Goal: Task Accomplishment & Management: Use online tool/utility

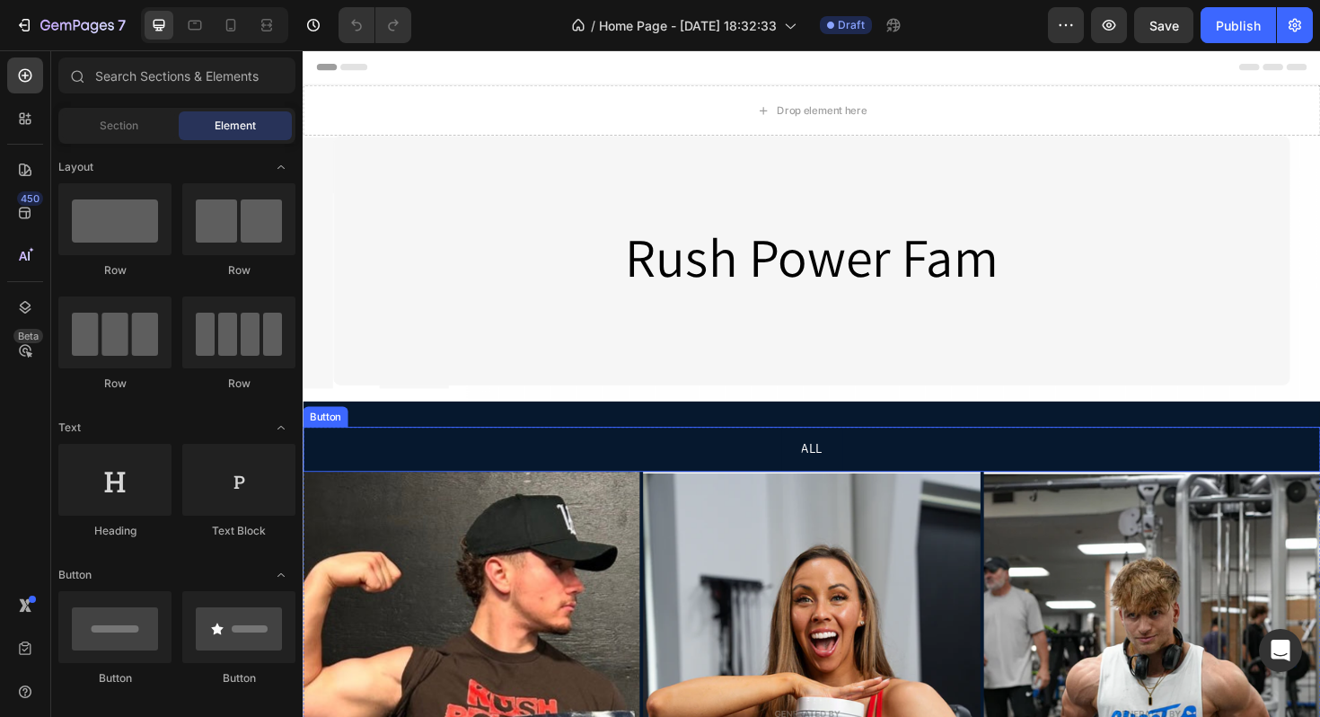
click at [620, 461] on div "ALL Button" at bounding box center [842, 473] width 1078 height 48
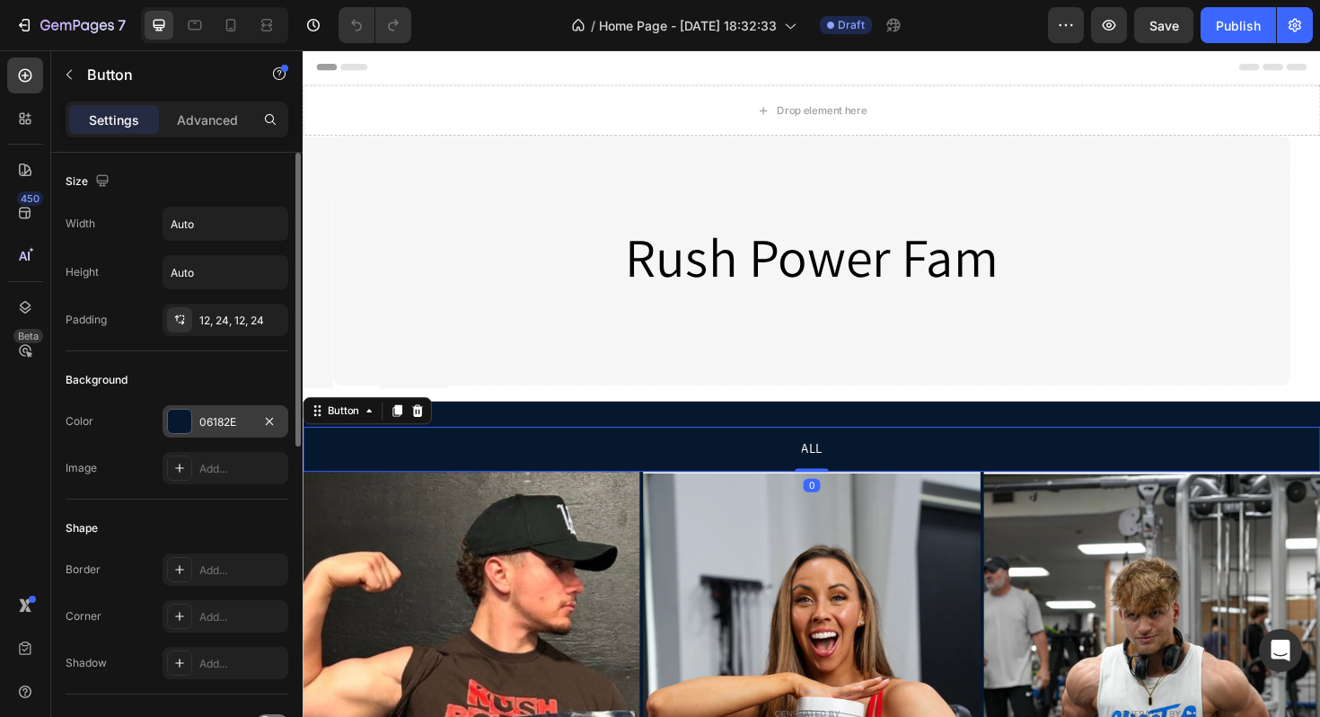
click at [177, 418] on div at bounding box center [179, 421] width 23 height 23
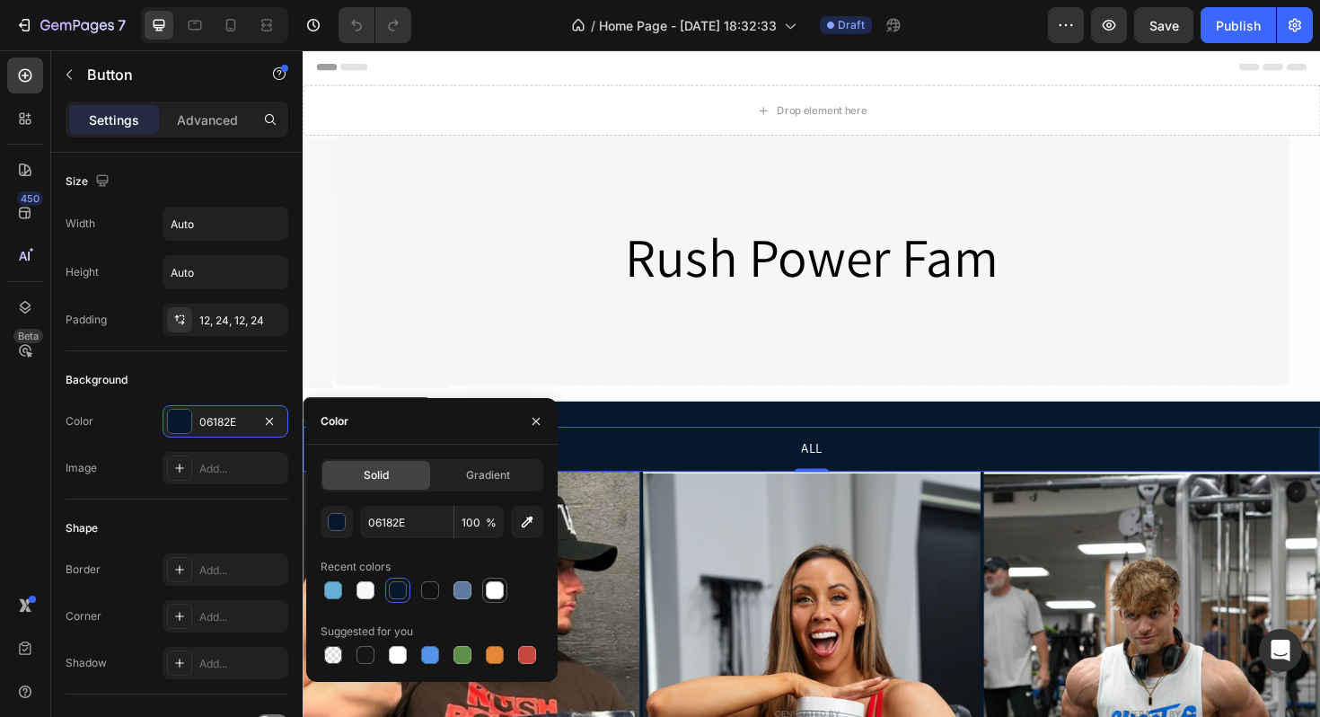
click at [492, 593] on div at bounding box center [495, 590] width 18 height 18
type input "FFFFFF"
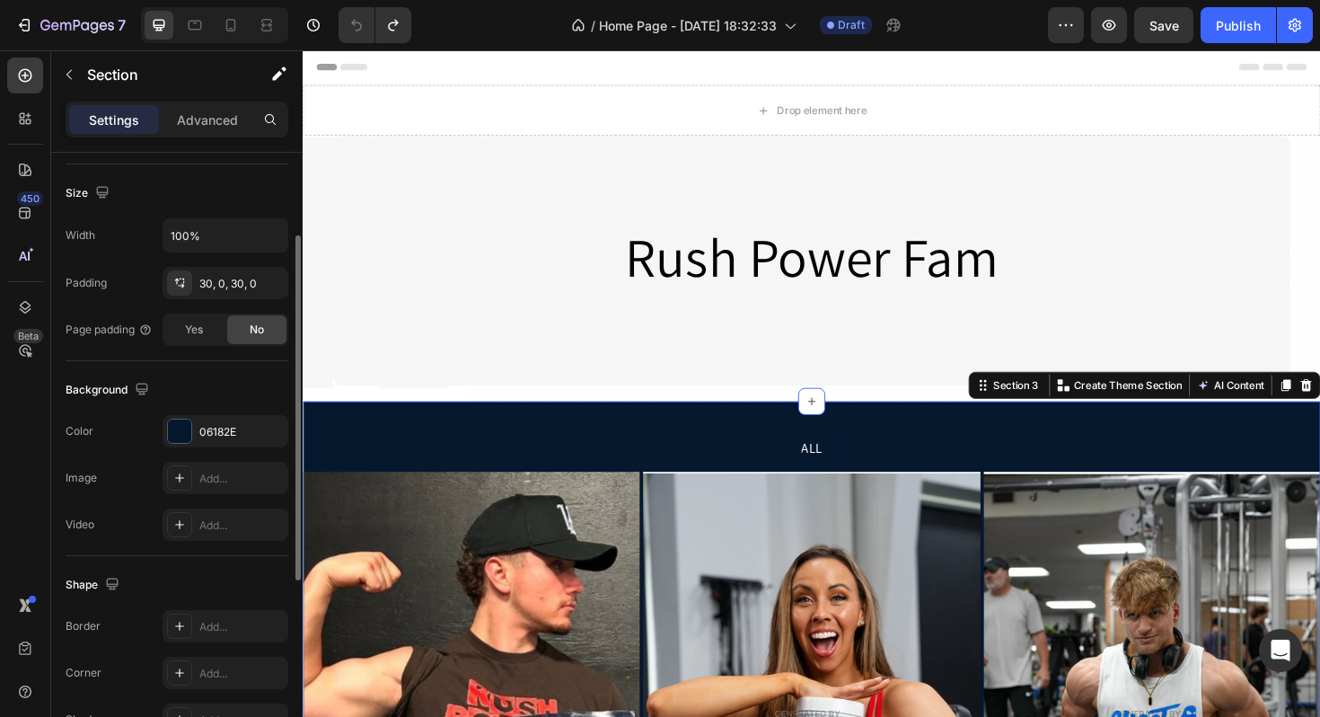
scroll to position [453, 0]
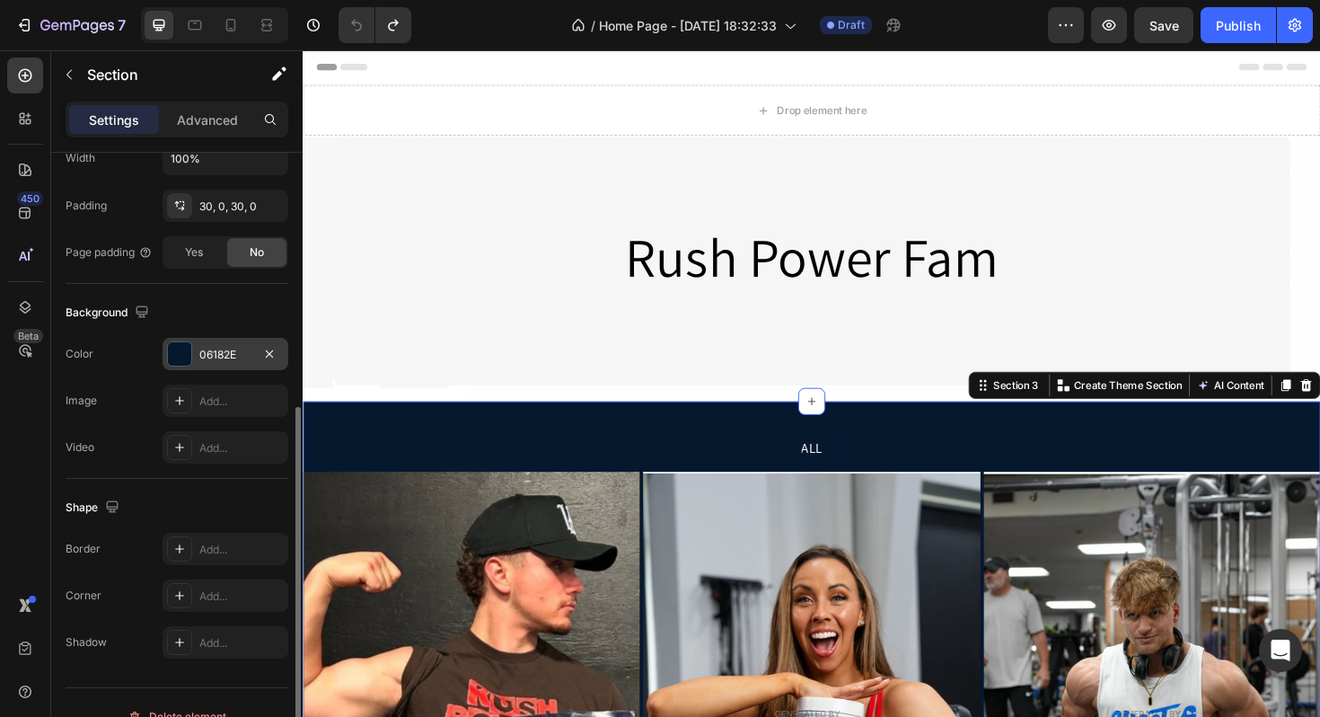
click at [205, 345] on div "06182E" at bounding box center [226, 354] width 126 height 32
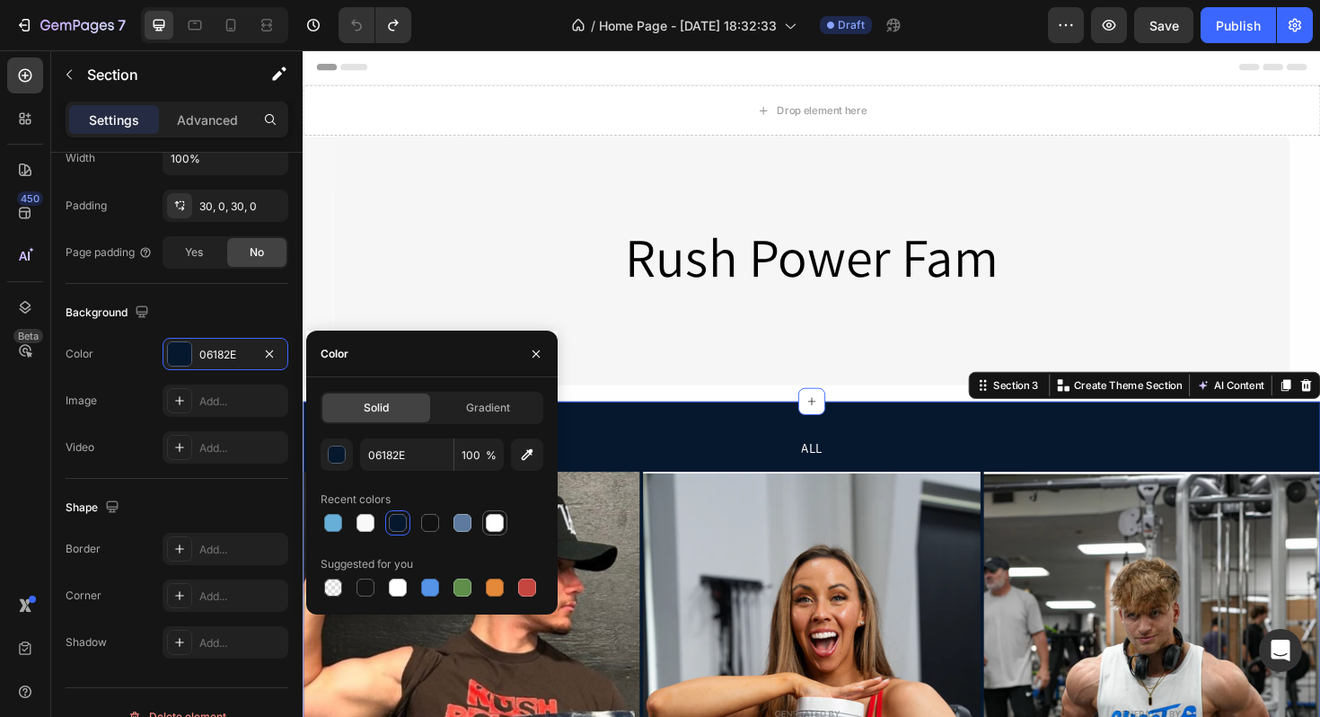
click at [491, 522] on div at bounding box center [495, 523] width 18 height 18
type input "FFFFFF"
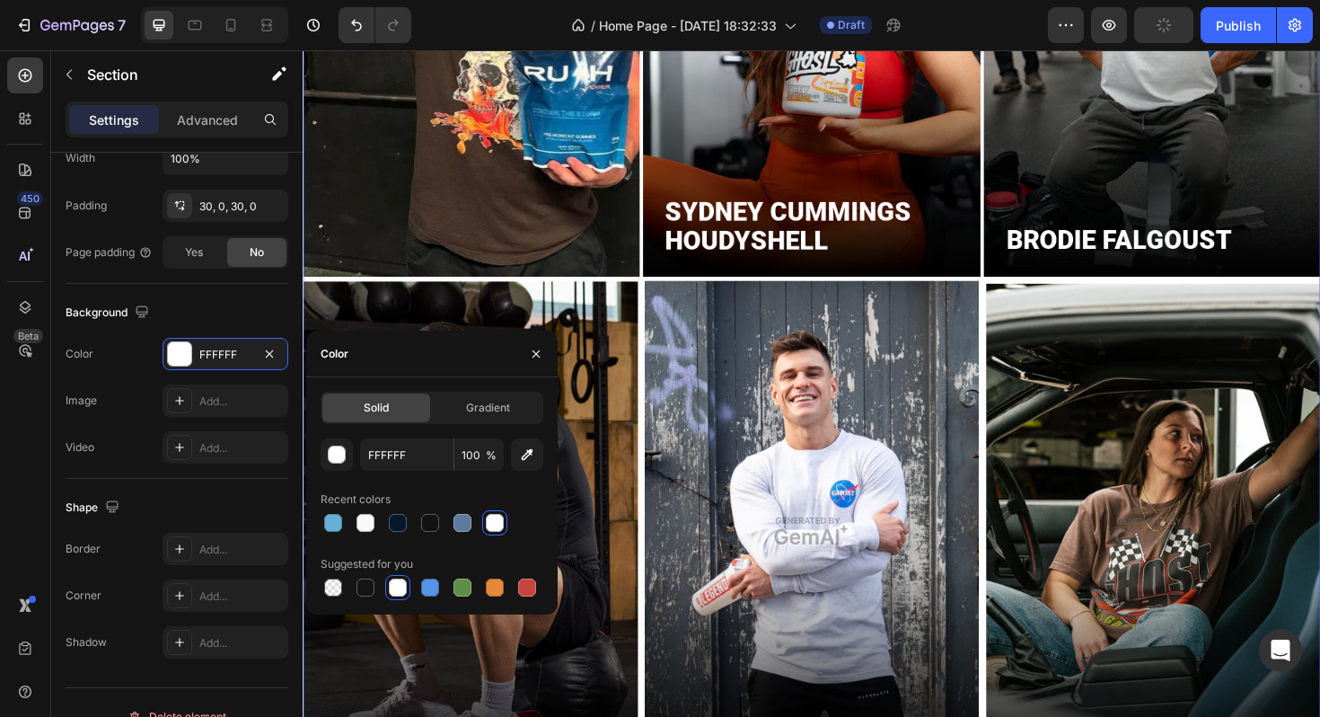
scroll to position [419, 0]
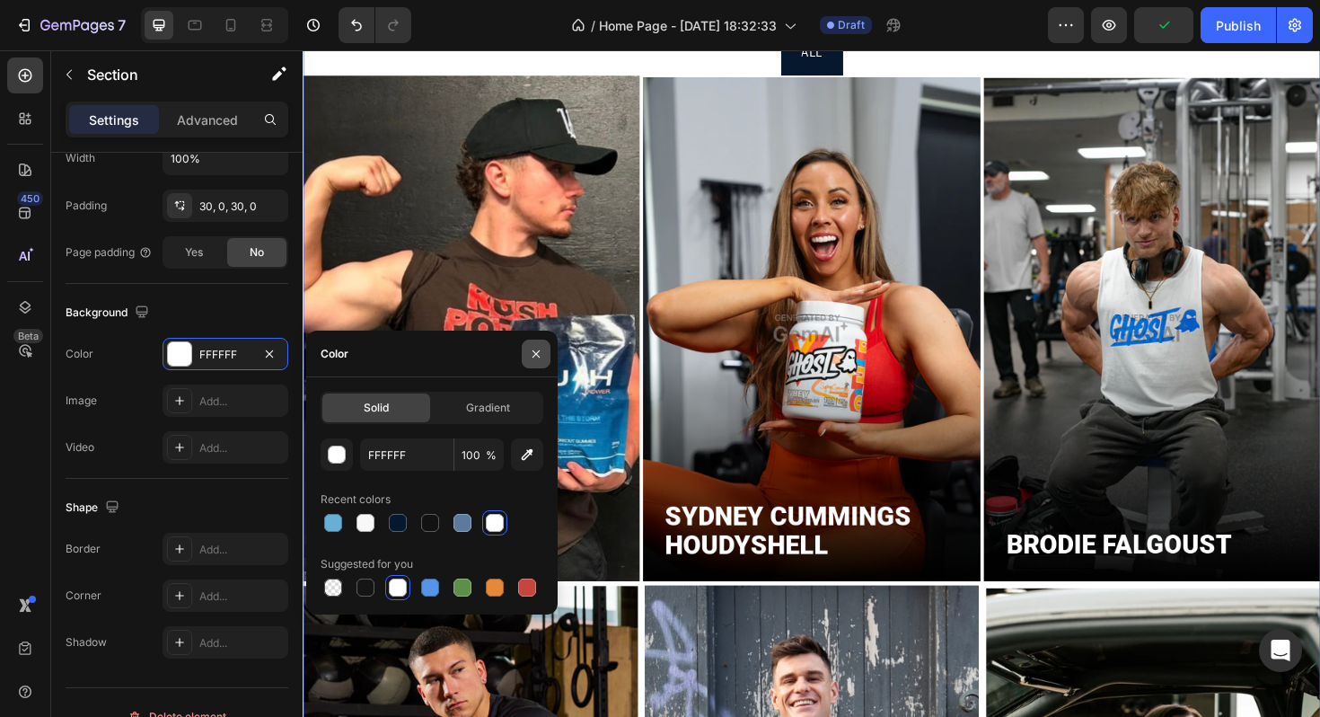
click at [530, 353] on icon "button" at bounding box center [536, 354] width 14 height 14
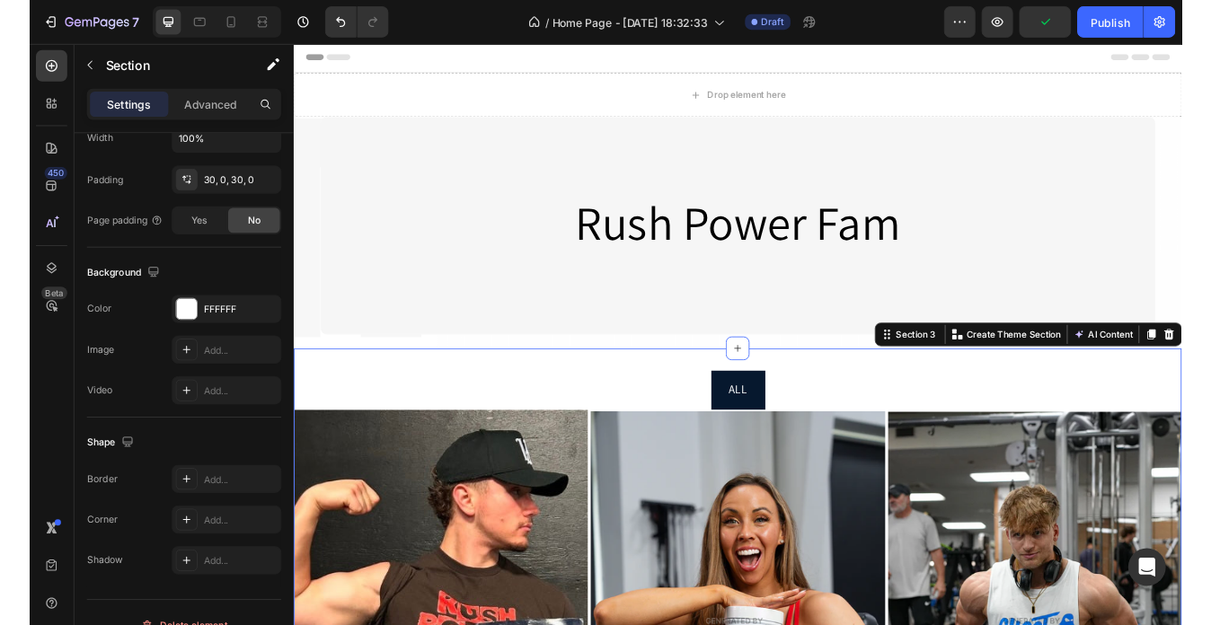
scroll to position [0, 0]
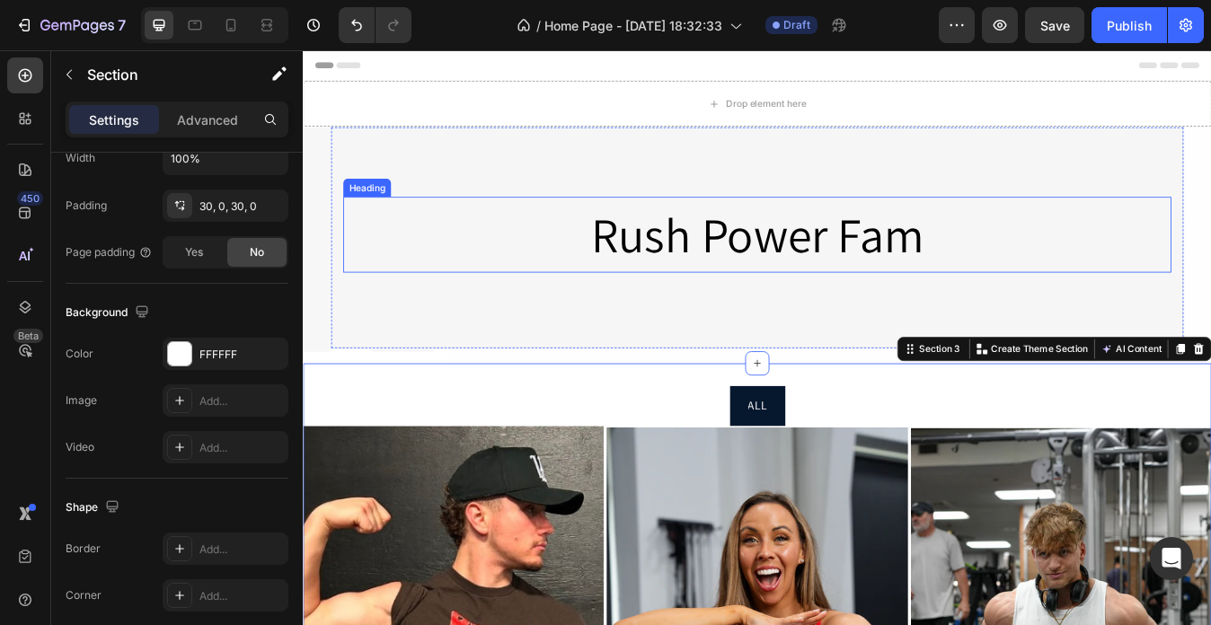
click at [500, 256] on h2 "Rush Power Fam" at bounding box center [841, 270] width 983 height 90
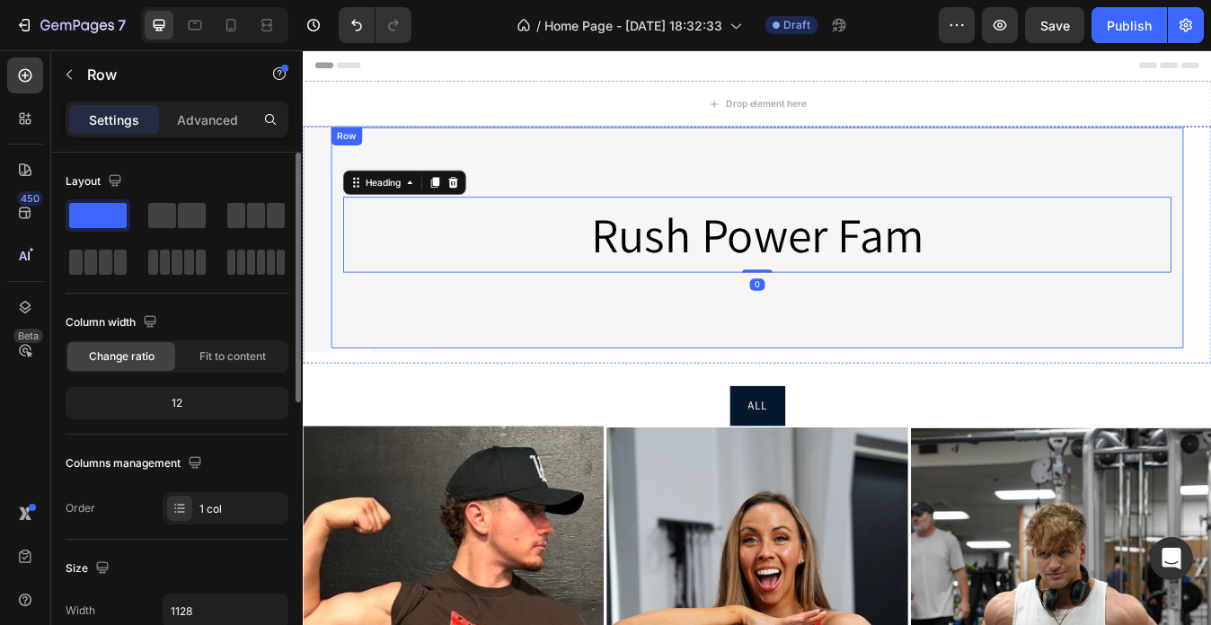
click at [446, 355] on div "Rush Power Fam Heading 0 Row" at bounding box center [841, 273] width 1013 height 264
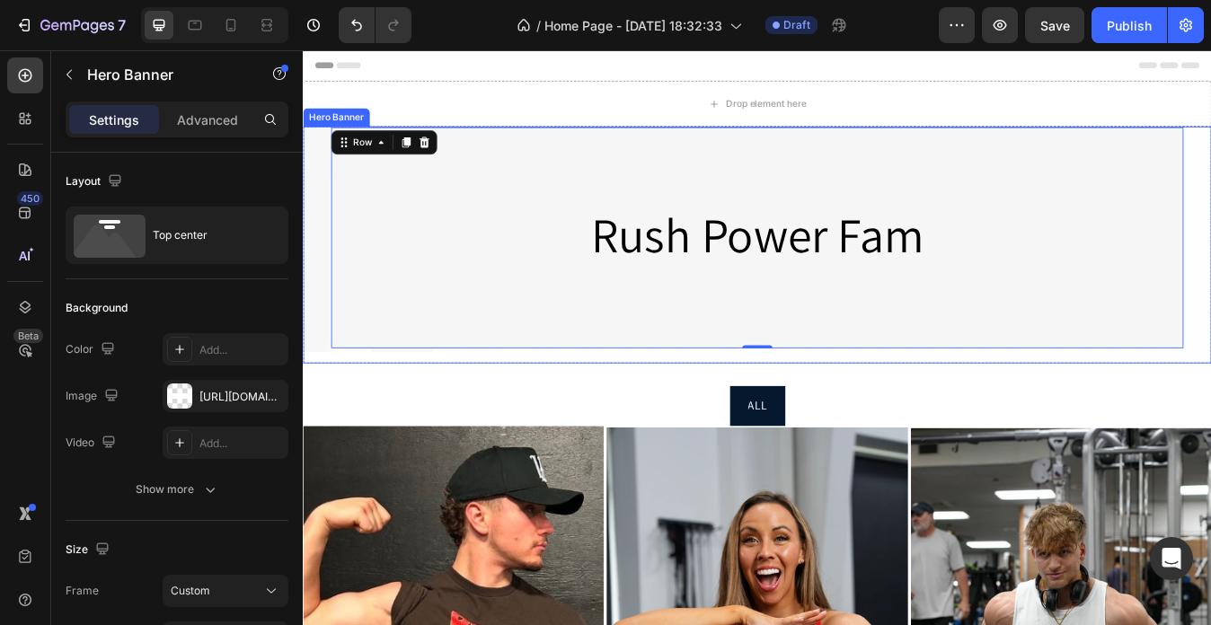
click at [329, 244] on div "Rush Power Fam Heading Row 0" at bounding box center [842, 273] width 1078 height 264
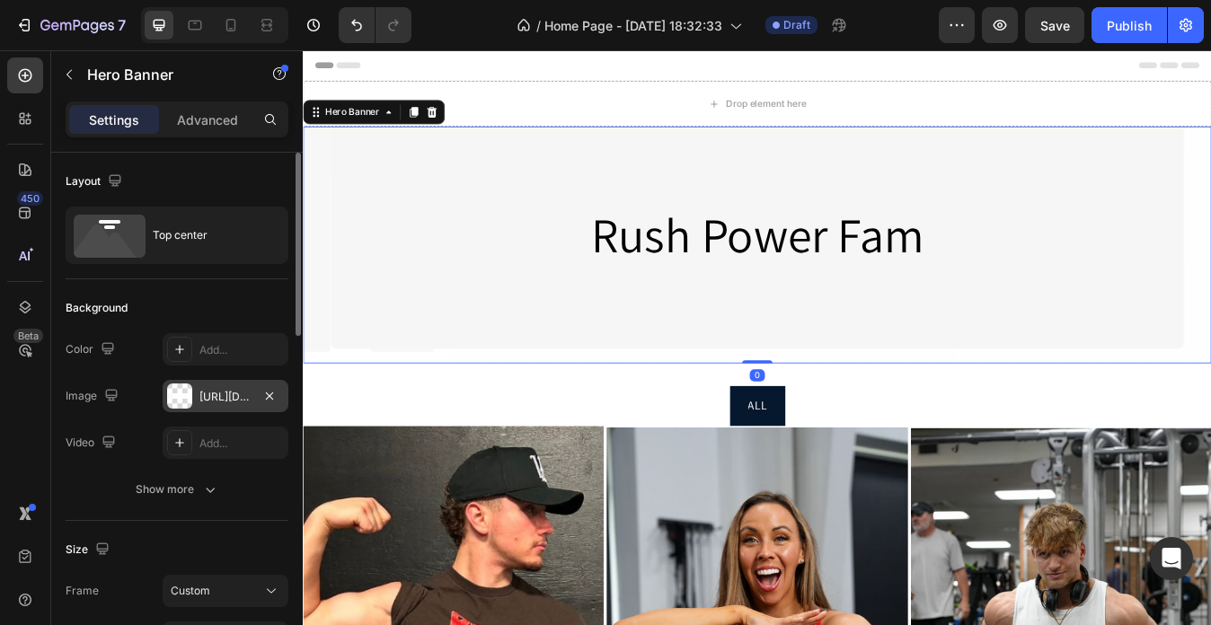
click at [241, 405] on div "https://image2layout-detection-trainimagebucket-02g83vbxbb2s.s3.amazonaws.com/i…" at bounding box center [226, 396] width 126 height 32
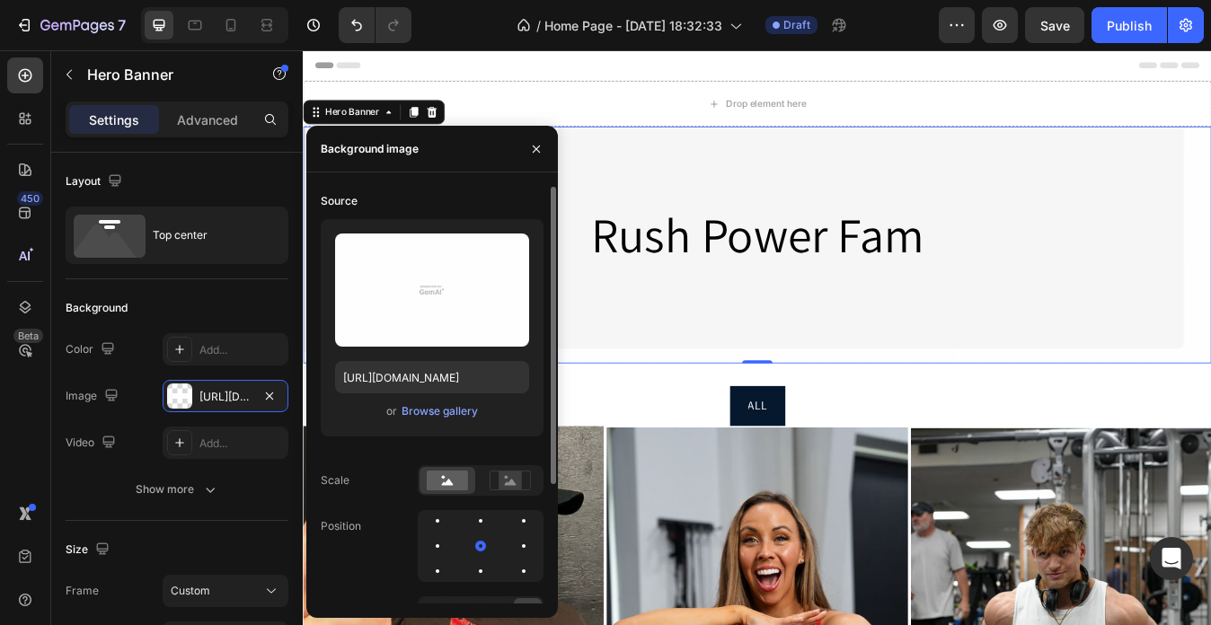
click at [424, 395] on div "Upload Image https://image2layout-detection-trainimagebucket-02g83vbxbb2s.s3.am…" at bounding box center [432, 327] width 223 height 217
click at [426, 410] on div "Browse gallery" at bounding box center [440, 411] width 76 height 16
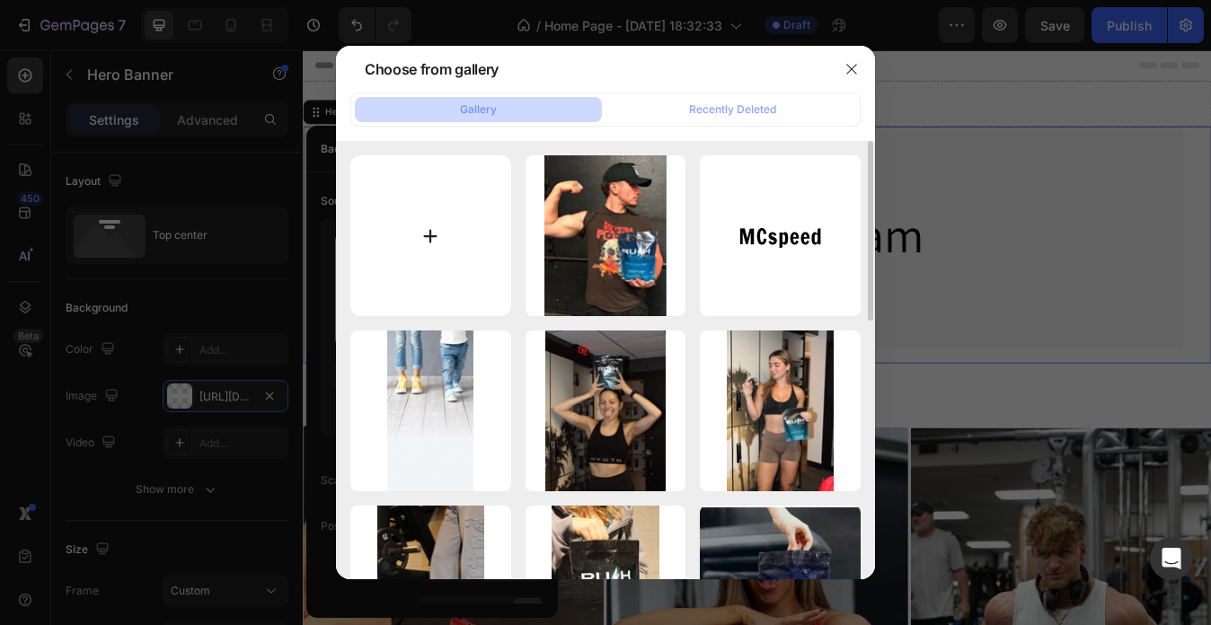
click at [433, 207] on input "file" at bounding box center [430, 235] width 161 height 161
click at [859, 68] on button "button" at bounding box center [851, 69] width 29 height 29
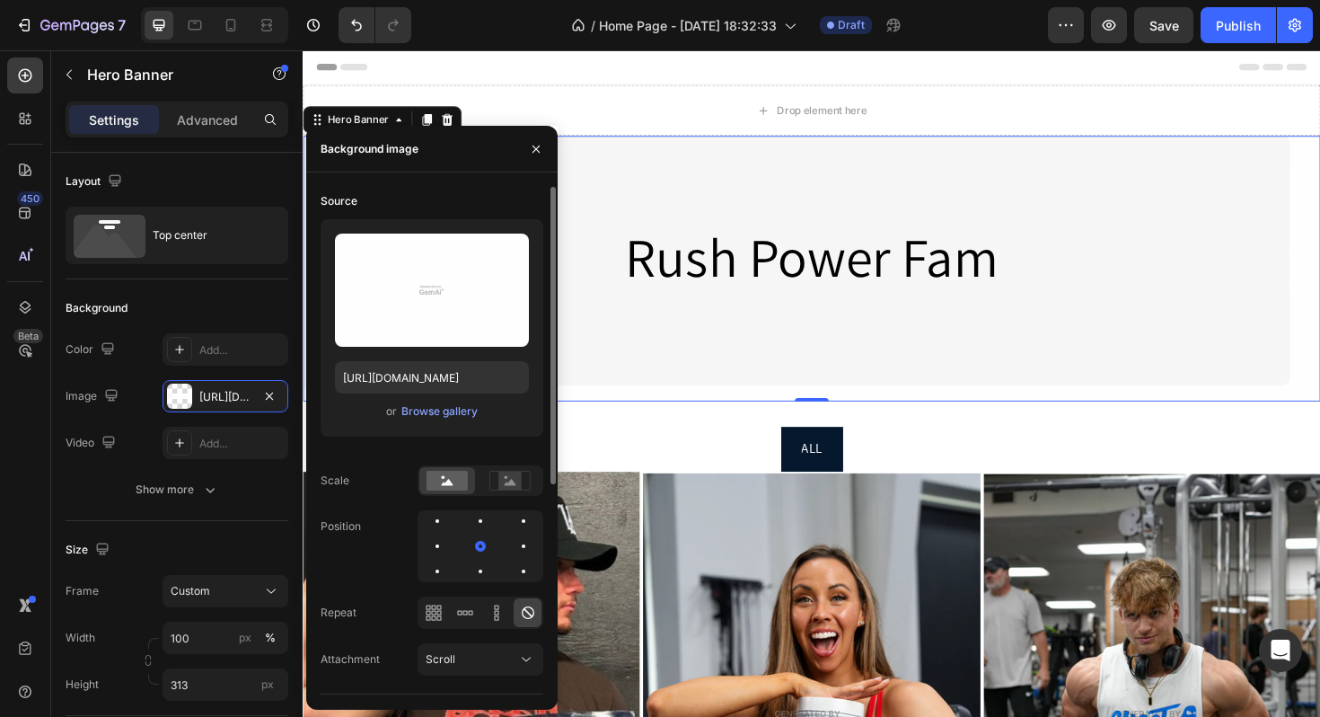
click at [396, 419] on div "or Browse gallery" at bounding box center [432, 412] width 194 height 22
click at [428, 413] on div "Browse gallery" at bounding box center [440, 411] width 76 height 16
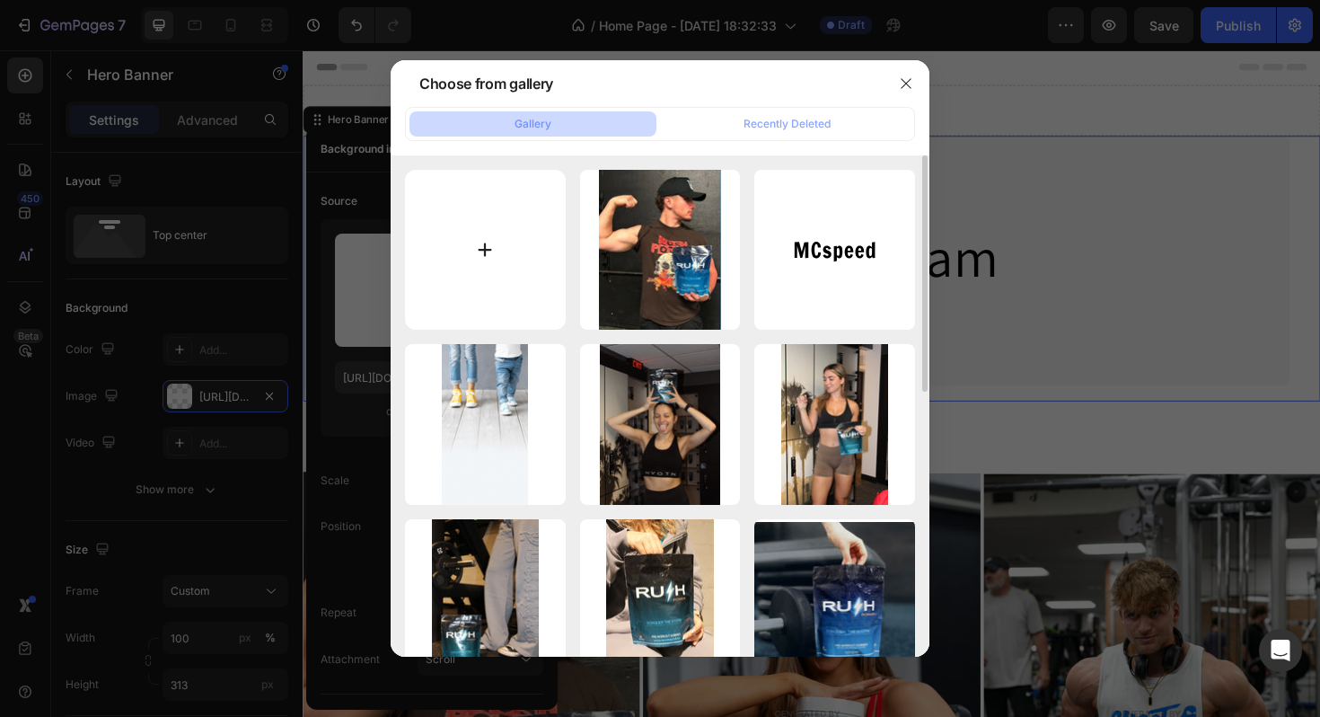
click at [515, 234] on input "file" at bounding box center [485, 250] width 161 height 161
type input "C:\fakepath\Image 8-27-25 at 5.05 PM.jpeg"
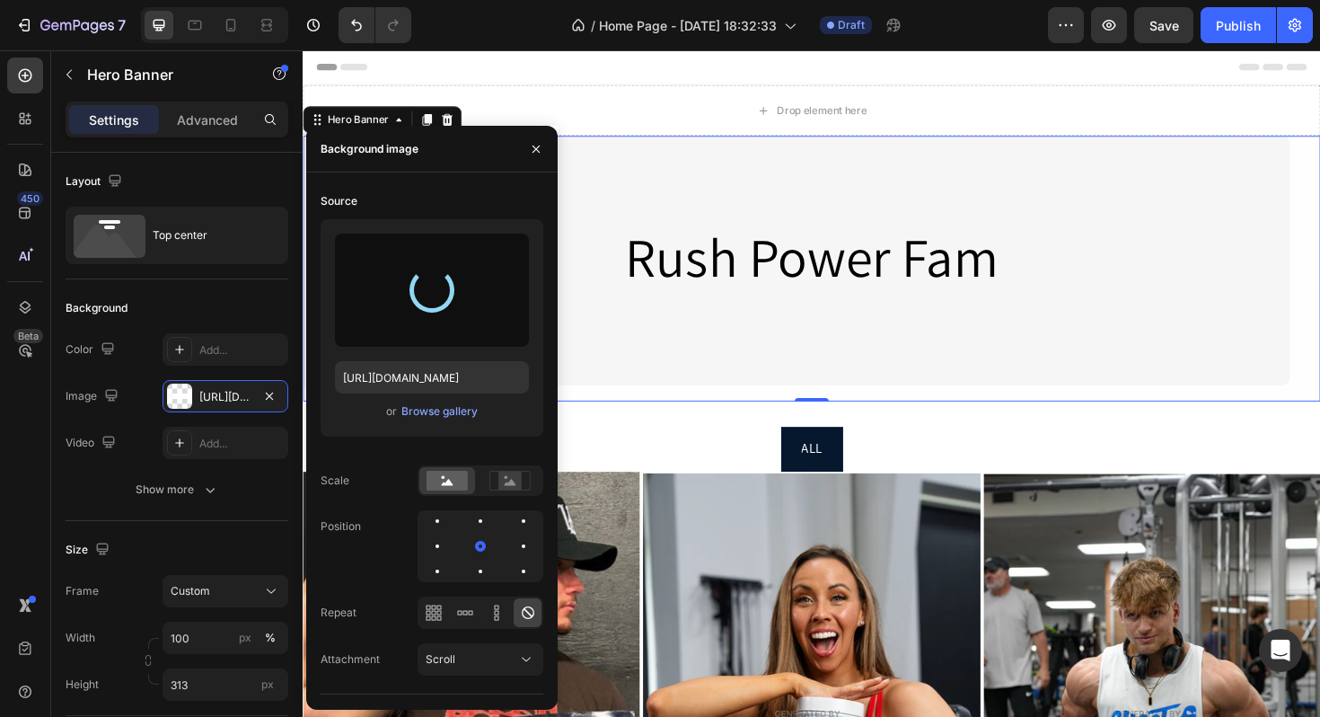
type input "https://cdn.shopify.com/s/files/1/0714/1729/9262/files/gempages_505898558151459…"
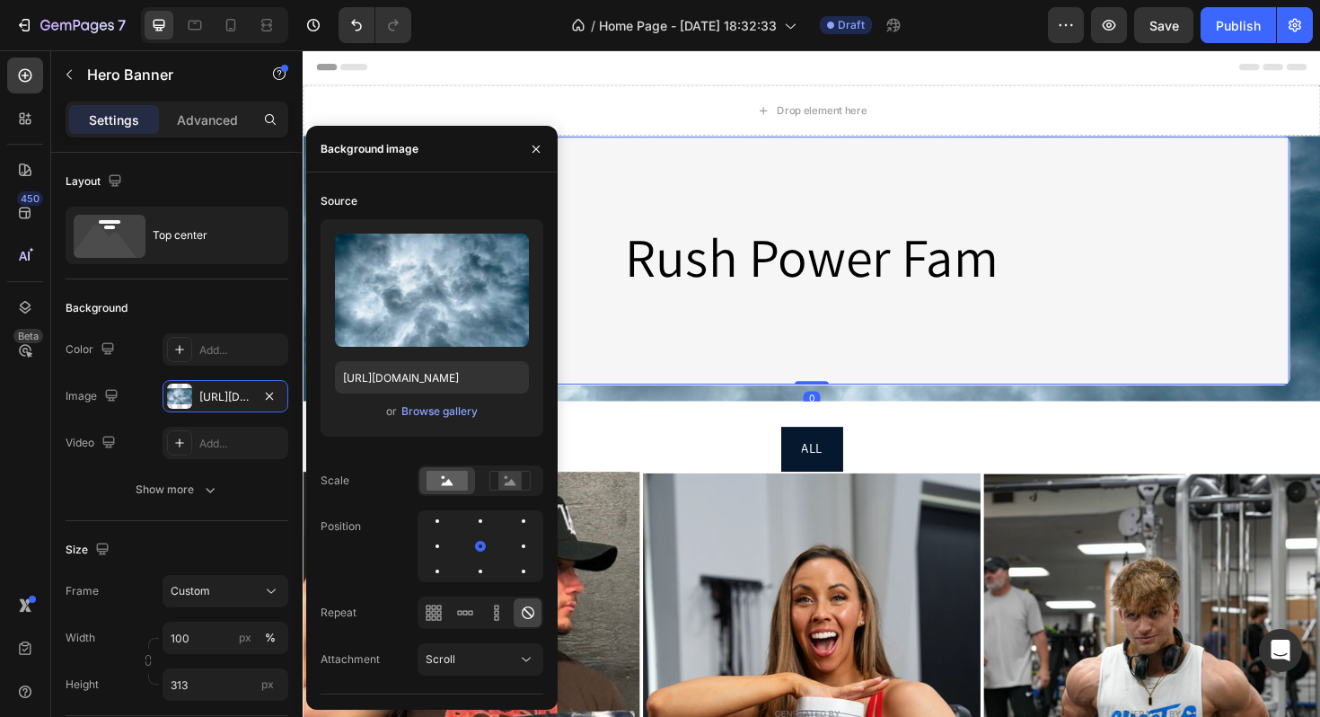
click at [949, 358] on div "Rush Power Fam Heading Row 0" at bounding box center [841, 273] width 1013 height 264
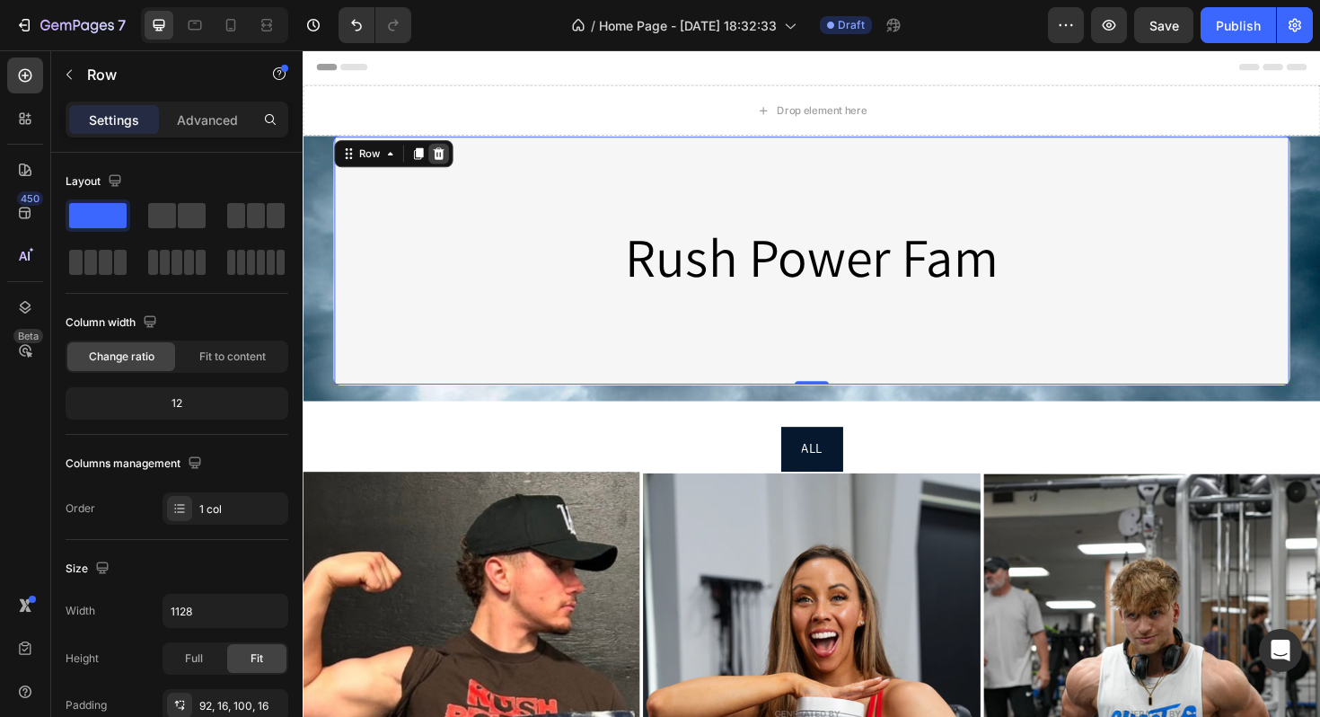
click at [452, 166] on icon at bounding box center [446, 160] width 14 height 14
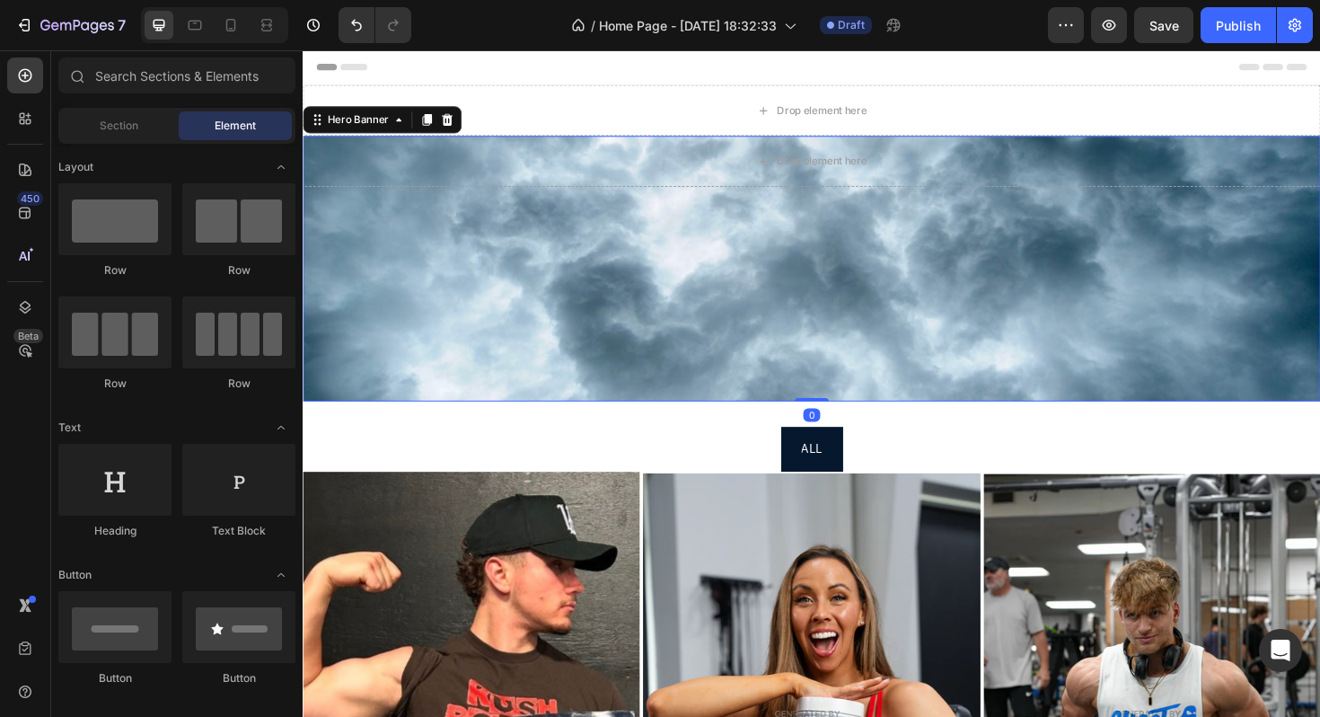
click at [516, 289] on div "Overlay" at bounding box center [842, 281] width 1078 height 281
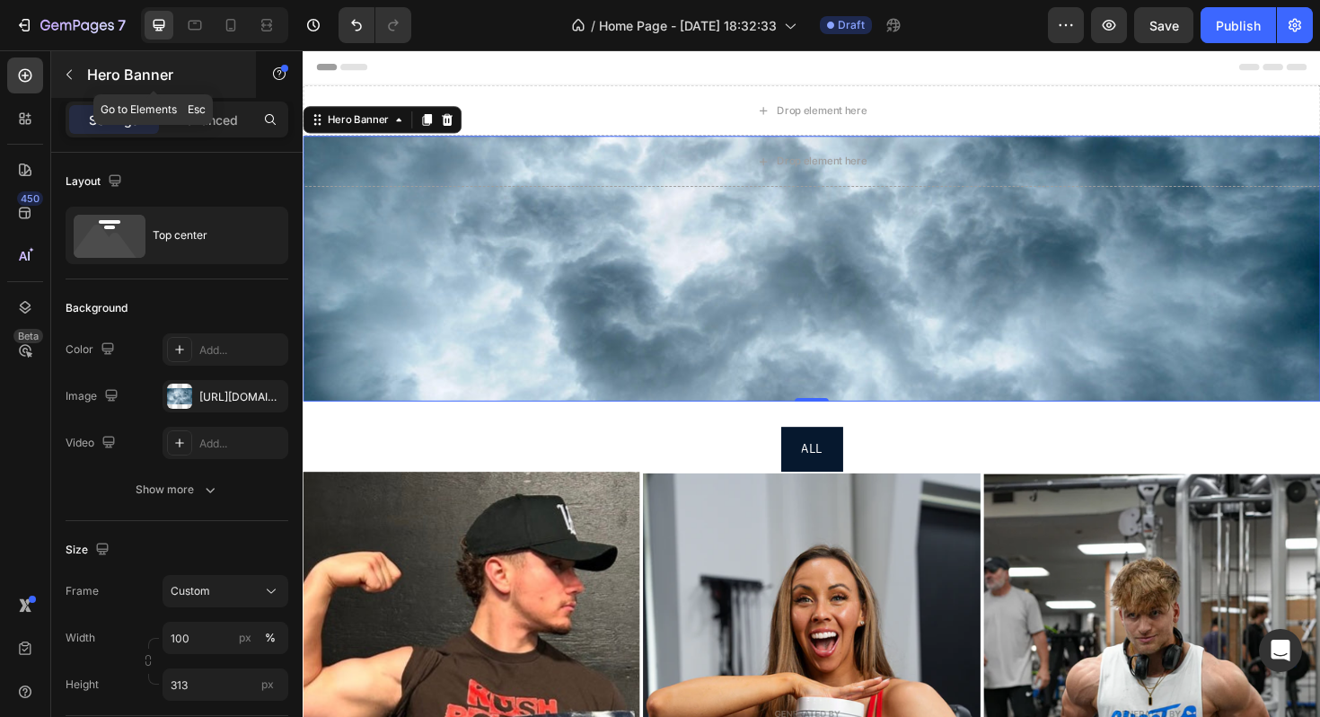
click at [63, 76] on icon "button" at bounding box center [69, 74] width 14 height 14
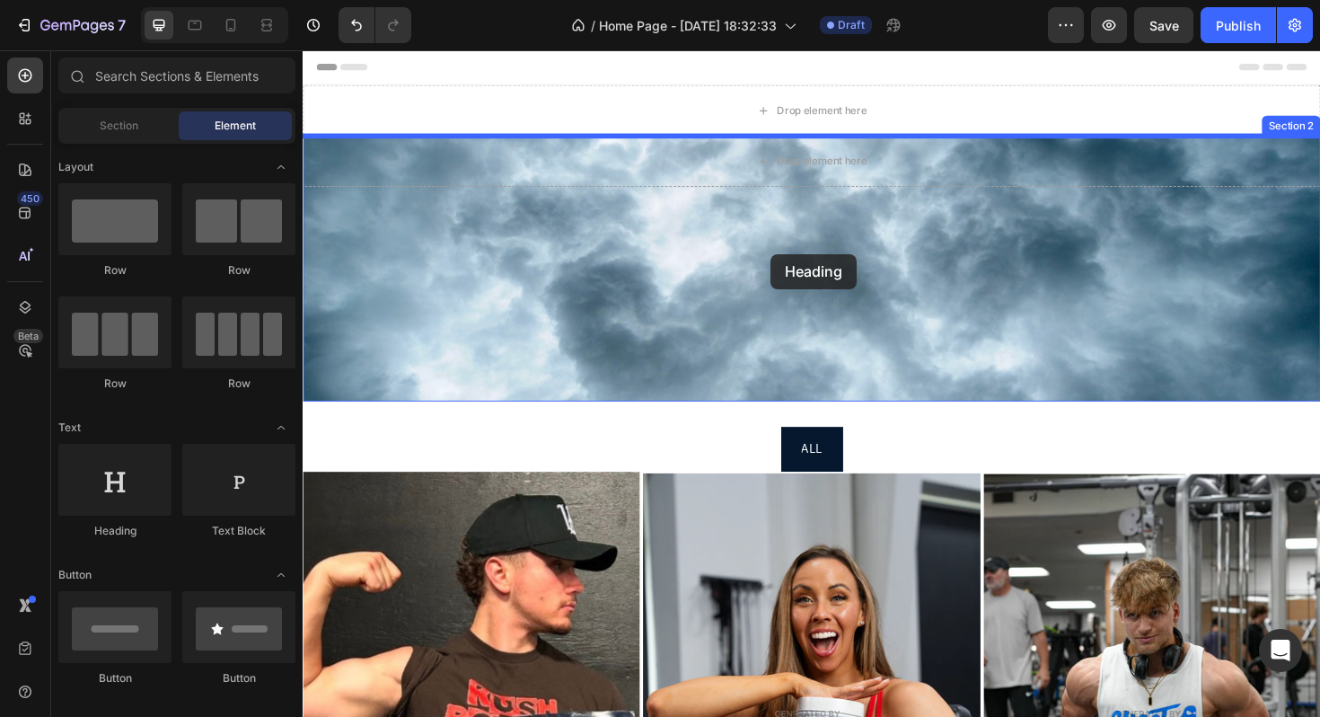
drag, startPoint x: 460, startPoint y: 544, endPoint x: 790, endPoint y: 259, distance: 436.2
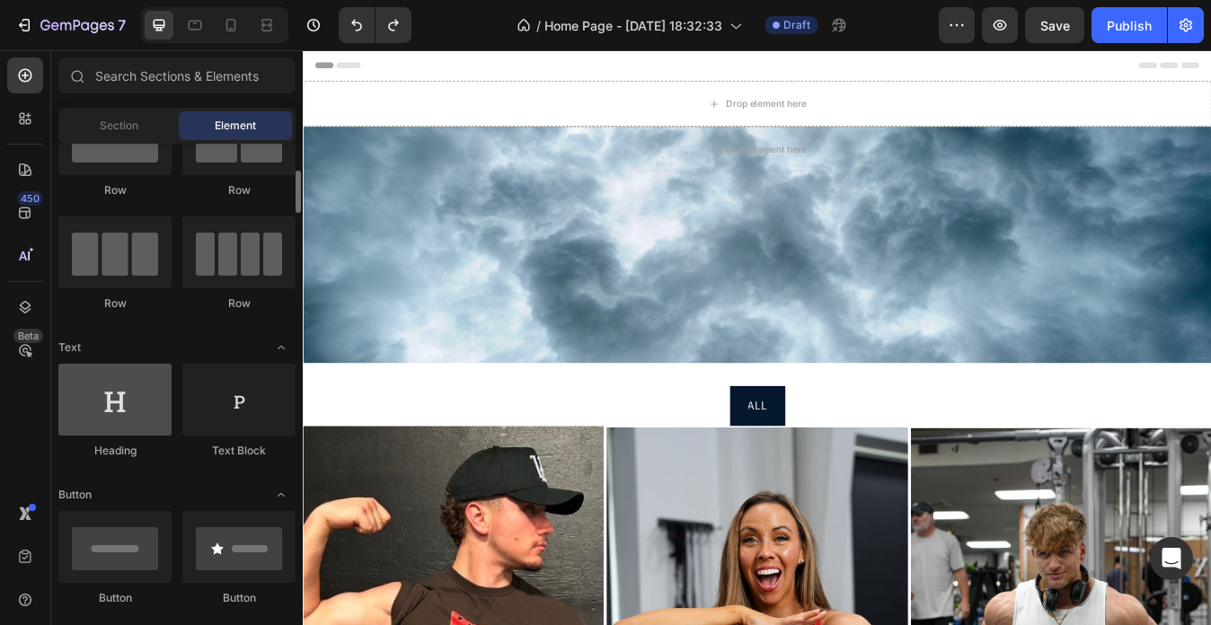
scroll to position [115, 0]
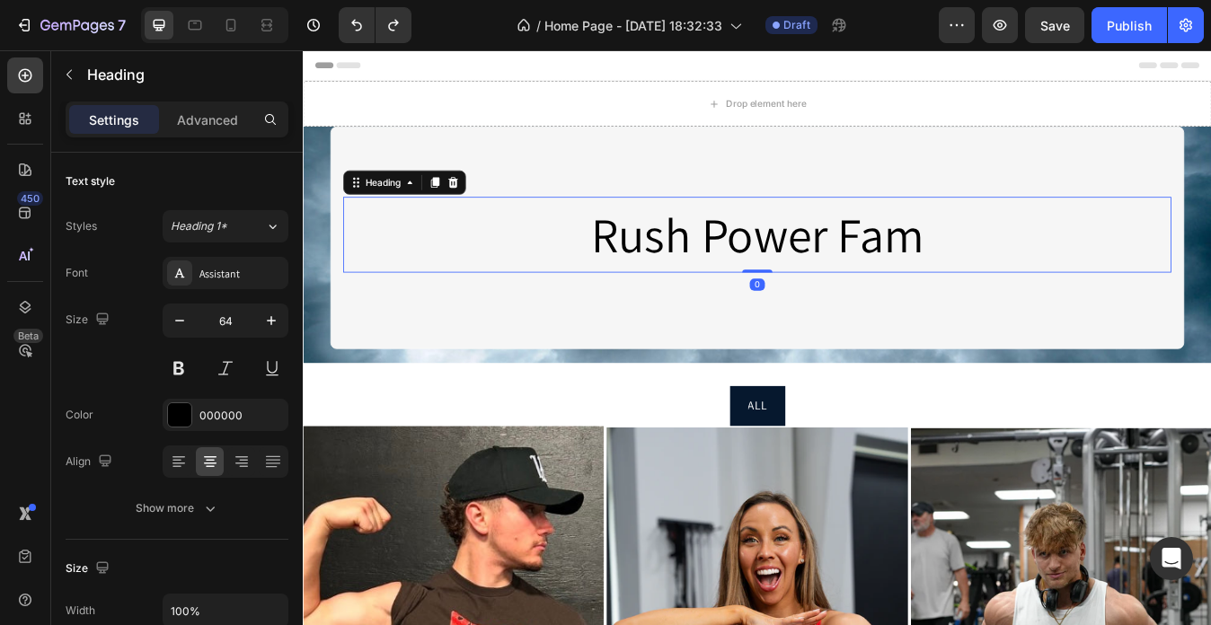
click at [446, 313] on h2 "Rush Power Fam" at bounding box center [841, 270] width 983 height 90
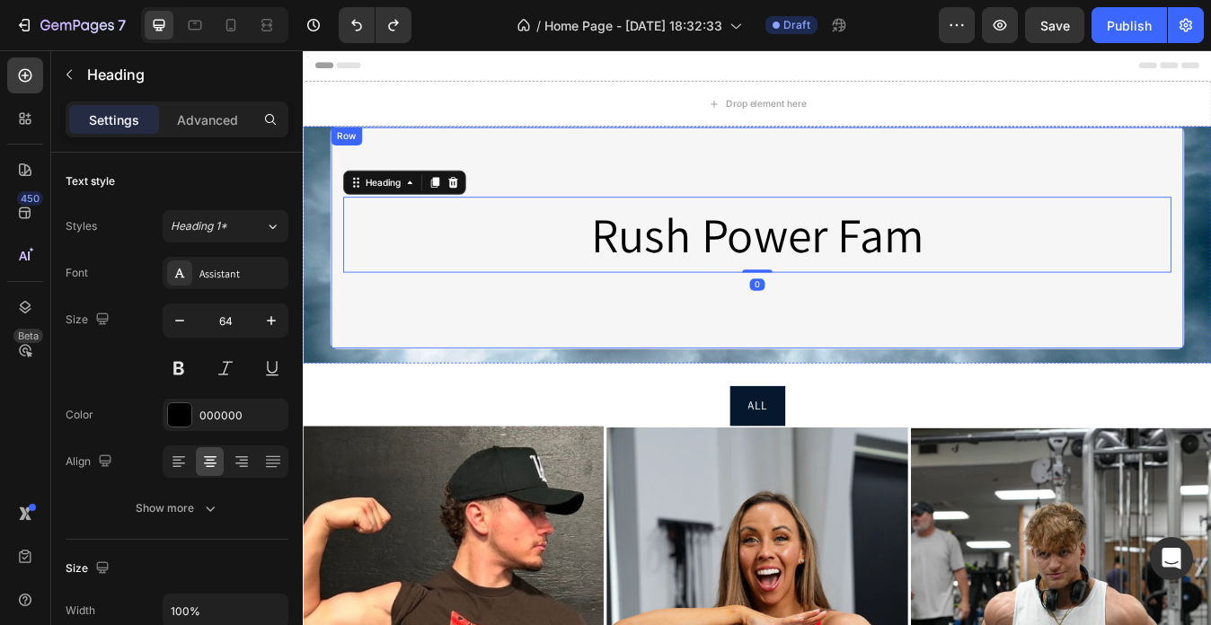
click at [429, 372] on div "Rush Power Fam Heading 0 Row" at bounding box center [841, 273] width 1013 height 264
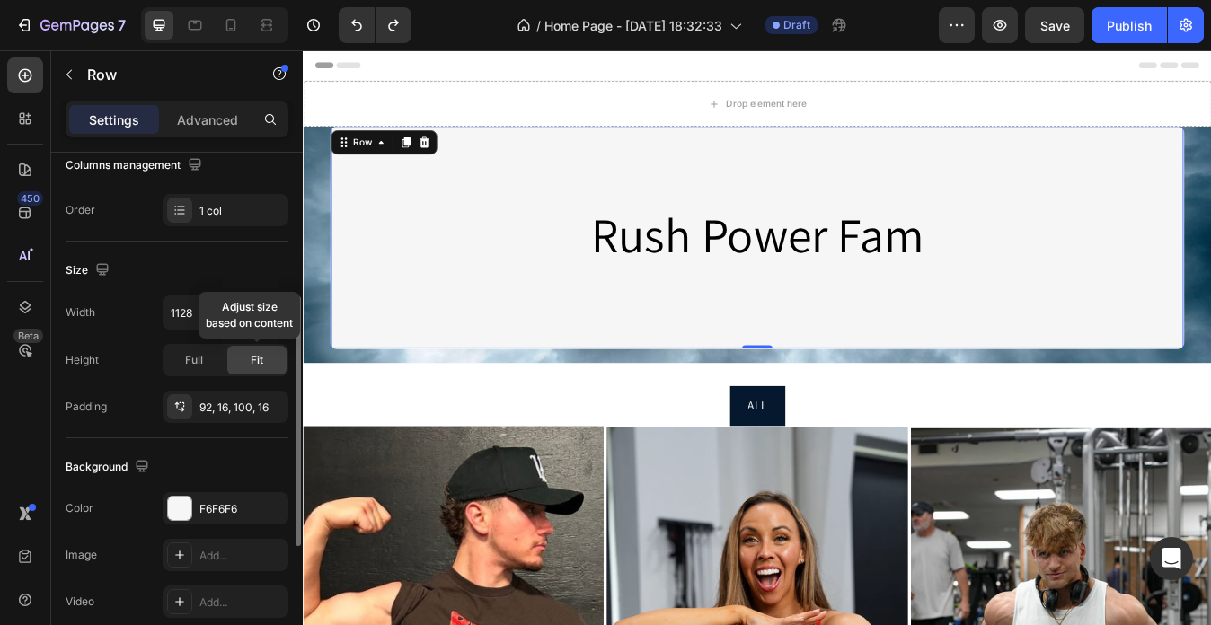
scroll to position [299, 0]
click at [196, 356] on span "Full" at bounding box center [194, 359] width 18 height 16
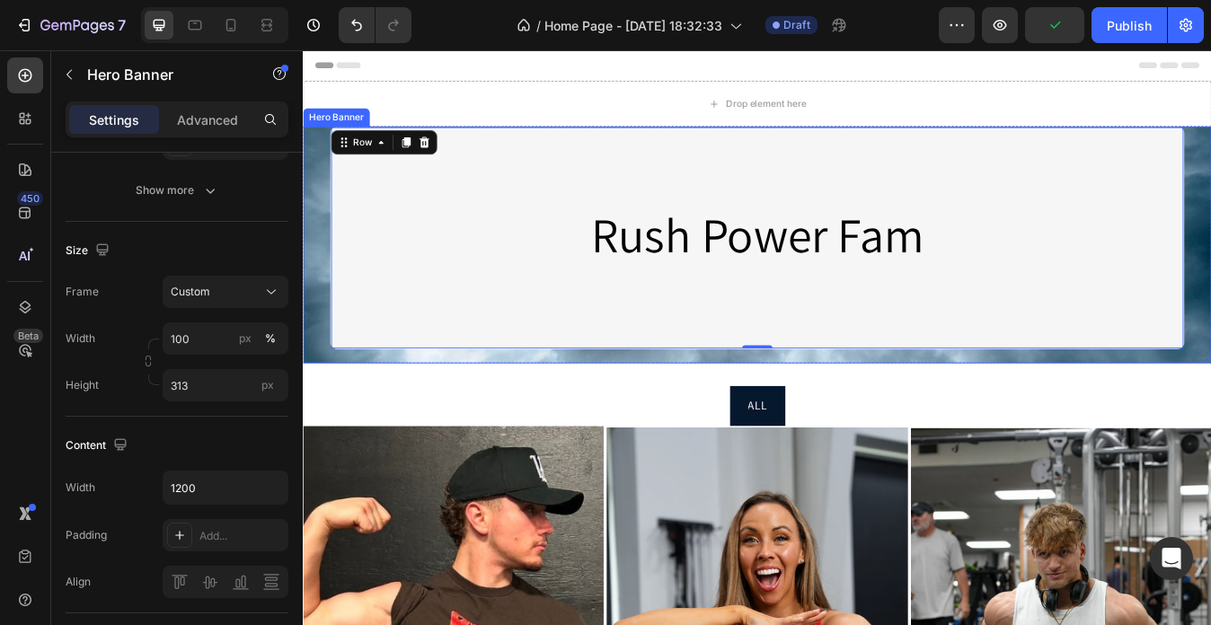
click at [322, 410] on div "Overlay" at bounding box center [842, 281] width 1078 height 281
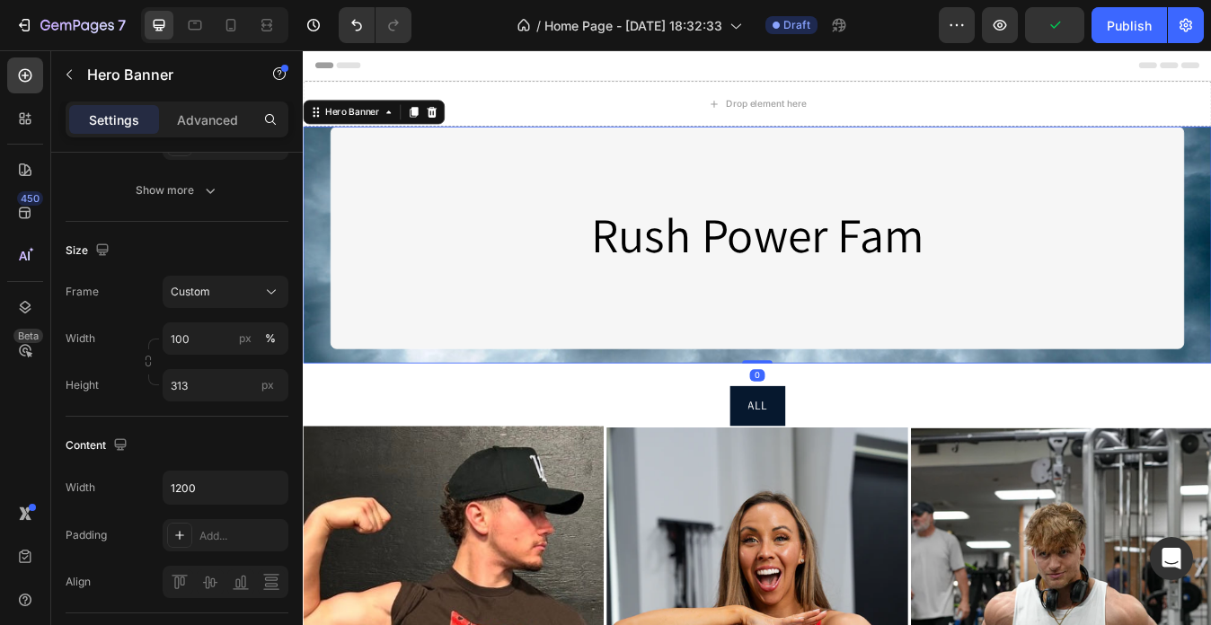
scroll to position [0, 0]
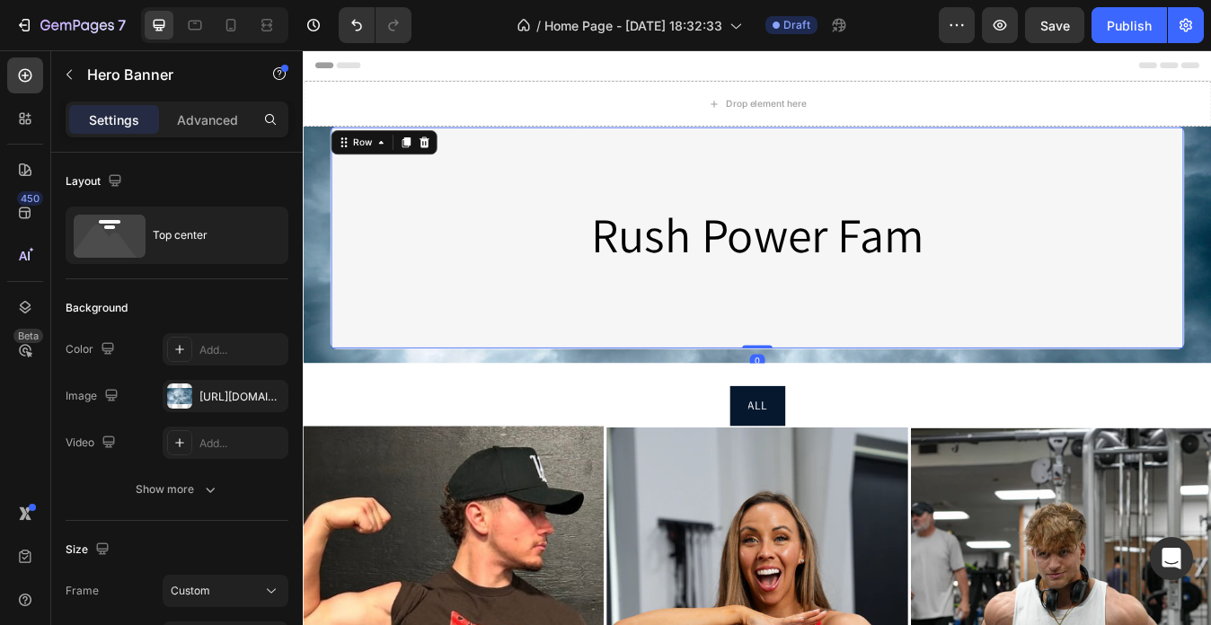
click at [683, 351] on div "Rush Power Fam Heading Row 0" at bounding box center [841, 273] width 1013 height 264
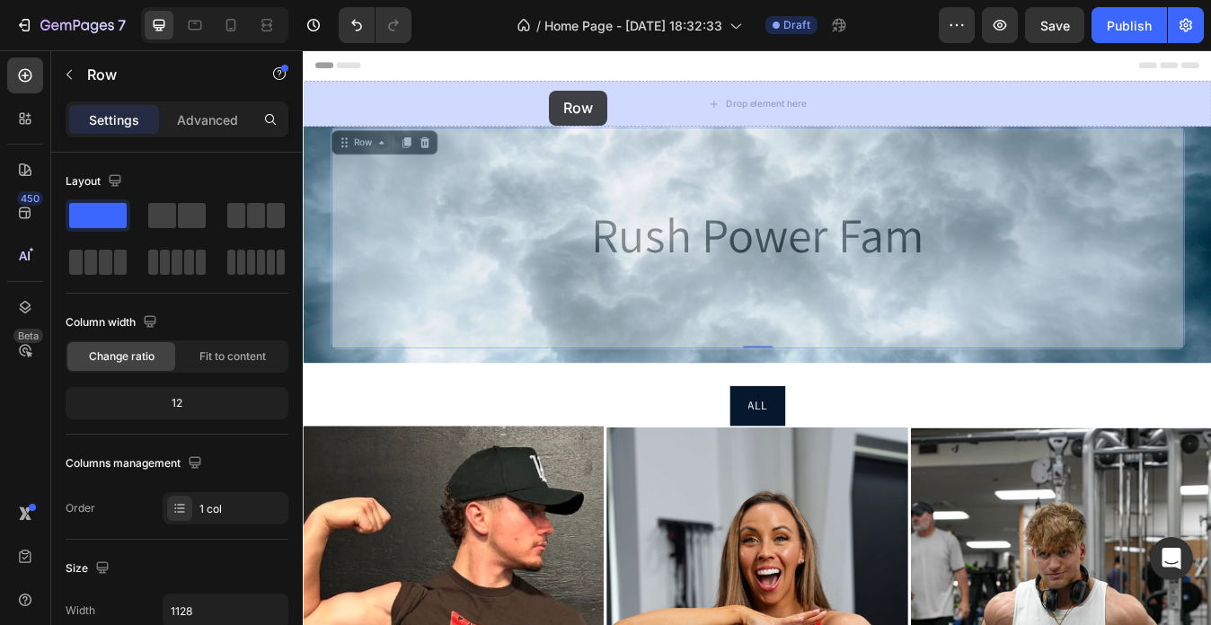
drag, startPoint x: 681, startPoint y: 351, endPoint x: 594, endPoint y: 101, distance: 264.5
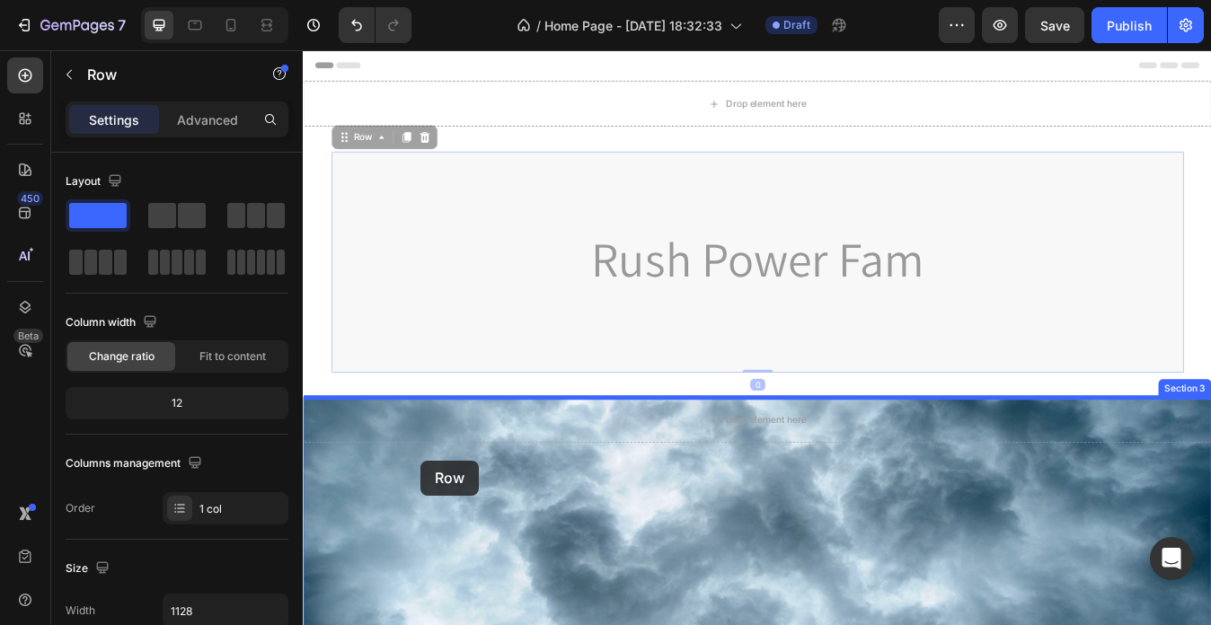
drag, startPoint x: 364, startPoint y: 216, endPoint x: 442, endPoint y: 537, distance: 330.0
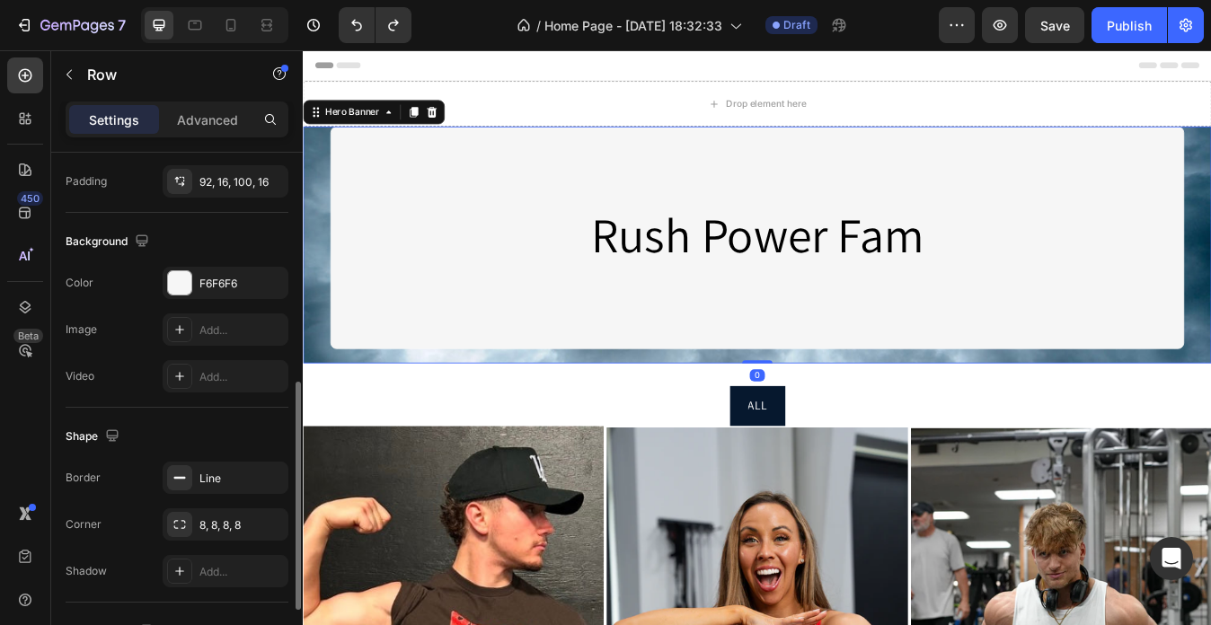
click at [320, 420] on div "Overlay" at bounding box center [842, 281] width 1078 height 281
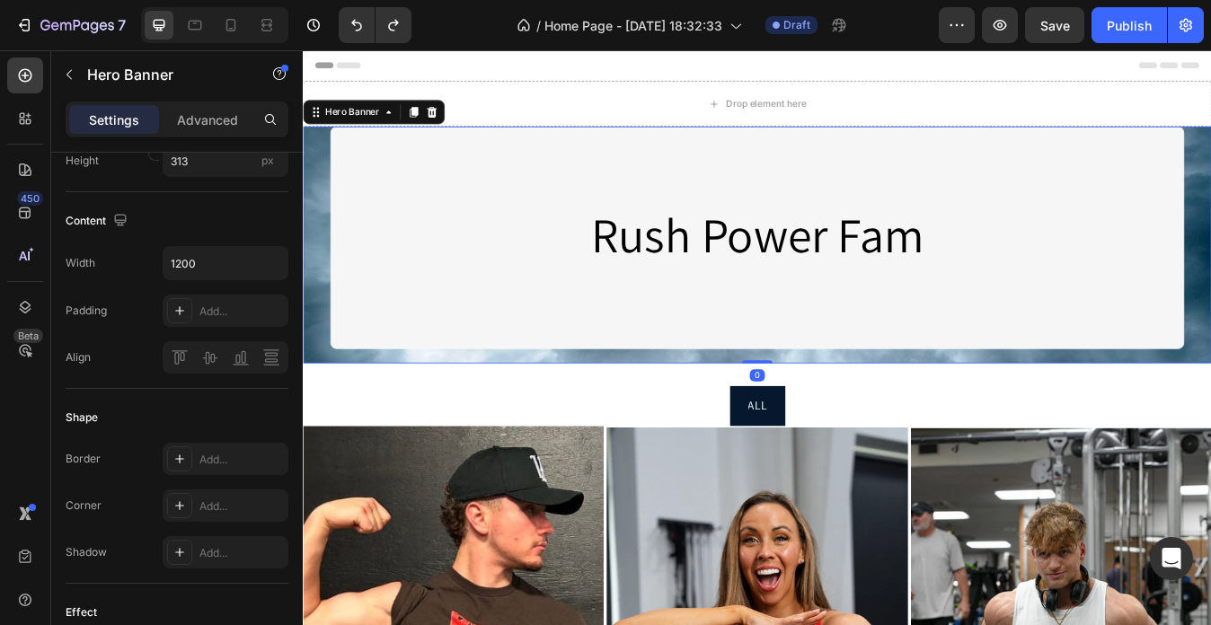
scroll to position [0, 0]
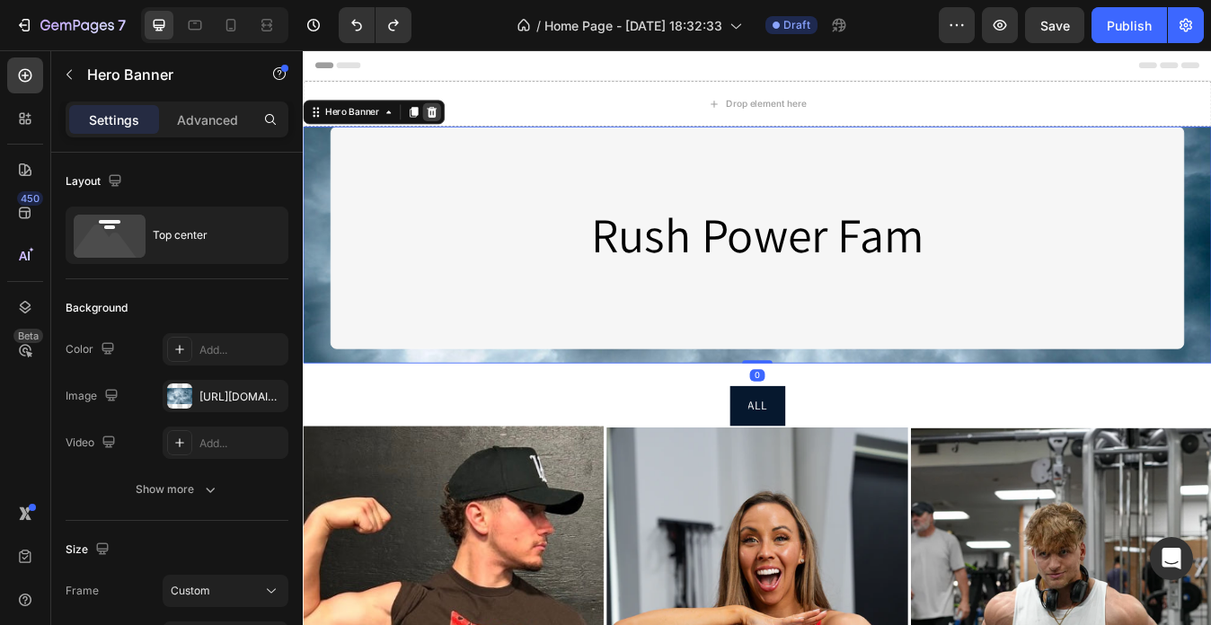
click at [457, 118] on icon at bounding box center [455, 124] width 14 height 14
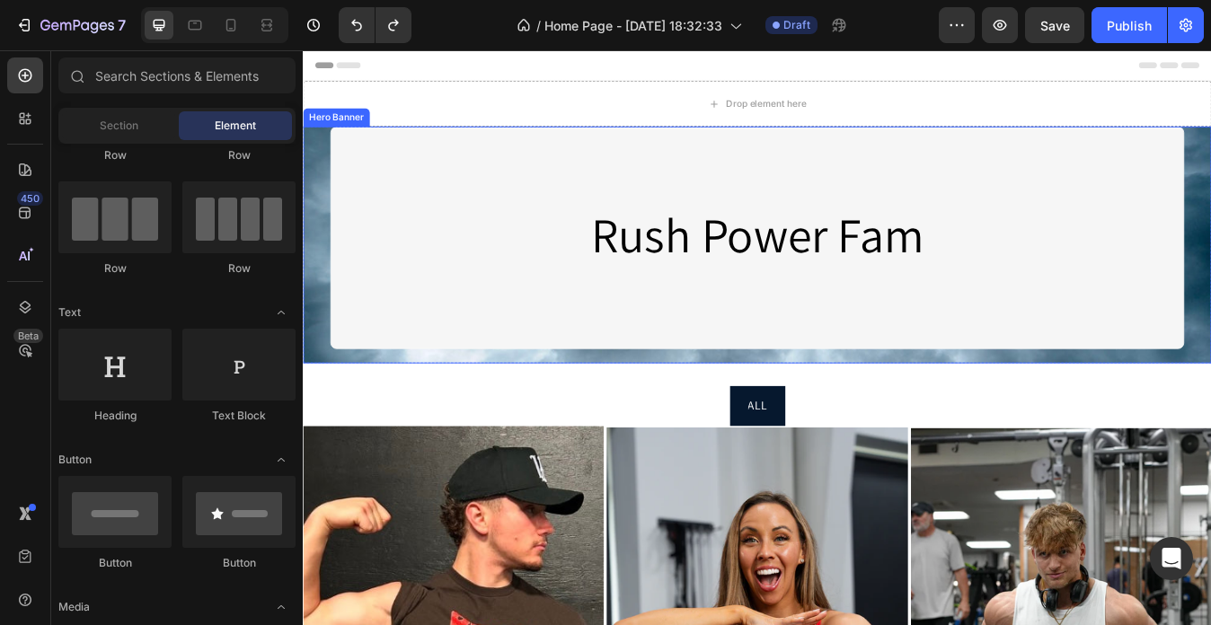
click at [344, 415] on div "Overlay" at bounding box center [842, 281] width 1078 height 281
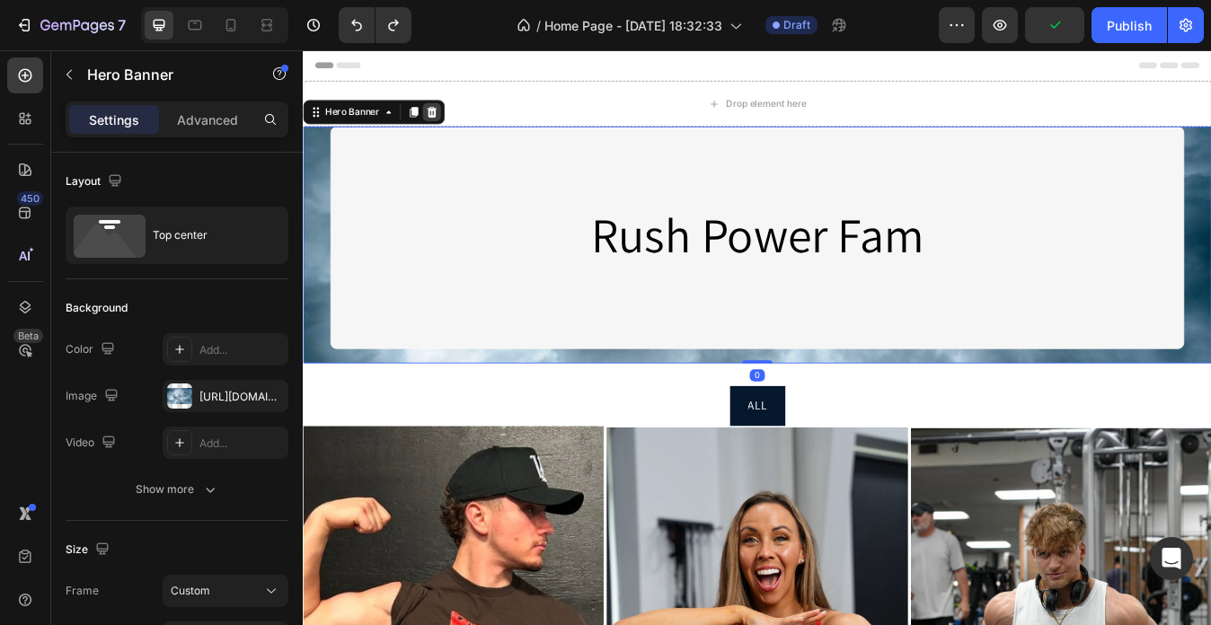
click at [461, 123] on icon at bounding box center [455, 124] width 14 height 14
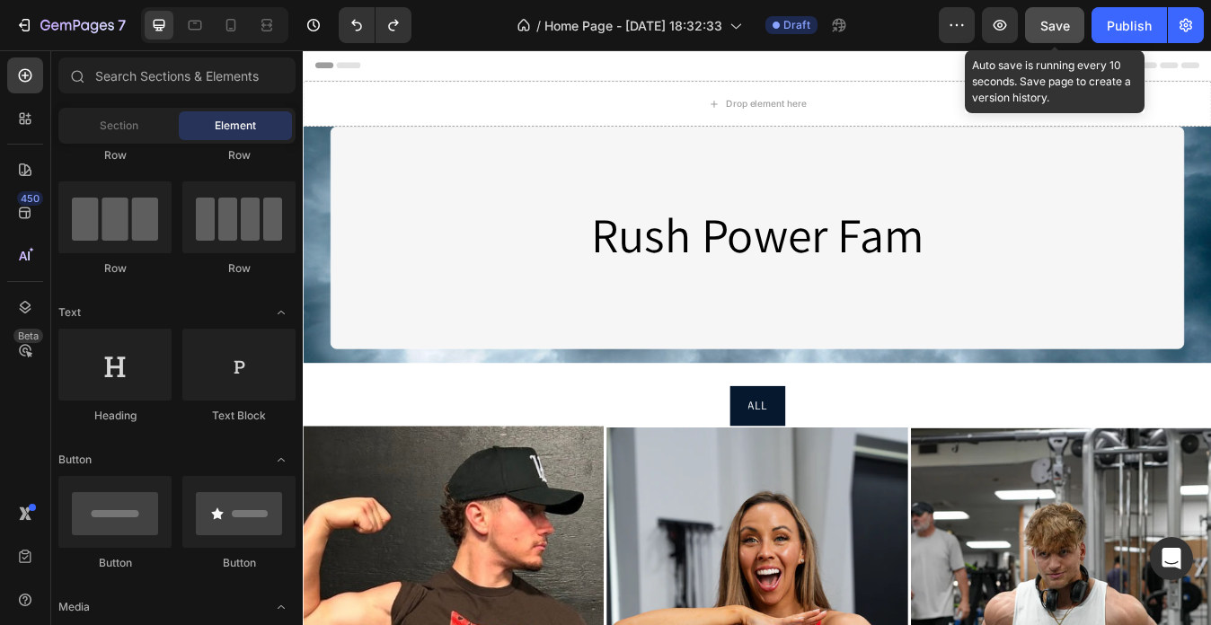
click at [1045, 24] on span "Save" at bounding box center [1055, 25] width 30 height 15
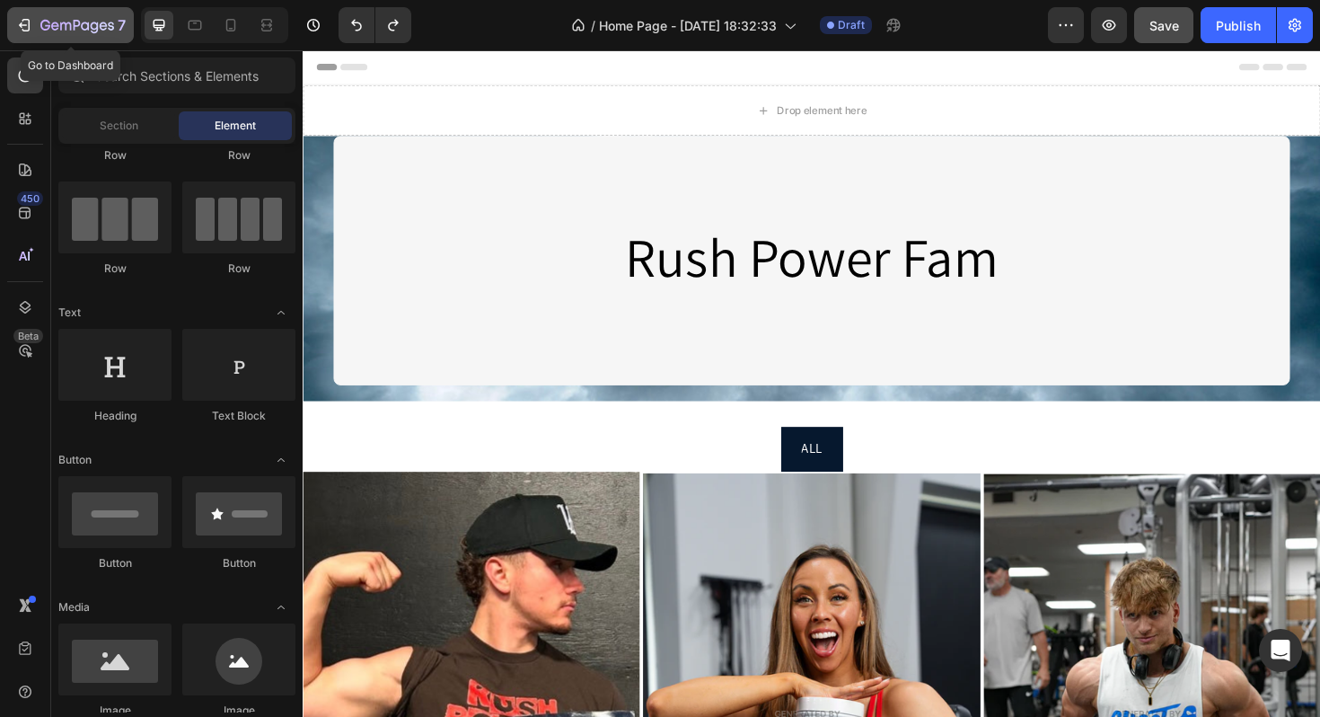
click at [60, 24] on icon "button" at bounding box center [65, 26] width 11 height 8
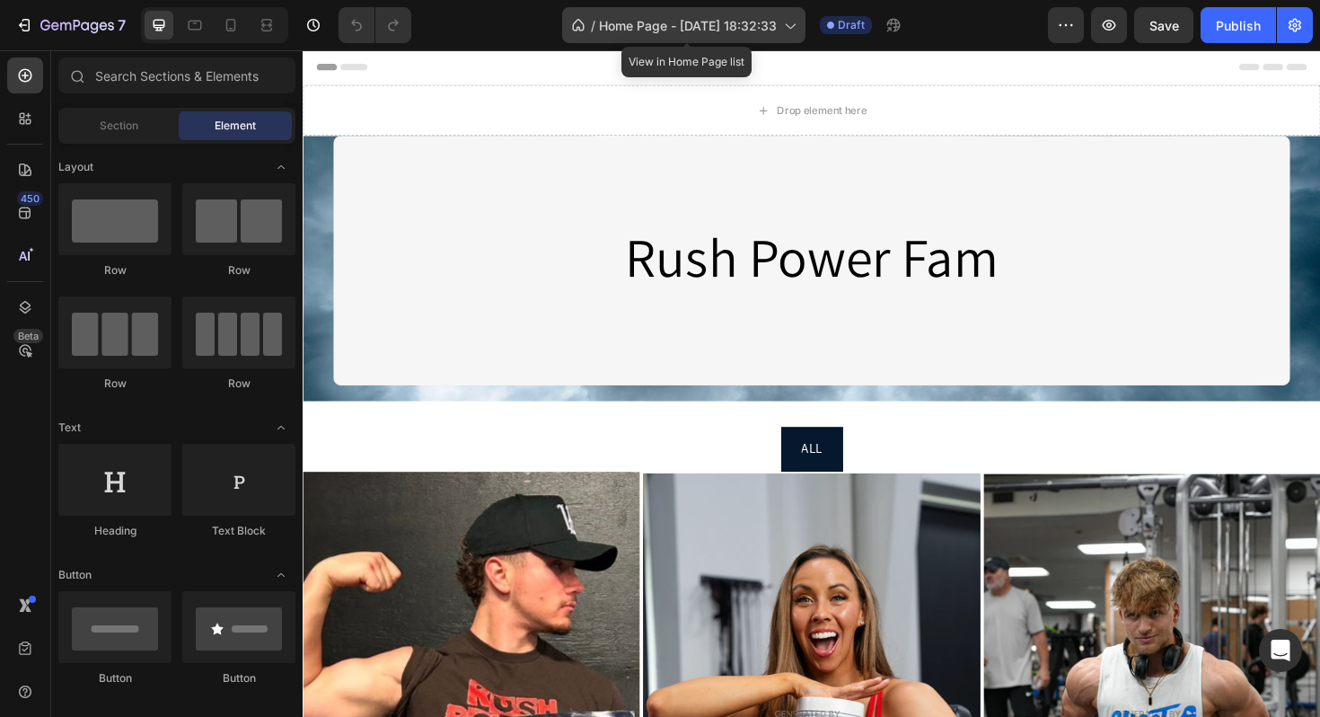
click at [630, 25] on span "Home Page - Aug 25, 18:32:33" at bounding box center [688, 25] width 178 height 19
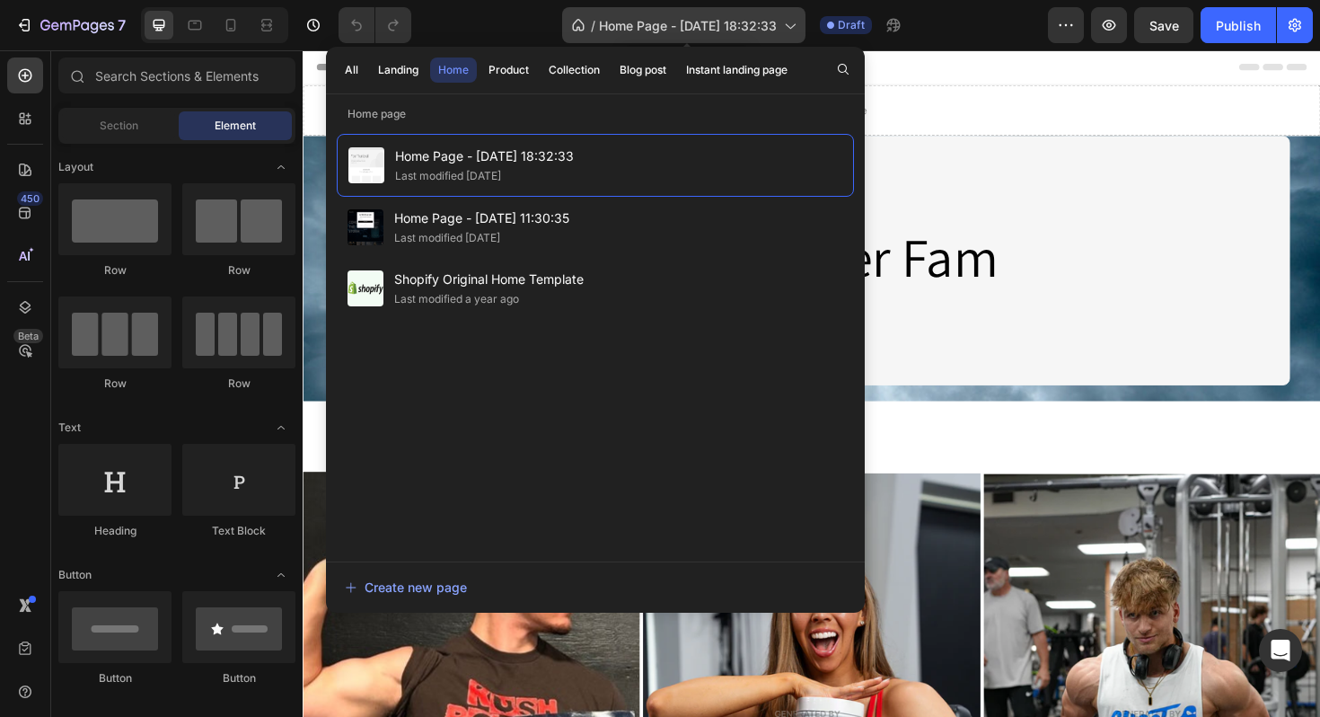
click at [731, 26] on span "Home Page - Aug 25, 18:32:33" at bounding box center [688, 25] width 178 height 19
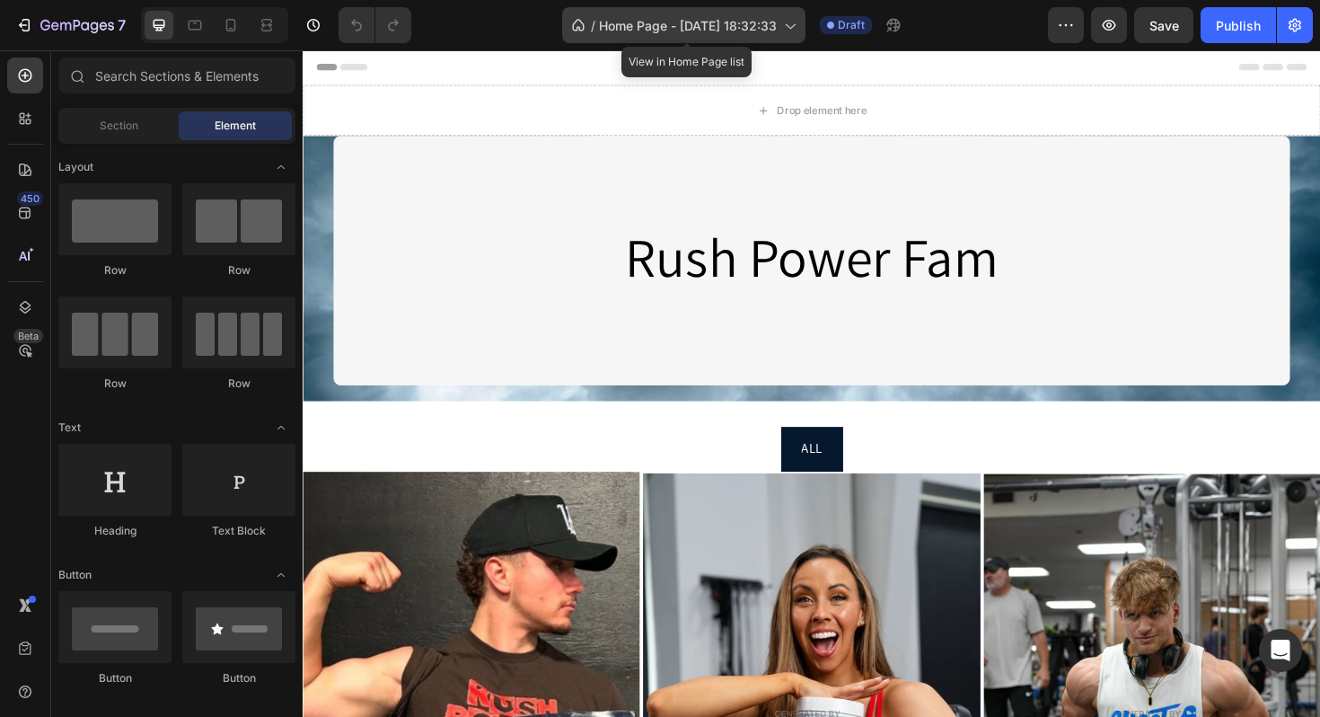
click at [731, 26] on span "Home Page - Aug 25, 18:32:33" at bounding box center [688, 25] width 178 height 19
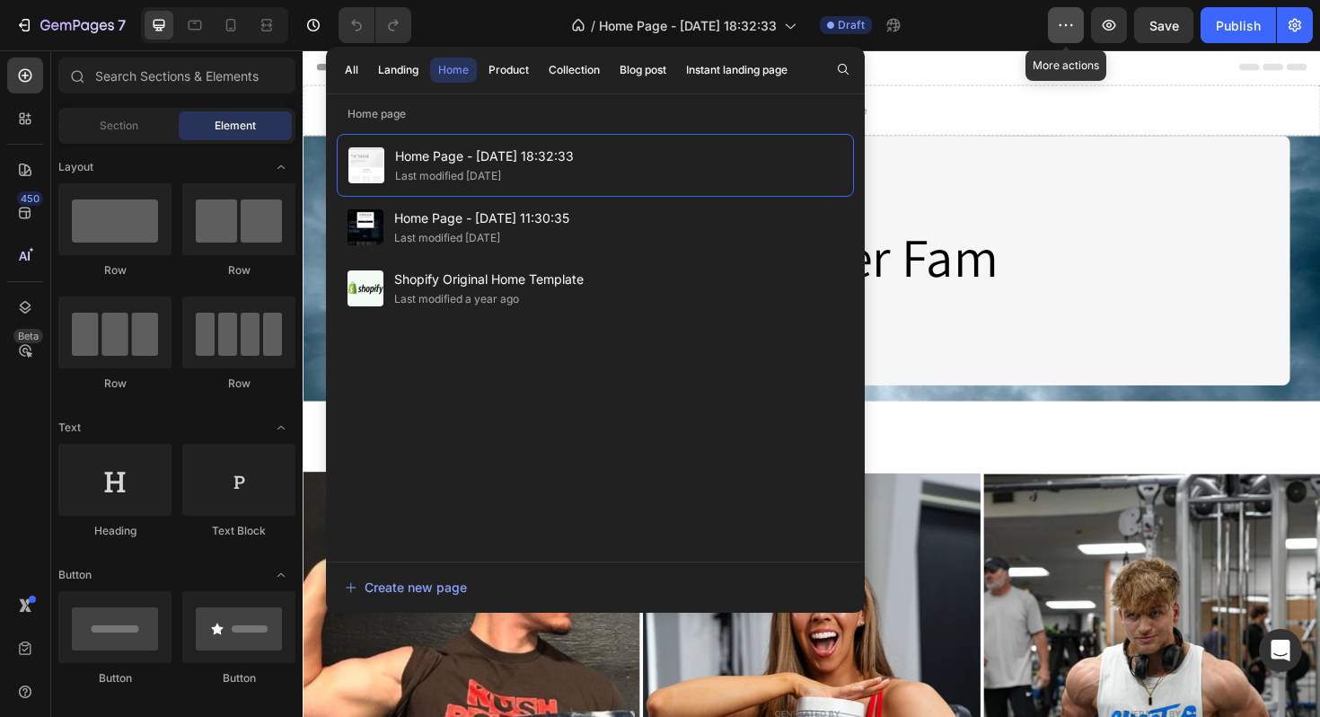
click at [1061, 35] on button "button" at bounding box center [1066, 25] width 36 height 36
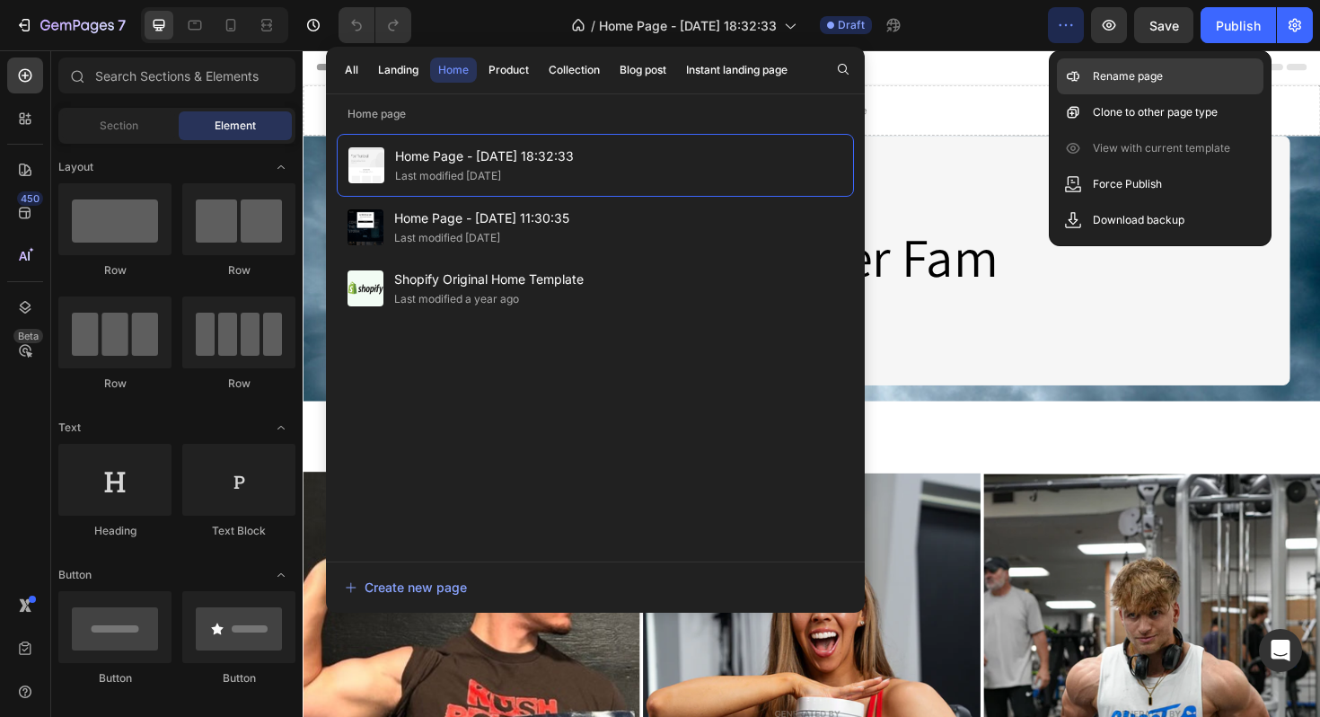
click at [1093, 77] on p "Rename page" at bounding box center [1128, 76] width 70 height 18
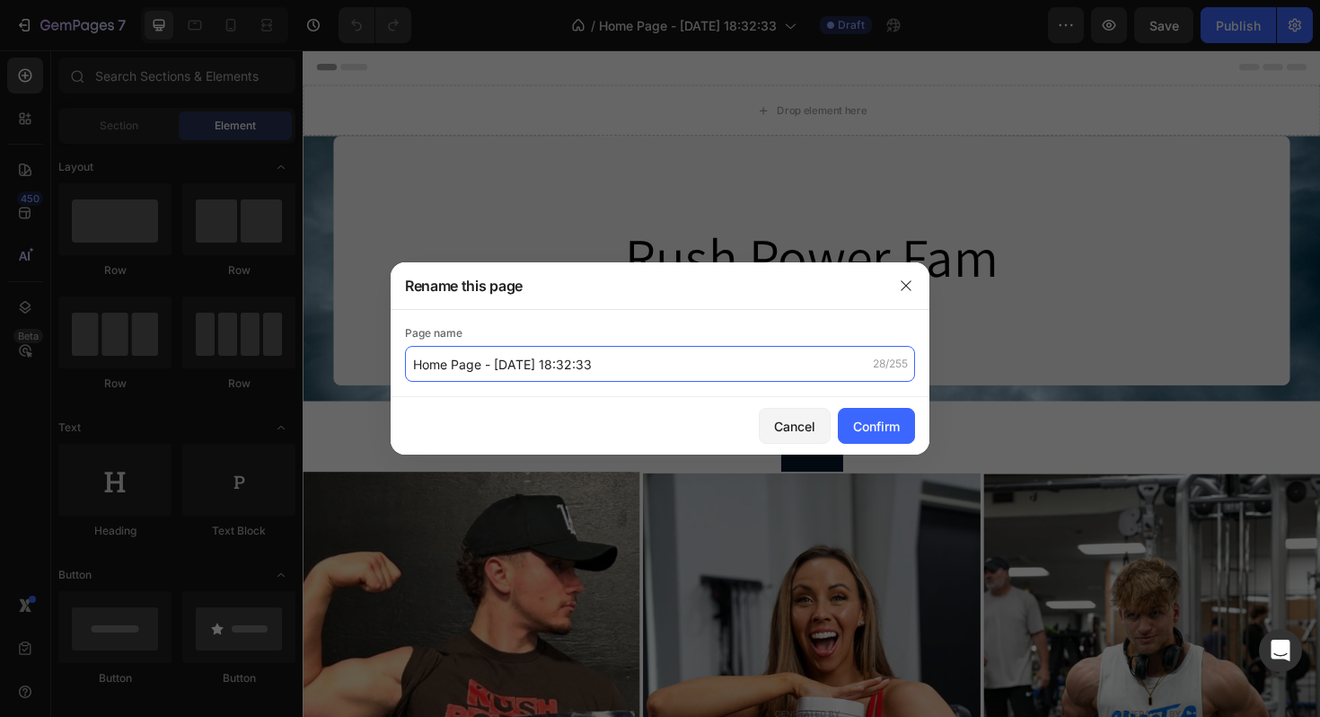
drag, startPoint x: 622, startPoint y: 376, endPoint x: 337, endPoint y: 366, distance: 285.8
click at [337, 366] on div "Rename this page Page name Home Page - Aug 25, 18:32:33 28/255 Cancel Confirm" at bounding box center [660, 358] width 1320 height 717
drag, startPoint x: 645, startPoint y: 366, endPoint x: 365, endPoint y: 356, distance: 280.4
click at [365, 357] on div "Rename this page Page name Home Page - Aug 25, 18:32:33 28/255 Cancel Confirm" at bounding box center [660, 358] width 1320 height 717
type input "Athletes Page"
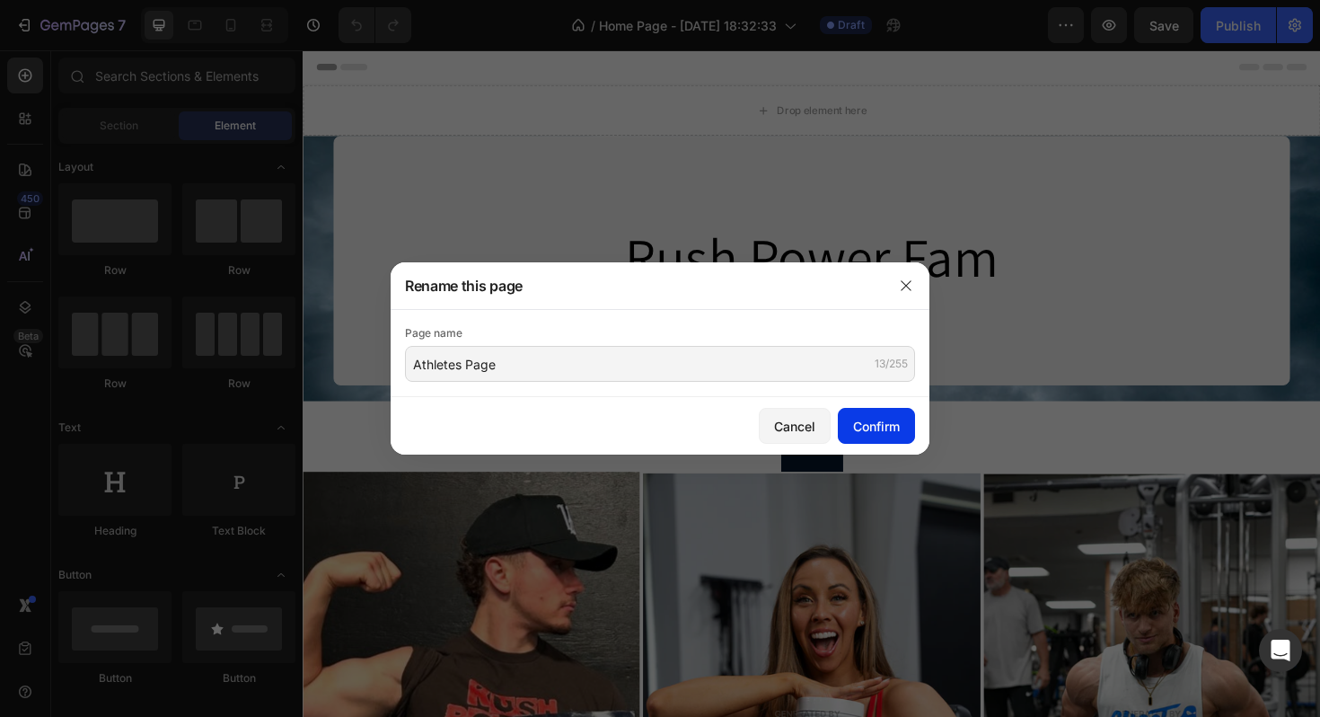
click at [865, 417] on div "Confirm" at bounding box center [876, 426] width 47 height 19
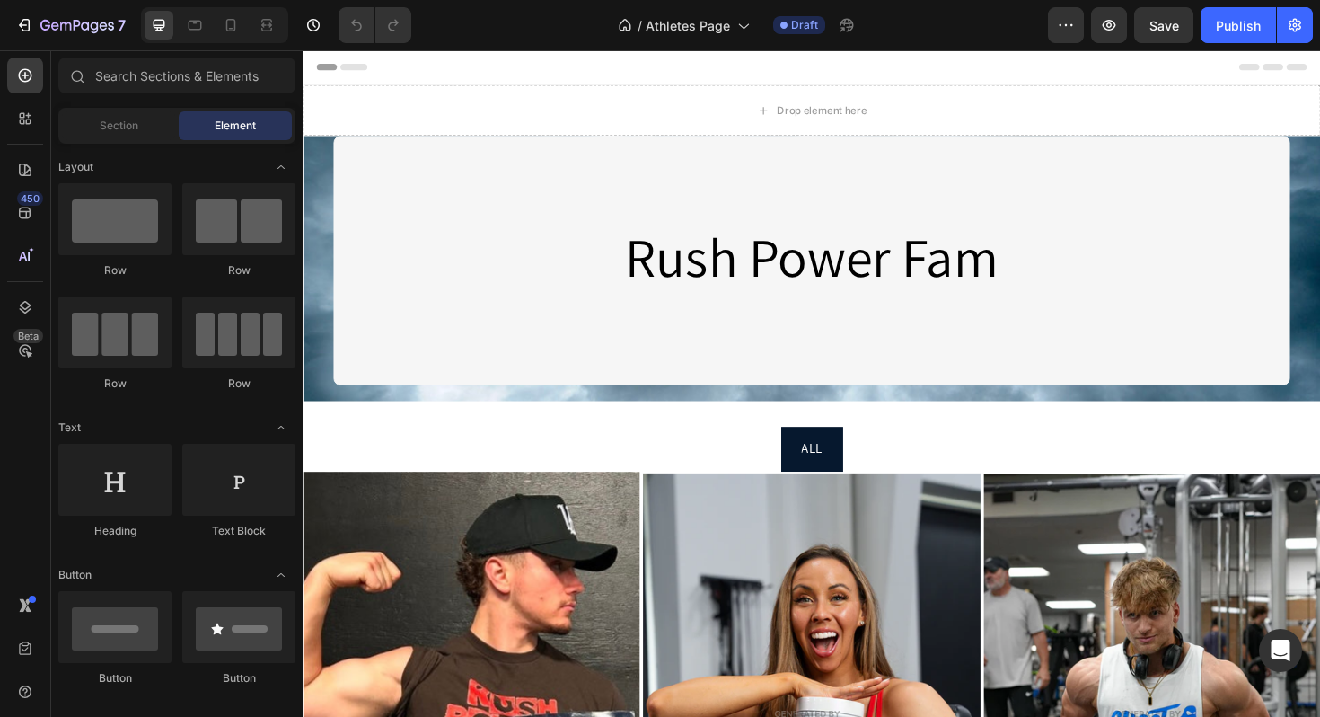
click at [1157, 44] on div "7 Version history / Athletes Page Draft Preview Save Publish" at bounding box center [660, 25] width 1320 height 51
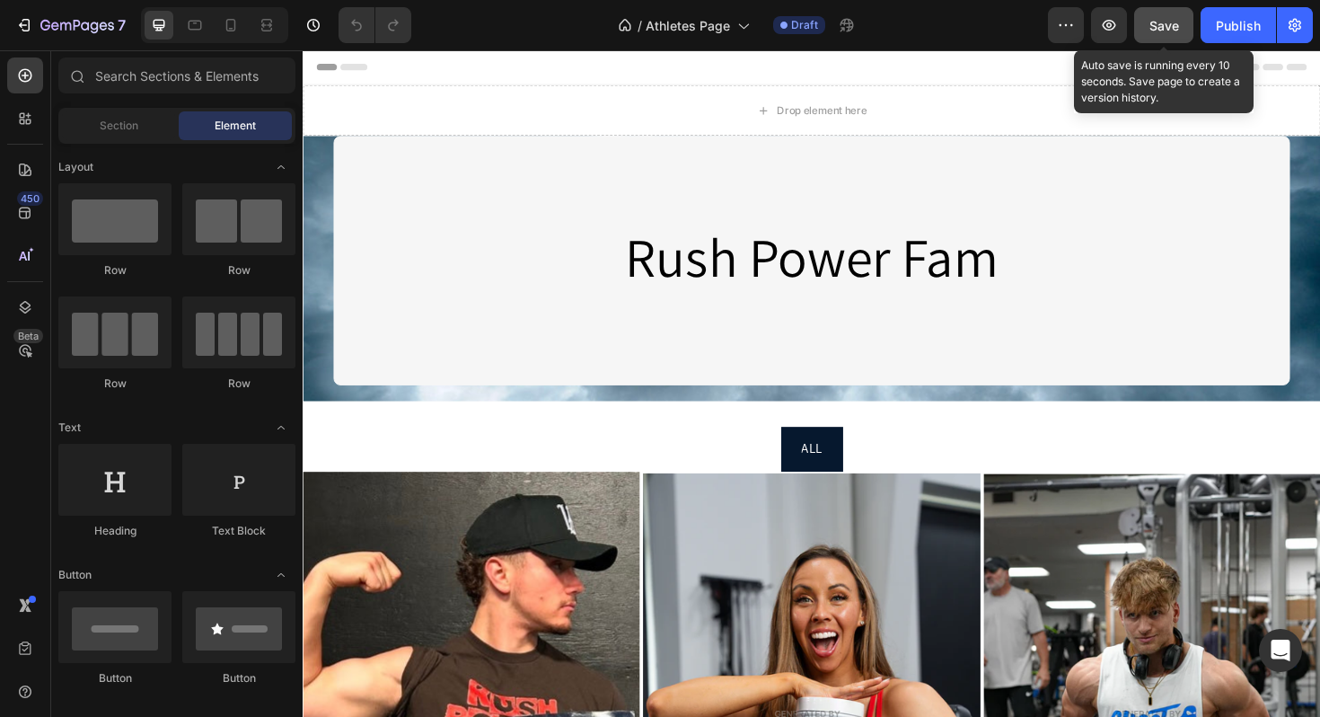
click at [1157, 39] on button "Save" at bounding box center [1163, 25] width 59 height 36
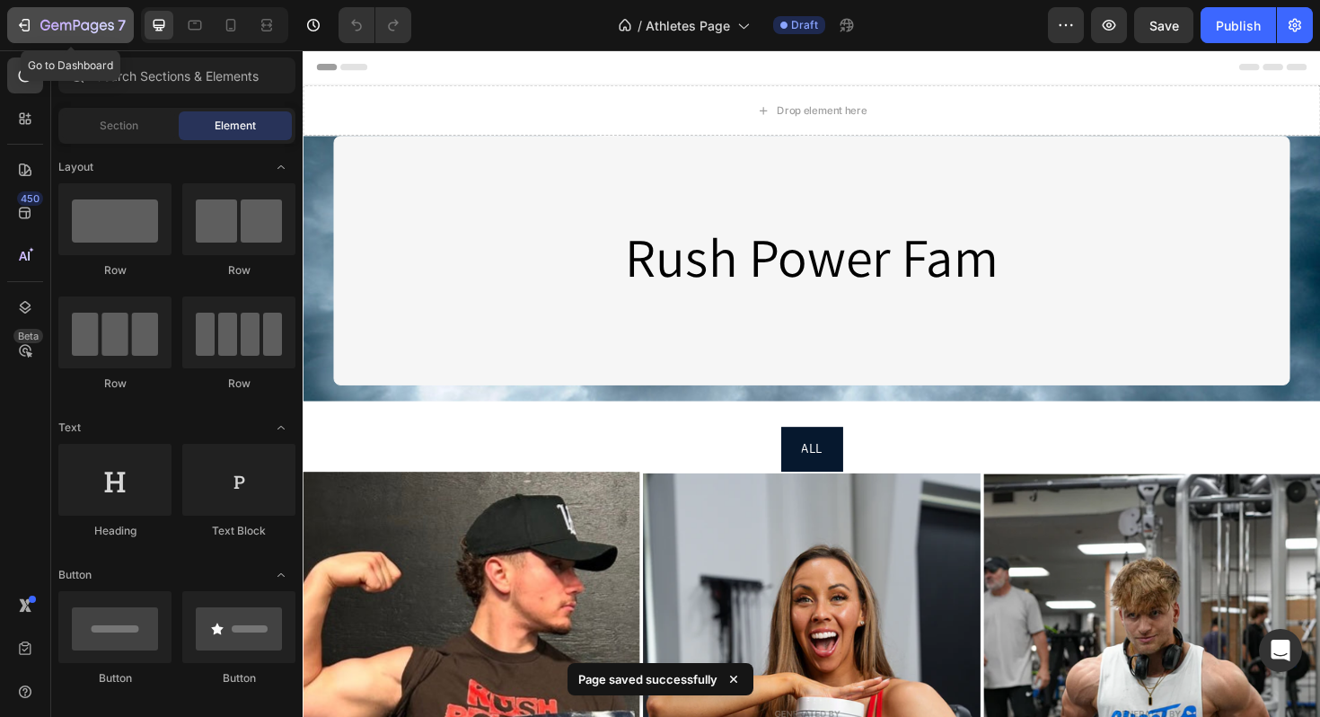
click at [13, 25] on button "7" at bounding box center [70, 25] width 127 height 36
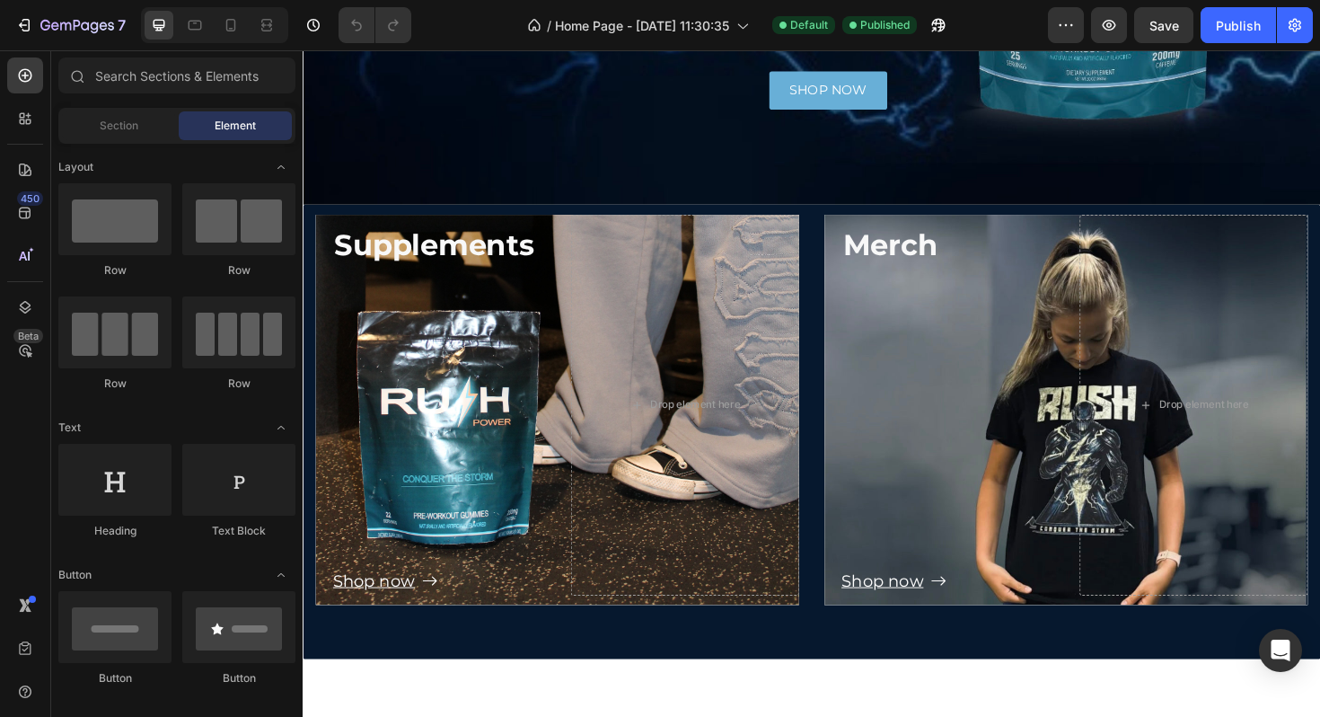
scroll to position [512, 0]
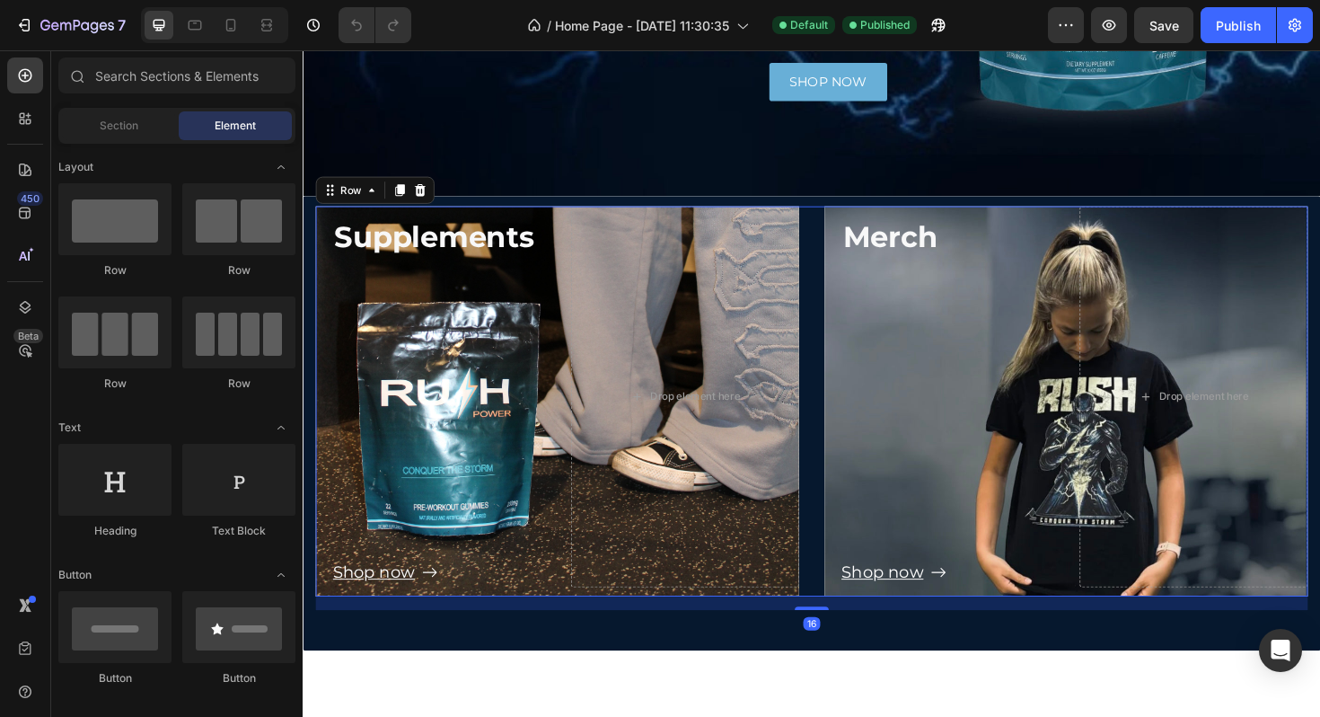
click at [845, 280] on div "Supplements Text Block Shop now Button Drop element here Hero Banner Drop eleme…" at bounding box center [841, 422] width 1051 height 413
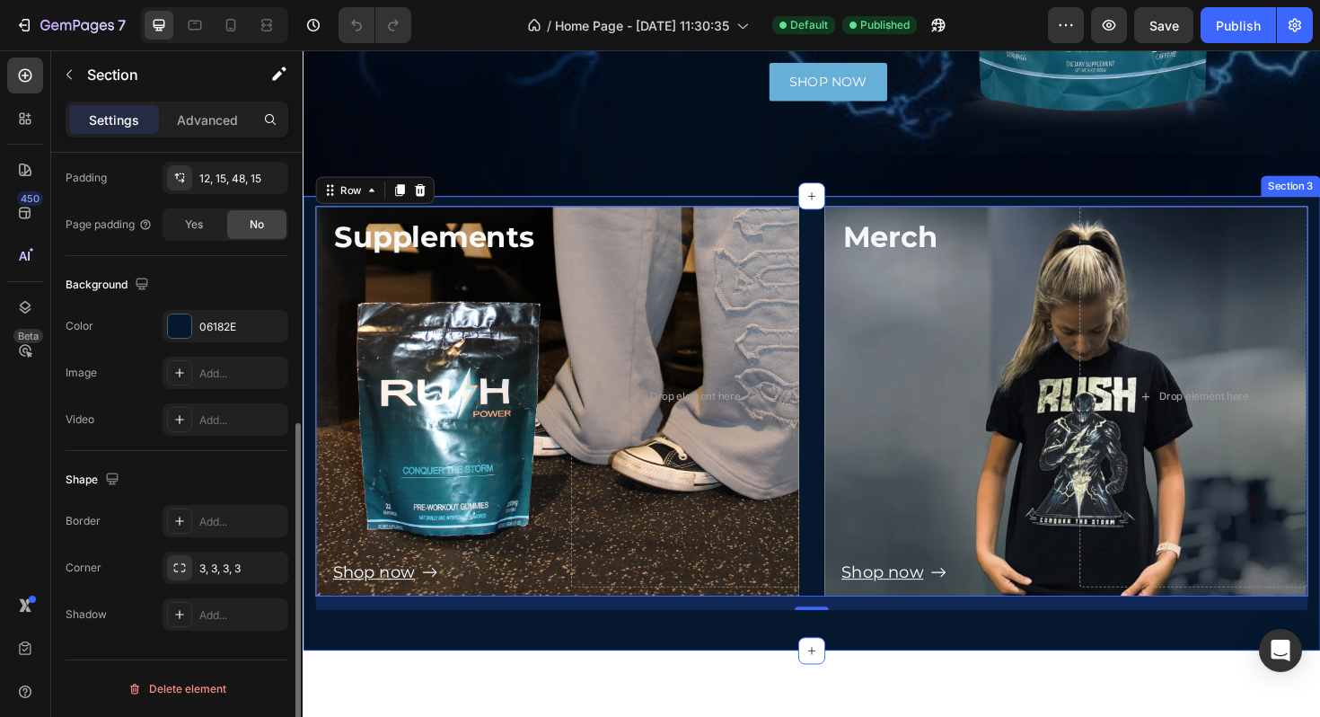
scroll to position [0, 0]
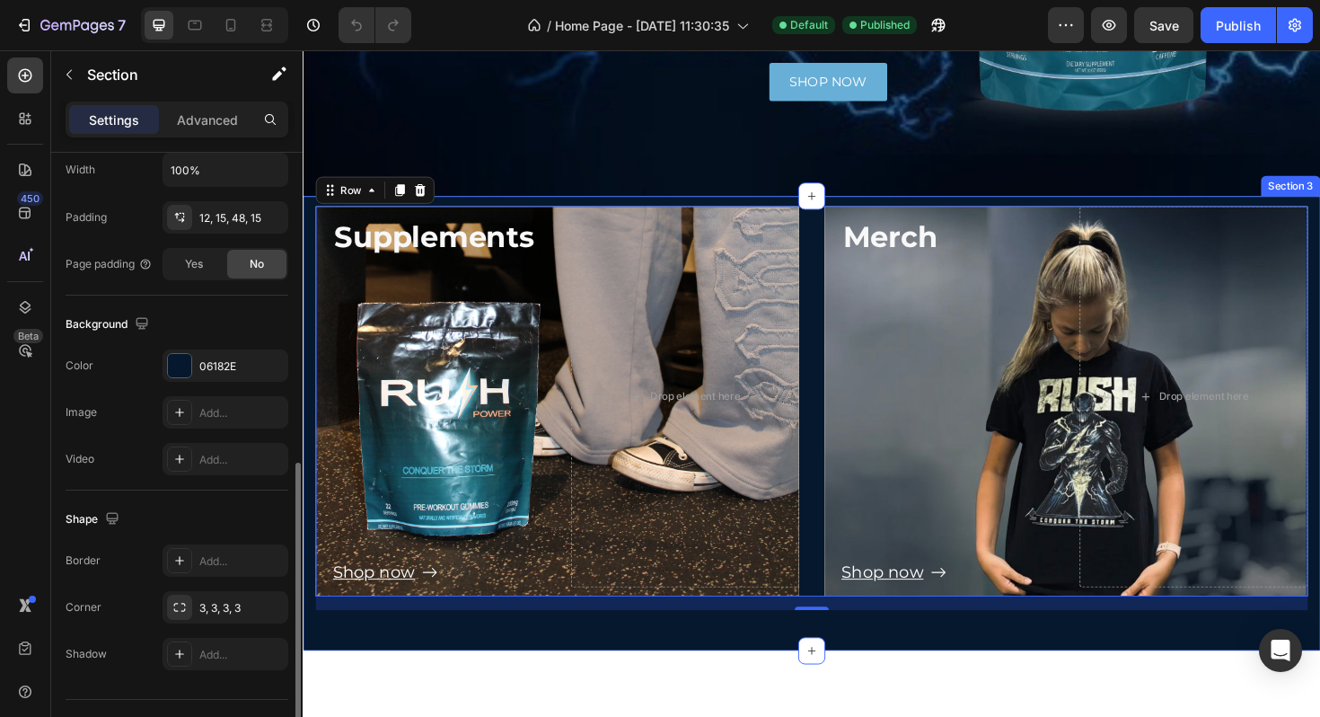
click at [405, 673] on div "Supplements Text Block Shop now Button Drop element here Hero Banner Drop eleme…" at bounding box center [842, 445] width 1078 height 481
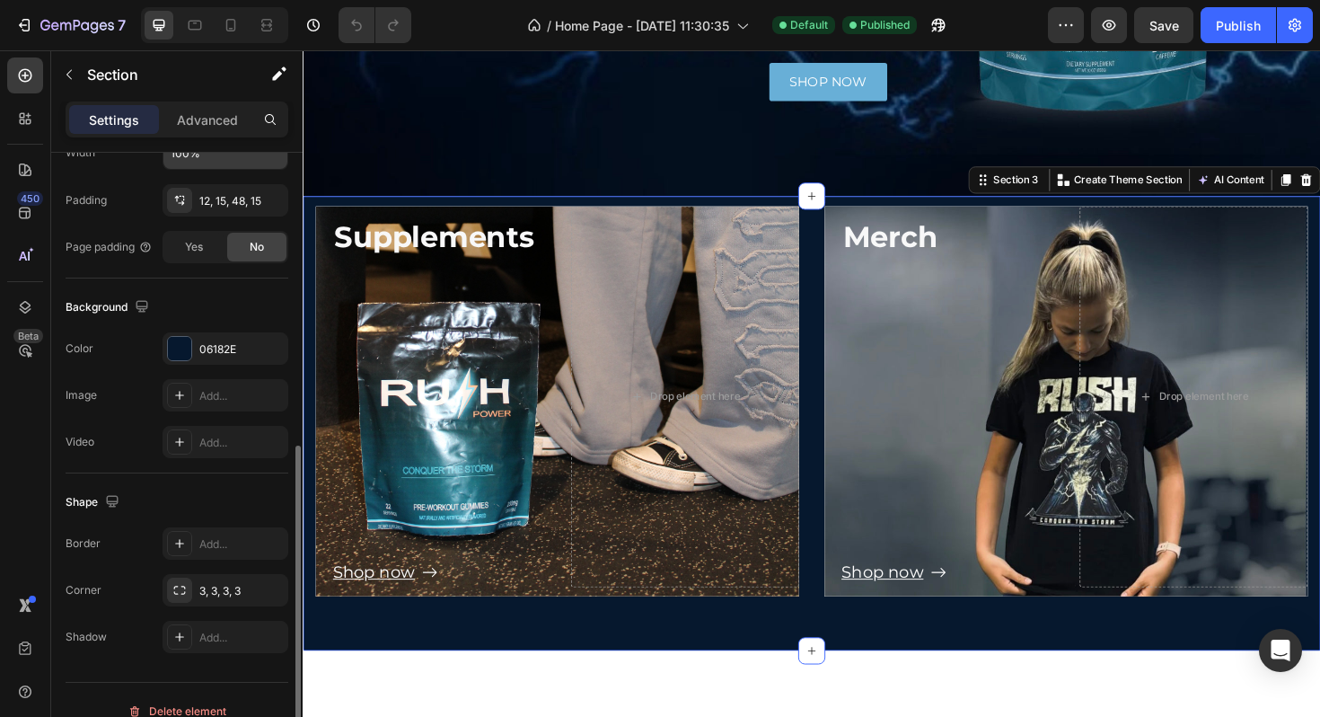
scroll to position [481, 0]
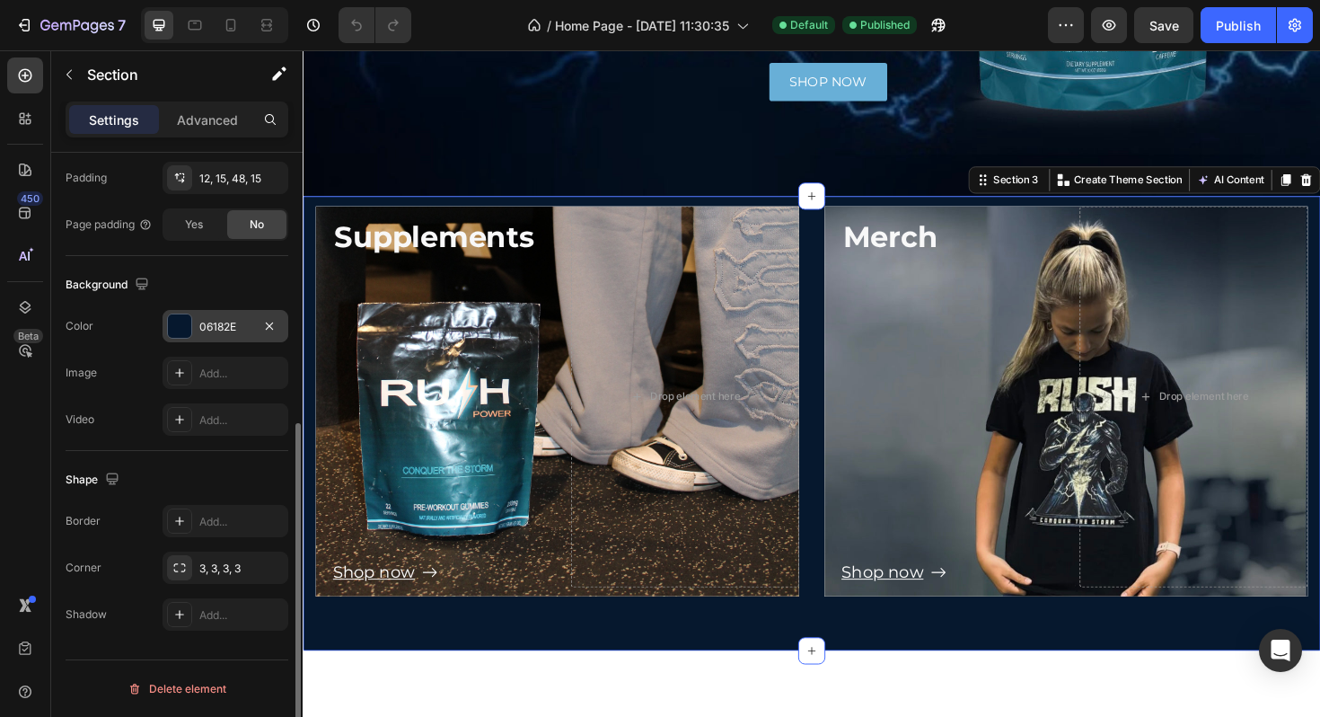
click at [190, 334] on div at bounding box center [179, 325] width 23 height 23
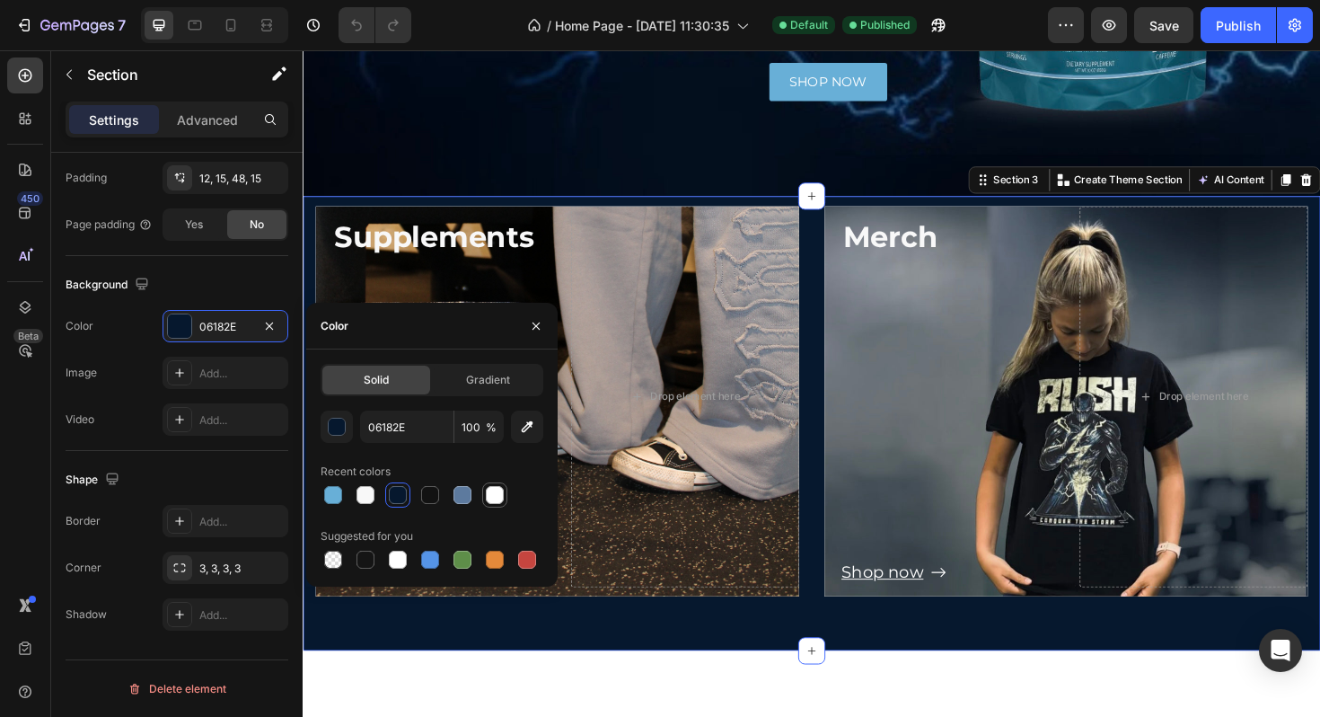
click at [500, 498] on div at bounding box center [495, 495] width 18 height 18
type input "FFFFFF"
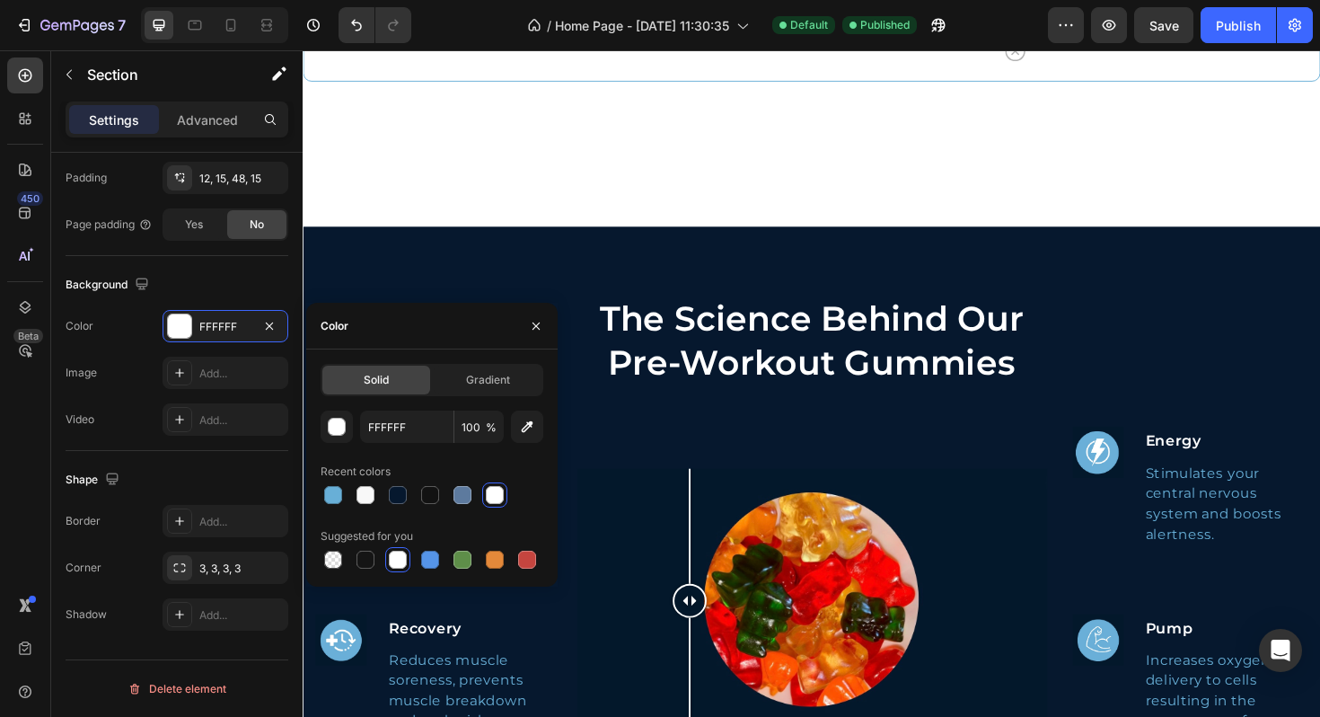
scroll to position [1985, 0]
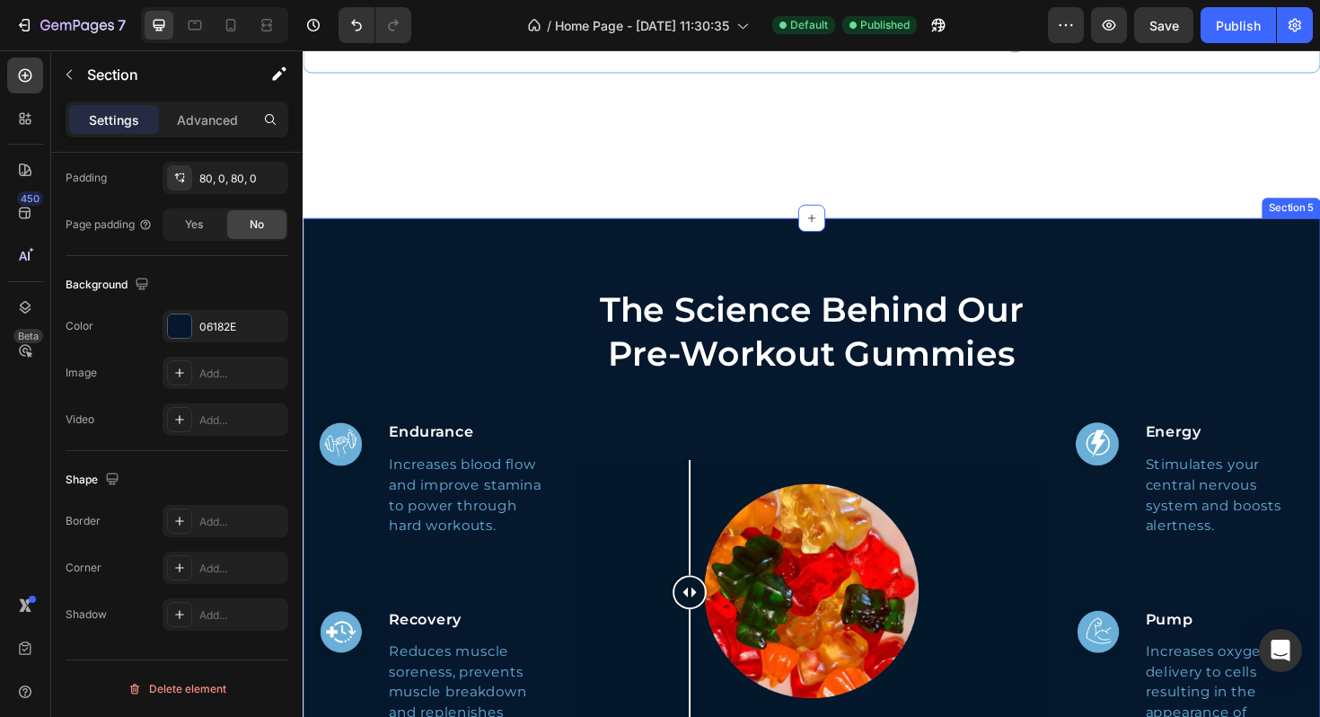
click at [539, 289] on div "The Science Behind Our Pre-Workout Gummies Heading Image Endurance Text block I…" at bounding box center [842, 553] width 1078 height 651
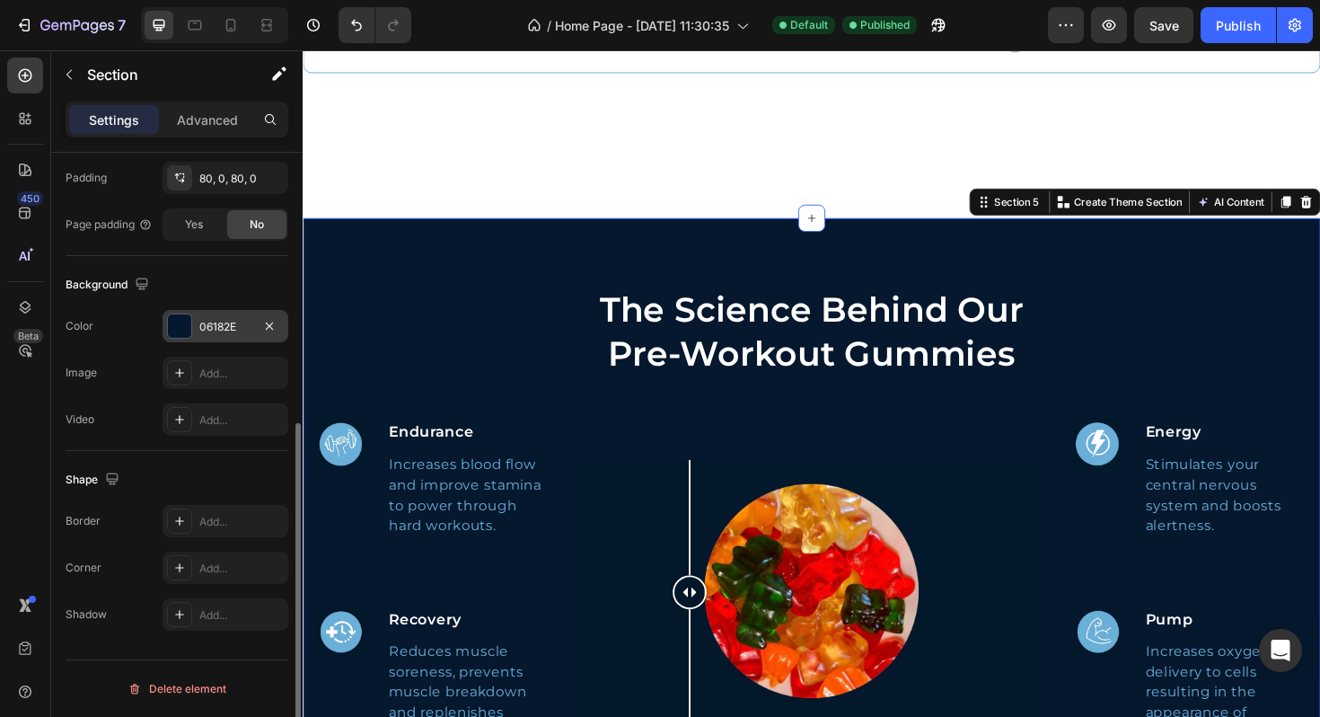
click at [174, 333] on div at bounding box center [179, 325] width 23 height 23
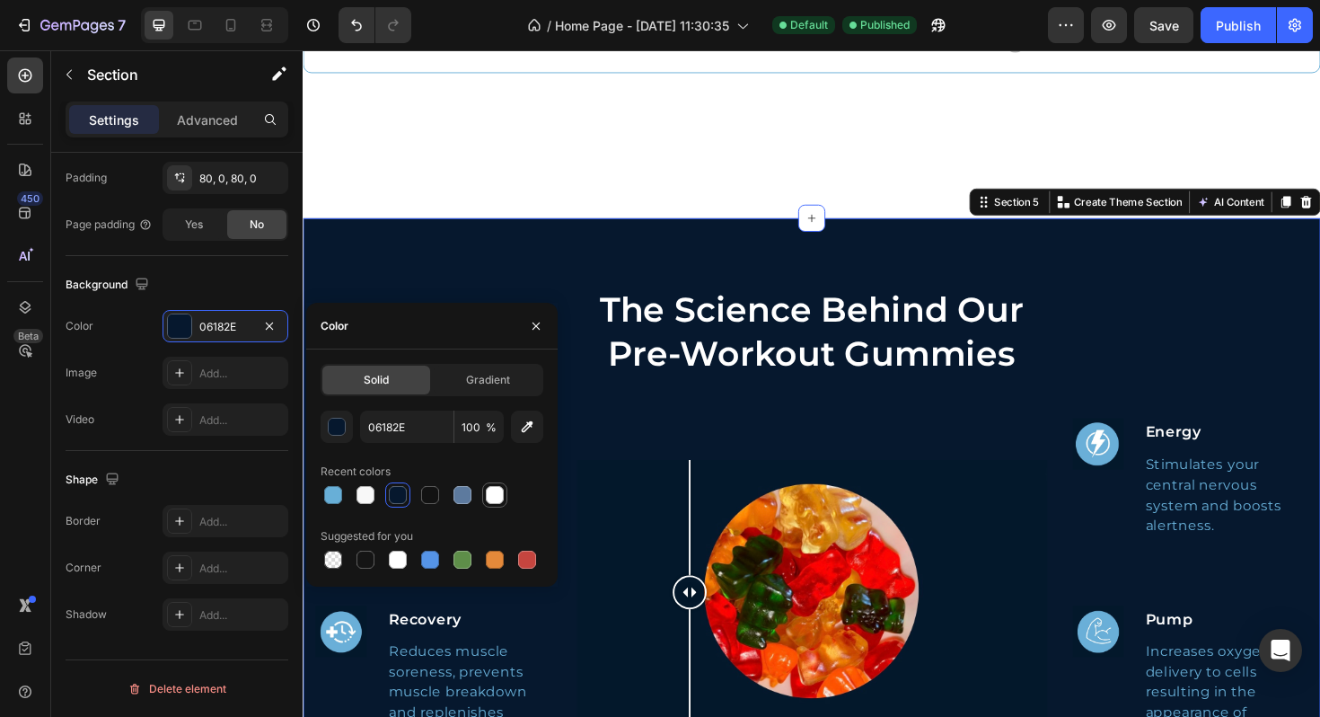
click at [496, 499] on div at bounding box center [495, 495] width 18 height 18
type input "FFFFFF"
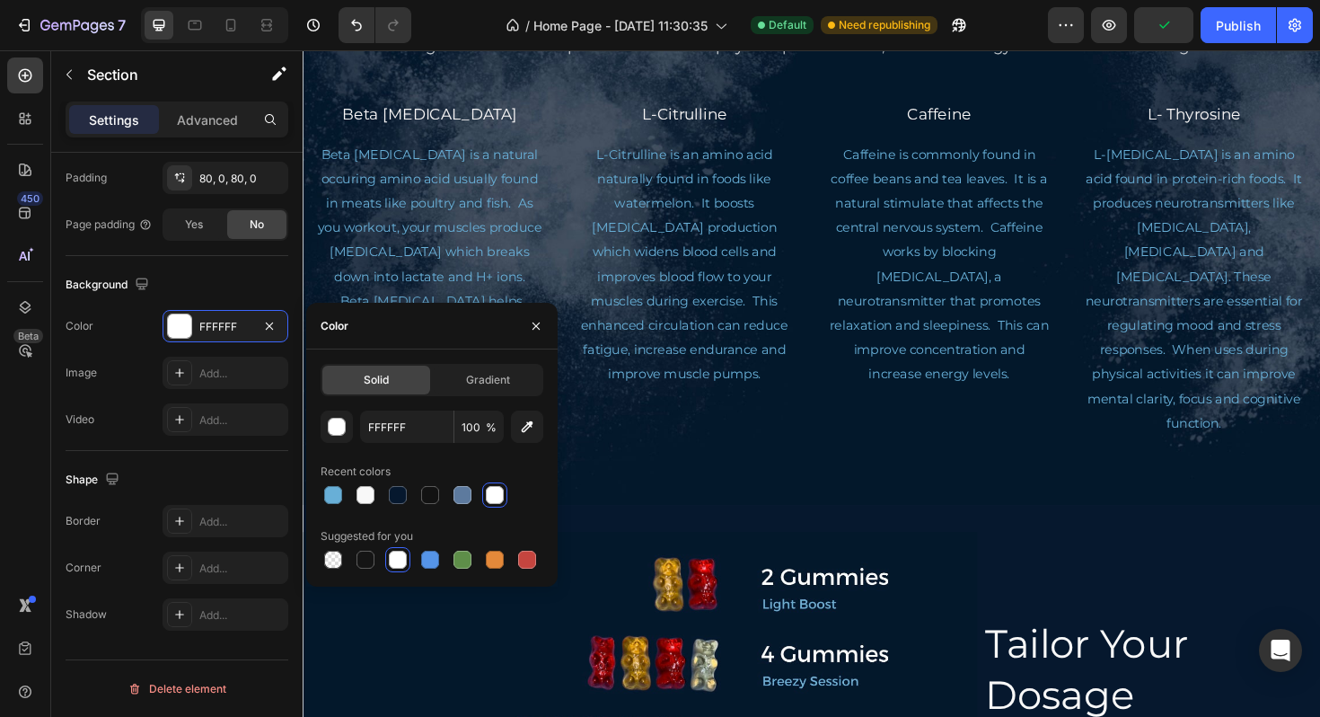
scroll to position [2987, 0]
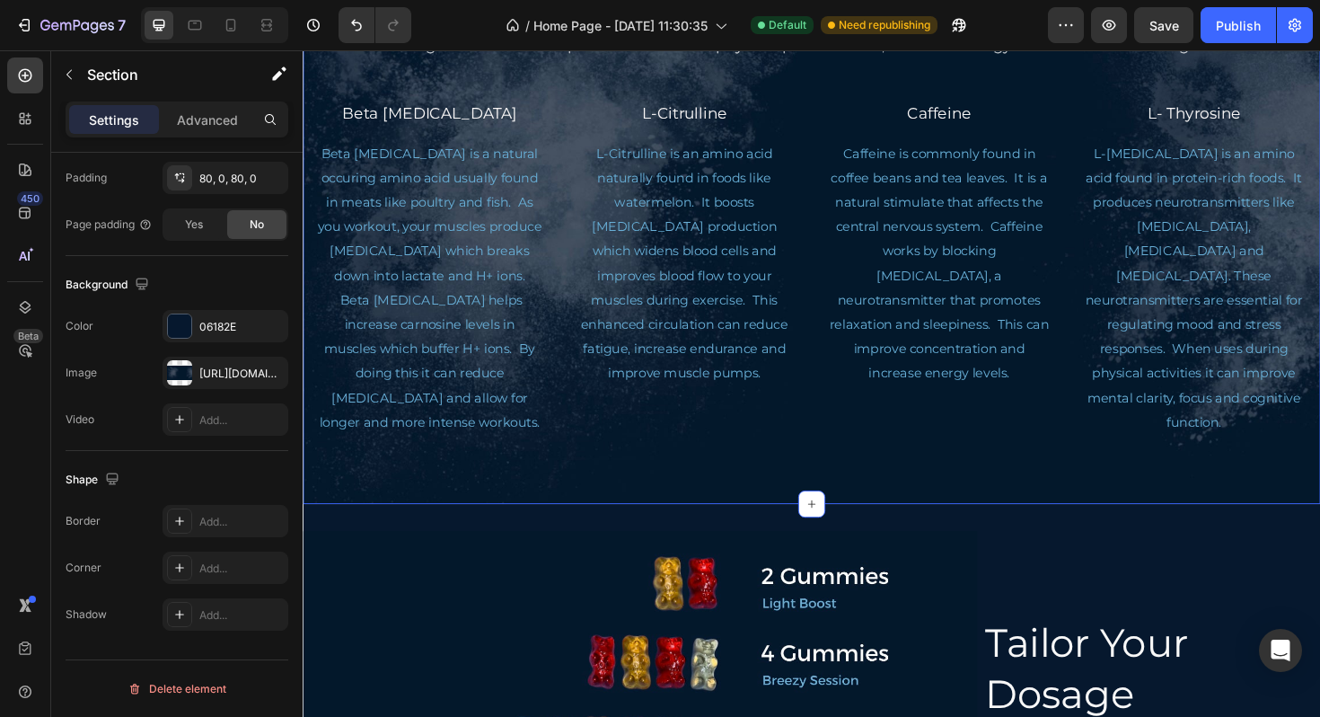
click at [797, 95] on div "Science-backed Formula Heading All of our ingredients are hand-picked and backe…" at bounding box center [842, 205] width 1078 height 510
click at [189, 340] on div "06182E" at bounding box center [226, 326] width 126 height 32
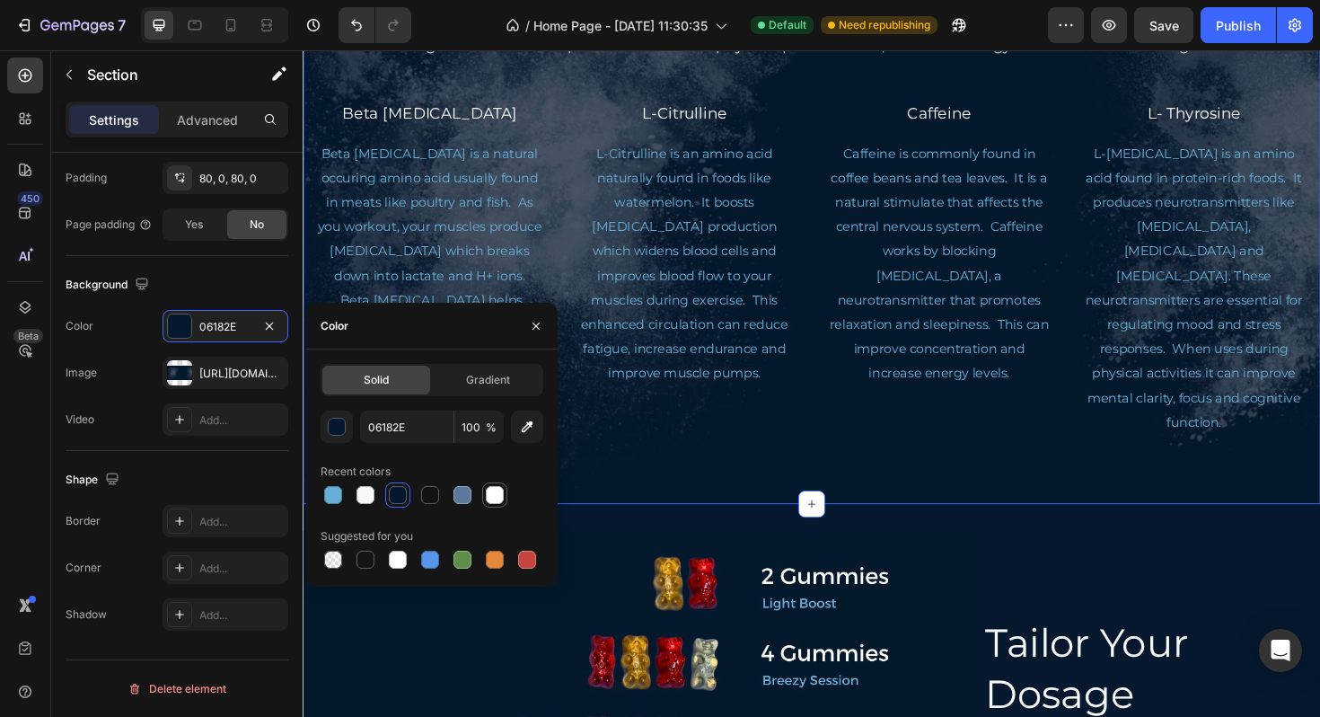
click at [491, 495] on div at bounding box center [495, 495] width 18 height 18
type input "FFFFFF"
click at [704, 490] on div "Science-backed Formula Heading All of our ingredients are hand-picked and backe…" at bounding box center [842, 205] width 1078 height 654
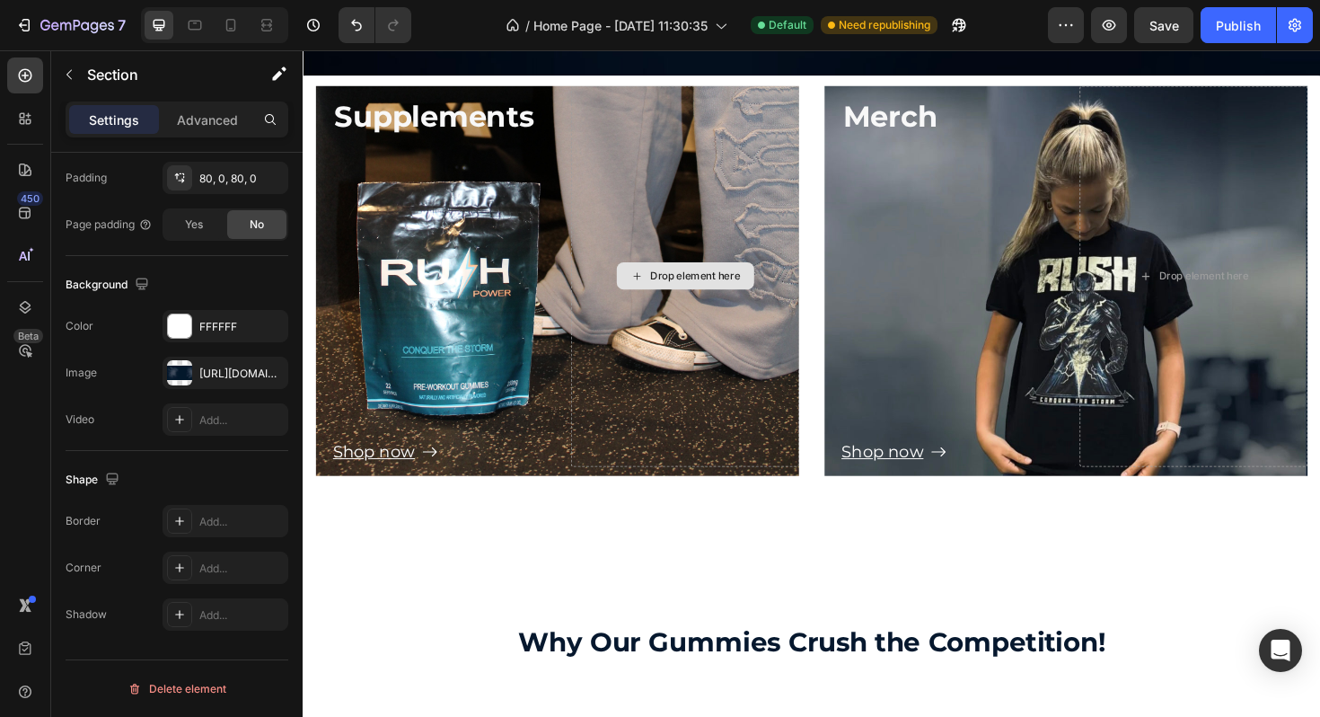
scroll to position [0, 0]
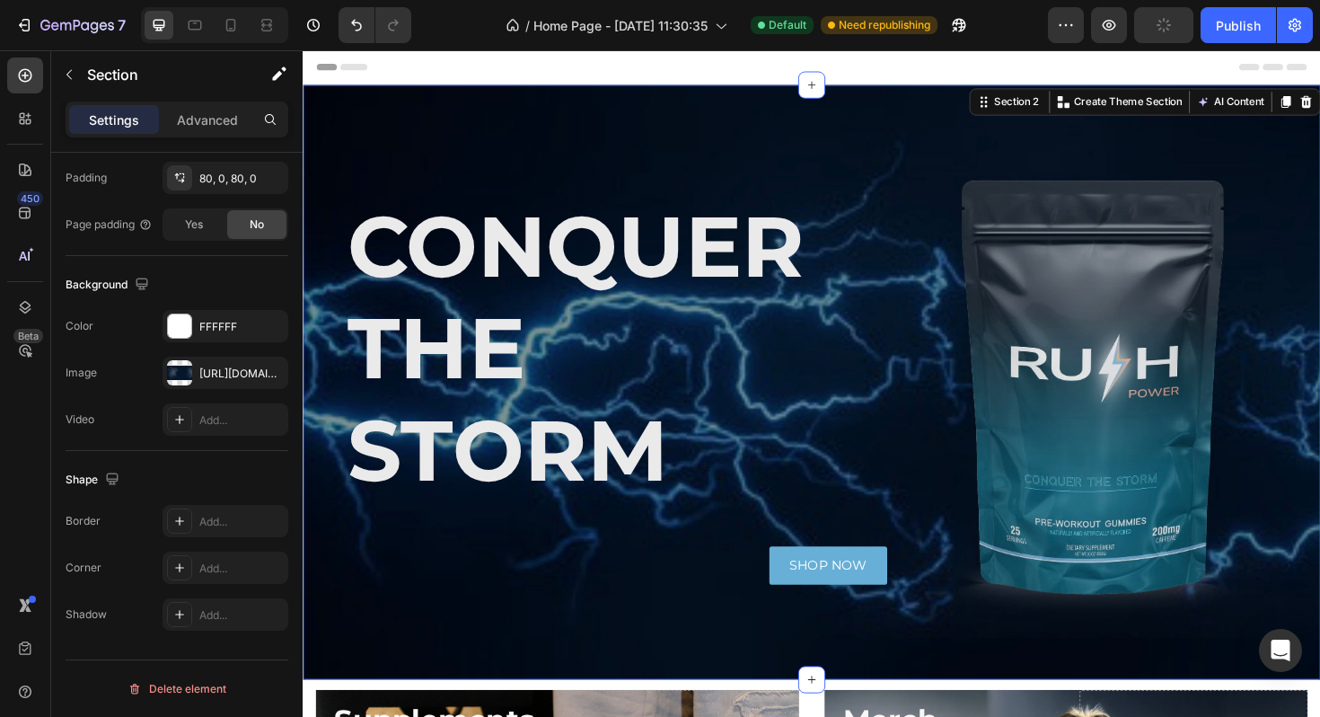
click at [685, 693] on div "CONQUER THE STORM Heading SHOP NOW Button Section 2 You can create reusable sec…" at bounding box center [842, 402] width 1078 height 630
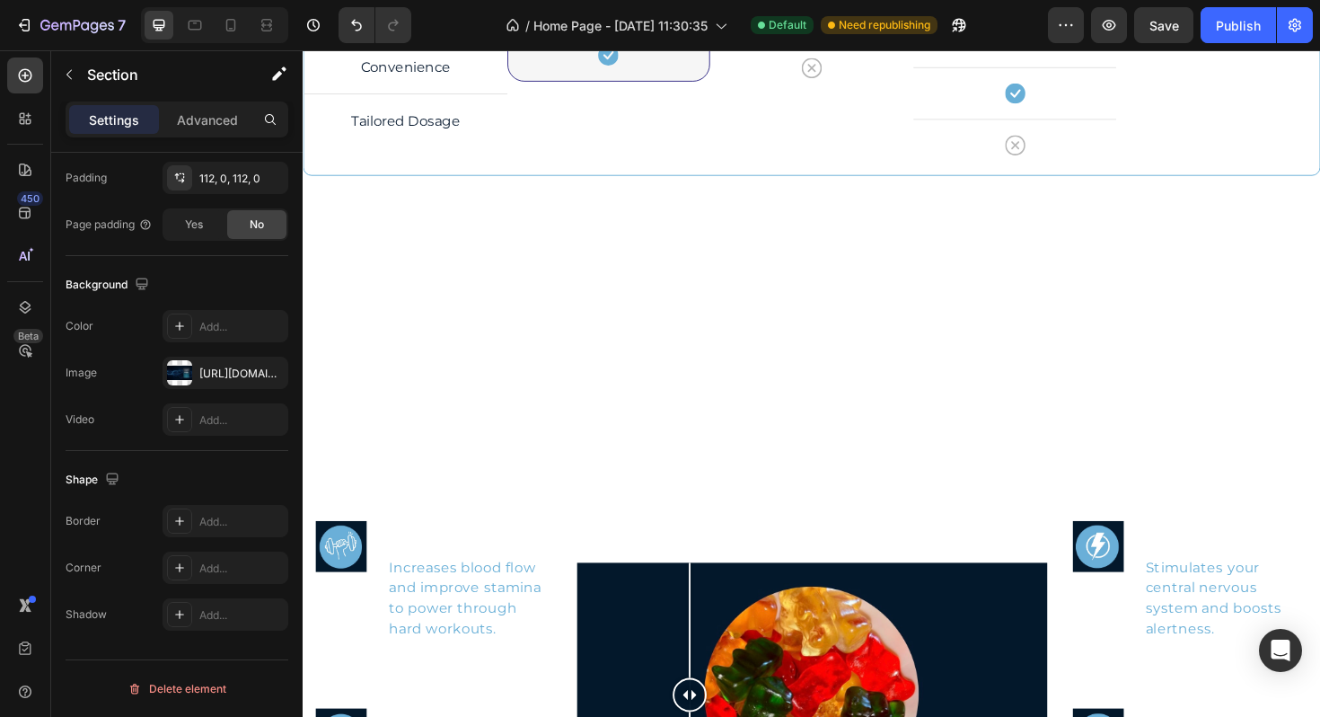
scroll to position [1861, 0]
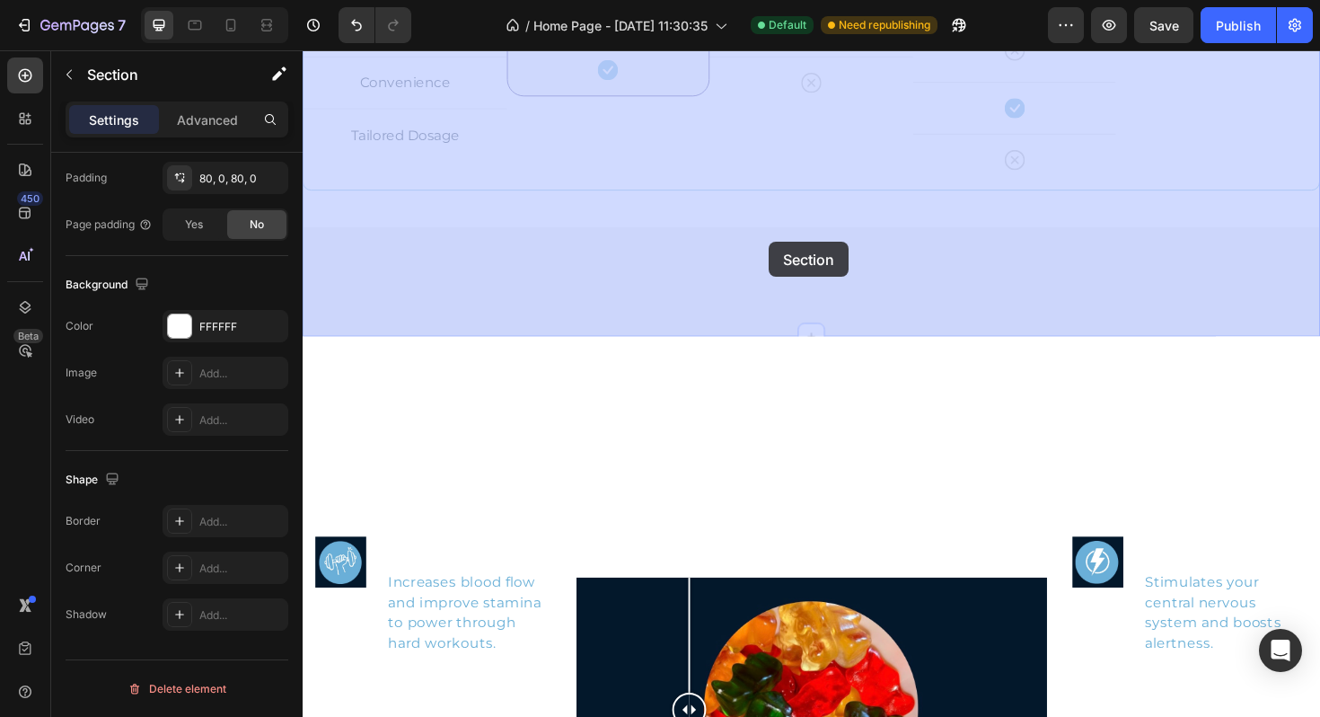
drag, startPoint x: 802, startPoint y: 351, endPoint x: 796, endPoint y: 252, distance: 99.9
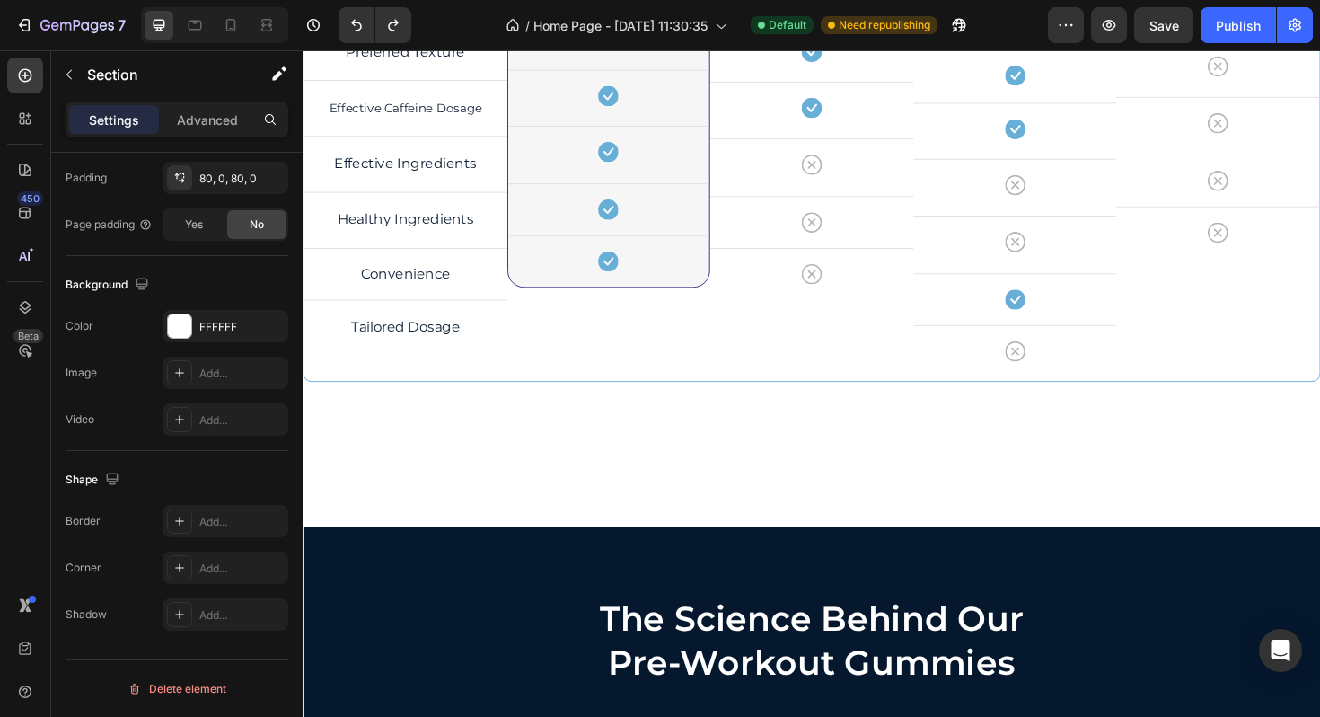
scroll to position [1505, 0]
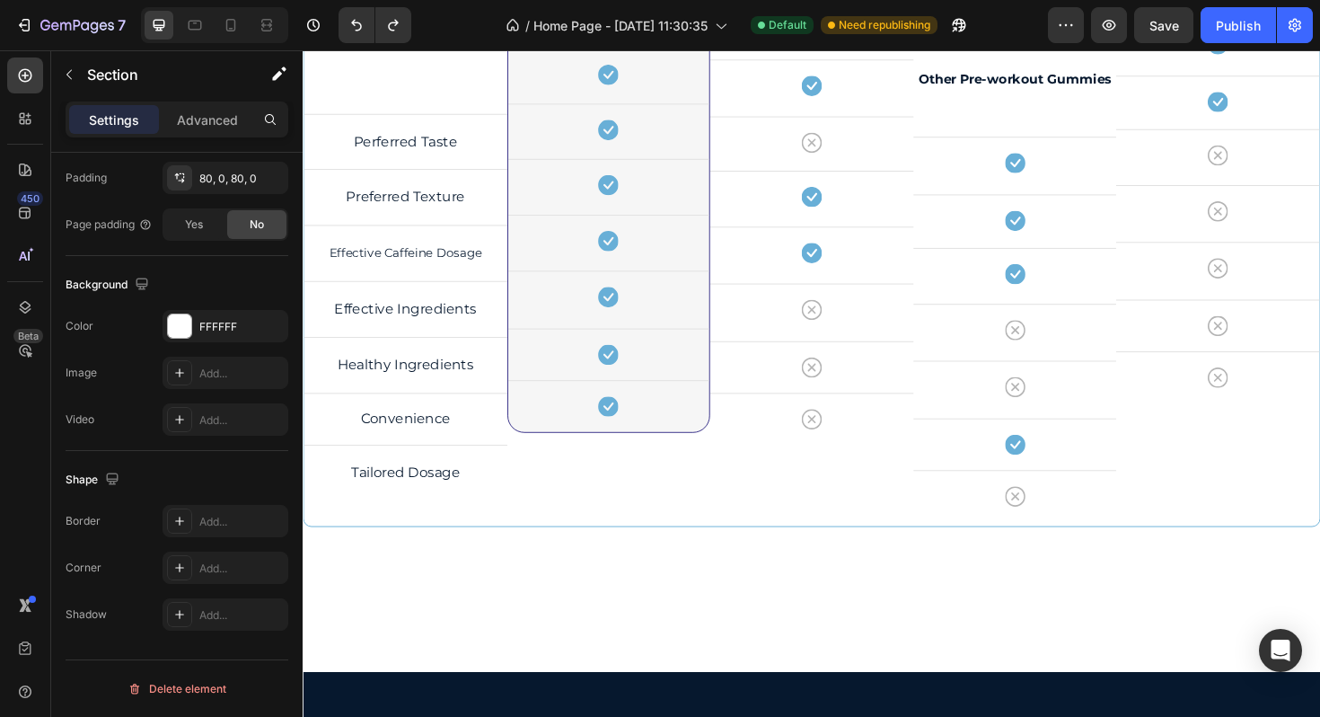
click at [675, 634] on div "Why Our Gummies Crush the Competition! Heading Heading Title Line Perferred Tas…" at bounding box center [842, 201] width 1078 height 871
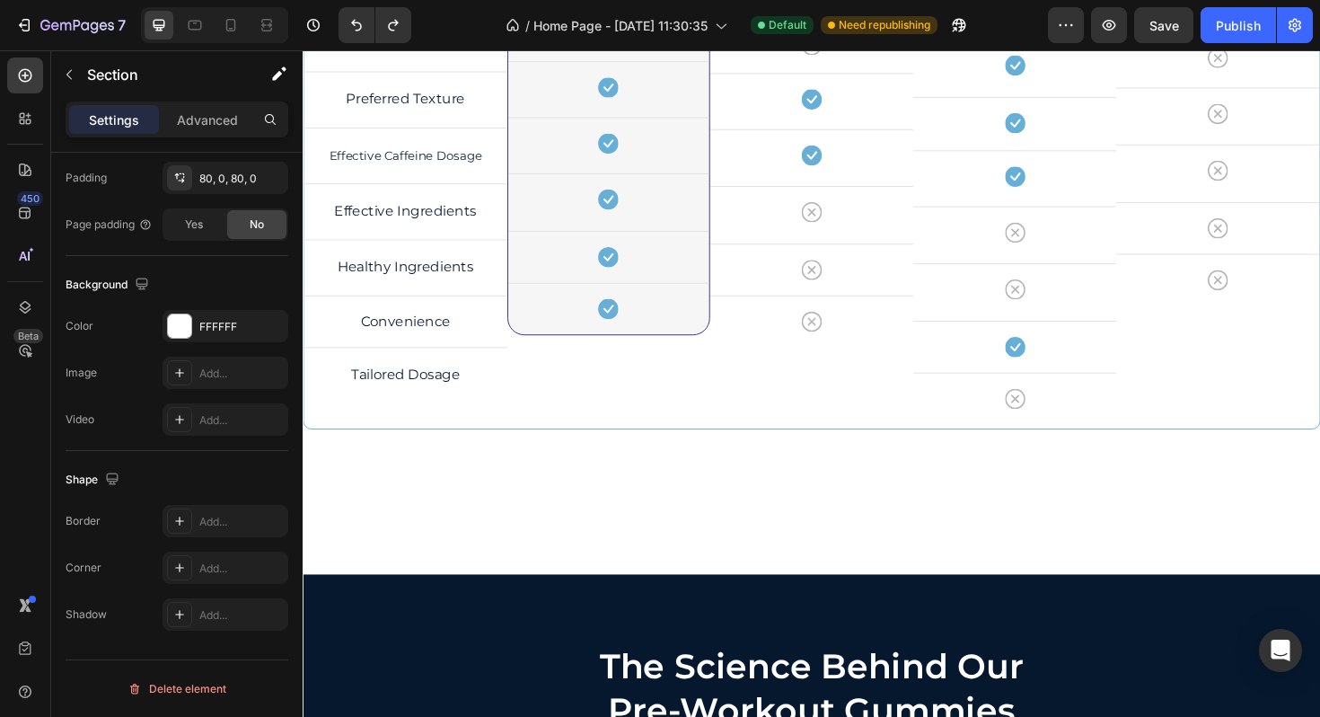
scroll to position [1630, 0]
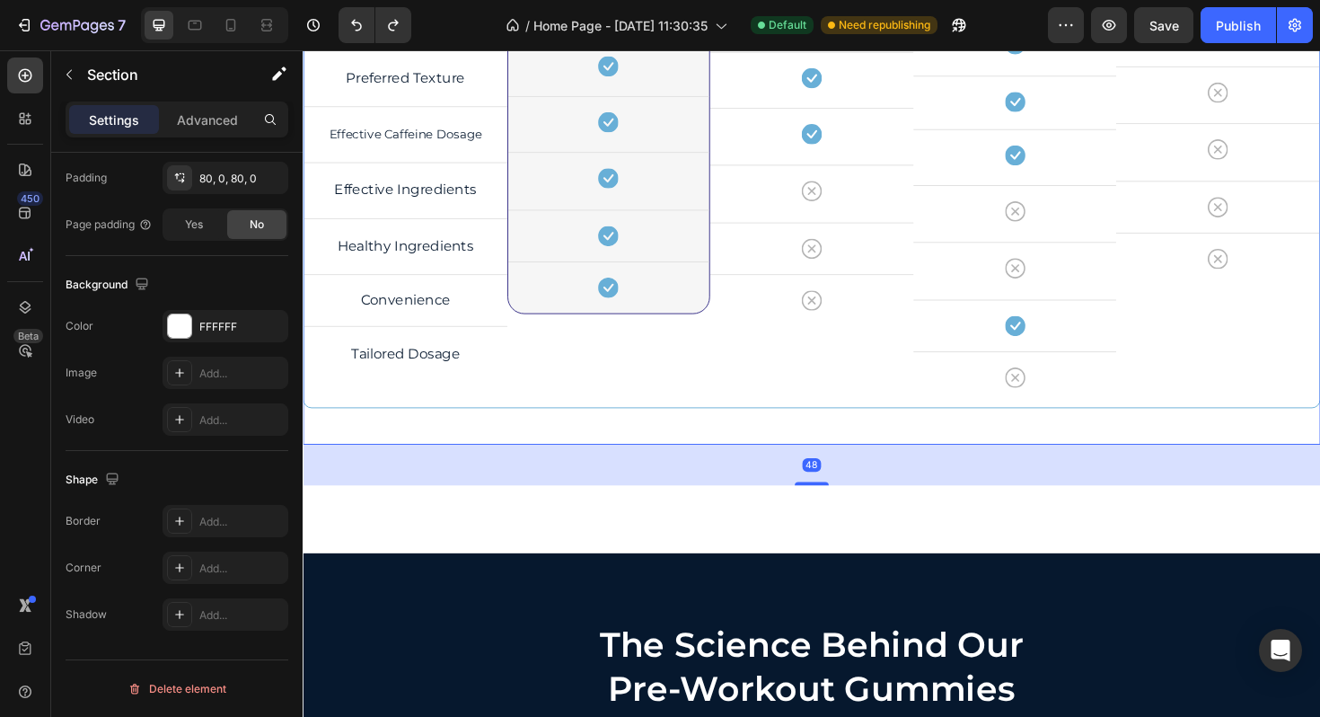
click at [466, 444] on div "Why Our Gummies Crush the Competition! Heading Heading Title Line Perferred Tas…" at bounding box center [842, 54] width 1078 height 828
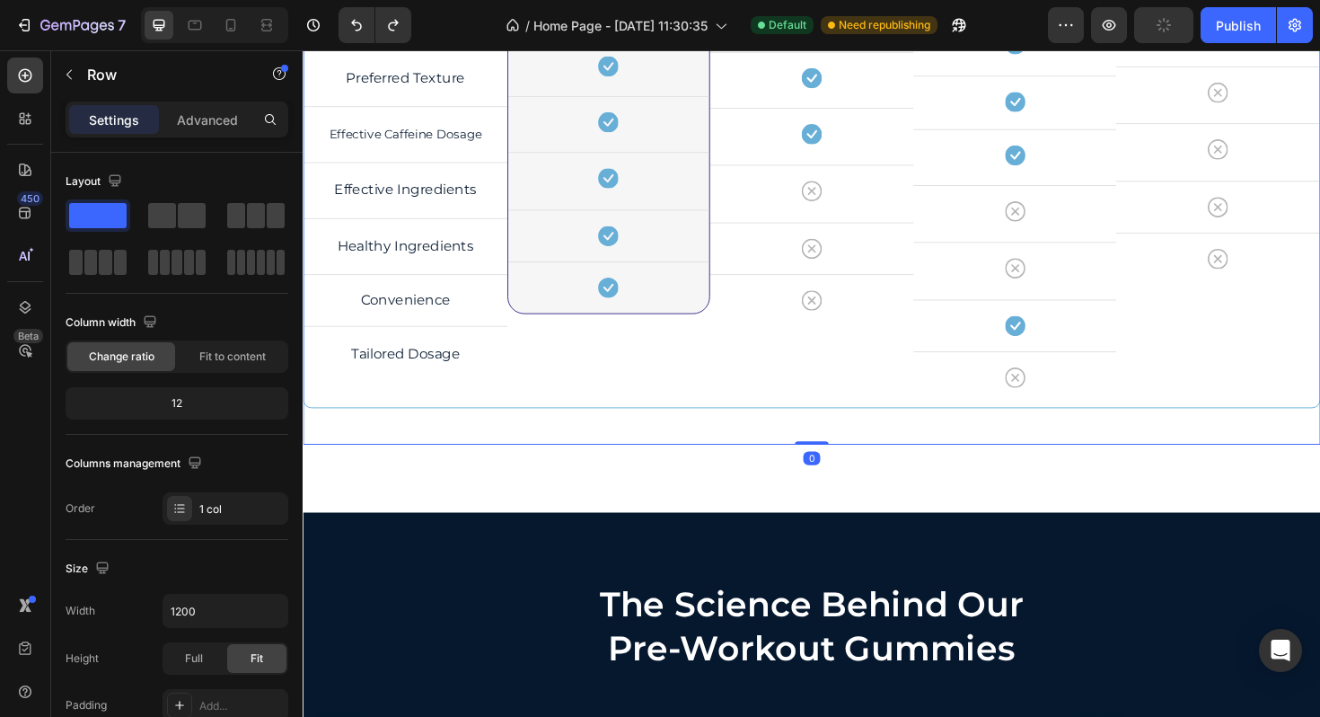
drag, startPoint x: 850, startPoint y: 509, endPoint x: 850, endPoint y: 456, distance: 53.0
click at [850, 457] on div "Why Our Gummies Crush the Competition! Heading Heading Title Line Perferred Tas…" at bounding box center [842, 54] width 1078 height 828
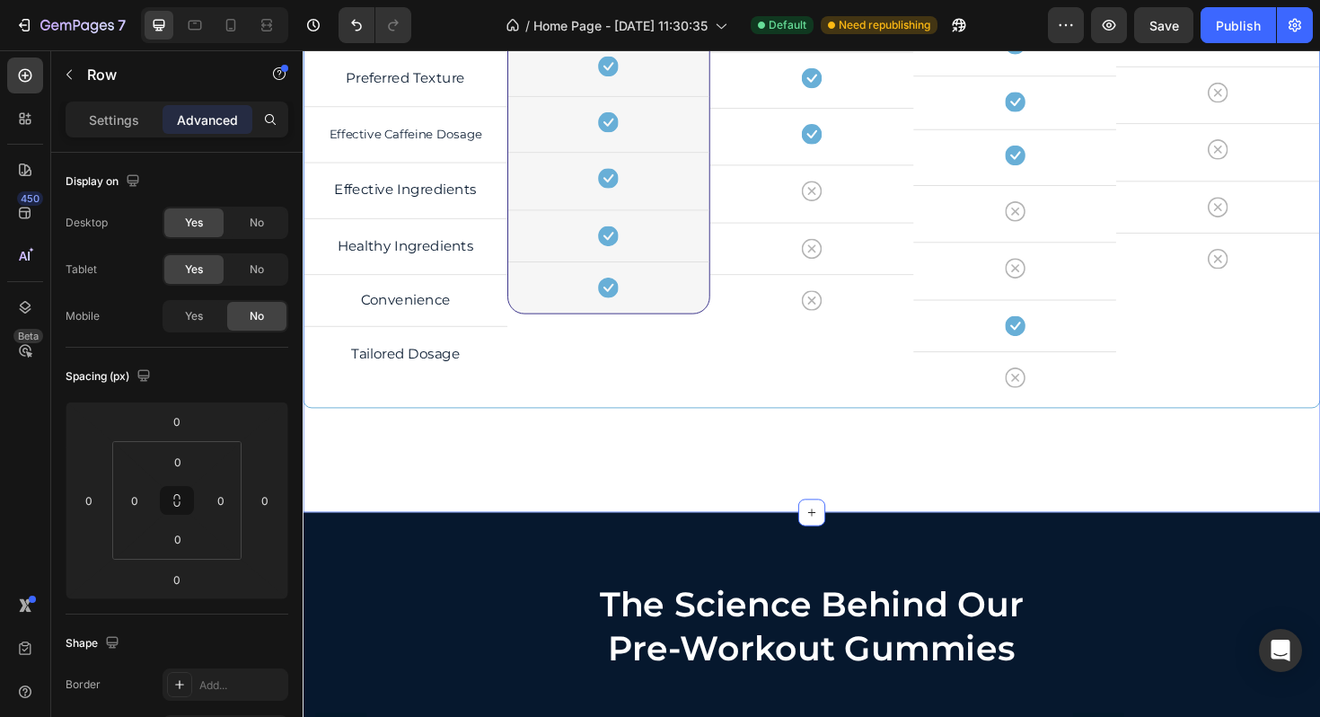
click at [599, 505] on div "Why Our Gummies Crush the Competition! Heading Heading Title Line Perferred Tas…" at bounding box center [842, 54] width 1078 height 972
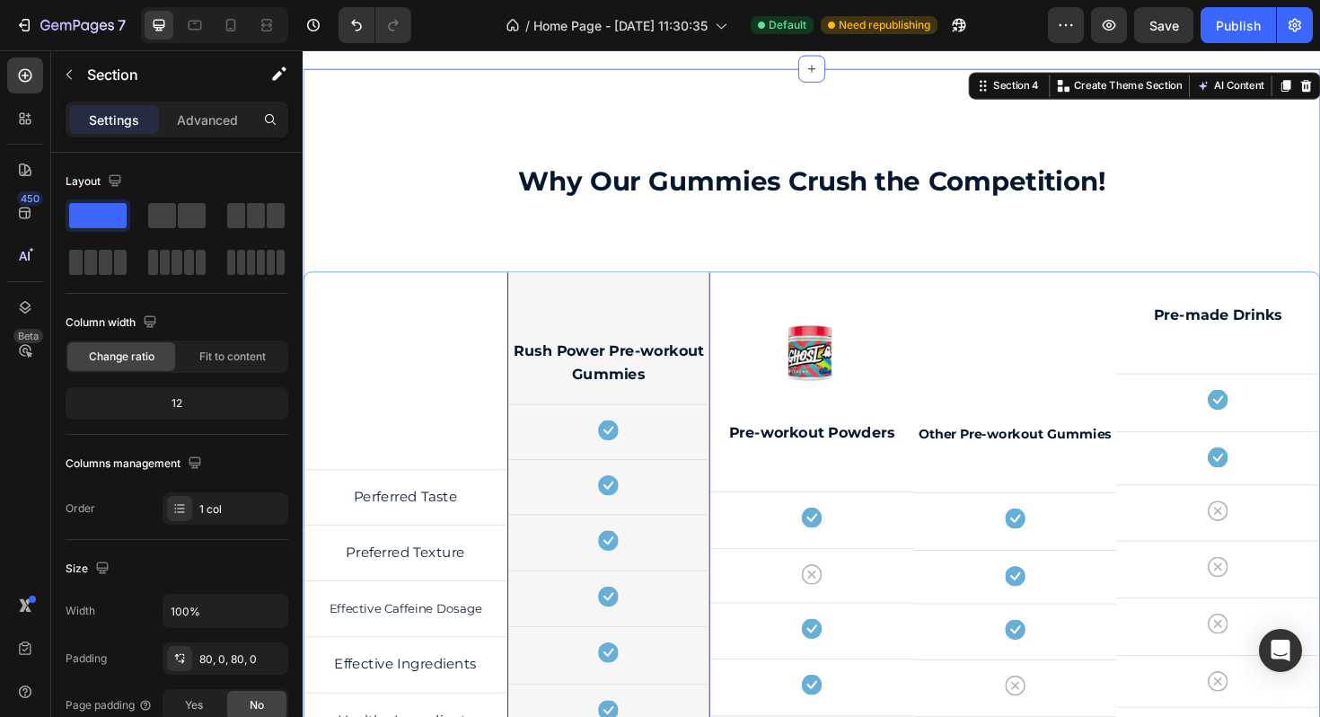
scroll to position [997, 0]
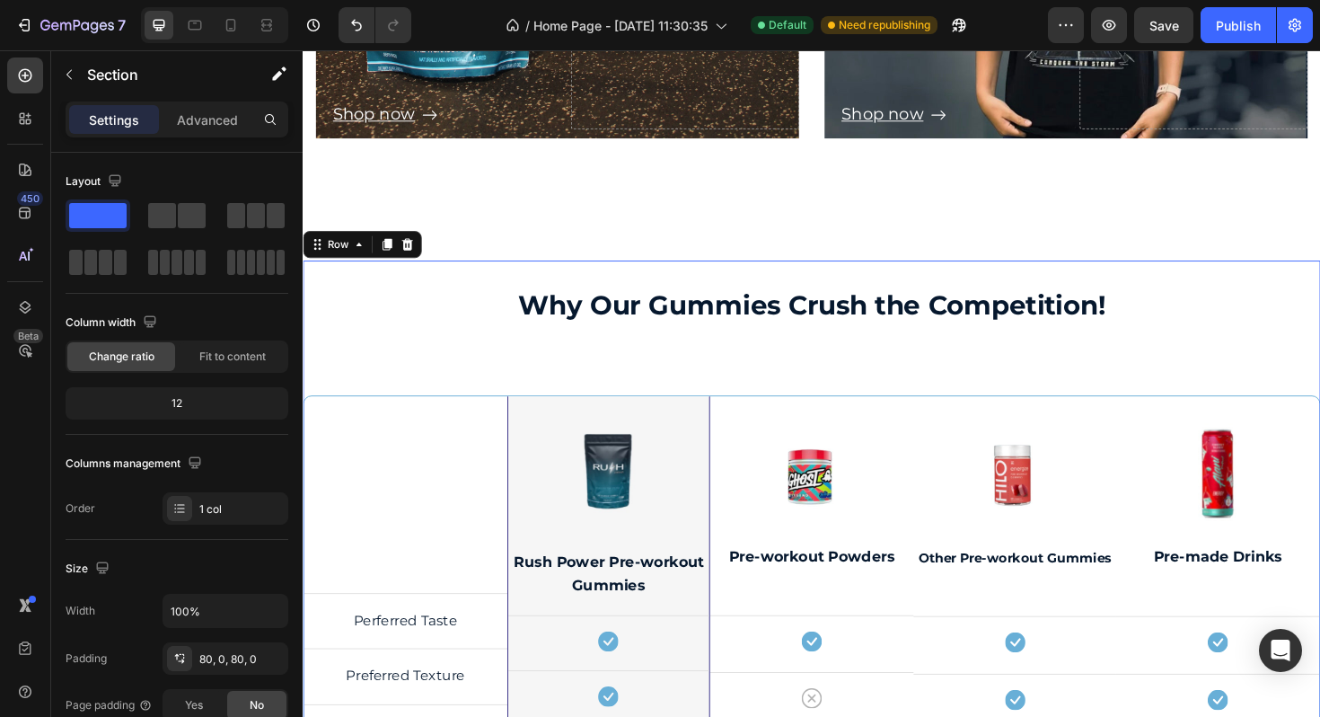
click at [651, 349] on div "Why Our Gummies Crush the Competition! Heading Heading Title Line Perferred Tas…" at bounding box center [842, 687] width 1078 height 828
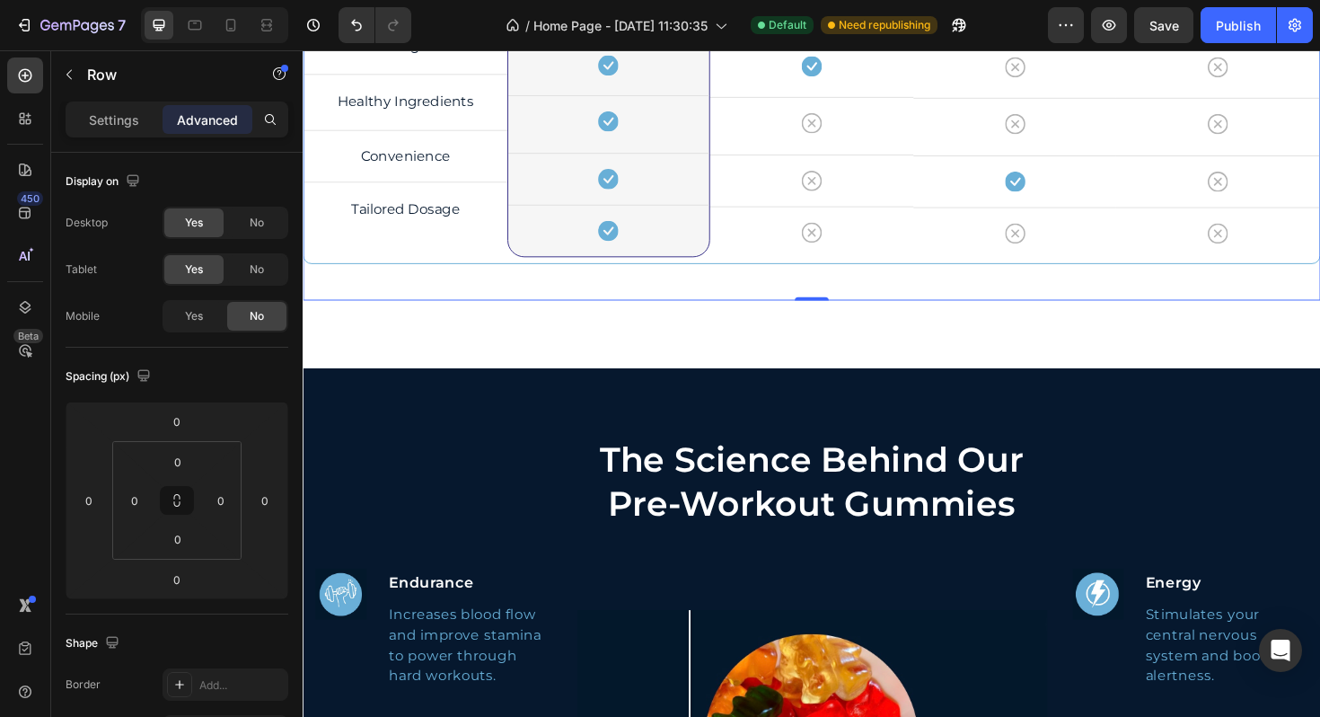
scroll to position [1803, 0]
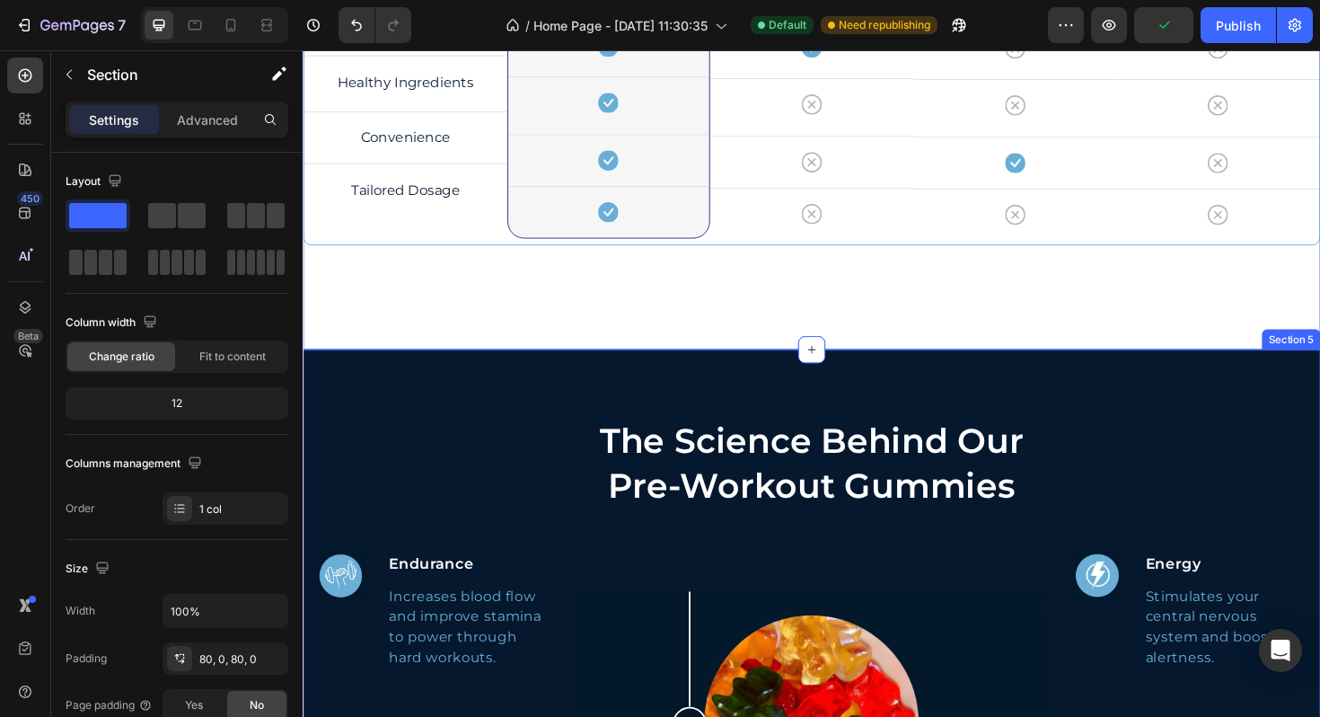
click at [899, 392] on div "The Science Behind Our Pre-Workout Gummies Heading Image Endurance Text block I…" at bounding box center [842, 692] width 1078 height 651
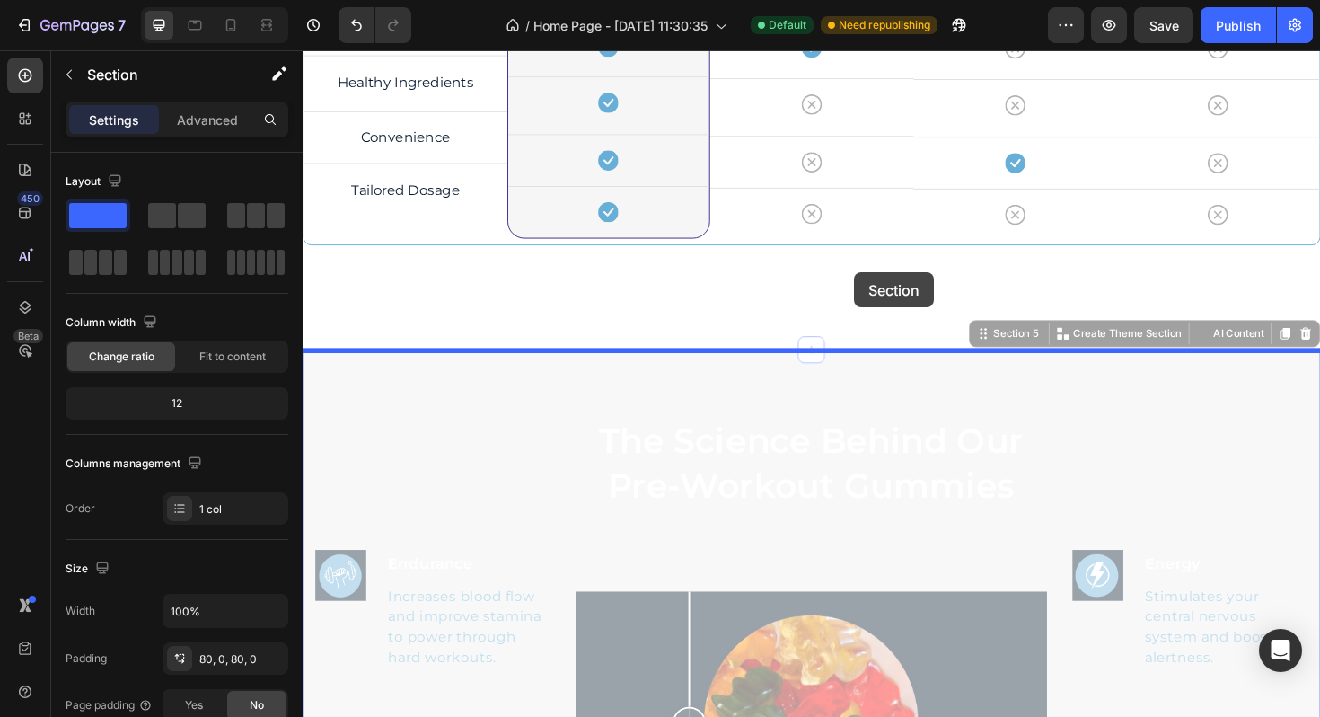
drag, startPoint x: 899, startPoint y: 392, endPoint x: 886, endPoint y: 287, distance: 106.0
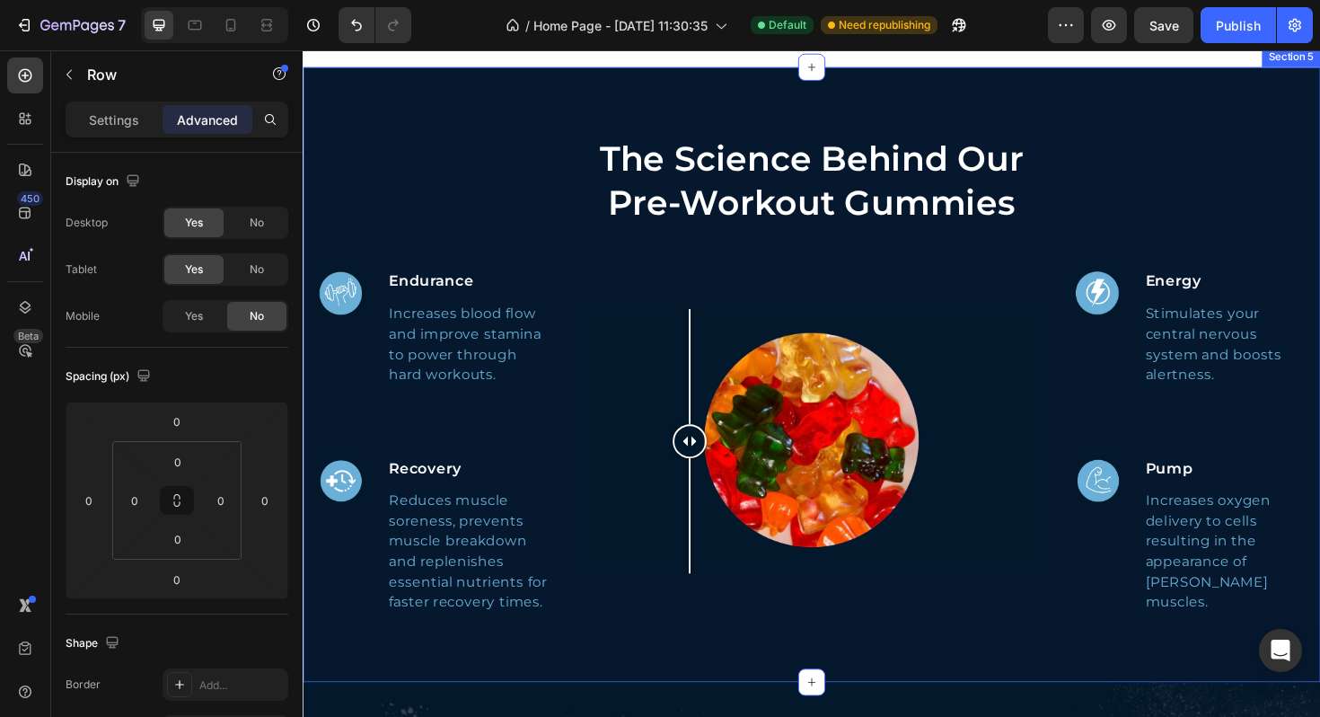
scroll to position [1954, 0]
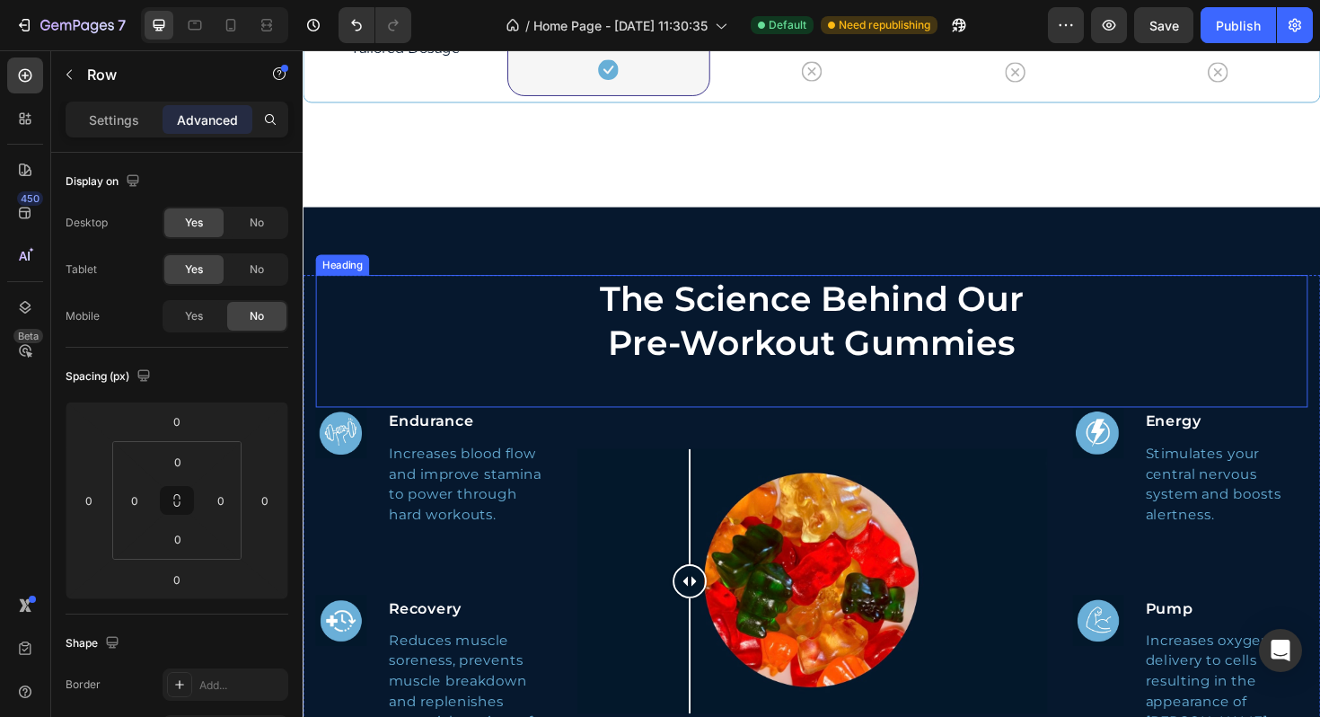
click at [702, 366] on h2 "The Science Behind Our Pre-Workout Gummies" at bounding box center [841, 336] width 481 height 97
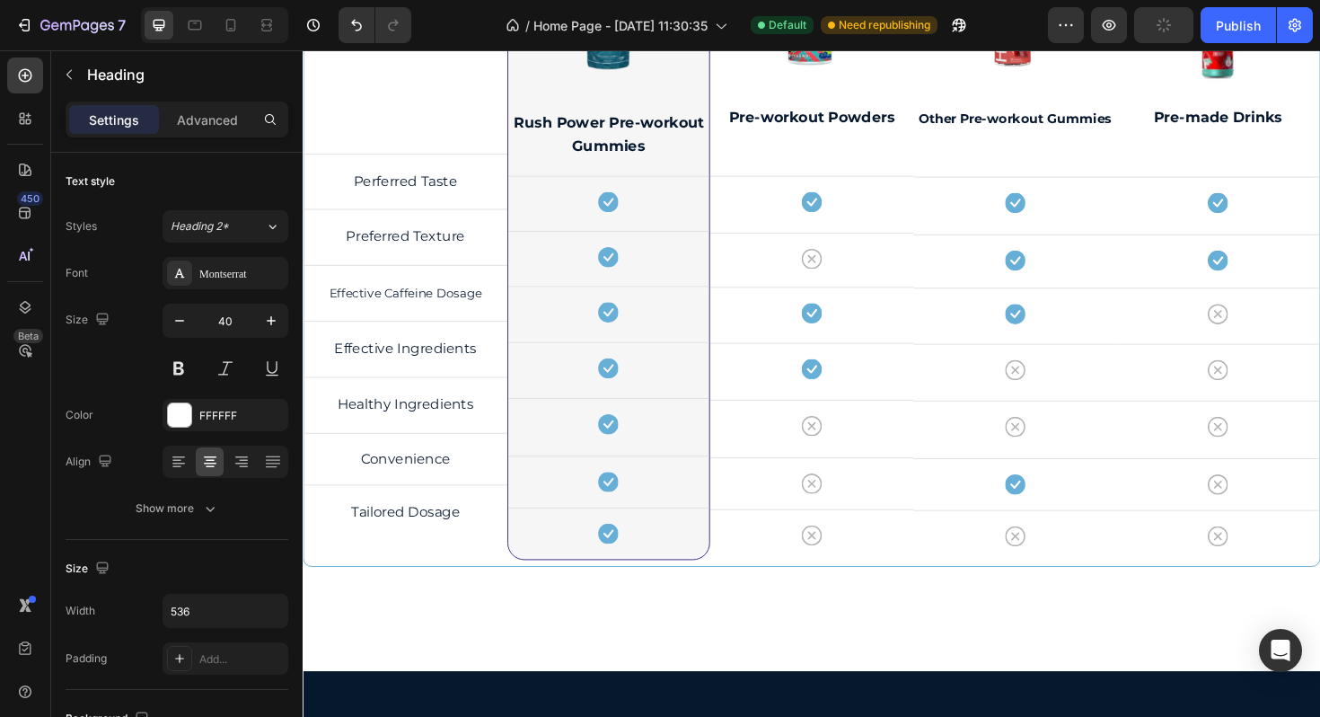
scroll to position [1905, 0]
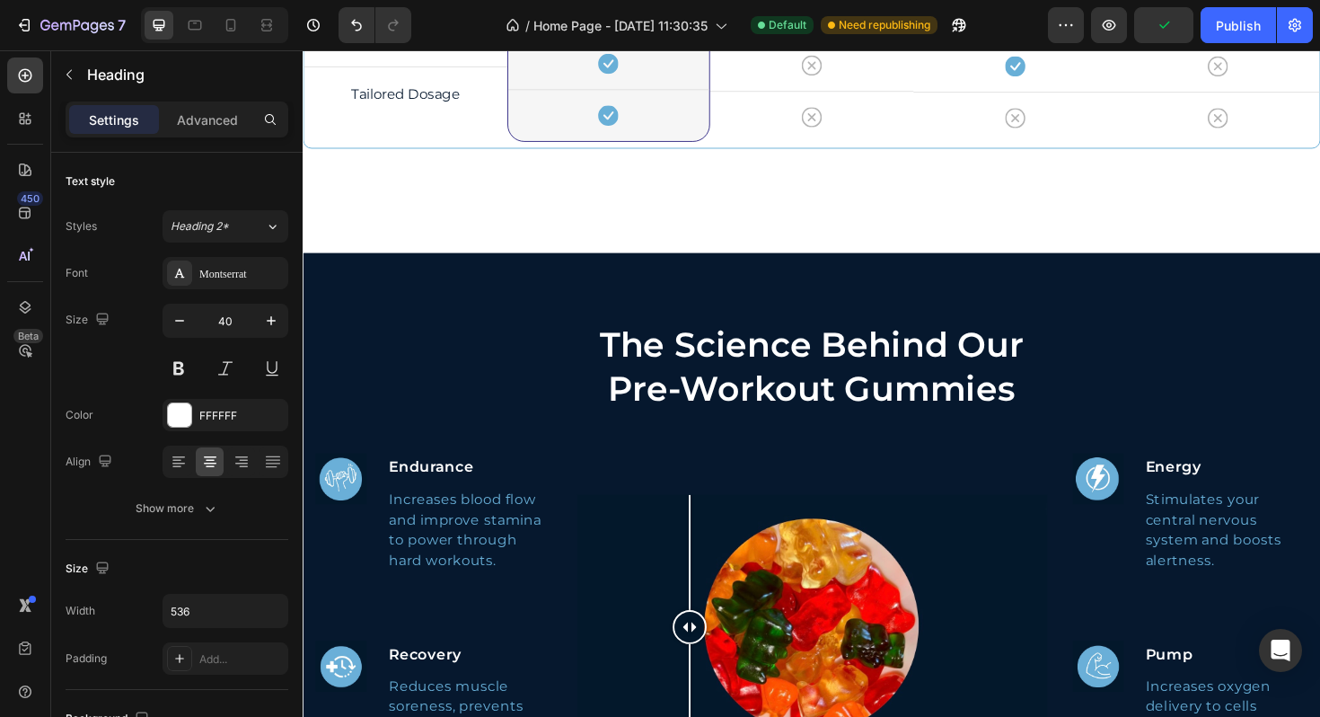
click at [719, 364] on h2 "The Science Behind Our Pre-Workout Gummies" at bounding box center [841, 385] width 481 height 97
click at [719, 364] on p "The Science Behind Our Pre-Workout Gummies" at bounding box center [842, 385] width 478 height 93
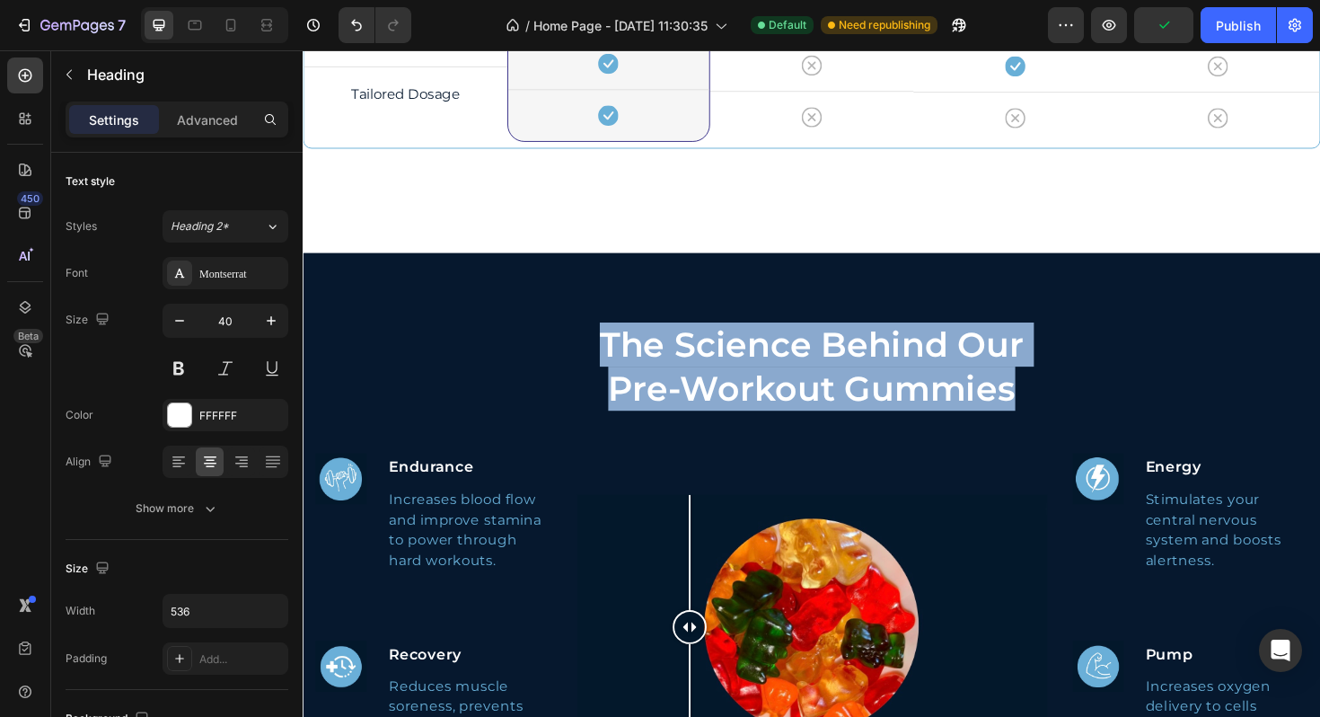
click at [719, 364] on p "The Science Behind Our Pre-Workout Gummies" at bounding box center [842, 385] width 478 height 93
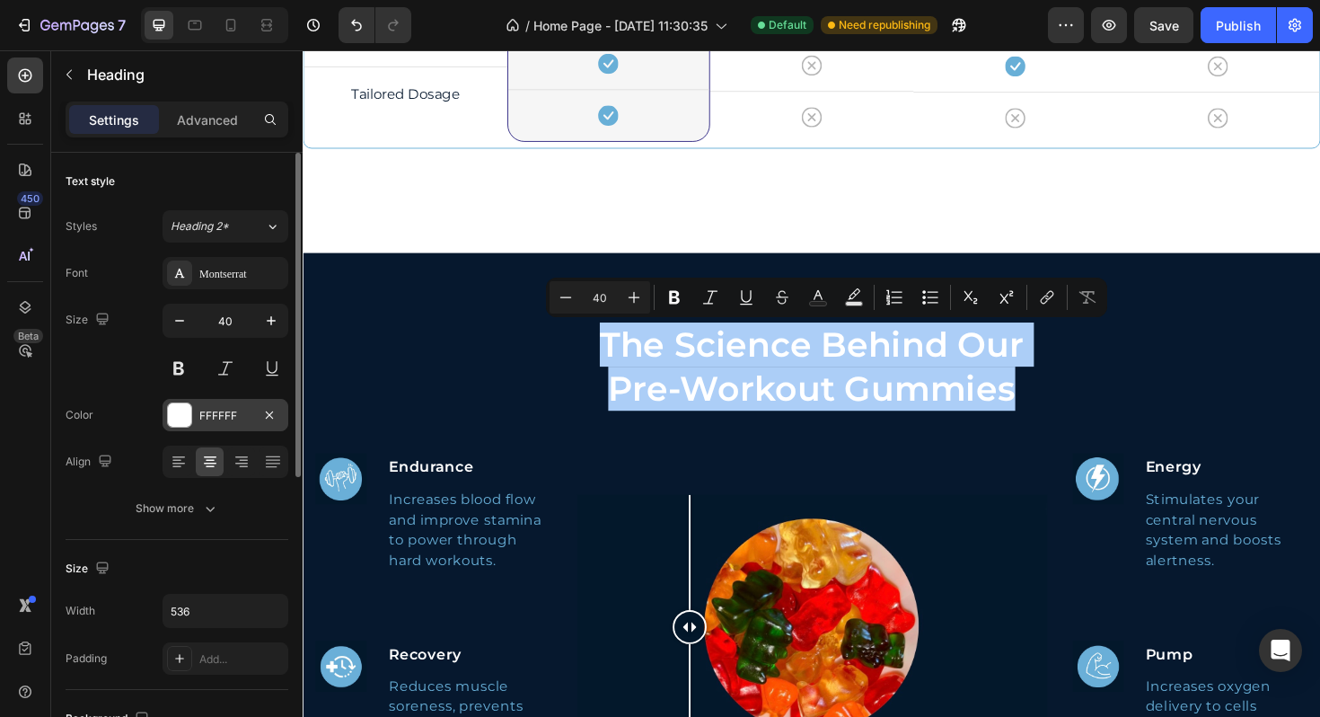
click at [173, 406] on div at bounding box center [179, 414] width 23 height 23
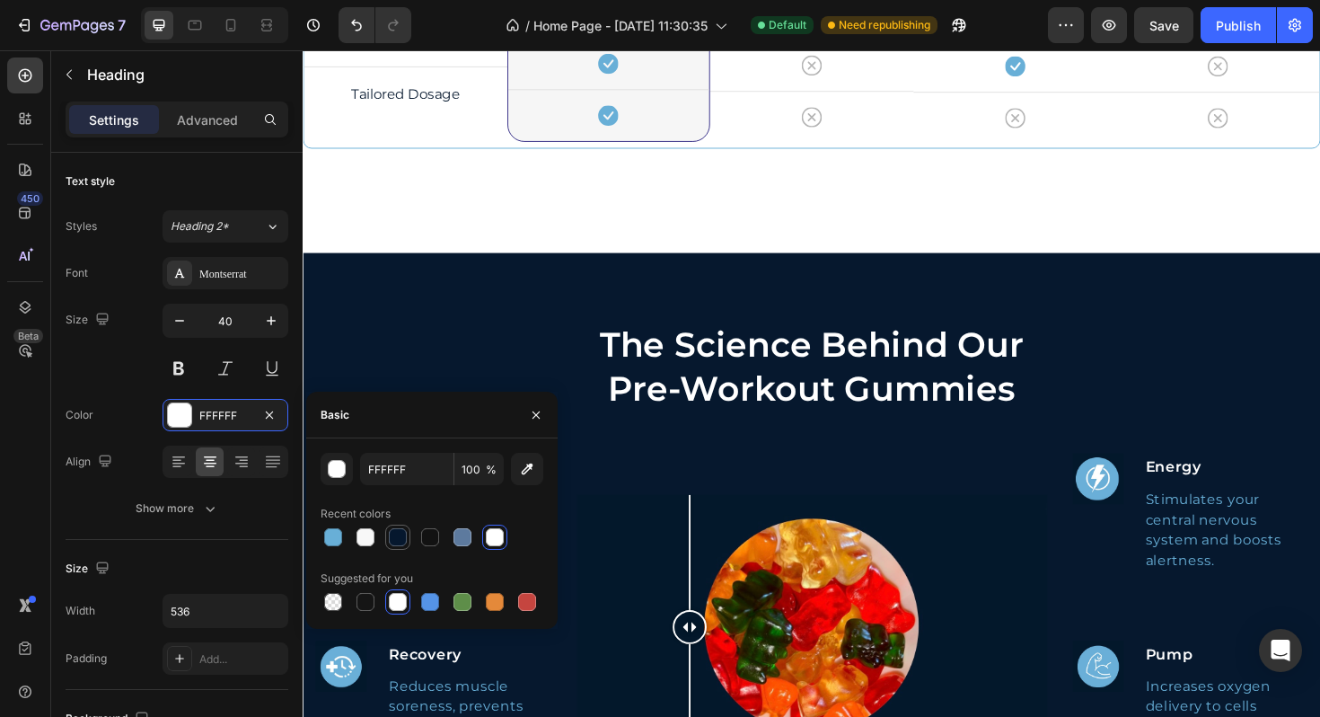
click at [406, 540] on div at bounding box center [398, 537] width 18 height 18
type input "06182E"
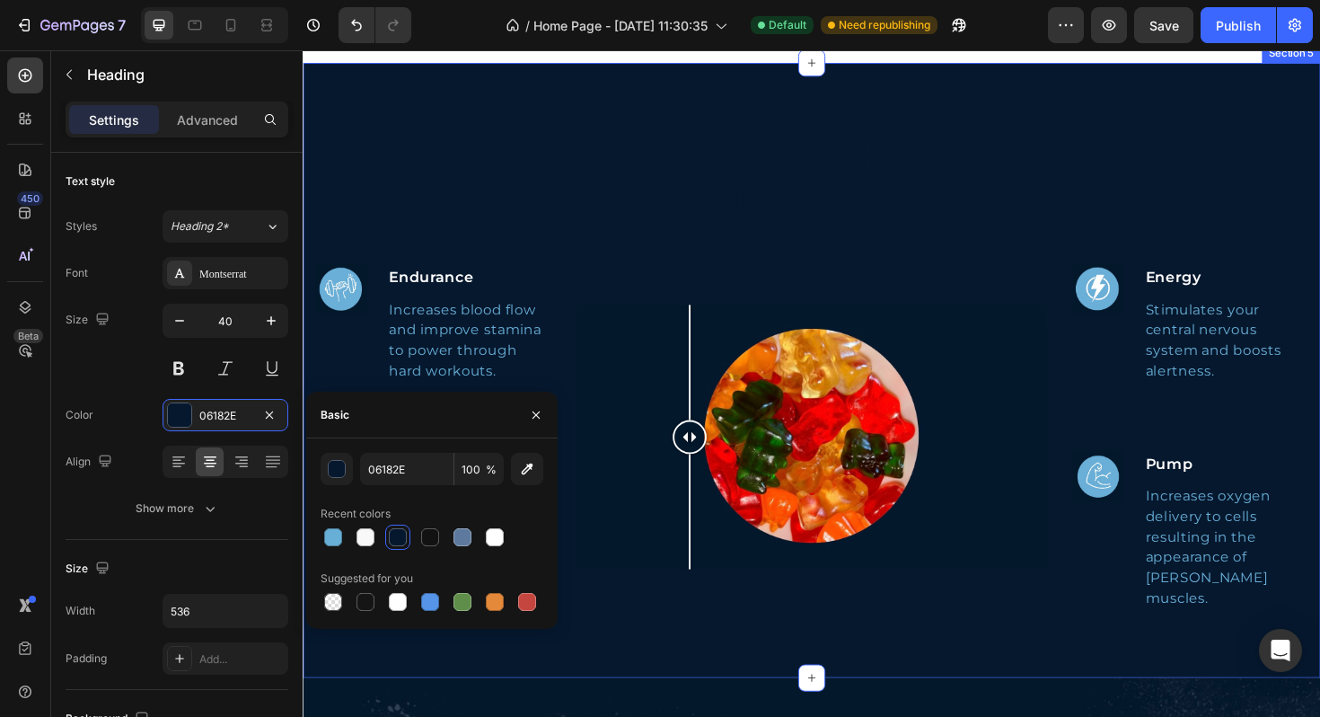
scroll to position [2167, 0]
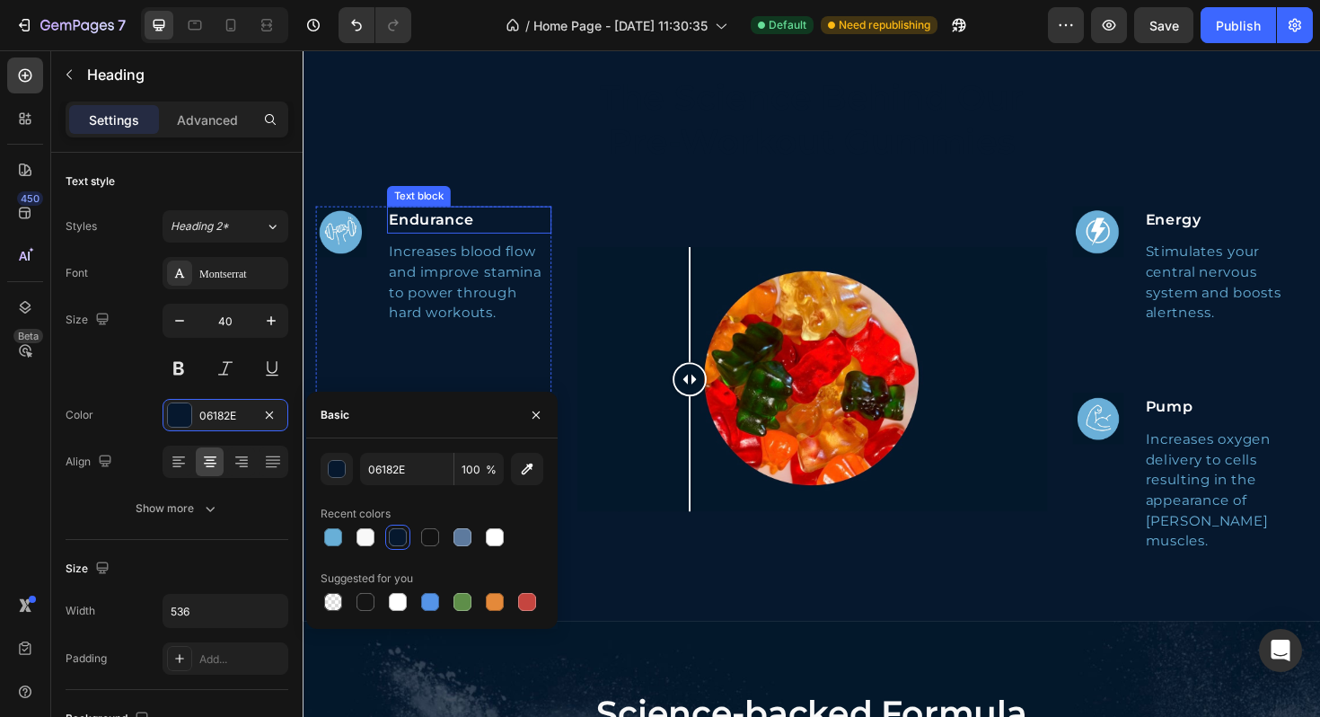
click at [473, 236] on p "Endurance" at bounding box center [478, 230] width 171 height 26
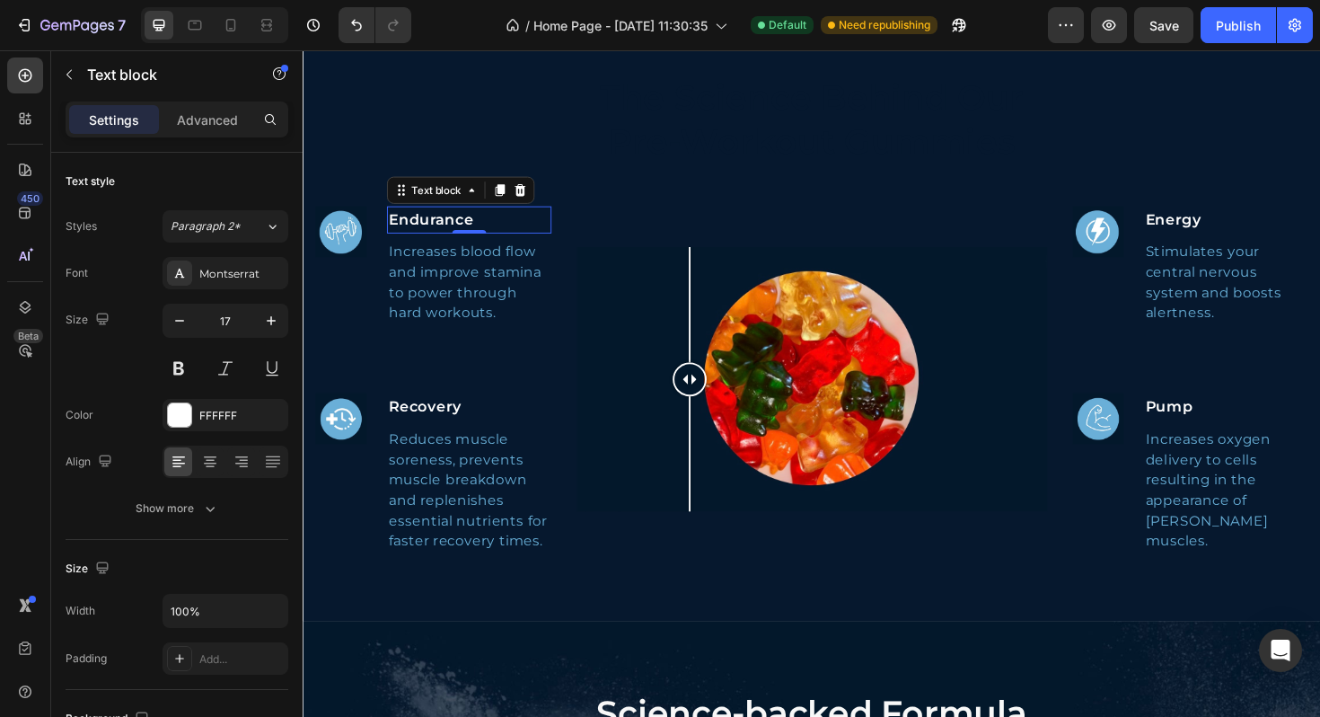
click at [473, 236] on p "Endurance" at bounding box center [478, 230] width 171 height 26
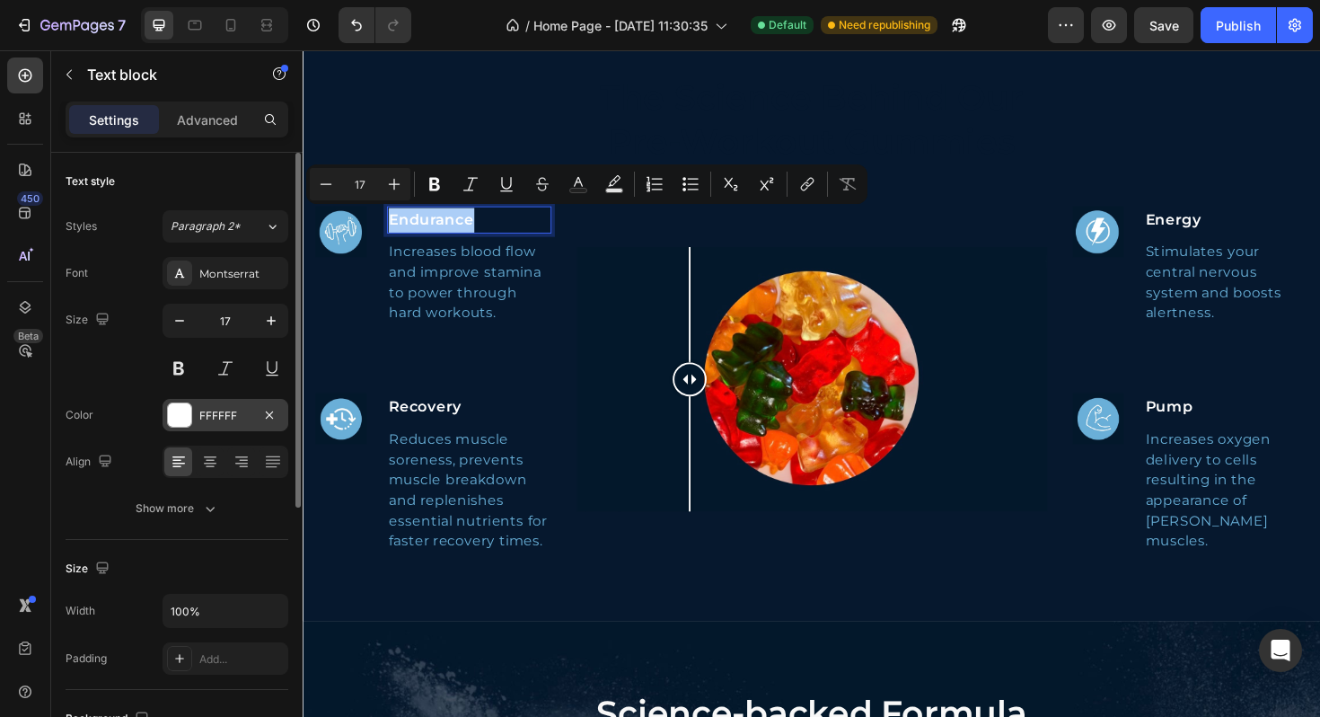
click at [184, 415] on div at bounding box center [179, 414] width 23 height 23
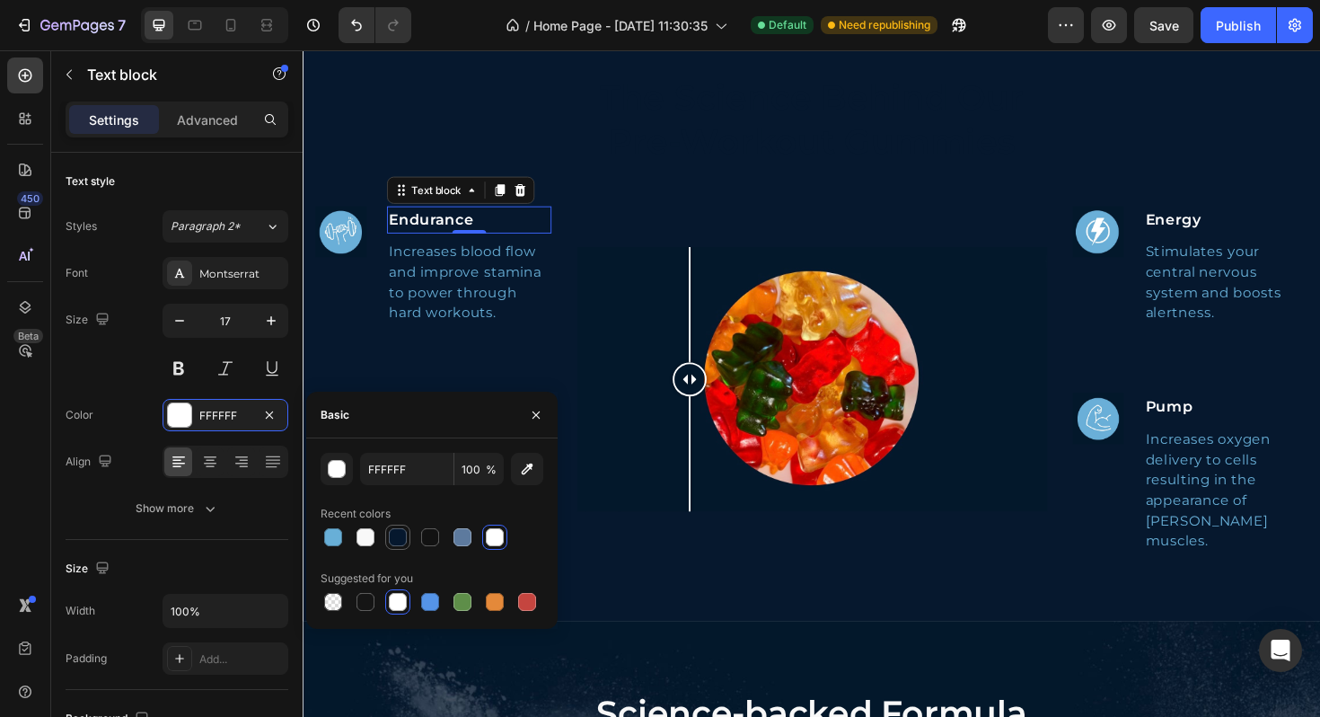
click at [403, 536] on div at bounding box center [398, 537] width 18 height 18
type input "06182E"
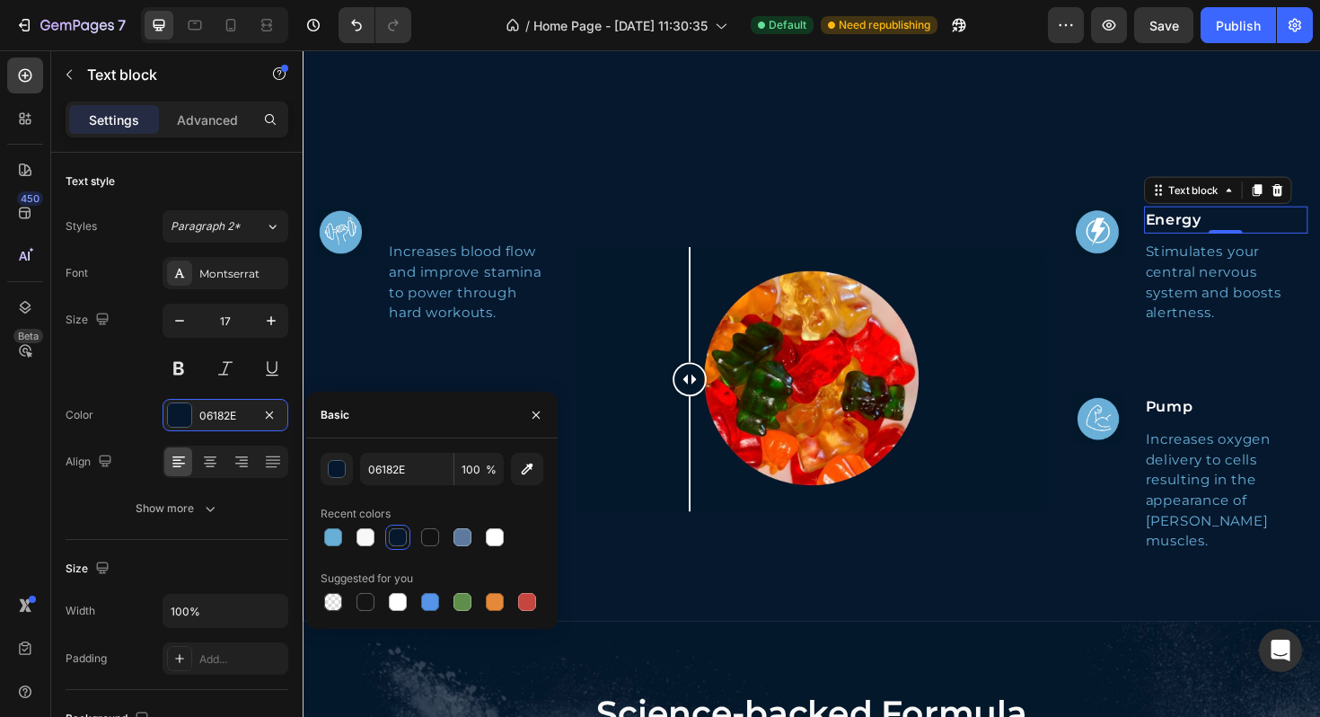
click at [1230, 242] on p "Energy" at bounding box center [1281, 230] width 171 height 26
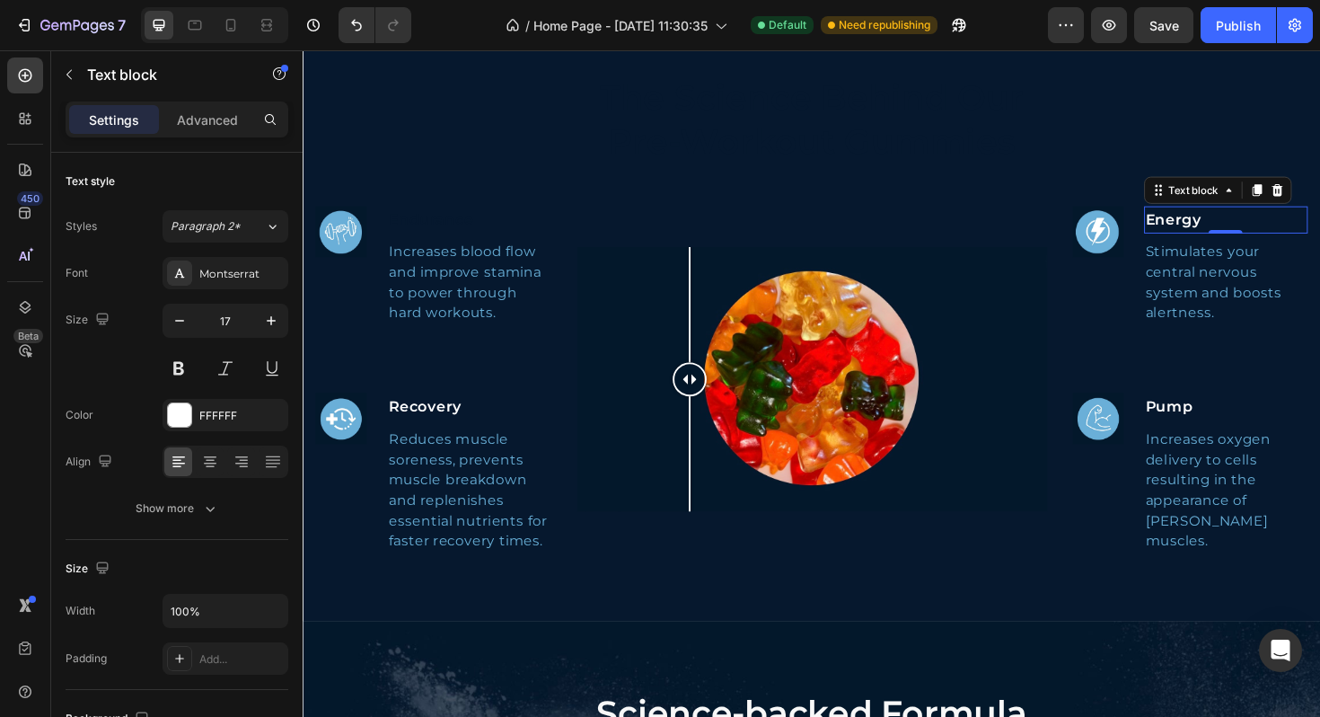
click at [1230, 242] on p "Energy" at bounding box center [1281, 230] width 171 height 26
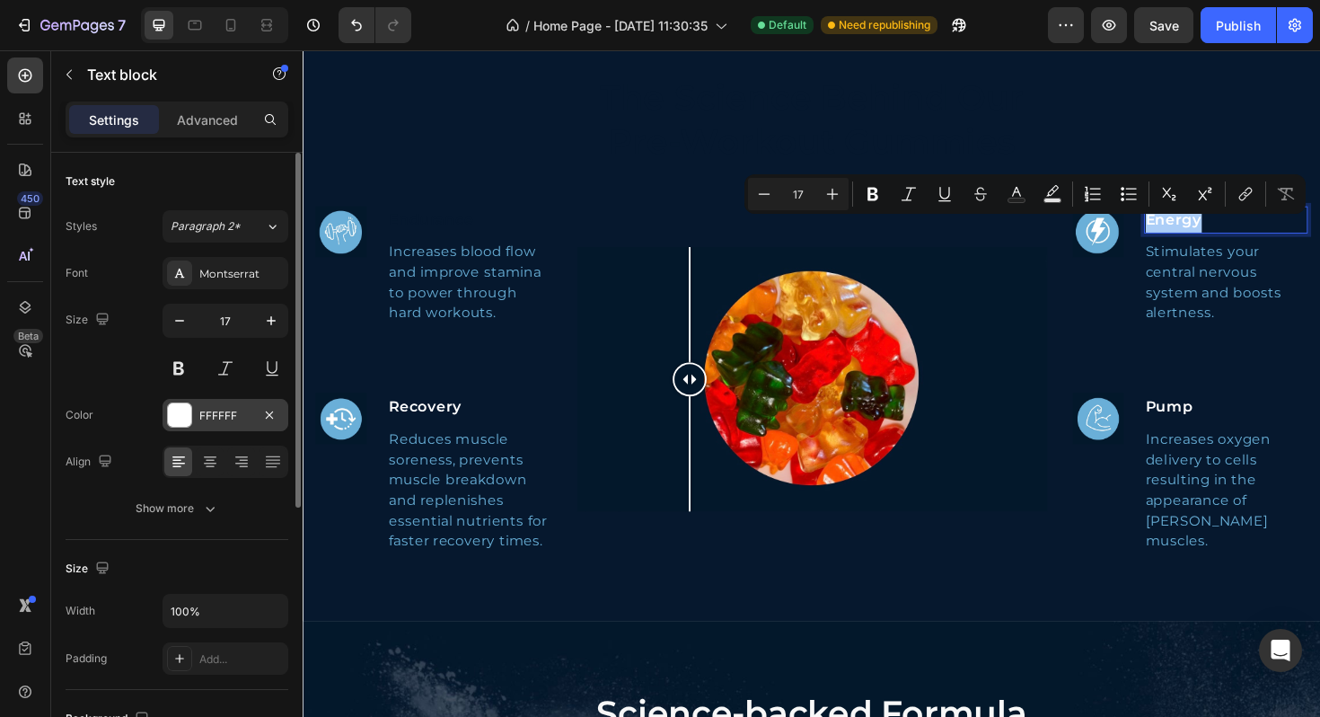
click at [190, 408] on div at bounding box center [179, 414] width 23 height 23
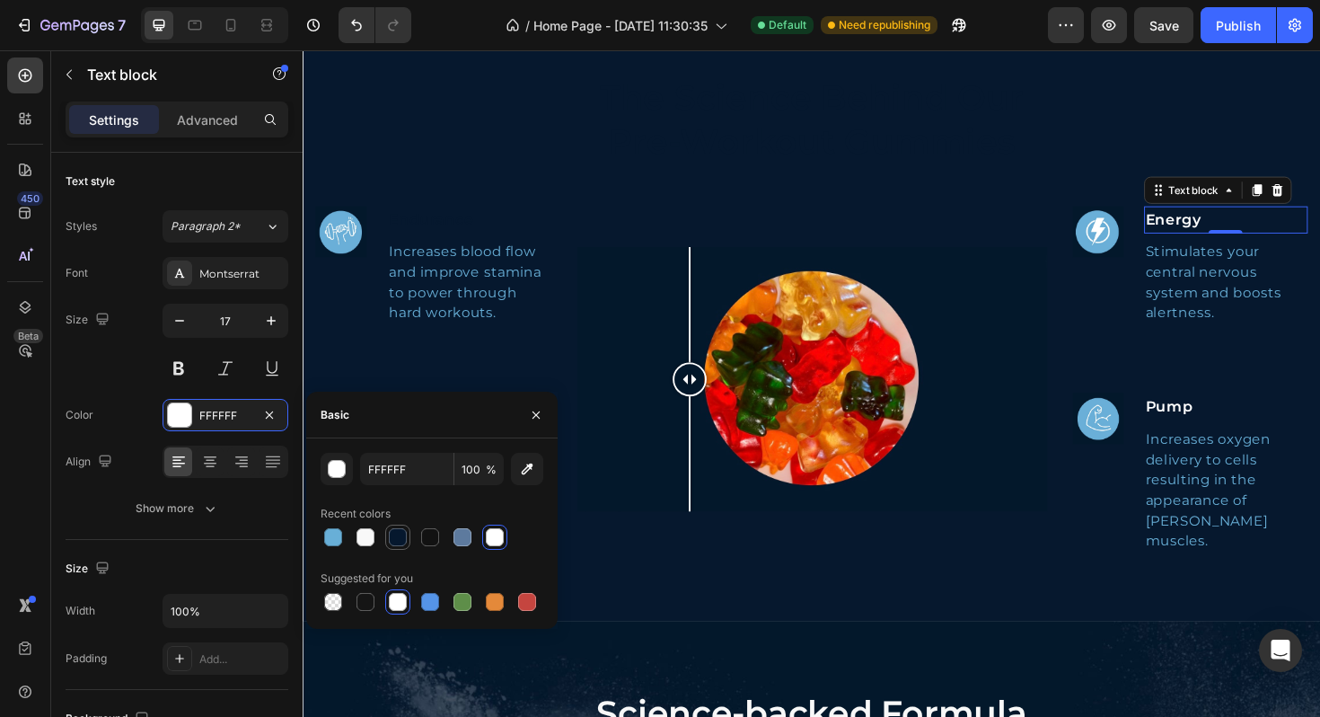
click at [398, 535] on div at bounding box center [398, 537] width 18 height 18
type input "06182E"
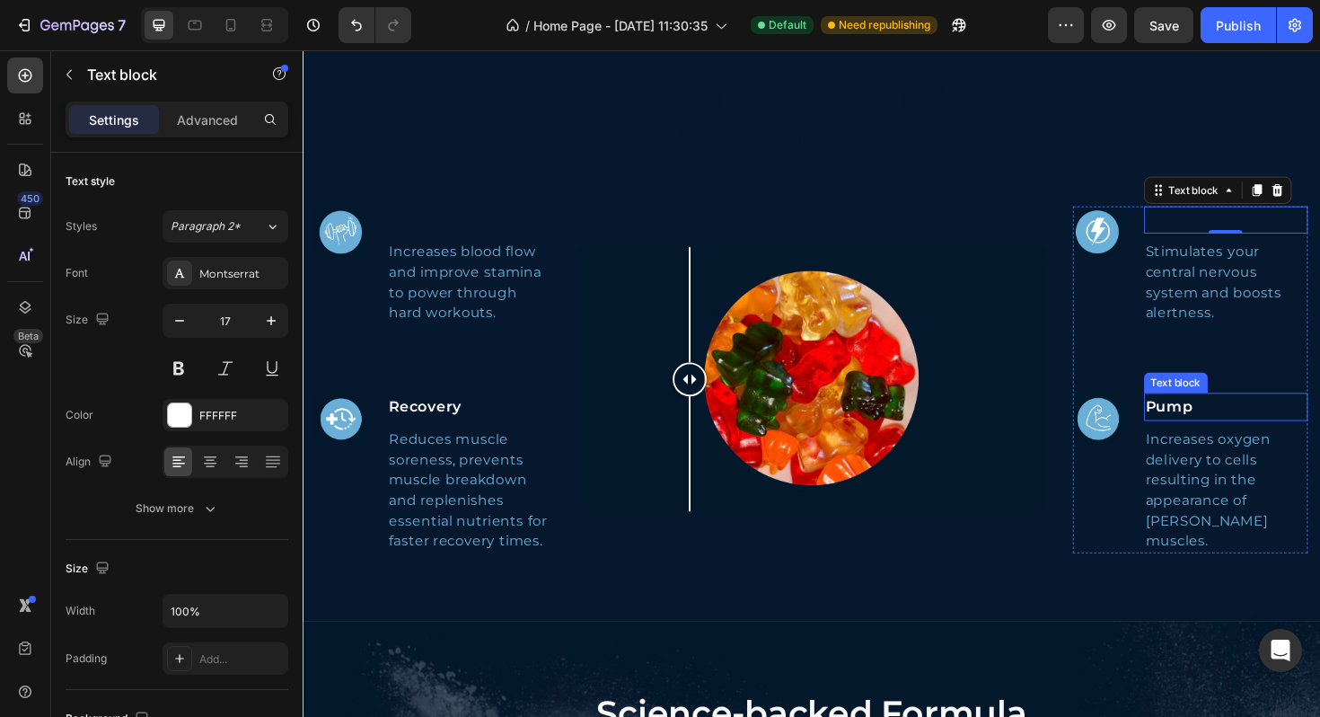
click at [1231, 441] on p "Pump" at bounding box center [1281, 428] width 171 height 26
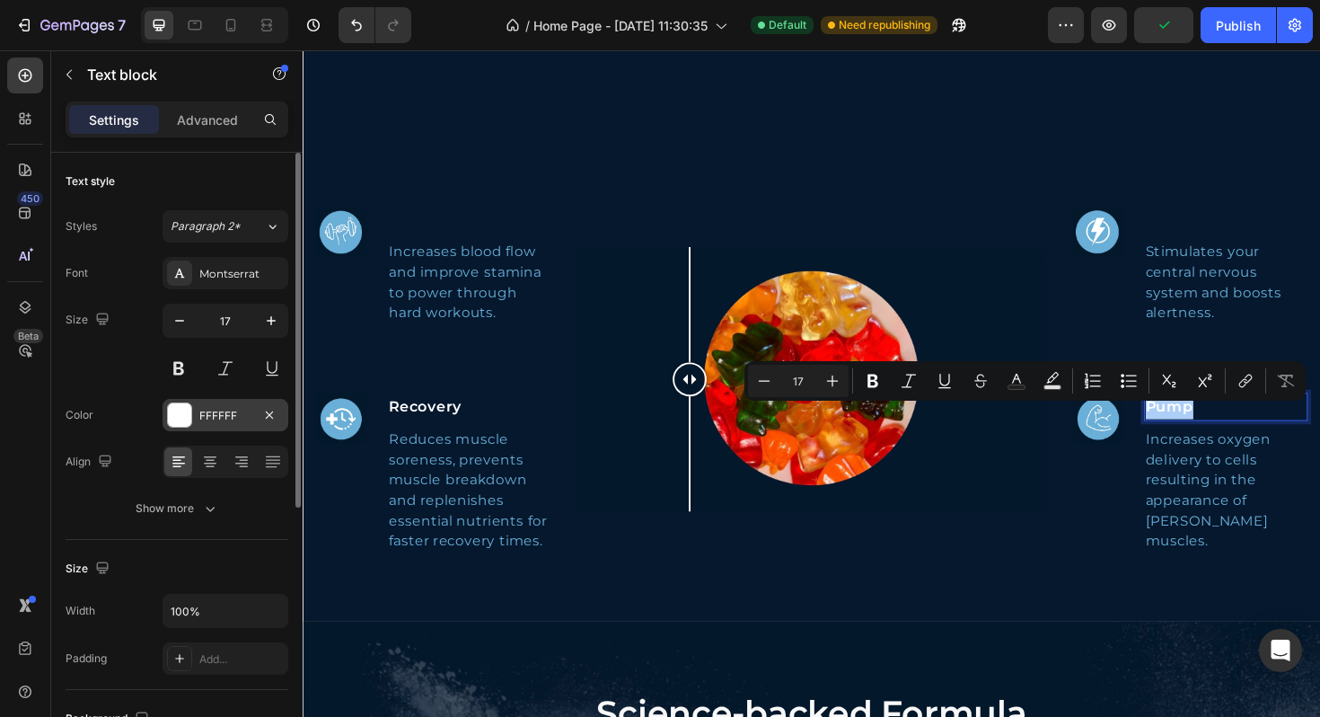
click at [177, 412] on div at bounding box center [179, 414] width 23 height 23
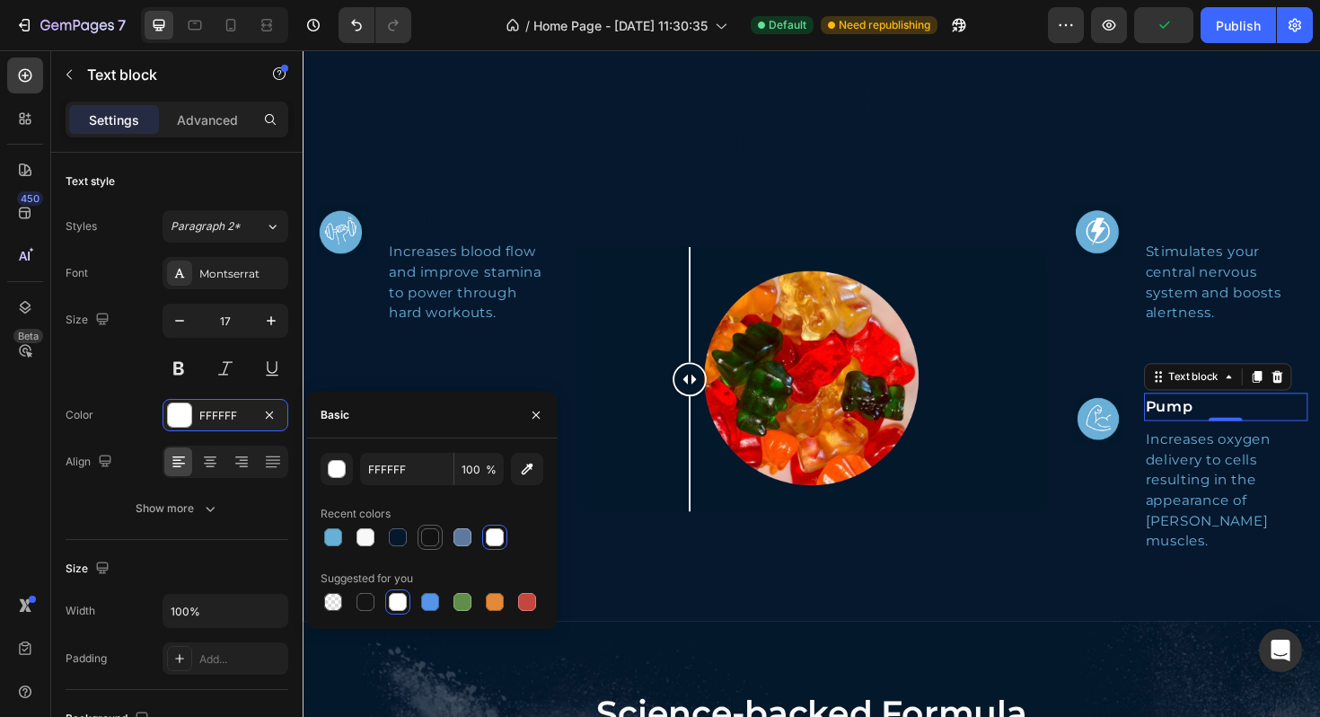
click at [428, 534] on div at bounding box center [430, 537] width 18 height 18
click at [404, 543] on div at bounding box center [398, 537] width 18 height 18
type input "06182E"
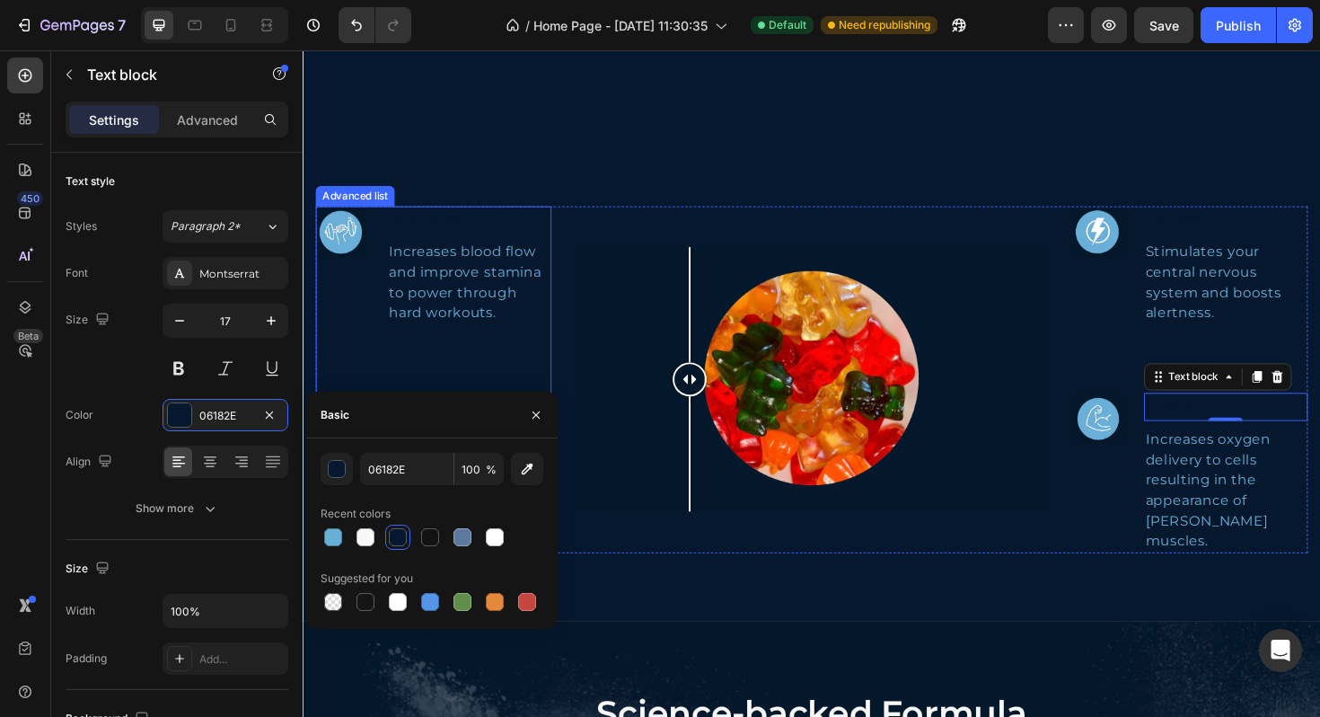
click at [419, 356] on ul "Image Endurance Text block Increases blood flow and improve stamina to power th…" at bounding box center [441, 399] width 250 height 367
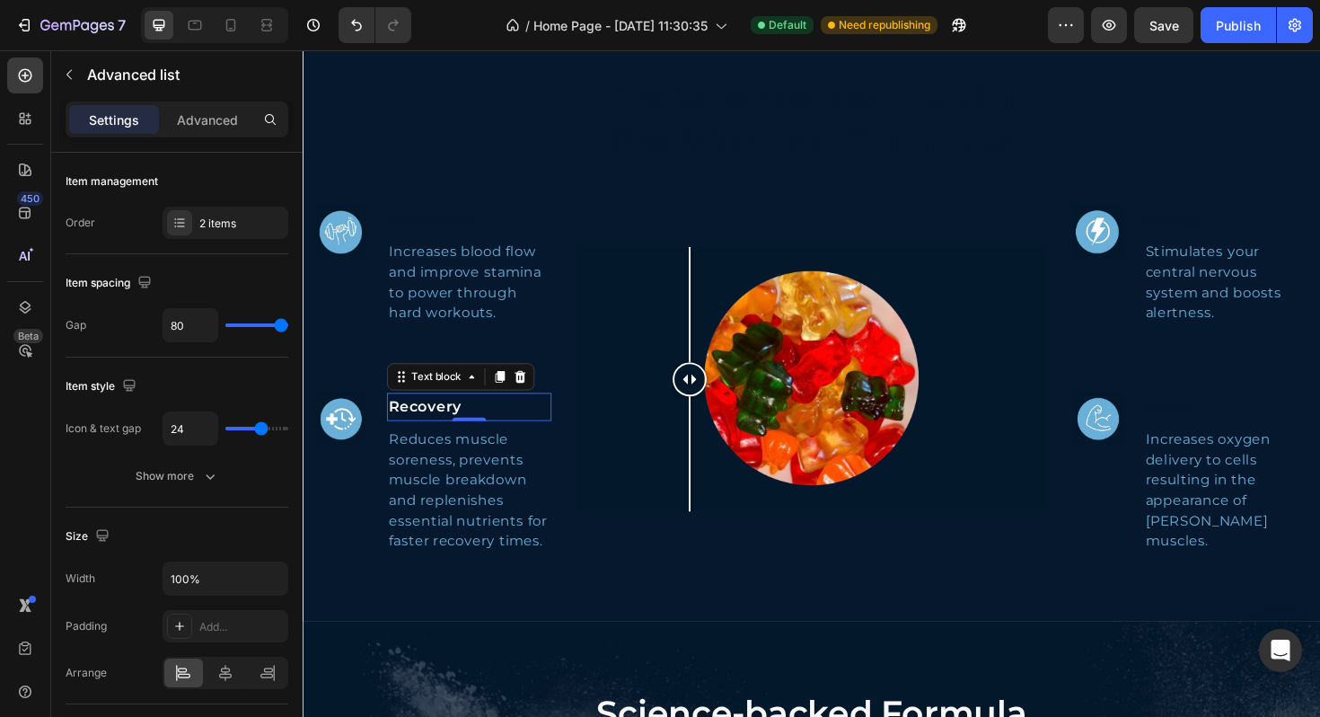
click at [415, 425] on p "Recovery" at bounding box center [478, 428] width 171 height 26
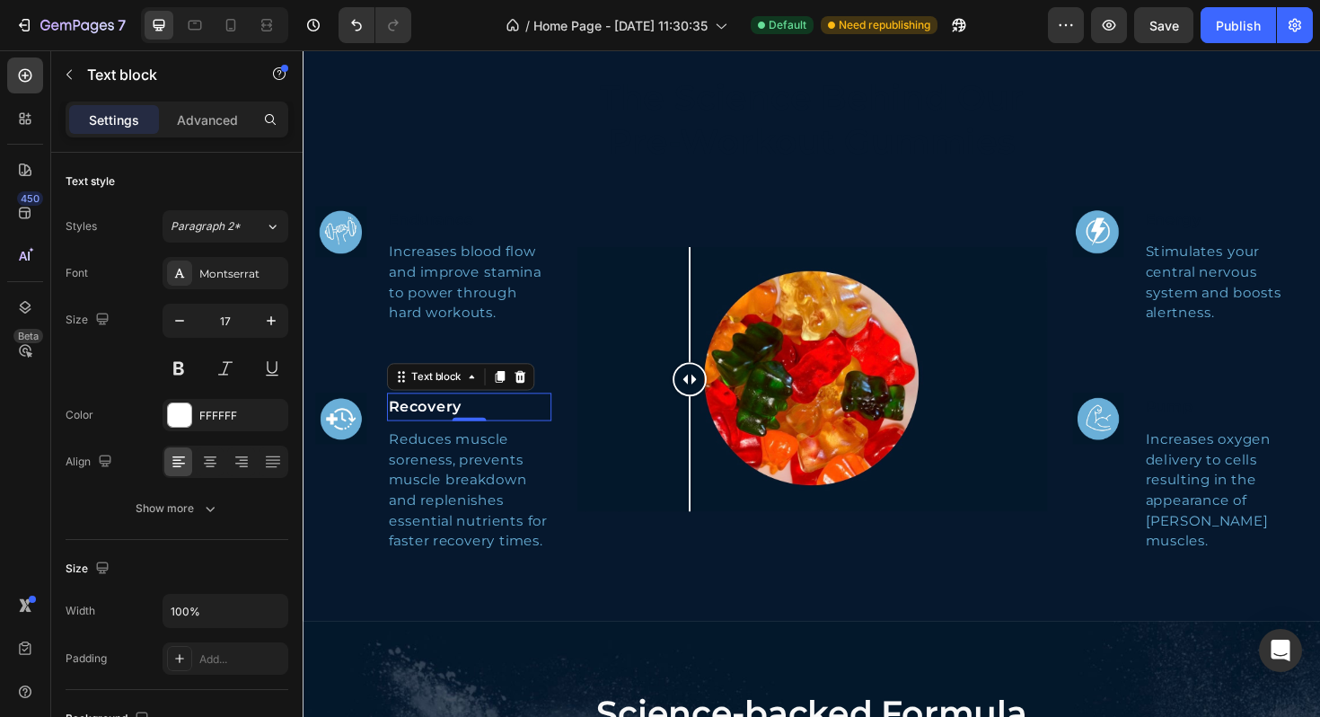
click at [415, 425] on p "Recovery" at bounding box center [478, 428] width 171 height 26
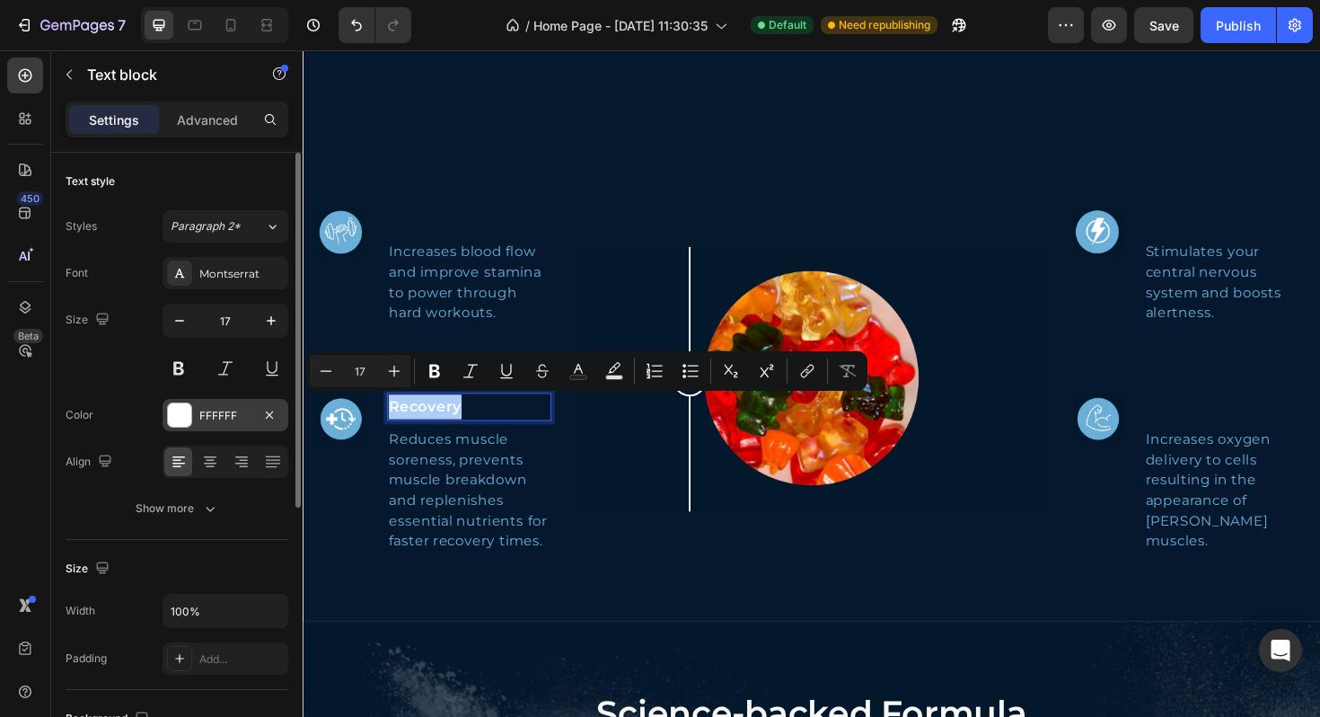
click at [176, 418] on div at bounding box center [179, 414] width 23 height 23
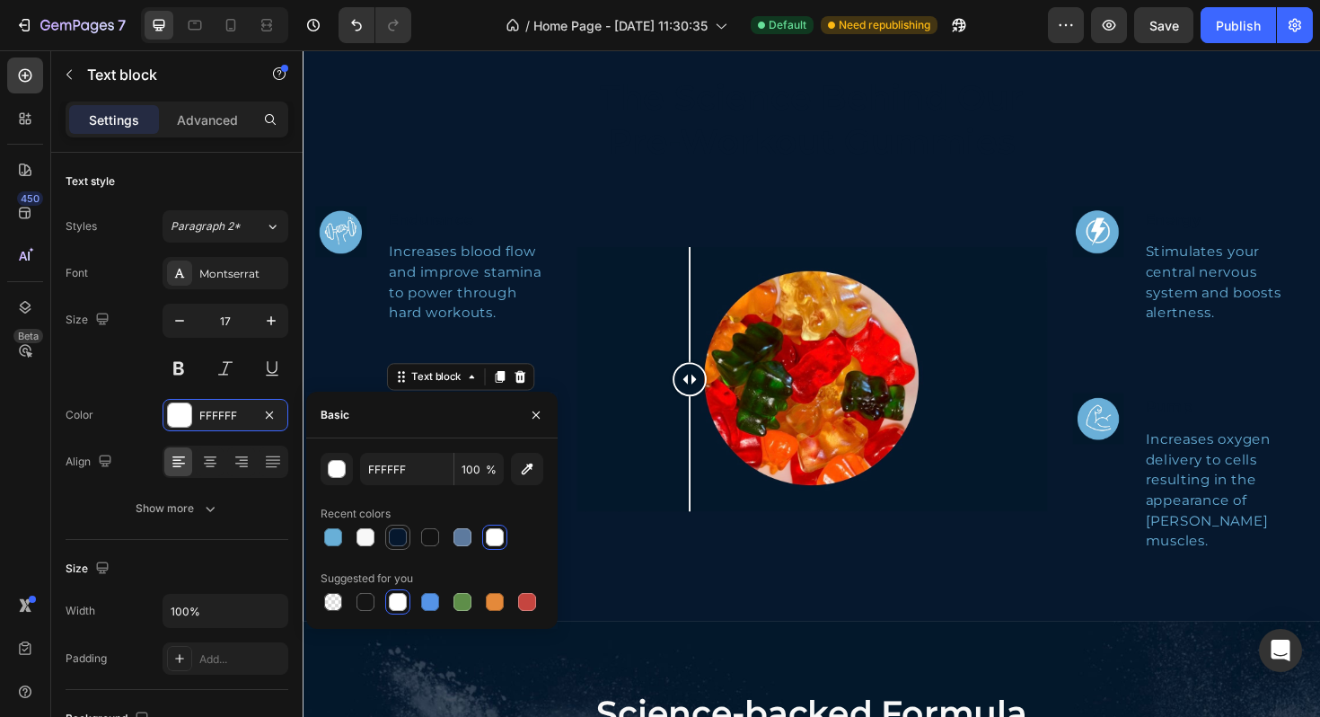
click at [406, 535] on div at bounding box center [398, 537] width 18 height 18
type input "06182E"
click at [675, 621] on div "The Science Behind Our Pre-Workout Gummies Heading Image Endurance Text block I…" at bounding box center [842, 329] width 1078 height 651
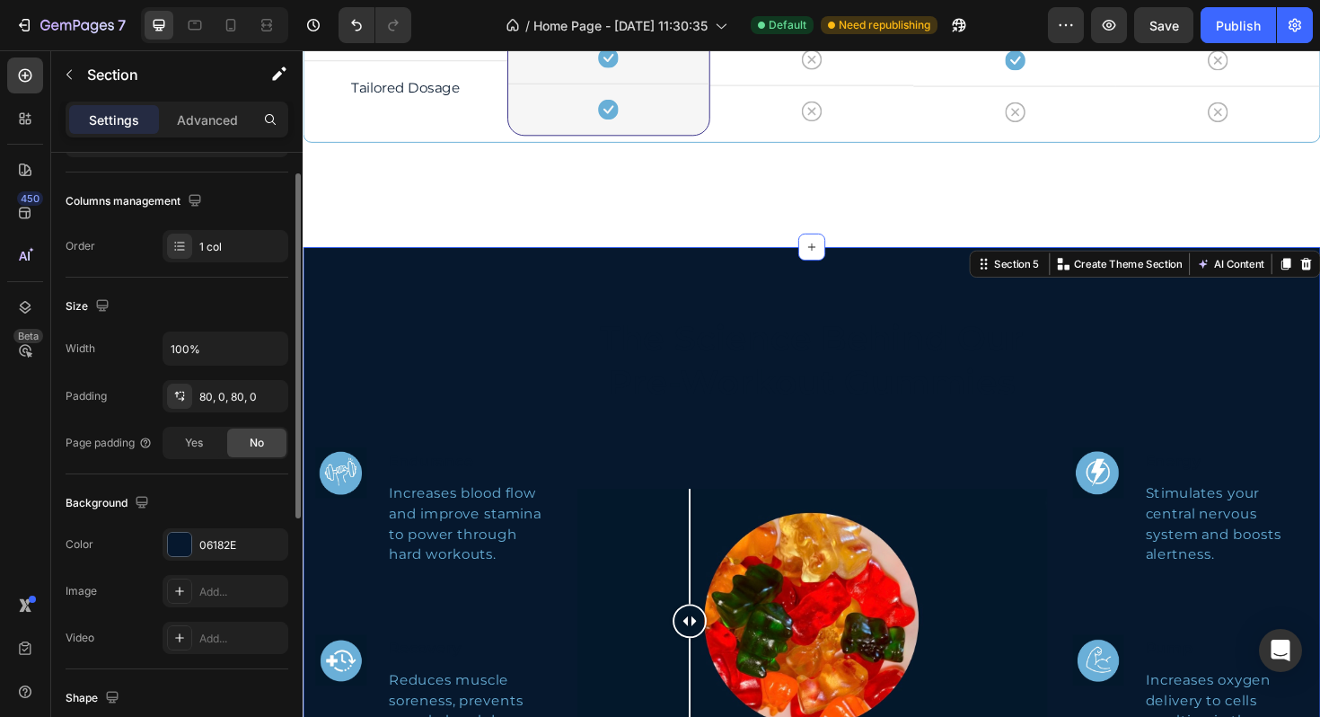
scroll to position [373, 0]
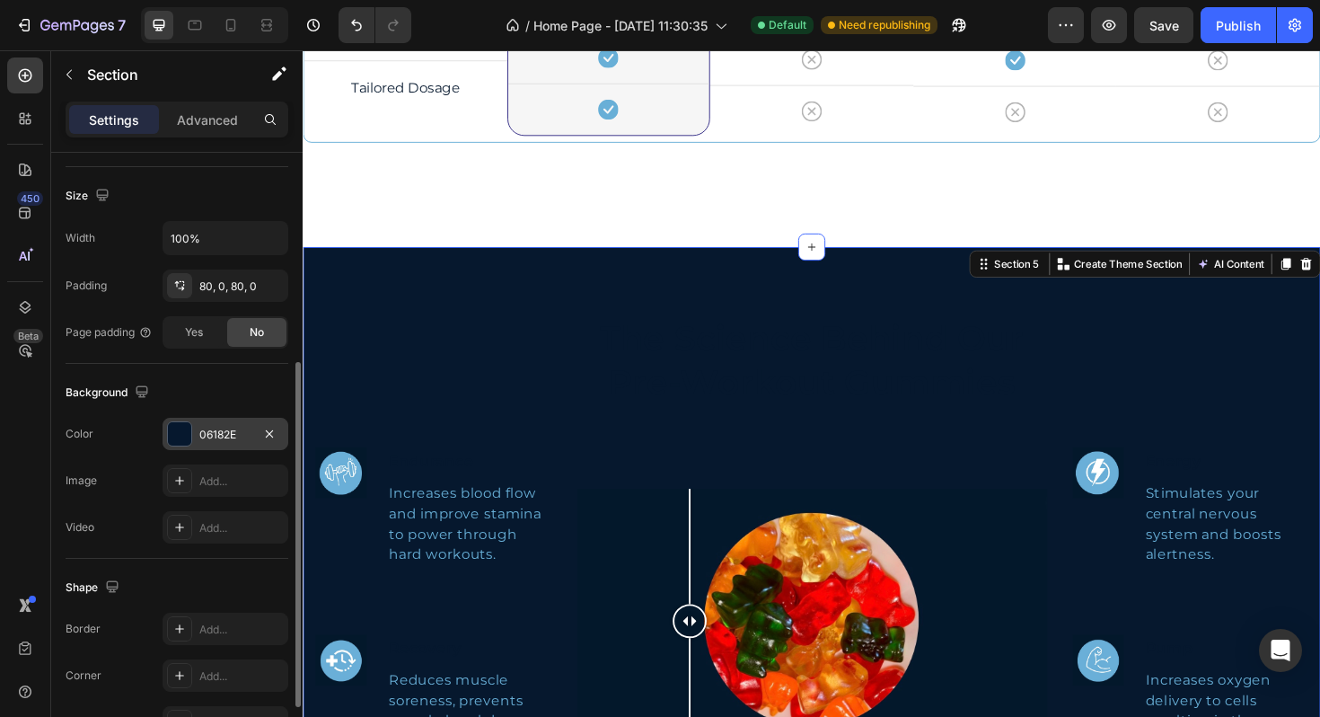
click at [172, 443] on div at bounding box center [179, 433] width 23 height 23
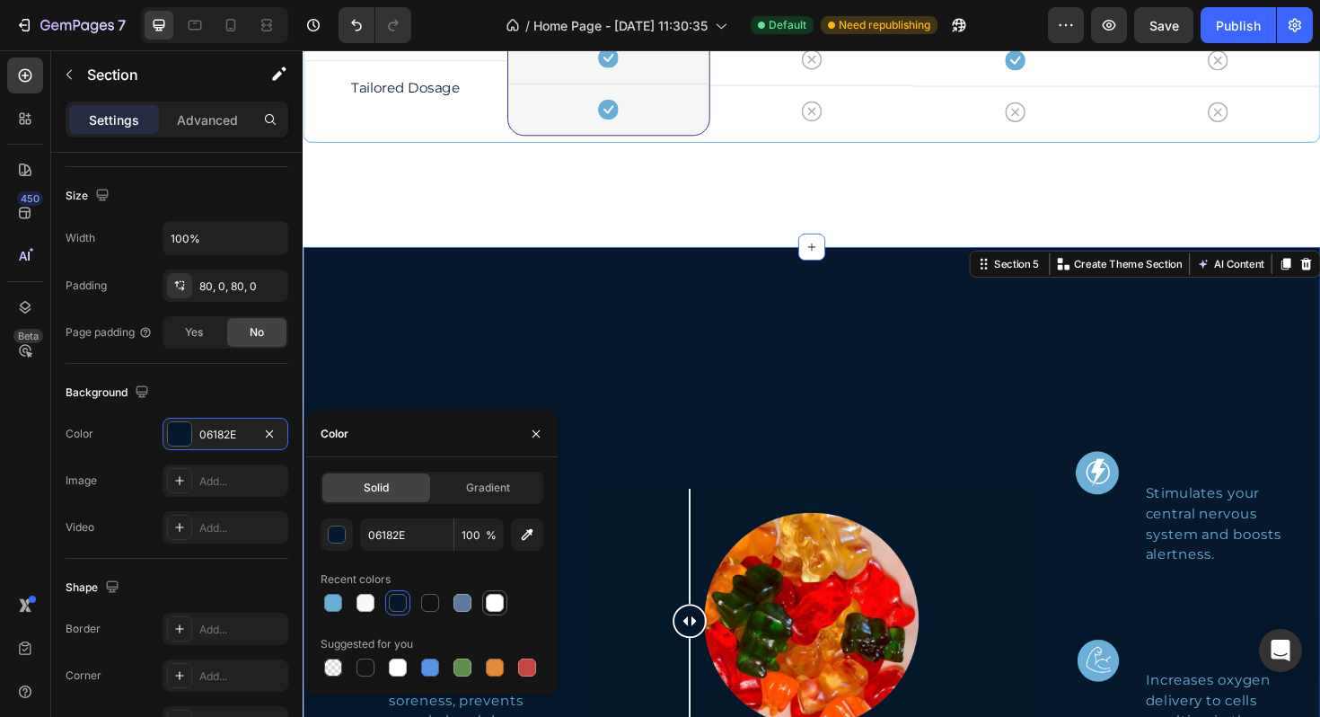
click at [499, 596] on div at bounding box center [495, 603] width 18 height 18
type input "FFFFFF"
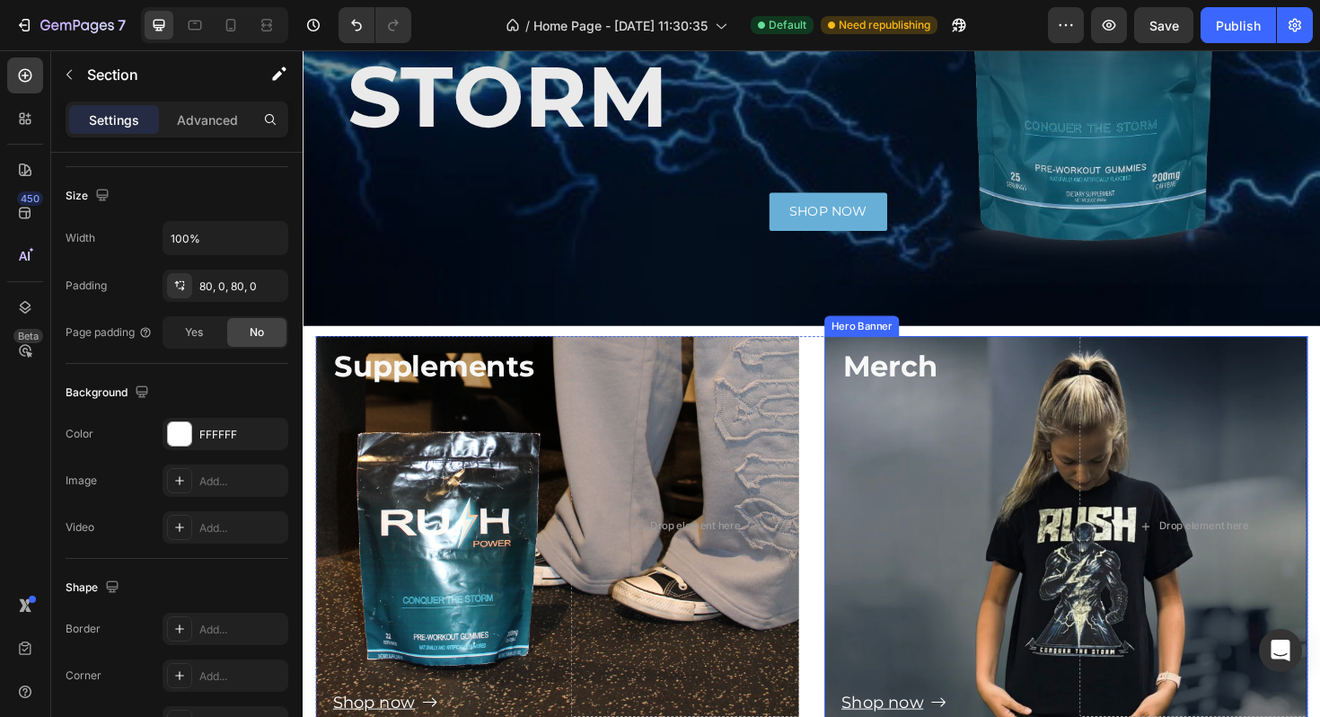
scroll to position [463, 0]
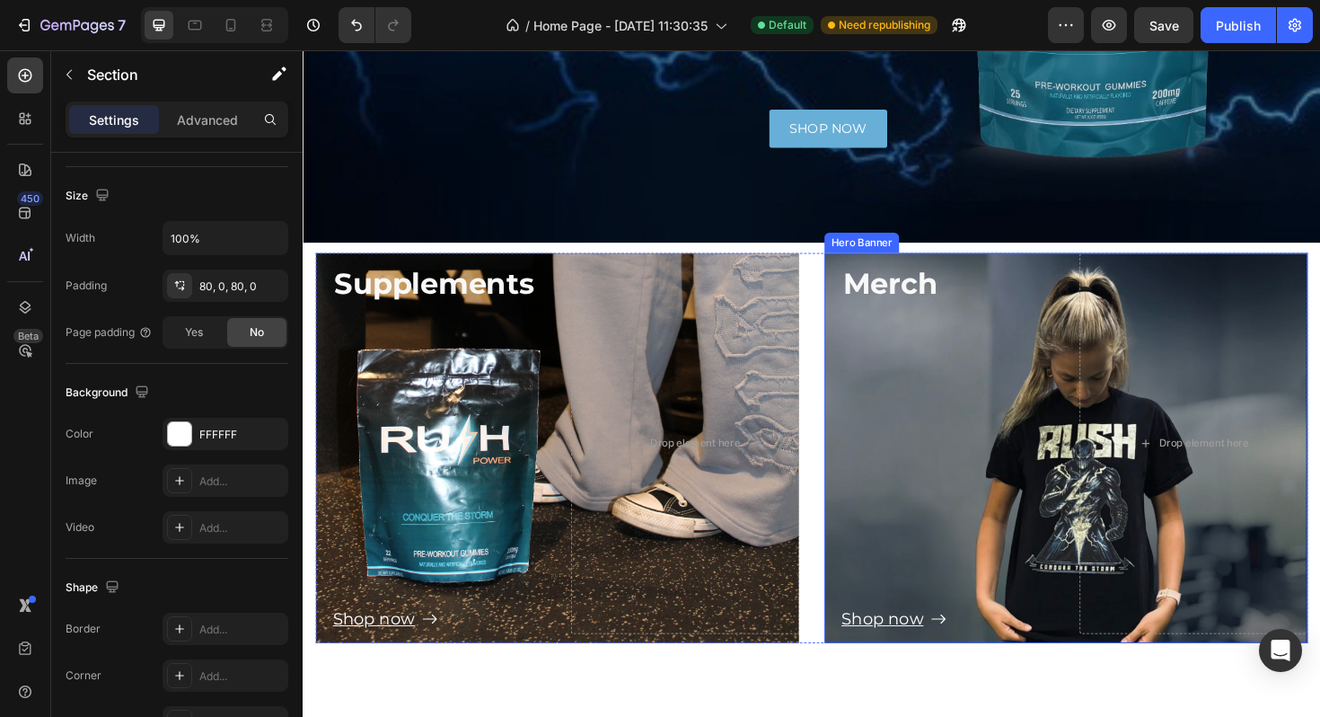
click at [878, 447] on div "Shop now Button" at bounding box center [976, 493] width 242 height 349
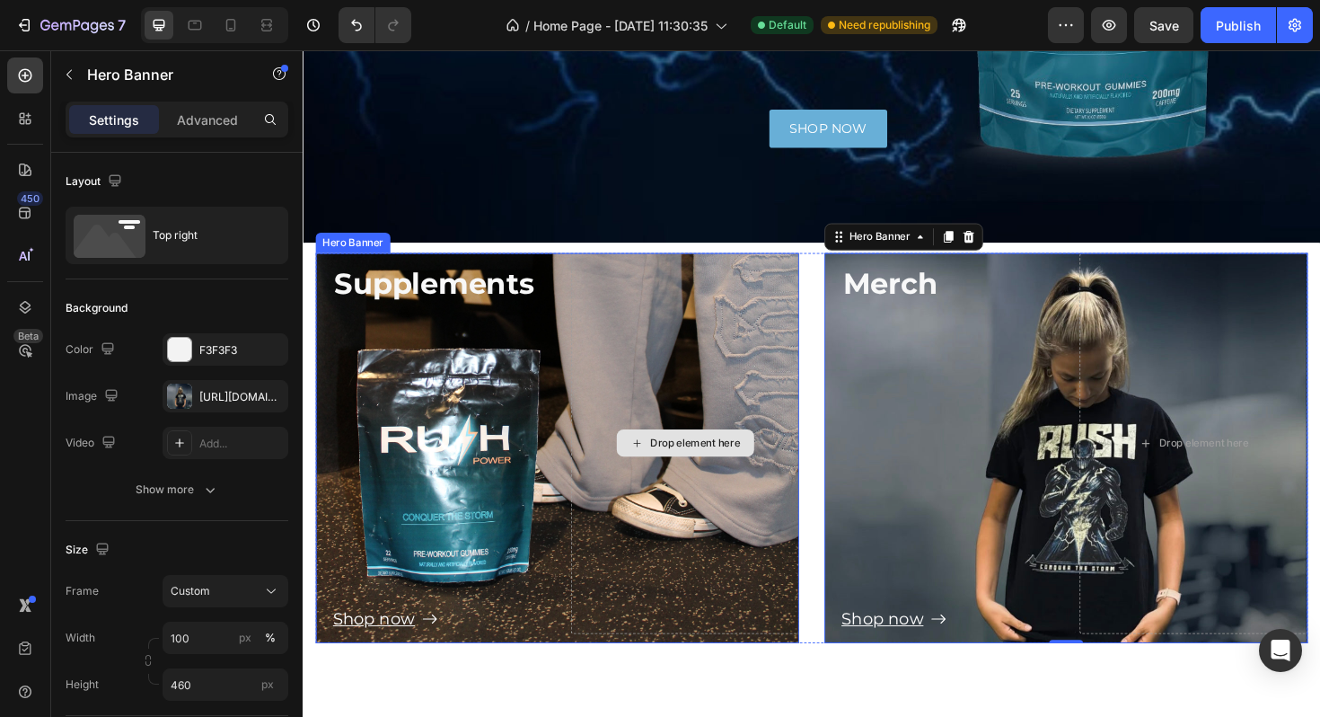
click at [791, 319] on div "Drop element here" at bounding box center [708, 466] width 242 height 403
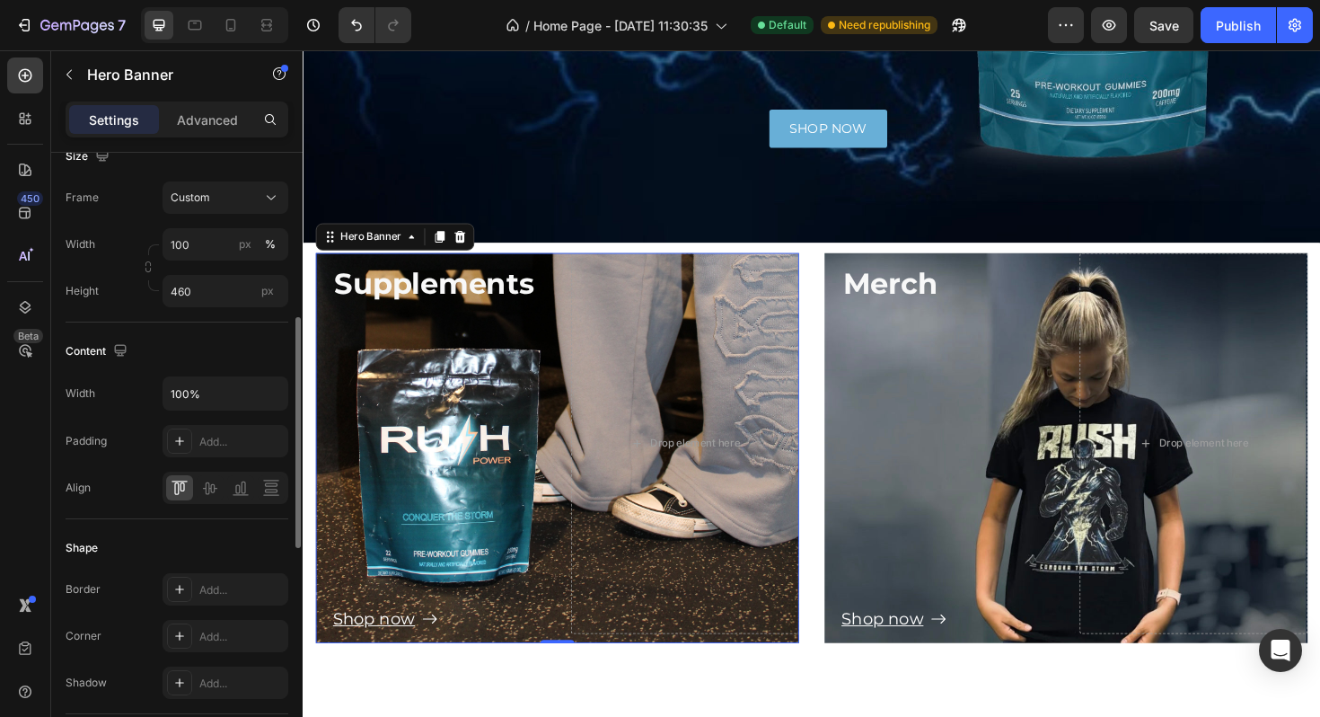
scroll to position [408, 0]
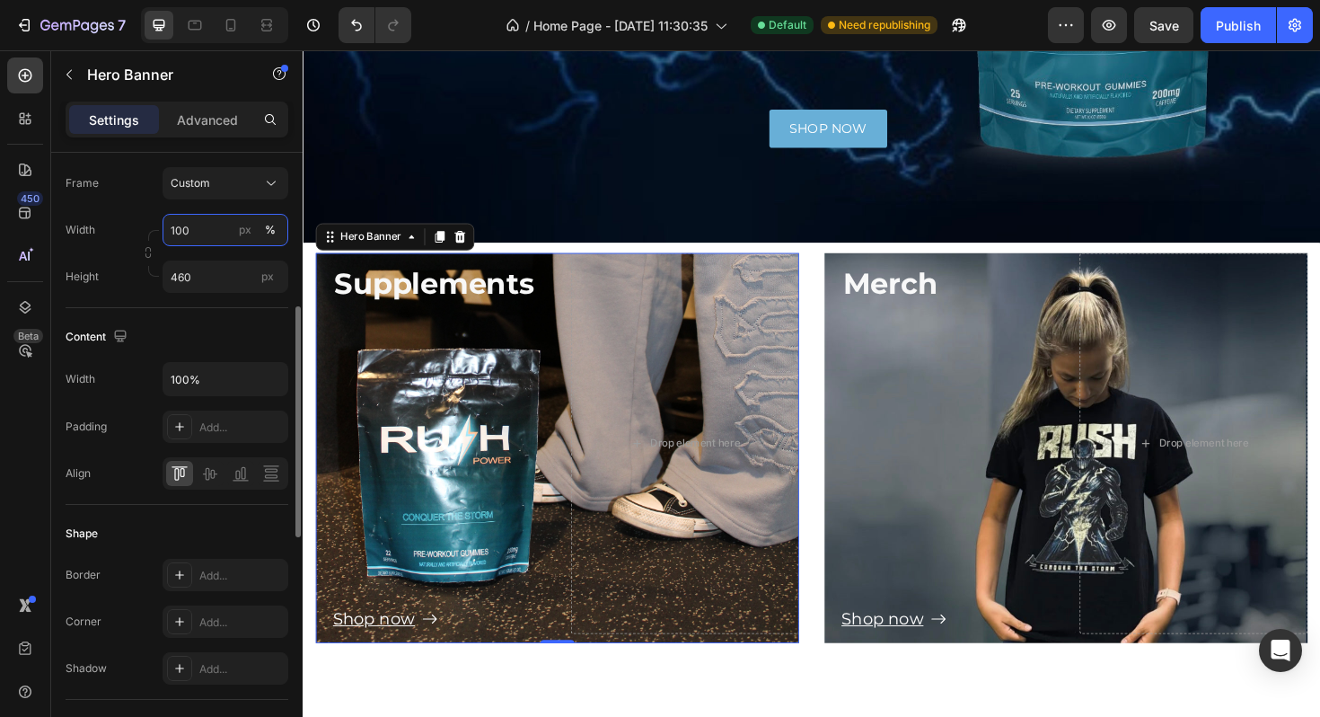
click at [216, 235] on input "100" at bounding box center [226, 230] width 126 height 32
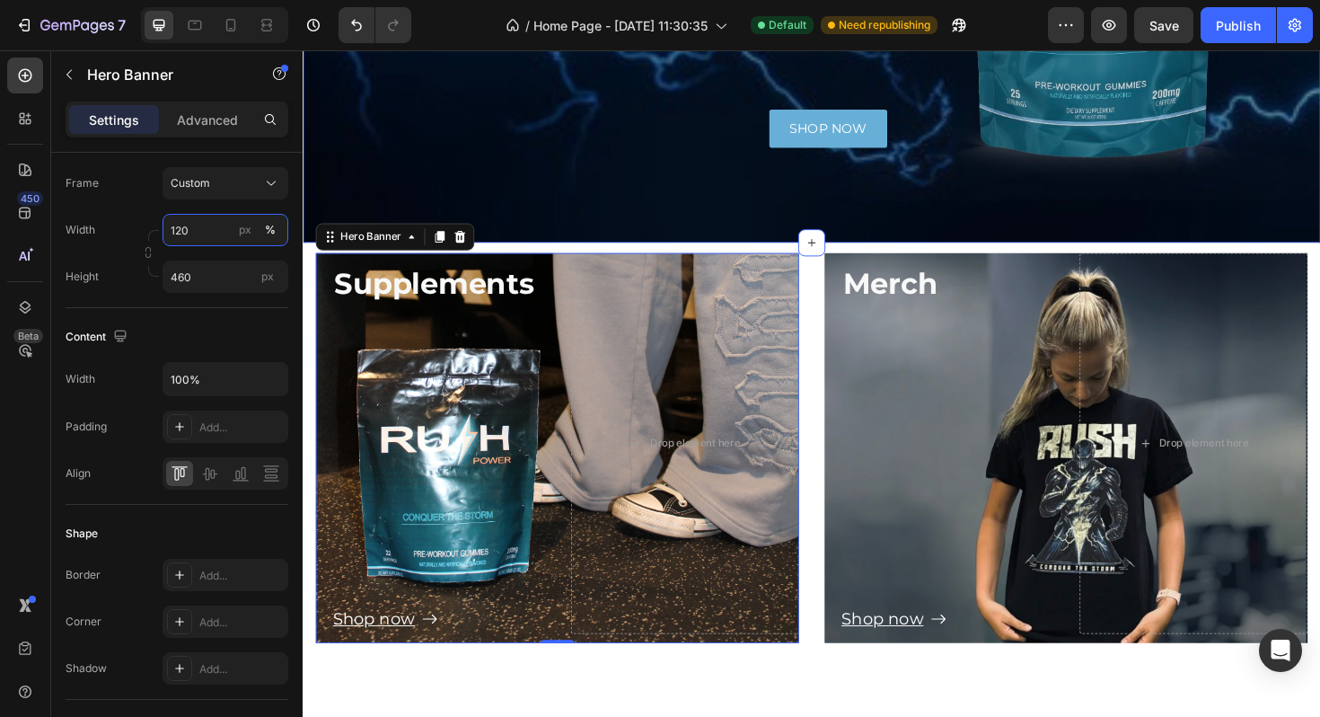
type input "100"
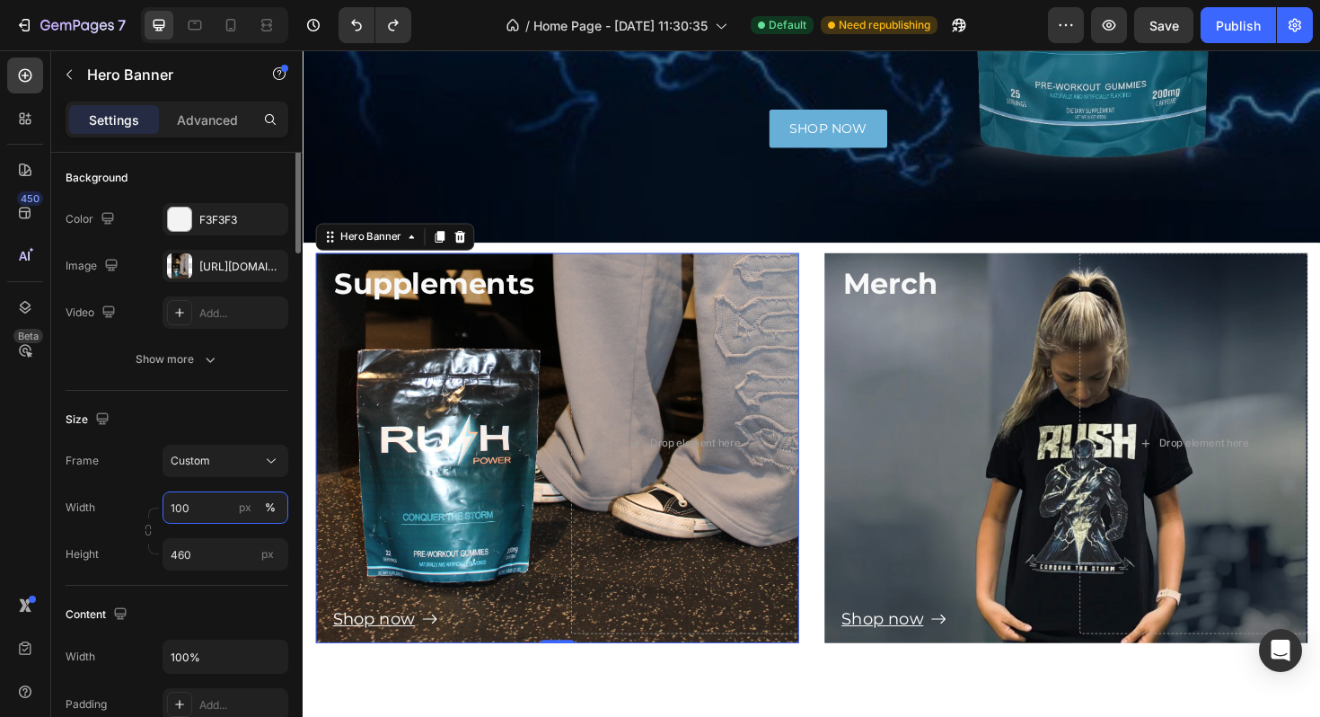
scroll to position [0, 0]
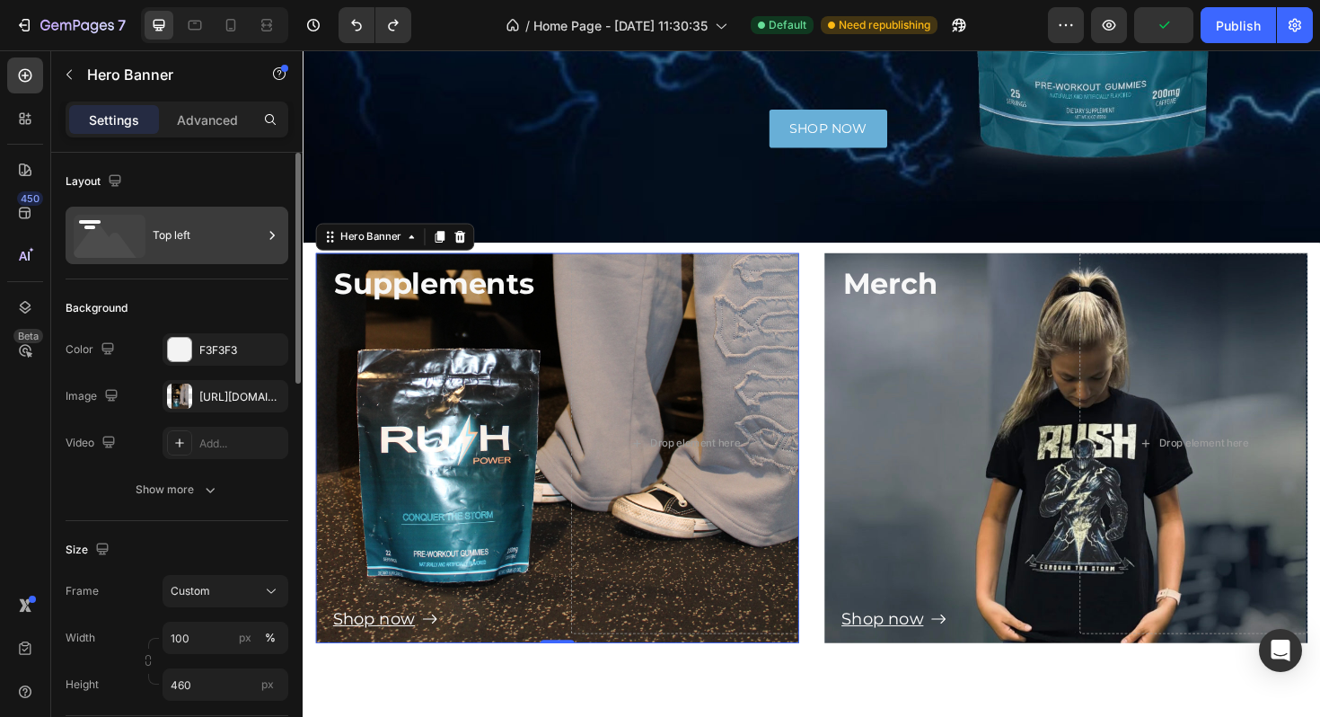
click at [209, 238] on div "Top left" at bounding box center [208, 235] width 110 height 41
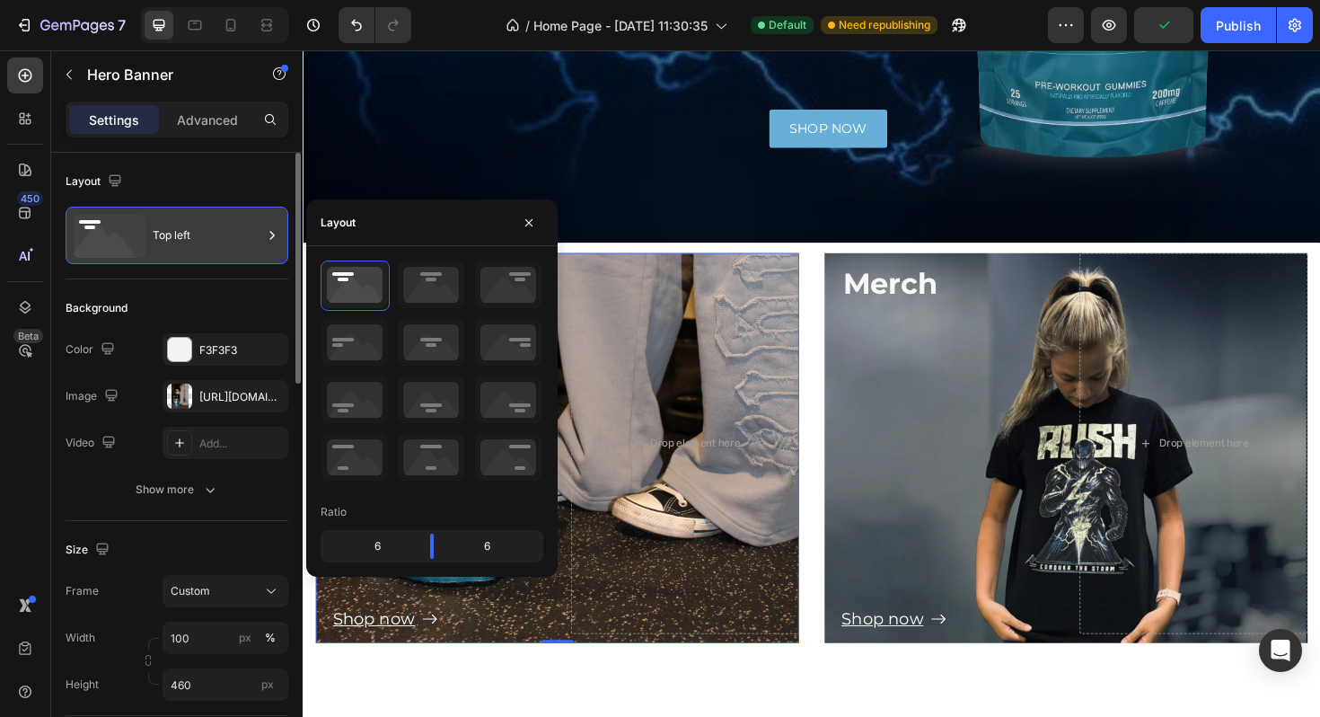
click at [209, 238] on div "Top left" at bounding box center [208, 235] width 110 height 41
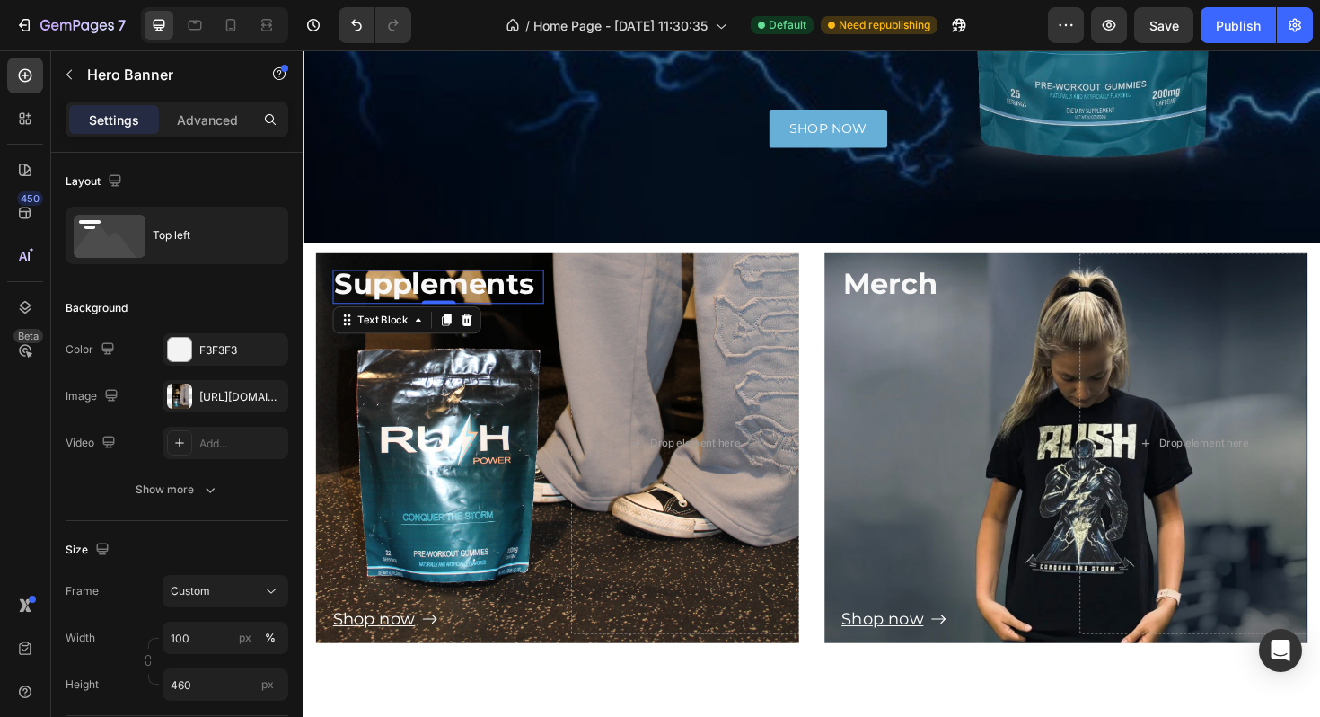
click at [499, 301] on strong "Supplements" at bounding box center [442, 297] width 212 height 38
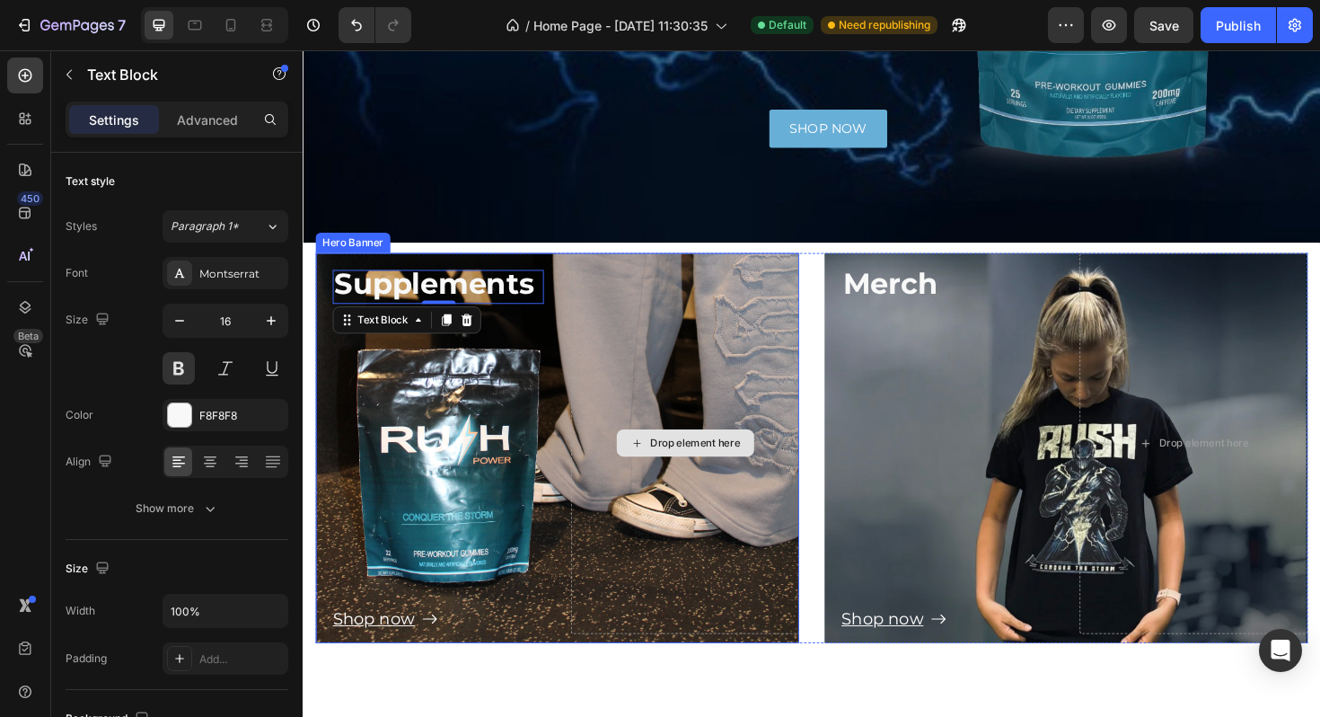
click at [649, 371] on div "Drop element here" at bounding box center [708, 466] width 242 height 403
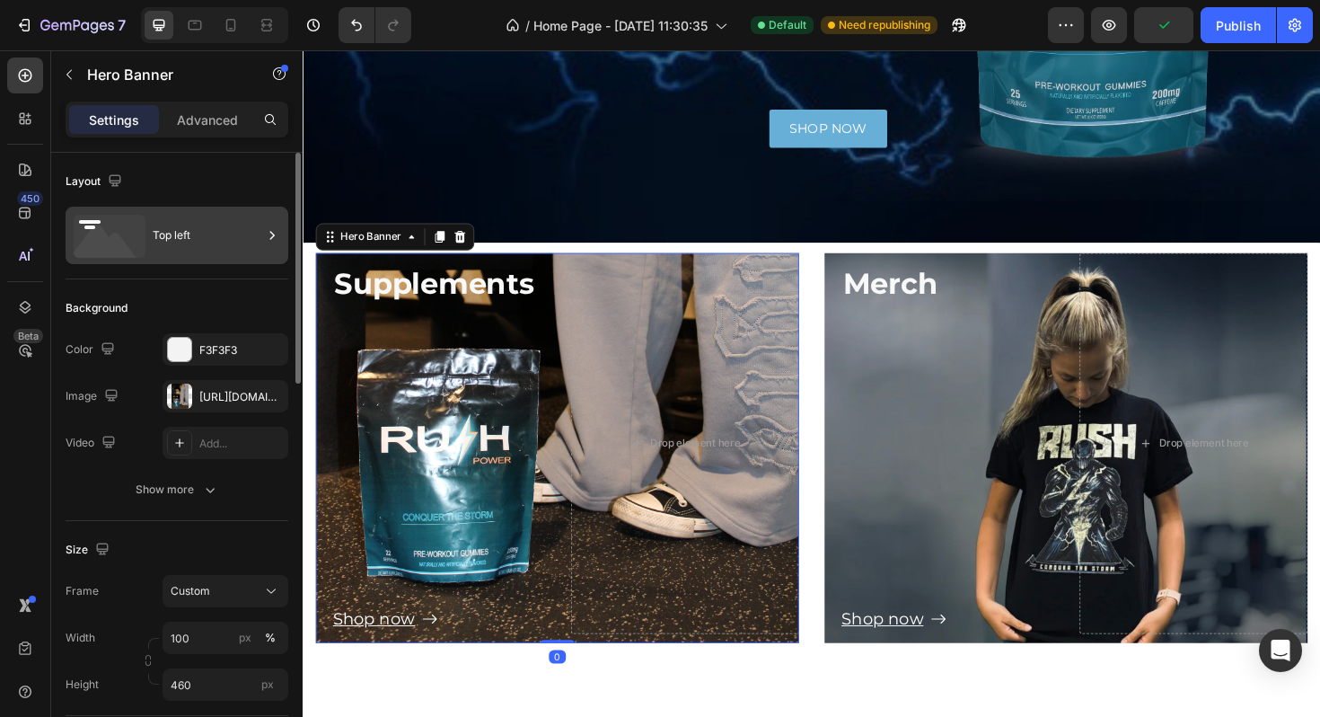
click at [134, 243] on icon at bounding box center [110, 236] width 72 height 43
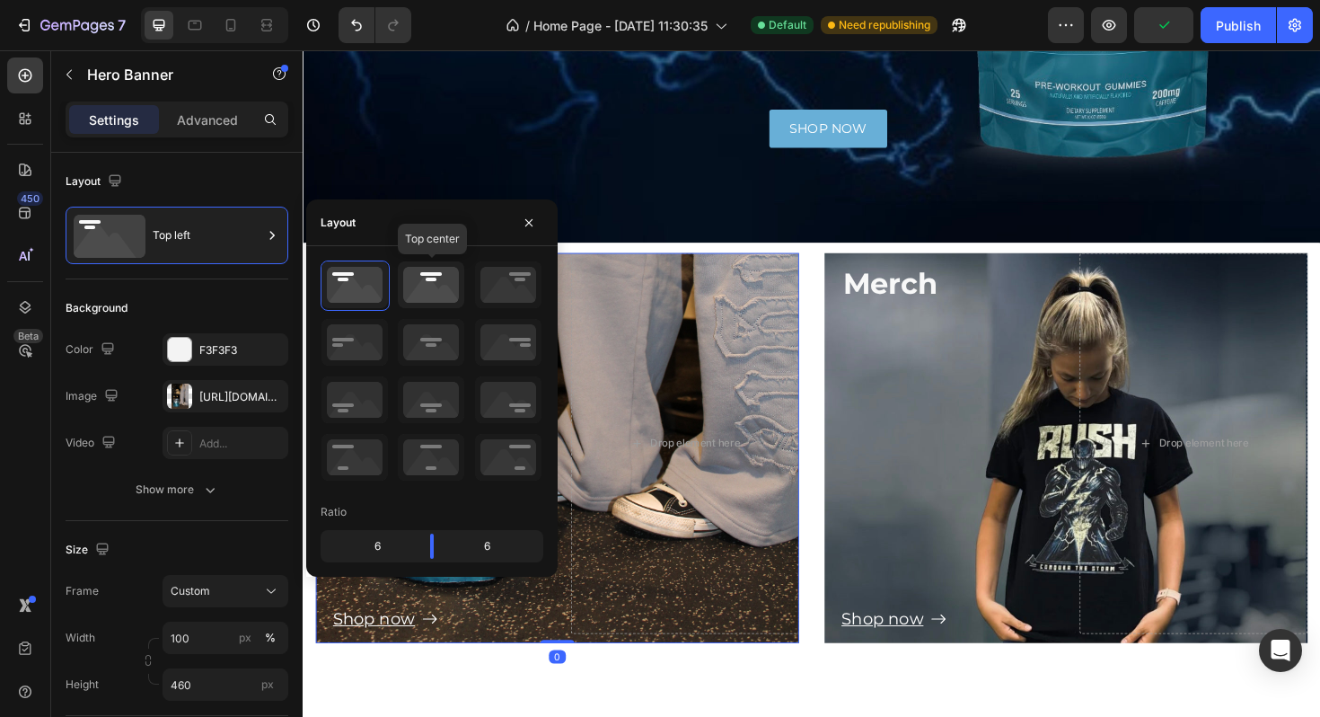
click at [411, 278] on icon at bounding box center [431, 284] width 66 height 47
click at [745, 347] on div "Shop now Button" at bounding box center [572, 493] width 512 height 349
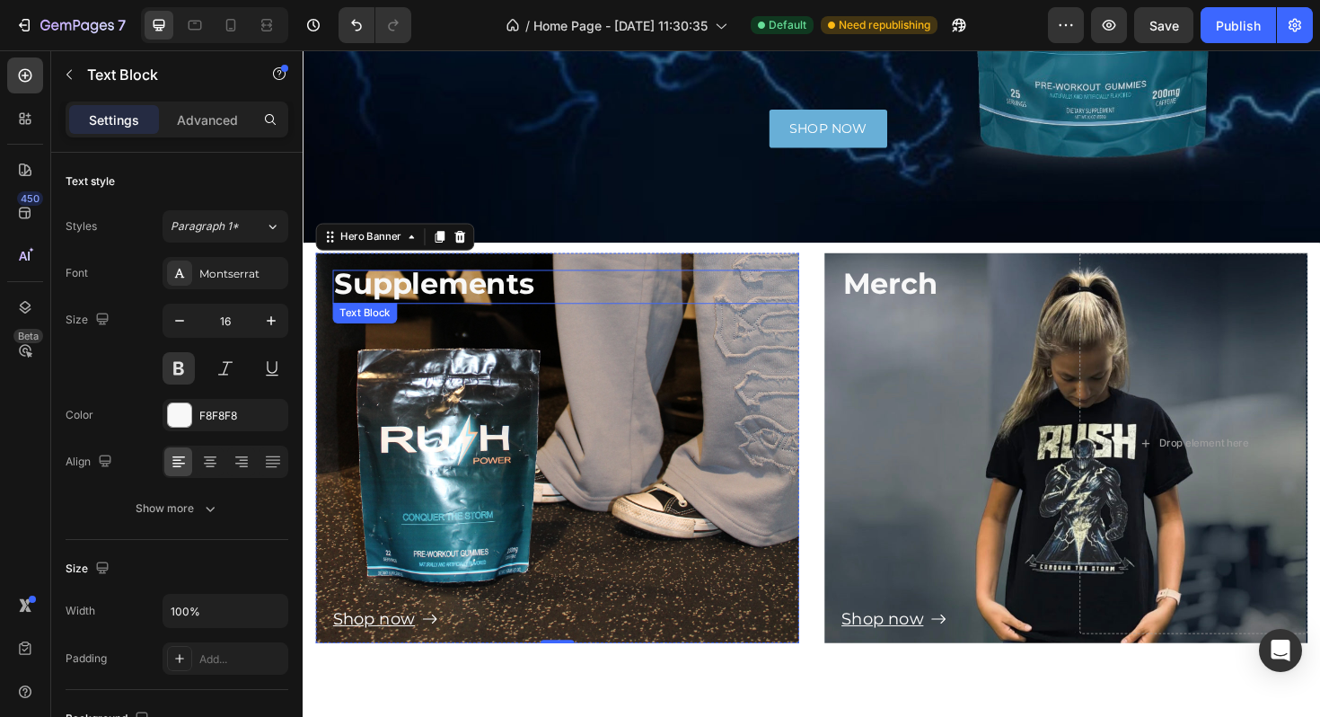
click at [491, 299] on strong "Supplements" at bounding box center [442, 297] width 212 height 38
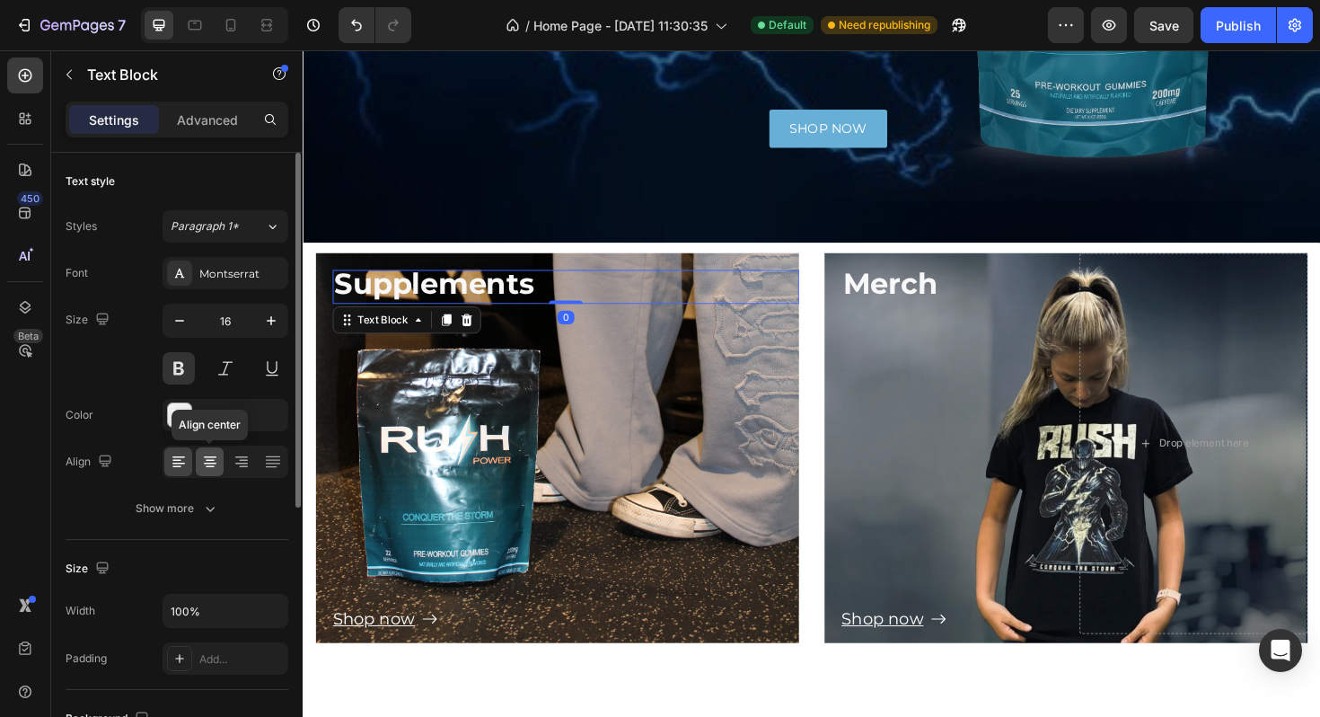
click at [213, 450] on div at bounding box center [210, 461] width 28 height 29
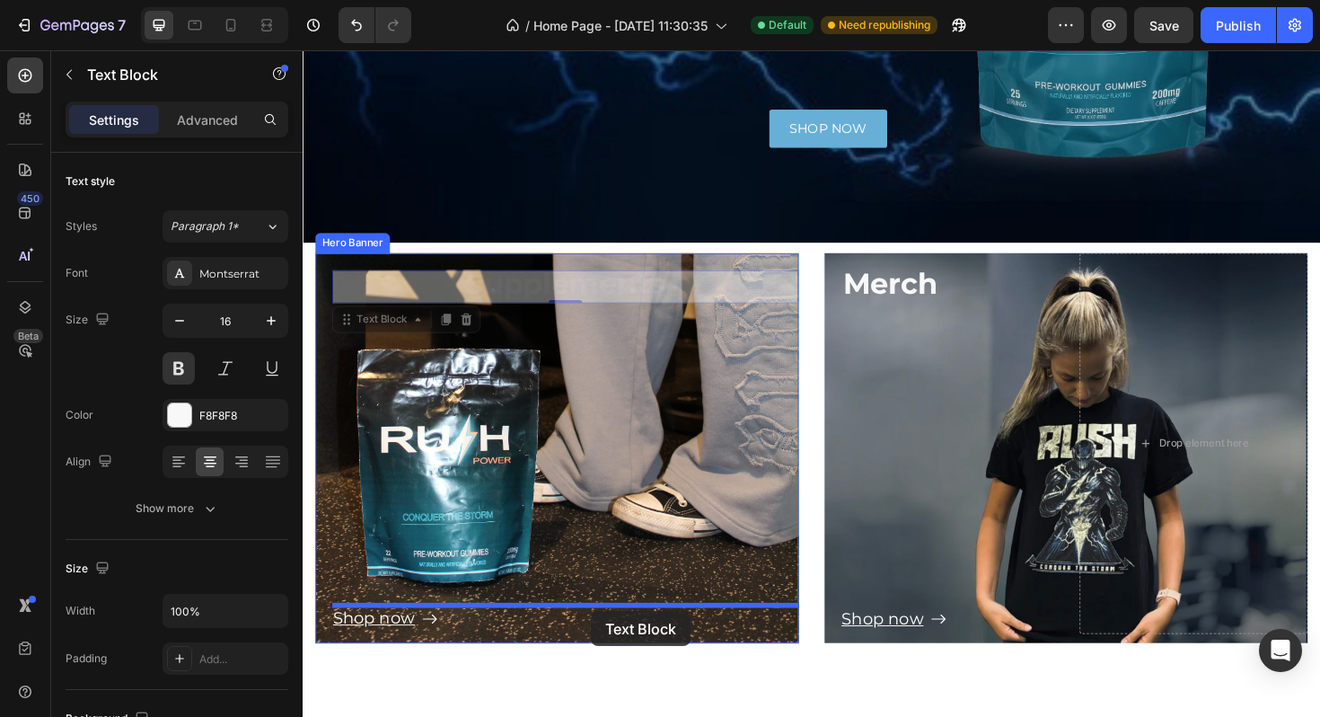
drag, startPoint x: 642, startPoint y: 291, endPoint x: 607, endPoint y: 643, distance: 353.8
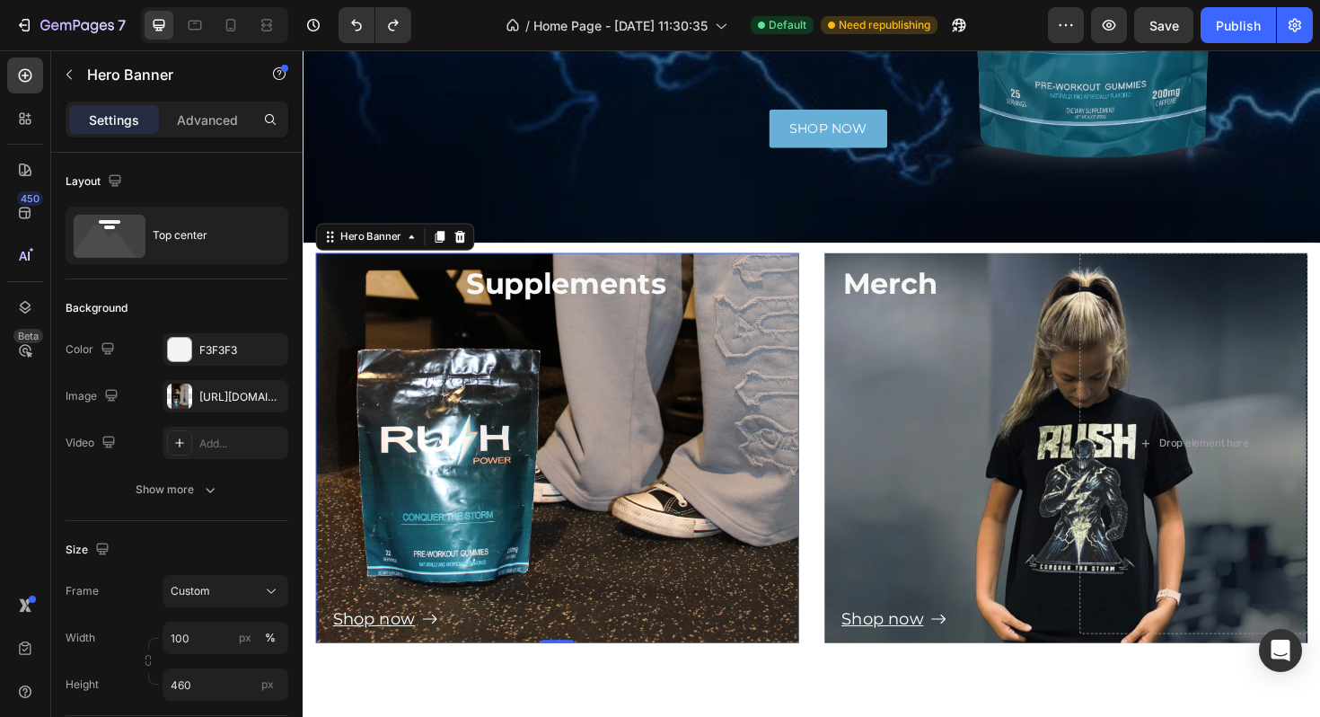
click at [592, 519] on div "Shop now Button" at bounding box center [572, 493] width 512 height 349
click at [181, 241] on div "Top center" at bounding box center [208, 235] width 110 height 41
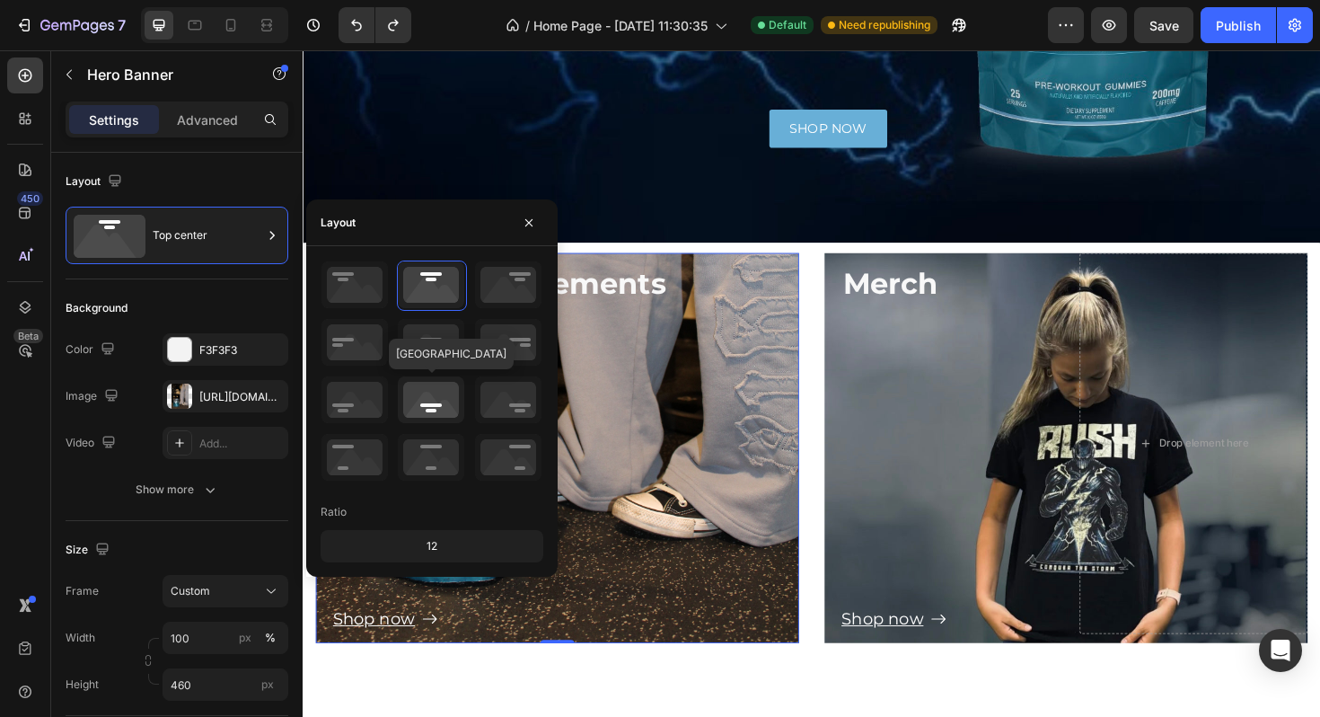
click at [432, 410] on icon at bounding box center [431, 399] width 66 height 47
click at [750, 427] on div "Shop now Button" at bounding box center [572, 503] width 512 height 349
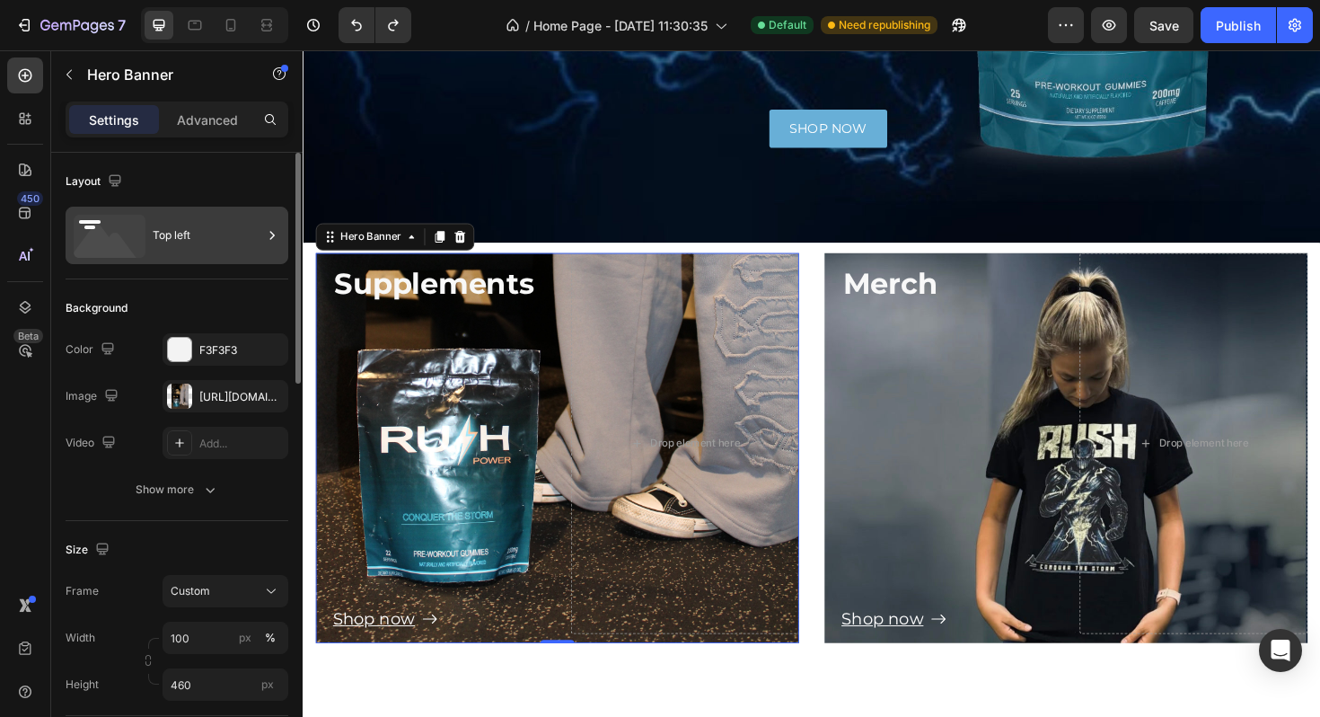
click at [207, 225] on div "Top left" at bounding box center [208, 235] width 110 height 41
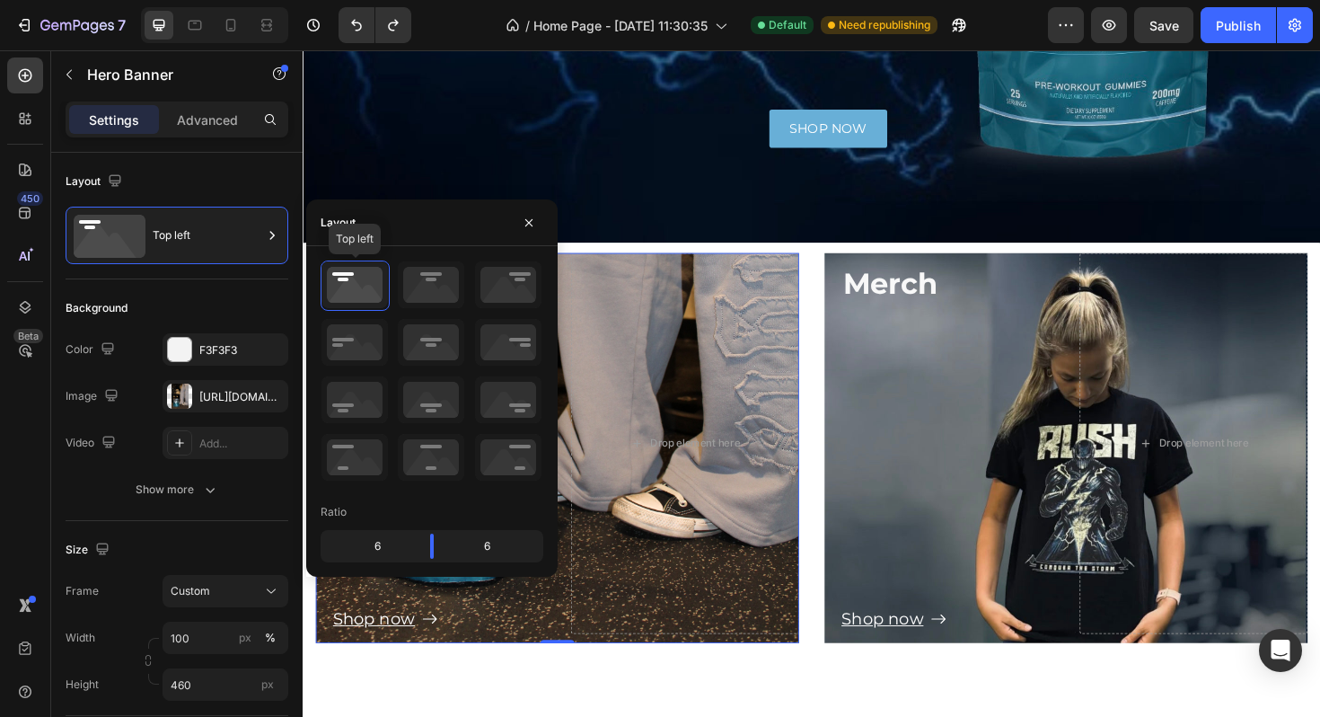
click at [346, 281] on icon at bounding box center [355, 284] width 66 height 47
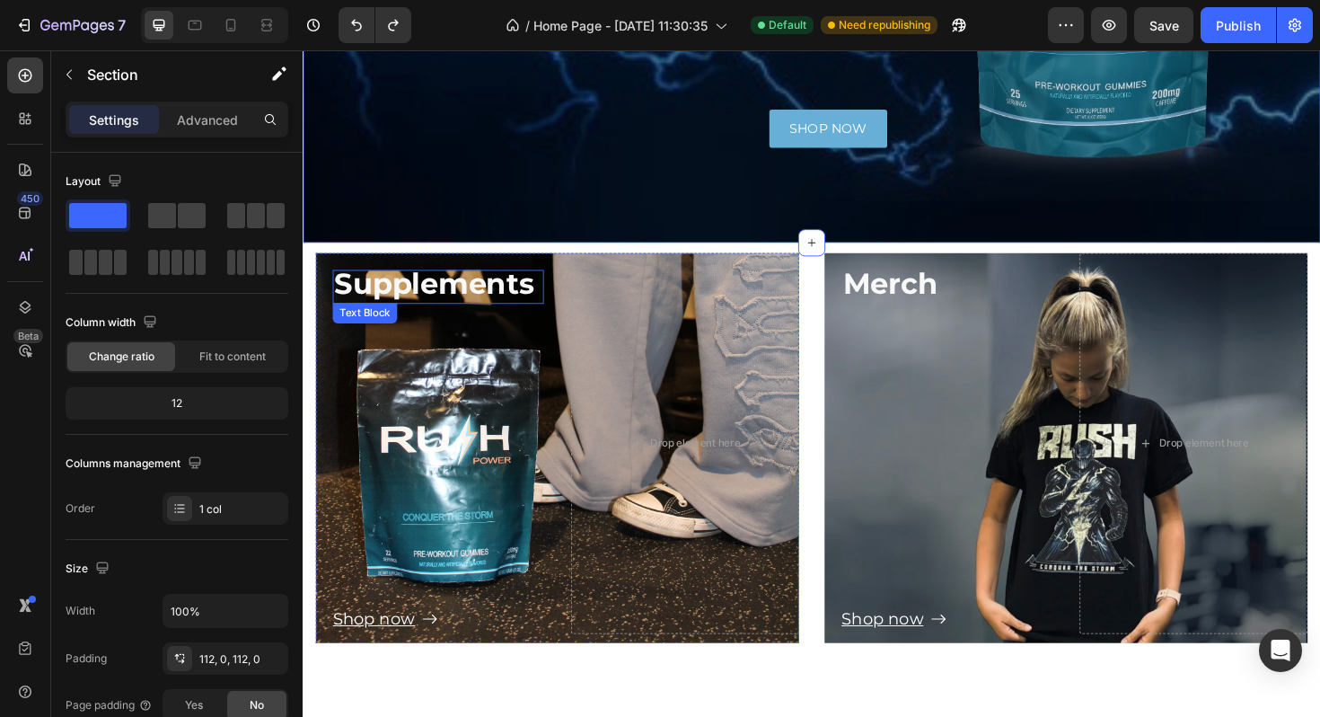
click at [486, 308] on strong "Supplements" at bounding box center [442, 297] width 212 height 38
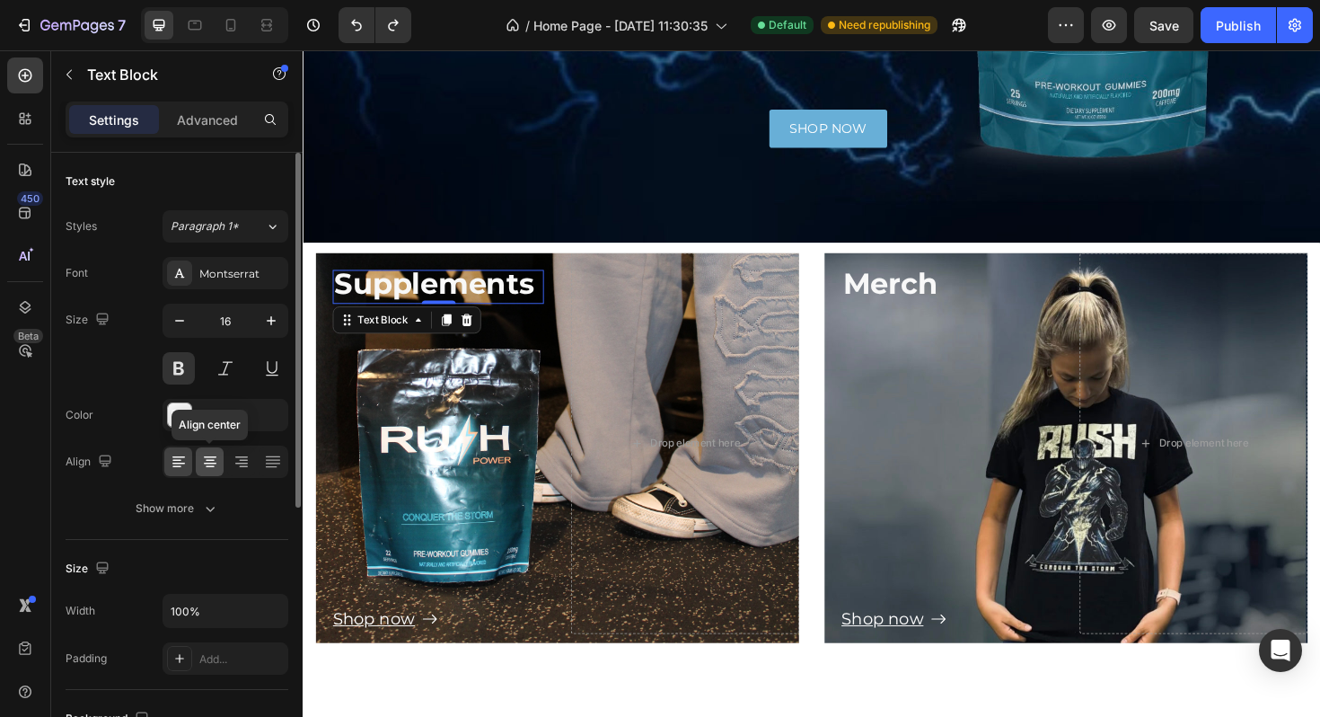
click at [212, 468] on icon at bounding box center [210, 462] width 18 height 18
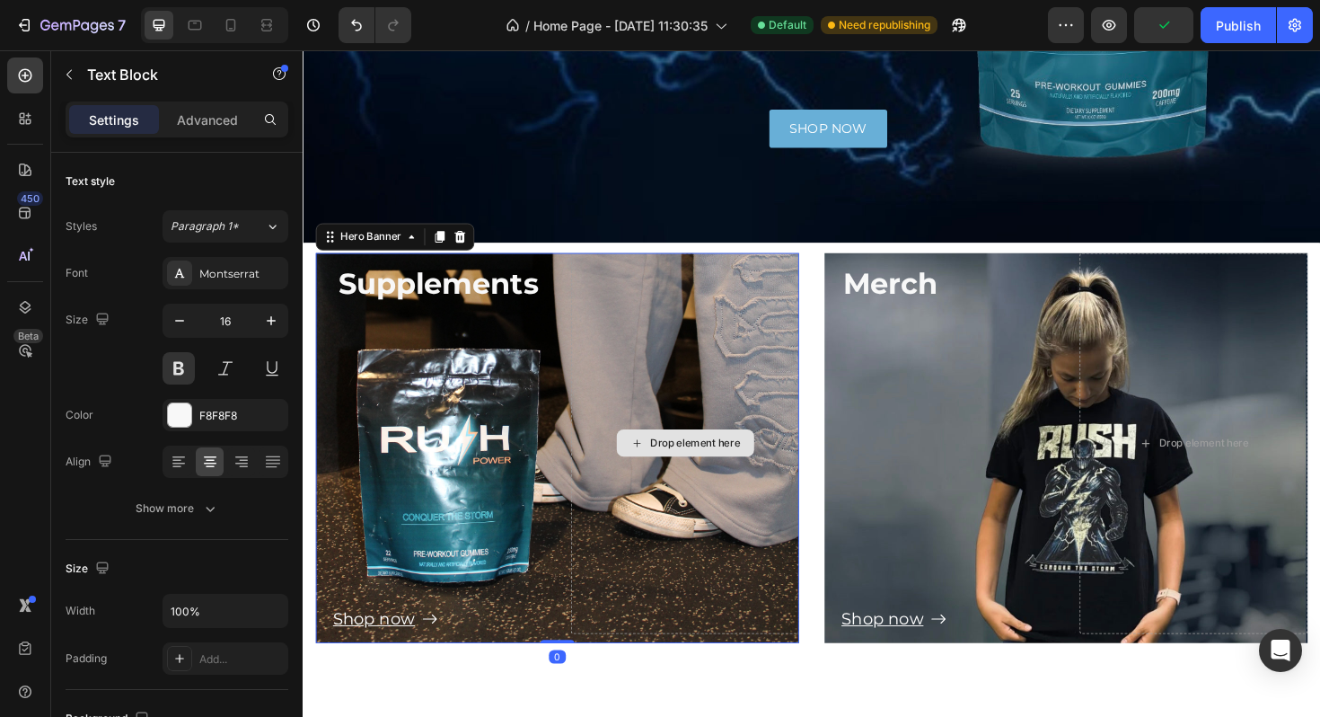
click at [650, 295] on div "Drop element here" at bounding box center [708, 466] width 242 height 403
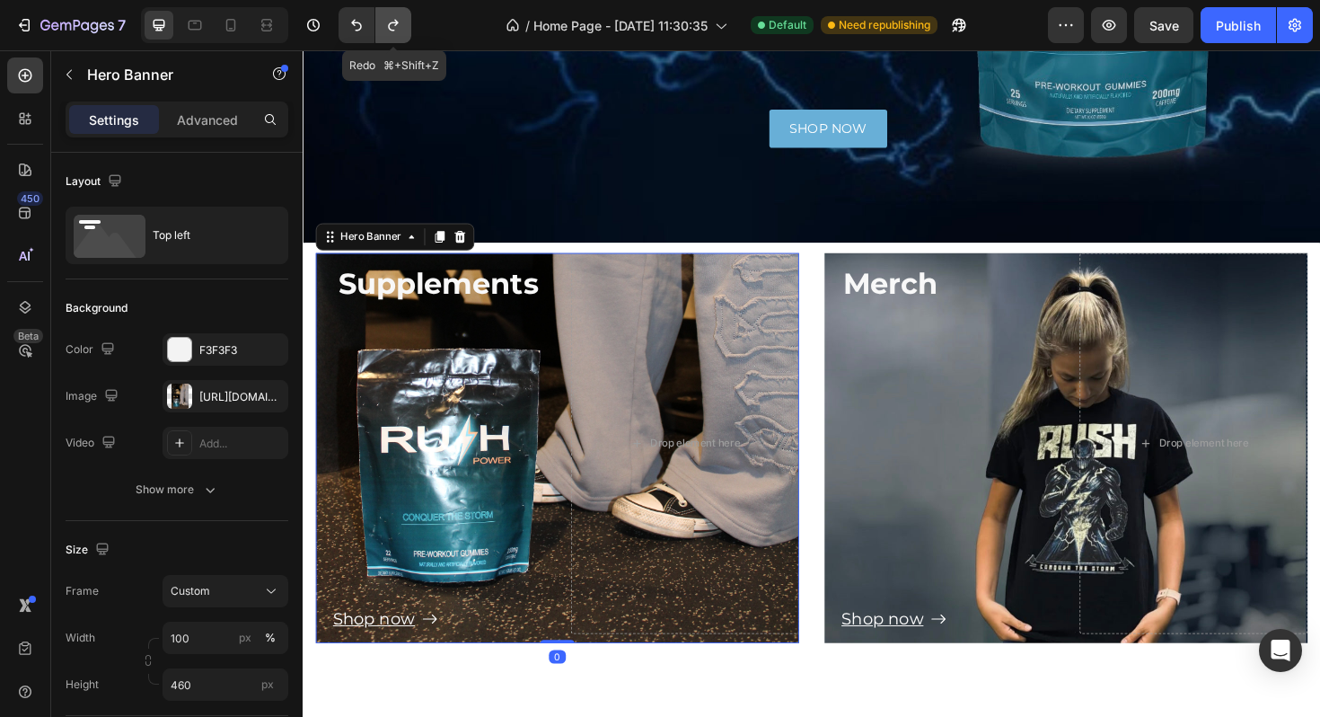
click at [397, 40] on button "Undo/Redo" at bounding box center [393, 25] width 36 height 36
click at [356, 29] on icon "Undo/Redo" at bounding box center [357, 25] width 18 height 18
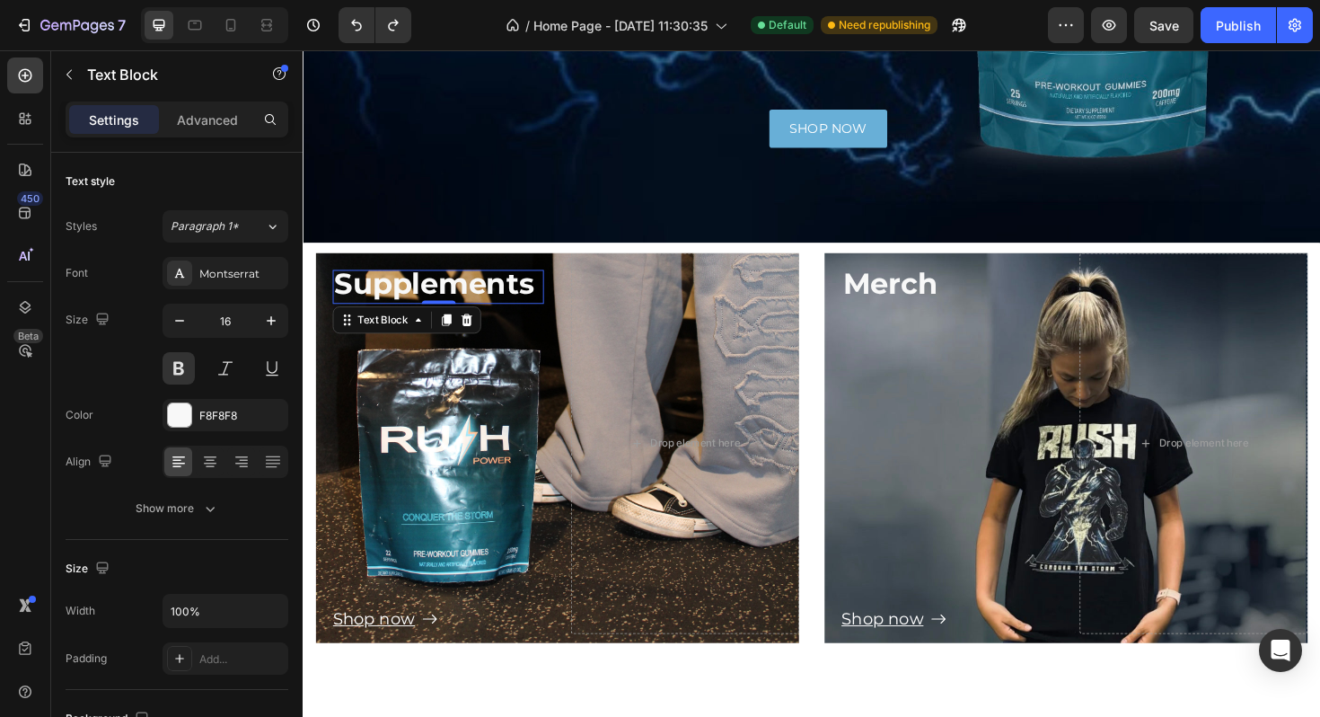
click at [478, 289] on strong "Supplements" at bounding box center [442, 297] width 212 height 38
click at [217, 460] on icon at bounding box center [210, 462] width 18 height 18
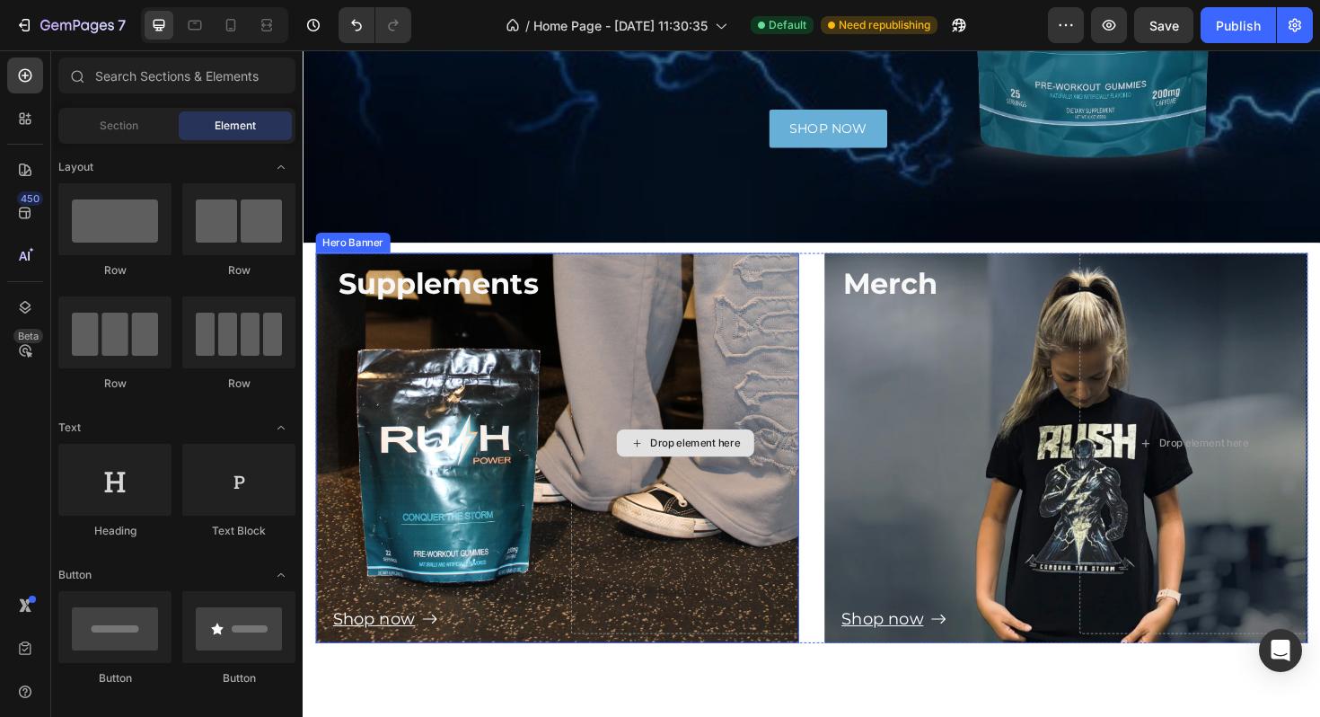
click at [776, 479] on div "Drop element here" at bounding box center [708, 466] width 146 height 29
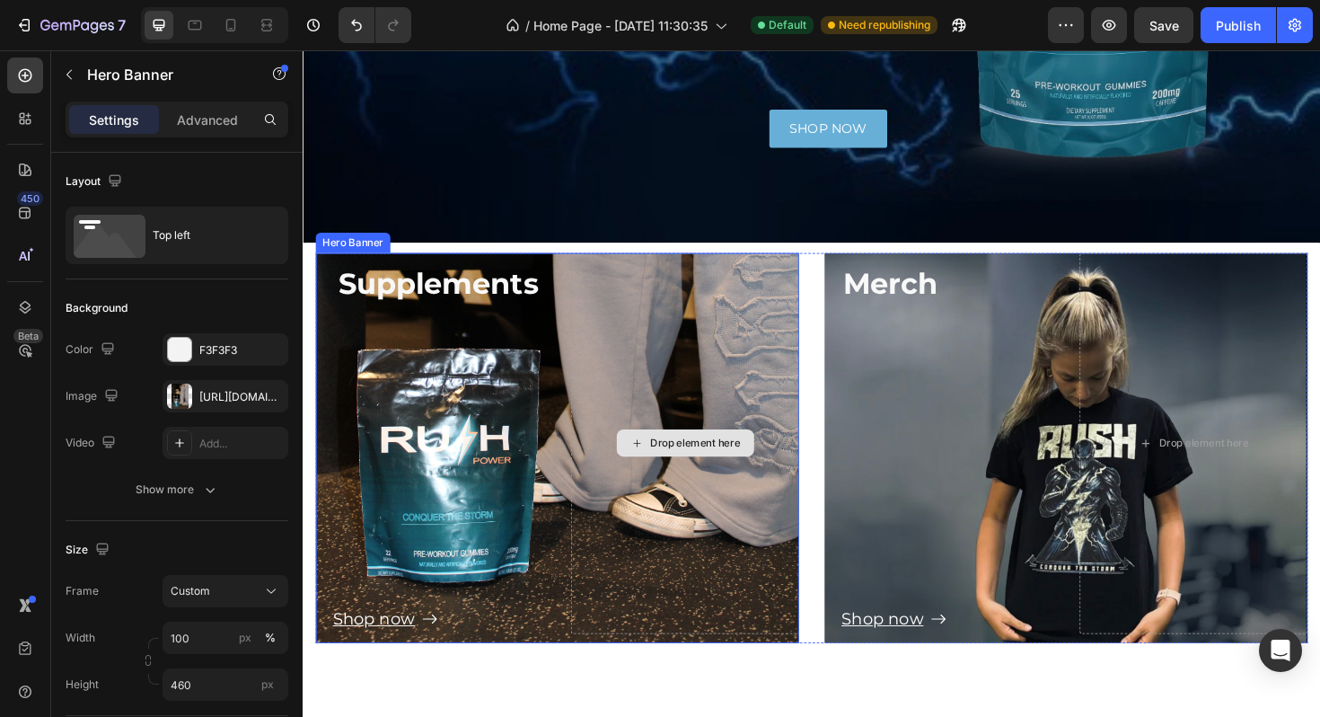
click at [621, 618] on div "Drop element here" at bounding box center [708, 466] width 242 height 403
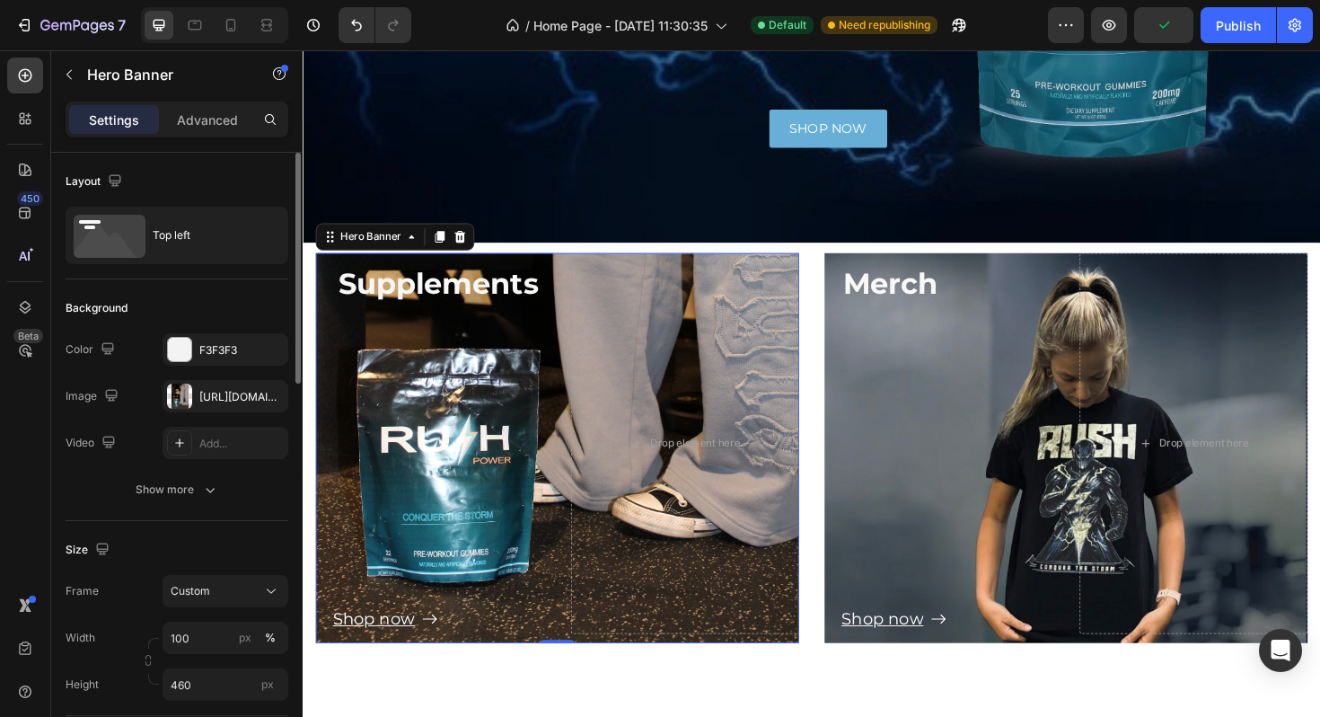
click at [199, 521] on div "Layout Top left" at bounding box center [177, 618] width 223 height 195
click at [237, 248] on div "Top left" at bounding box center [208, 235] width 110 height 41
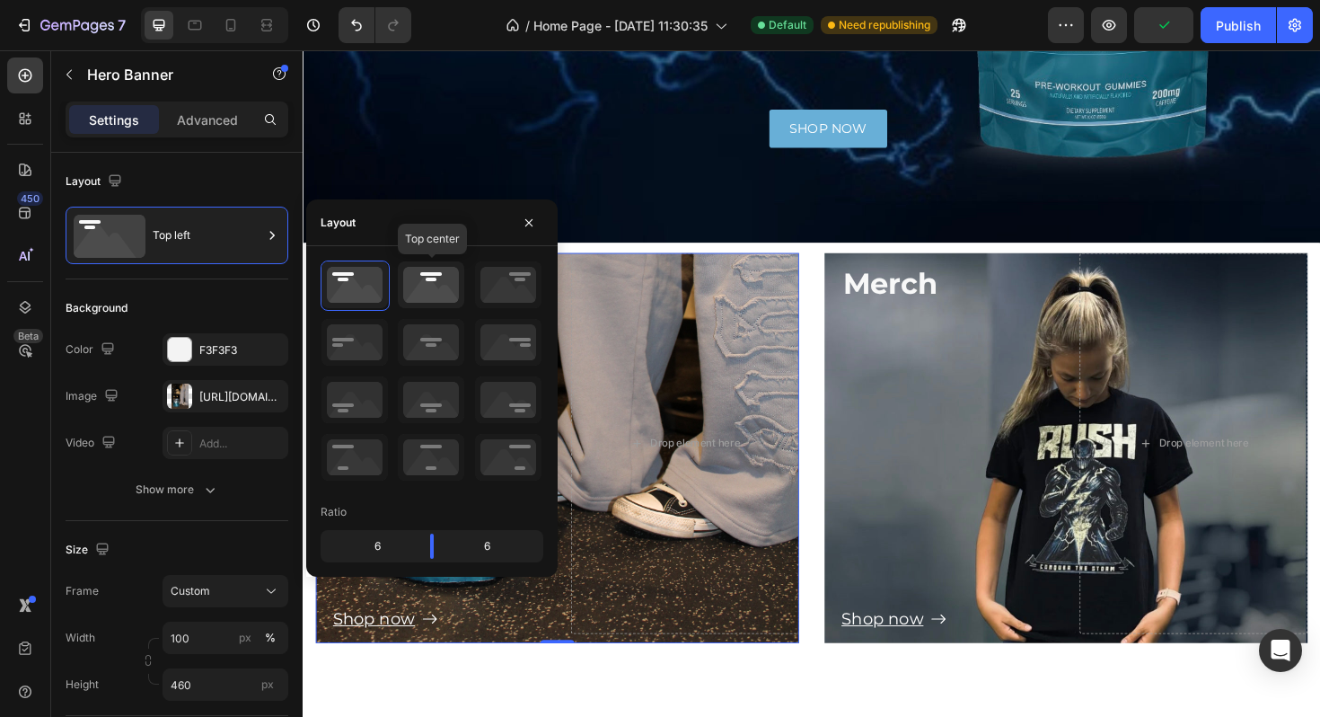
click at [444, 278] on icon at bounding box center [431, 284] width 66 height 47
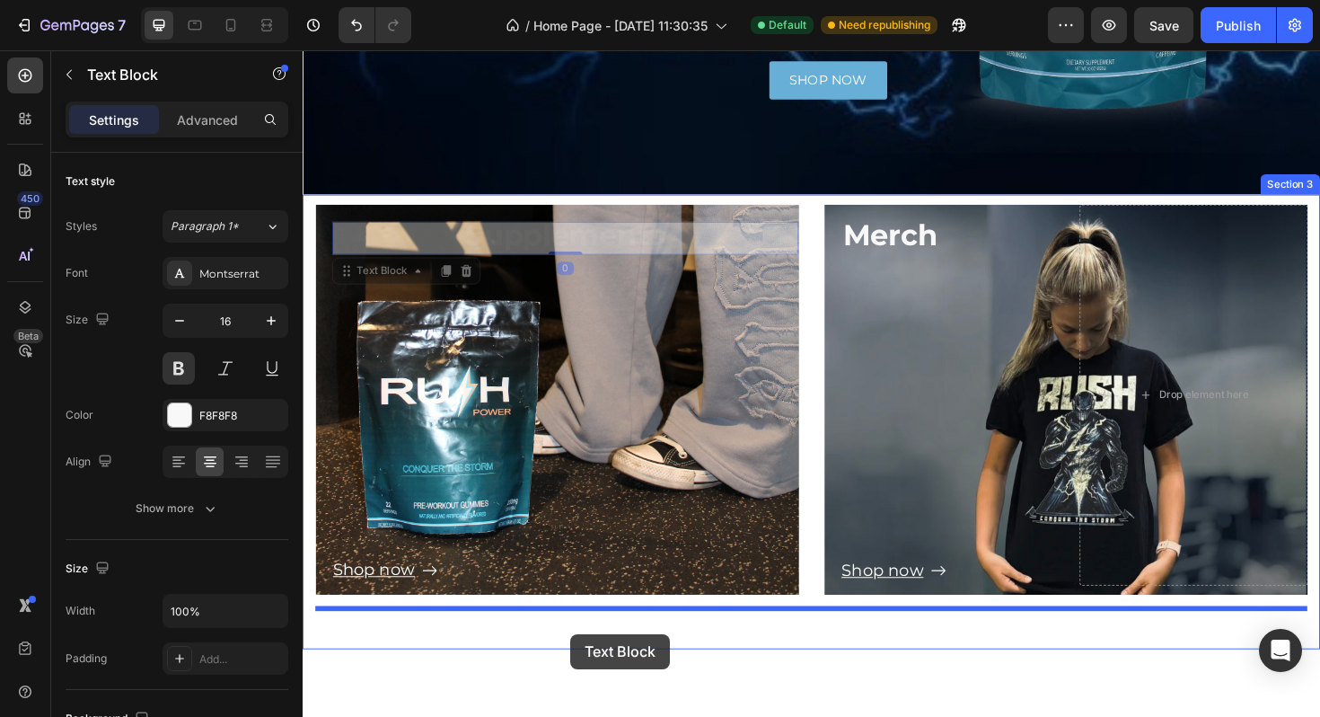
scroll to position [525, 0]
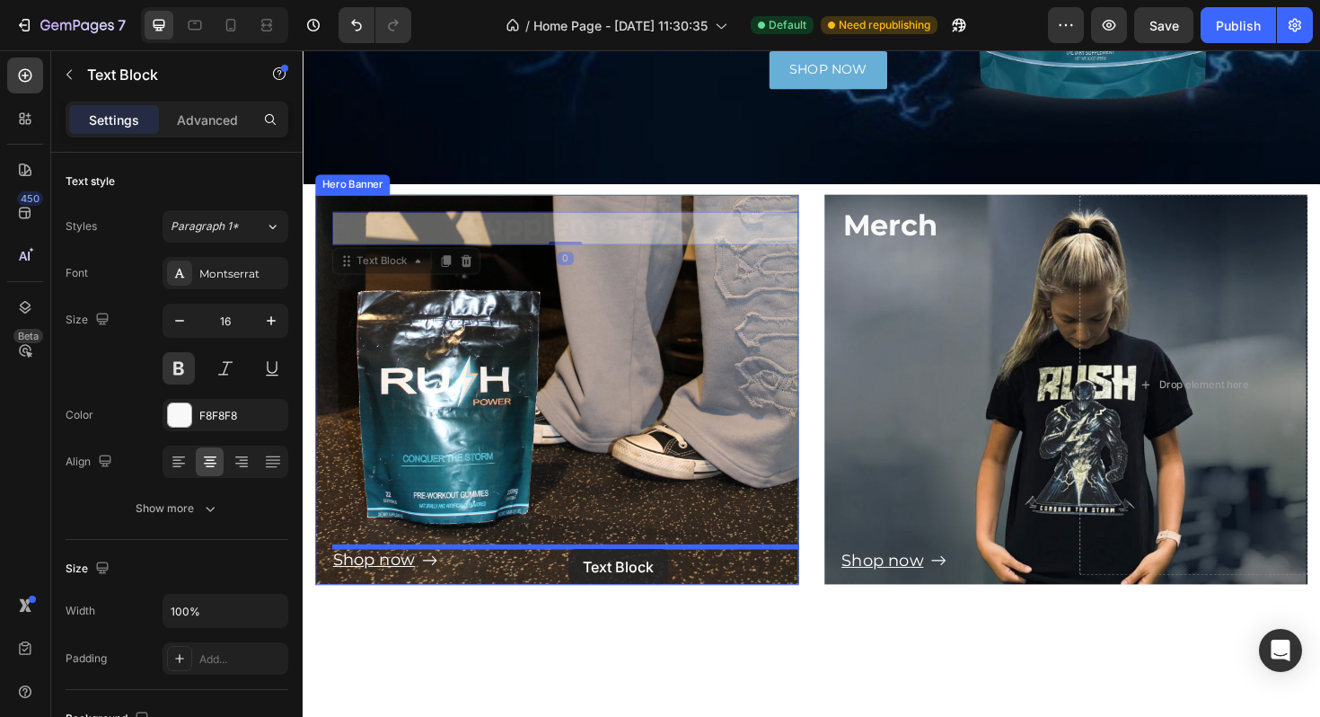
drag, startPoint x: 617, startPoint y: 304, endPoint x: 582, endPoint y: 578, distance: 277.1
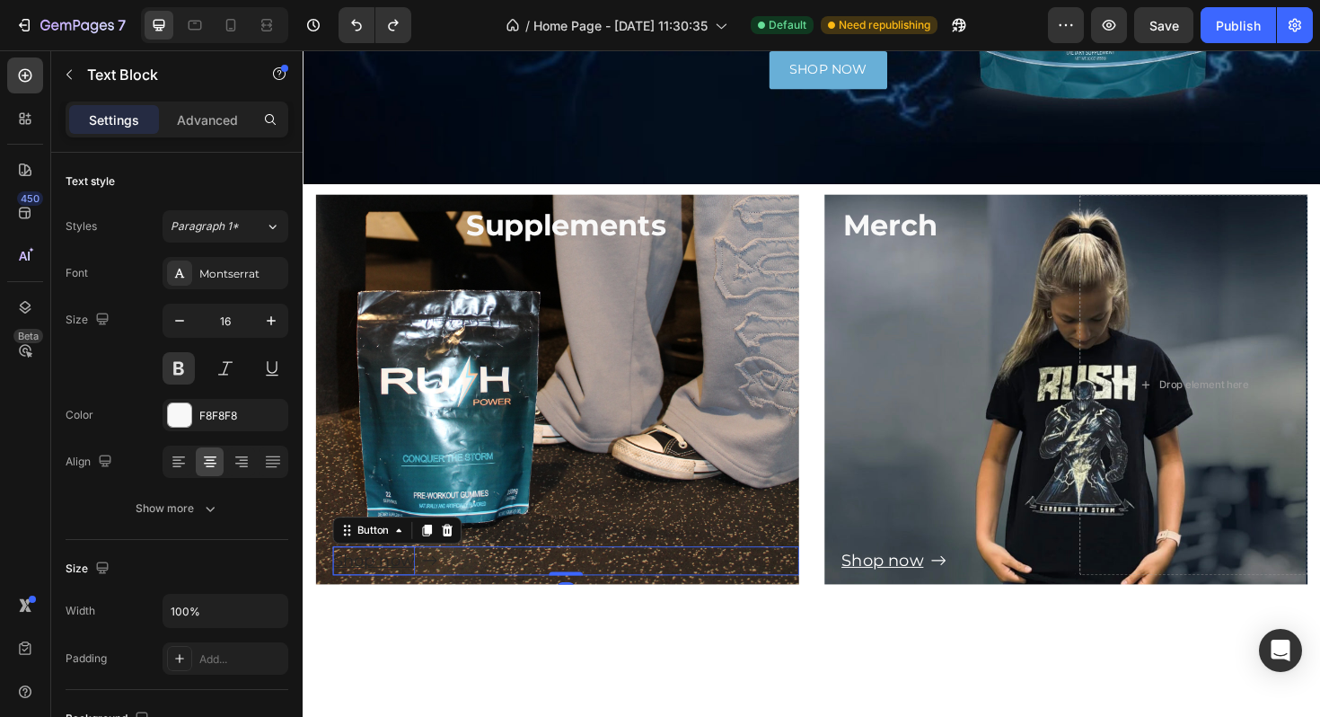
click at [410, 596] on u "Shop now" at bounding box center [377, 590] width 87 height 21
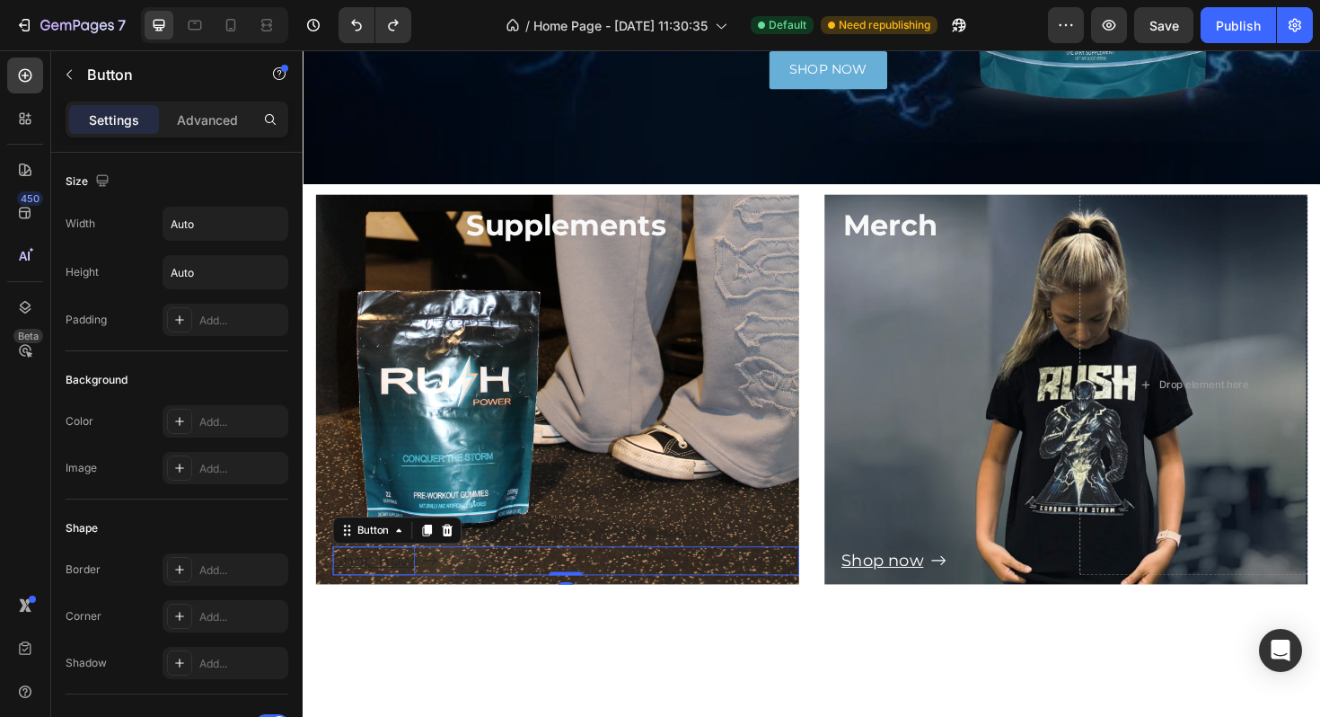
click at [410, 596] on u "Shop now" at bounding box center [377, 590] width 87 height 21
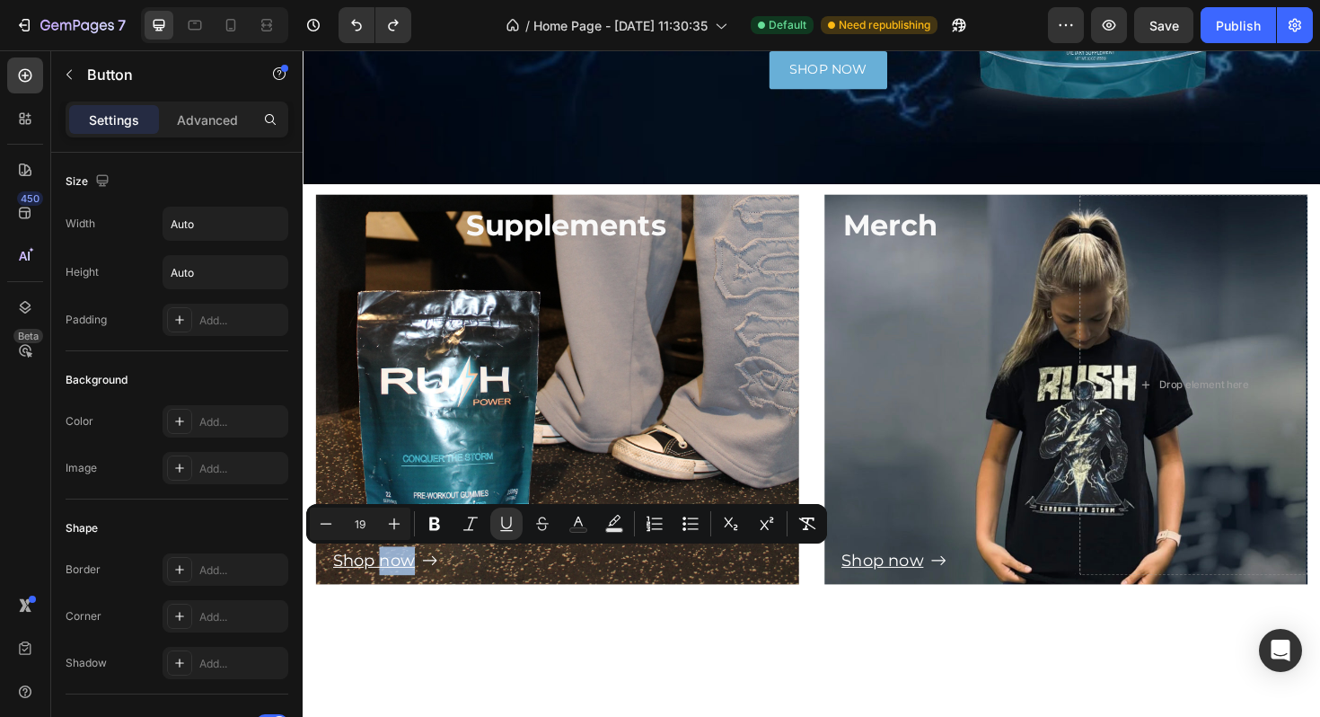
click at [460, 596] on div "Shop now Button 0" at bounding box center [581, 591] width 494 height 31
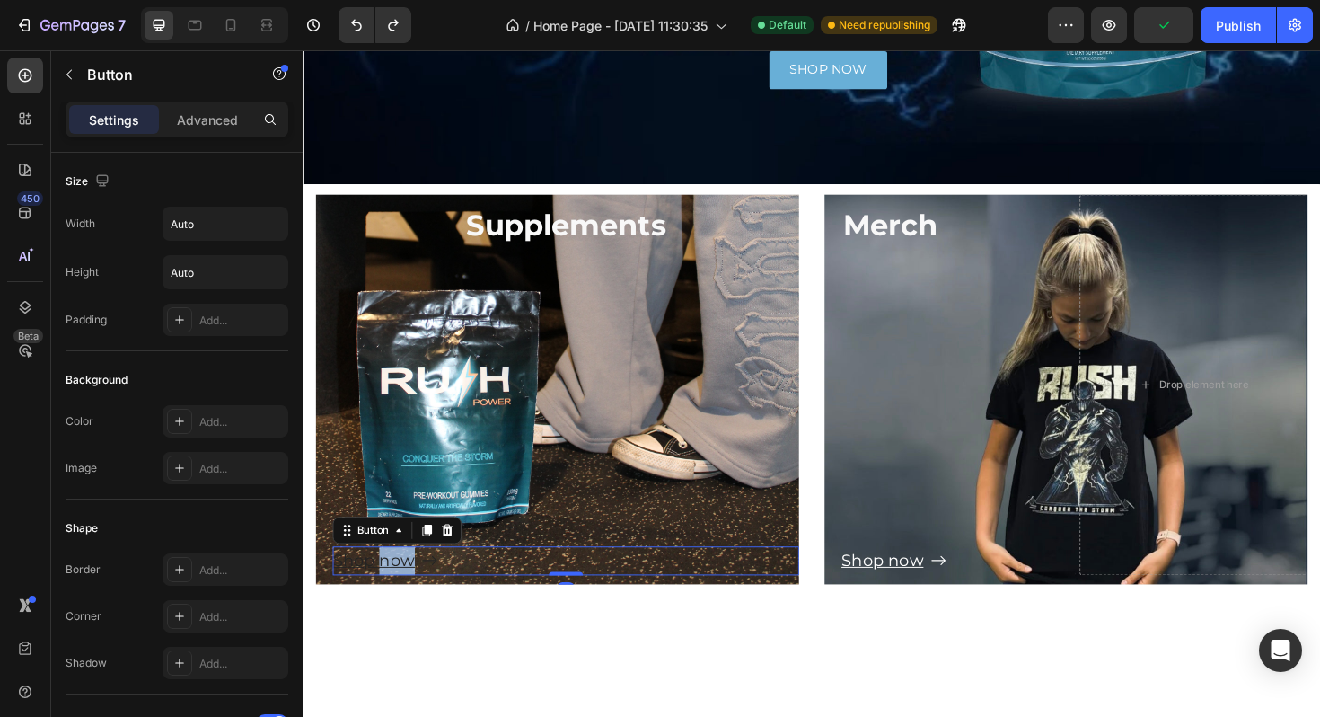
click at [438, 587] on icon at bounding box center [436, 591] width 15 height 10
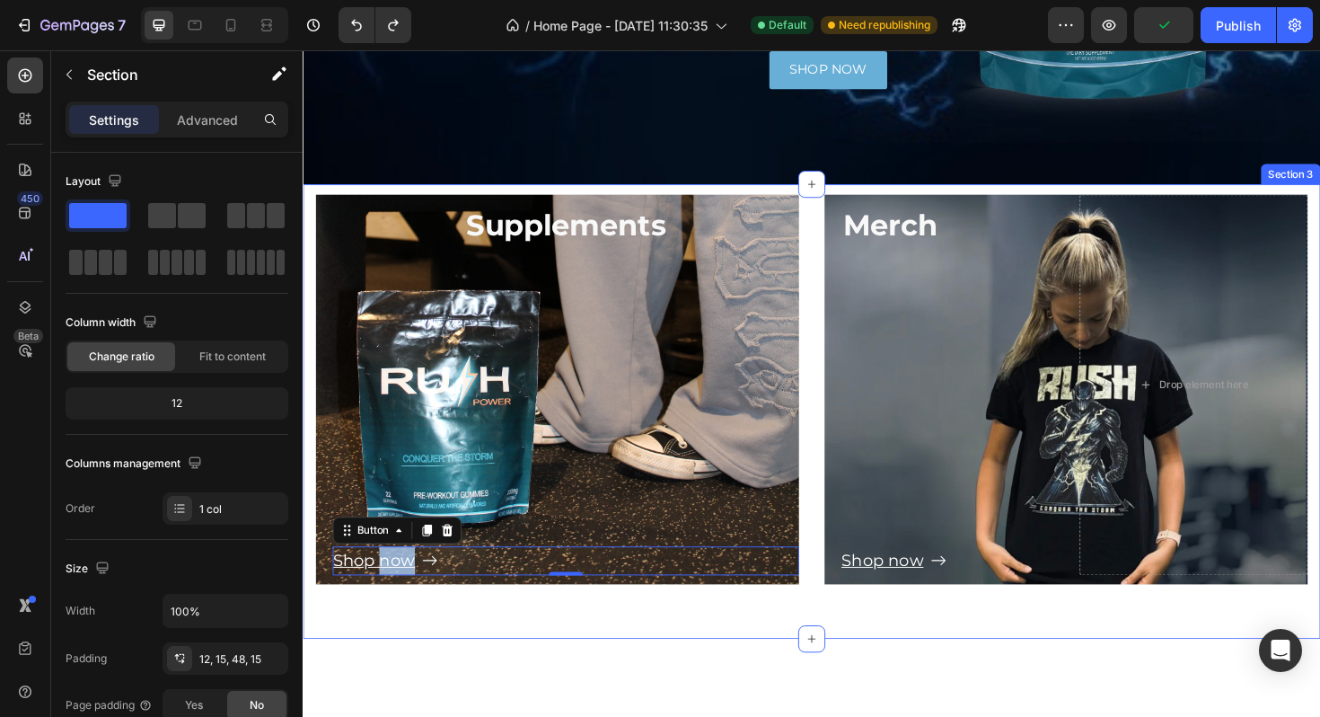
click at [462, 624] on div "Supplements Text Block Shop now Button 0 Hero Banner Drop element here Merch Te…" at bounding box center [841, 417] width 1051 height 428
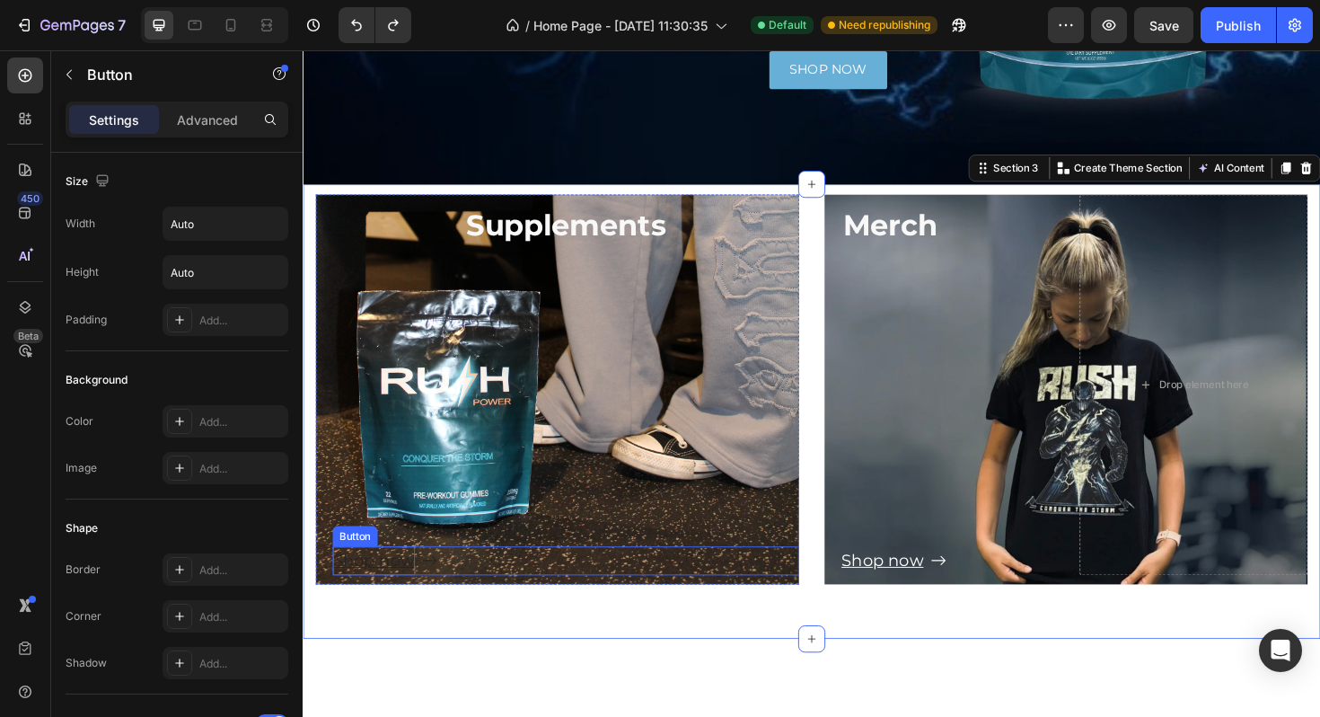
click at [419, 592] on u "Shop now" at bounding box center [377, 590] width 87 height 21
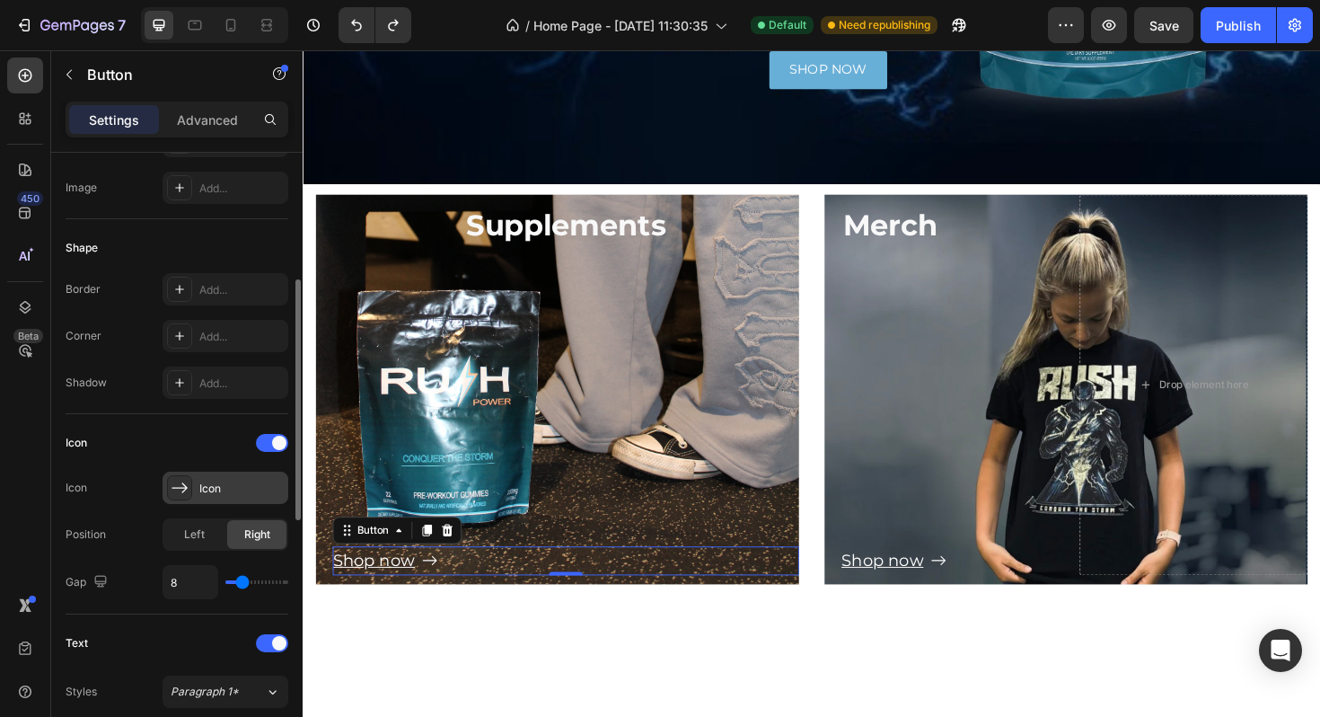
scroll to position [293, 0]
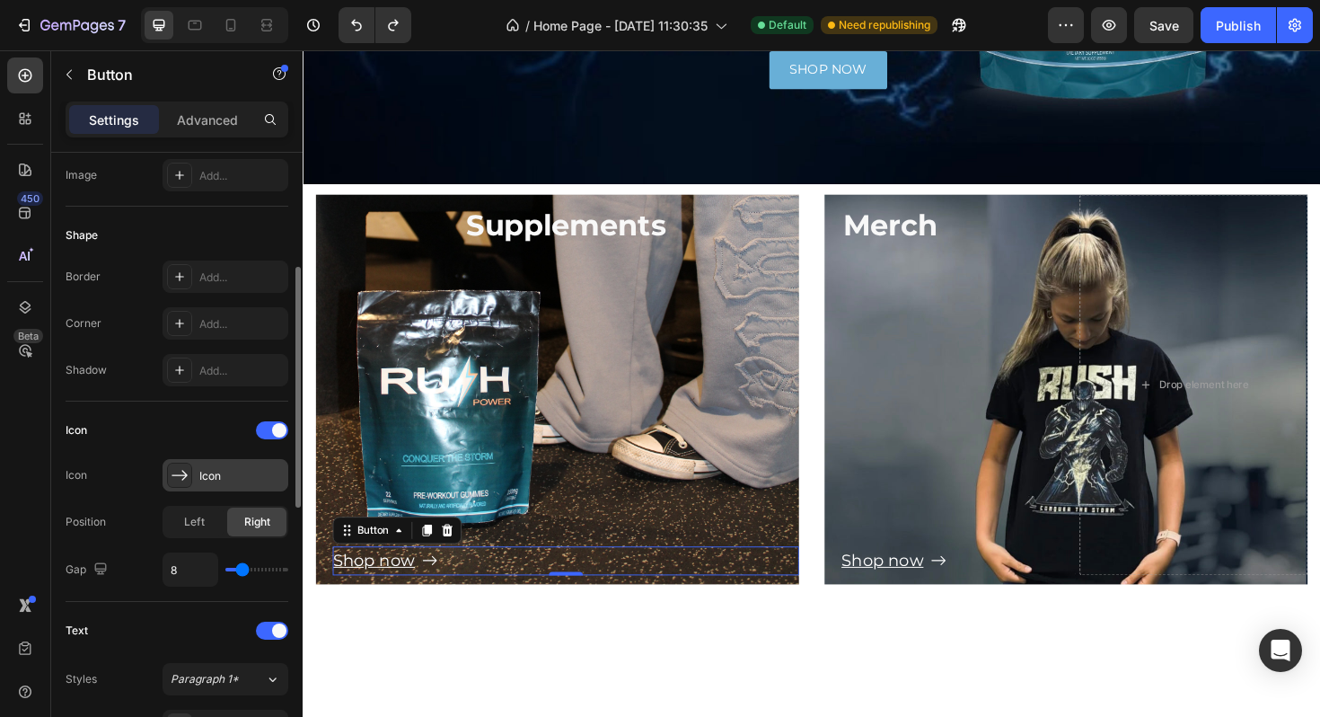
click at [211, 471] on div "Icon" at bounding box center [241, 476] width 84 height 16
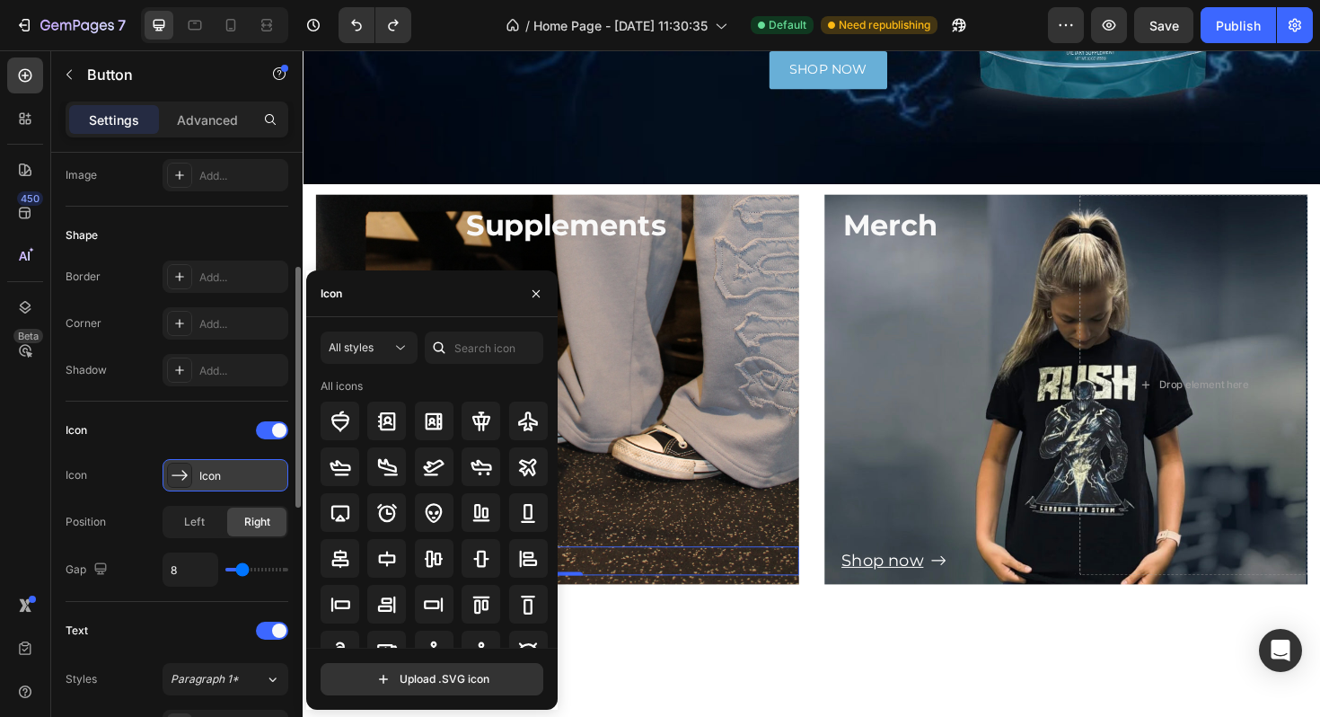
click at [178, 475] on icon at bounding box center [180, 475] width 16 height 10
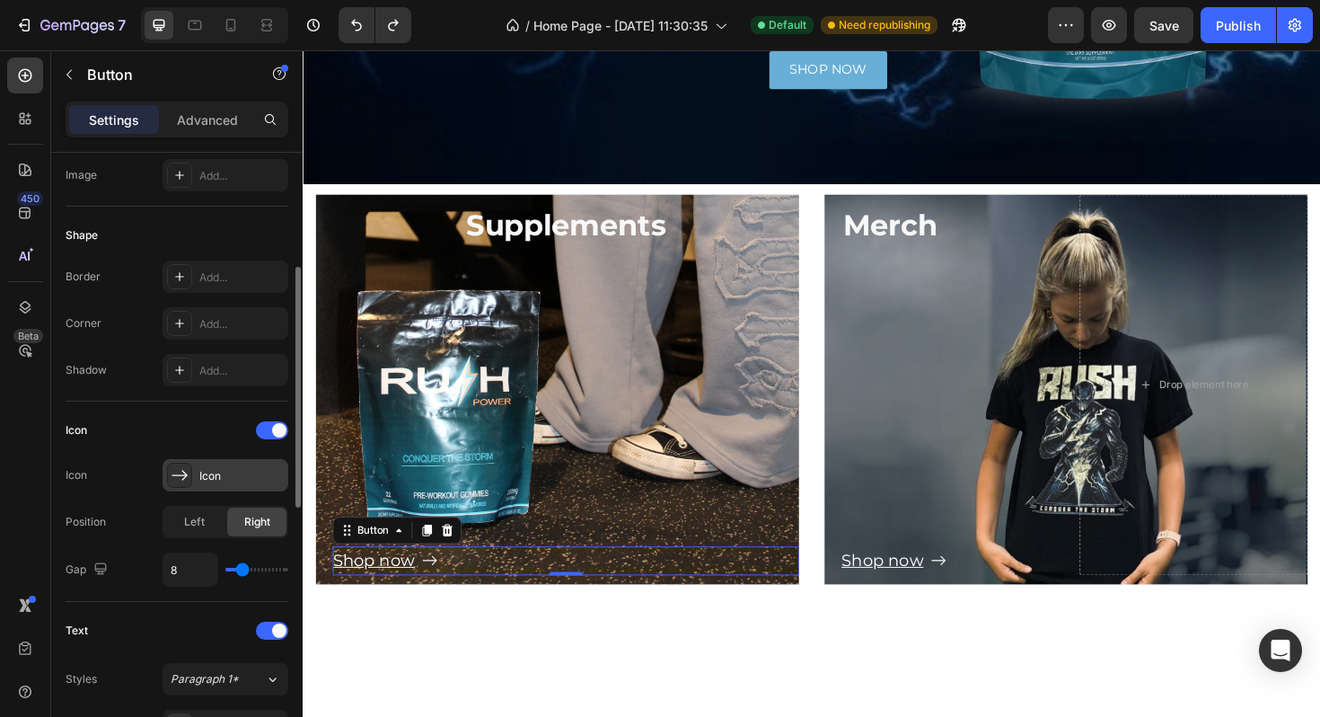
click at [178, 475] on icon at bounding box center [180, 475] width 16 height 10
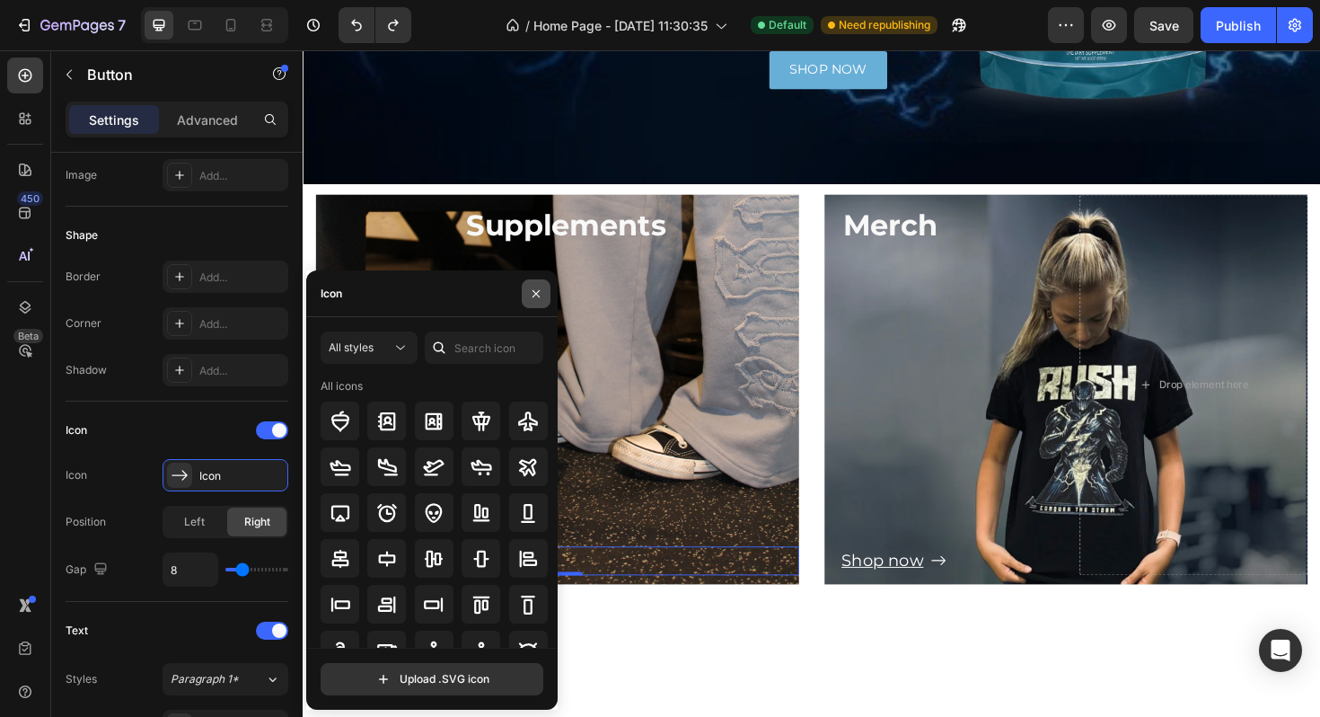
click at [531, 293] on icon "button" at bounding box center [536, 294] width 14 height 14
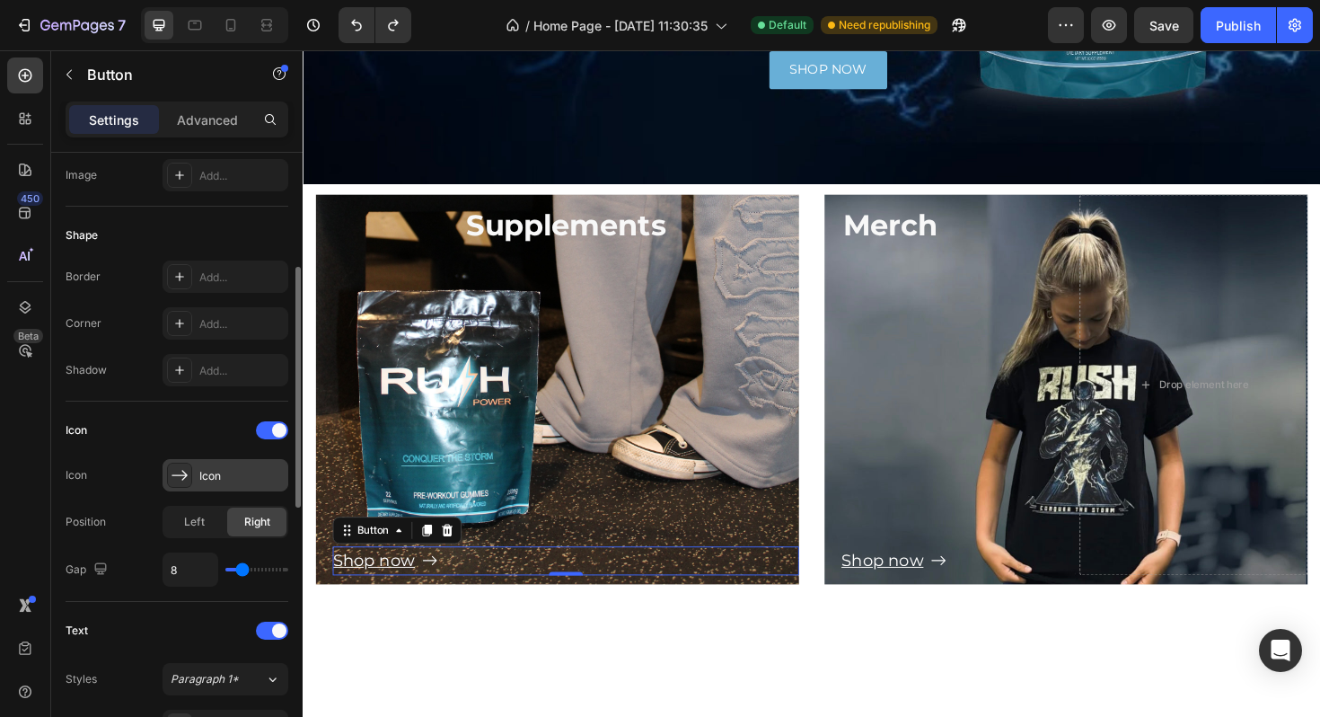
click at [224, 474] on div "Icon" at bounding box center [241, 476] width 84 height 16
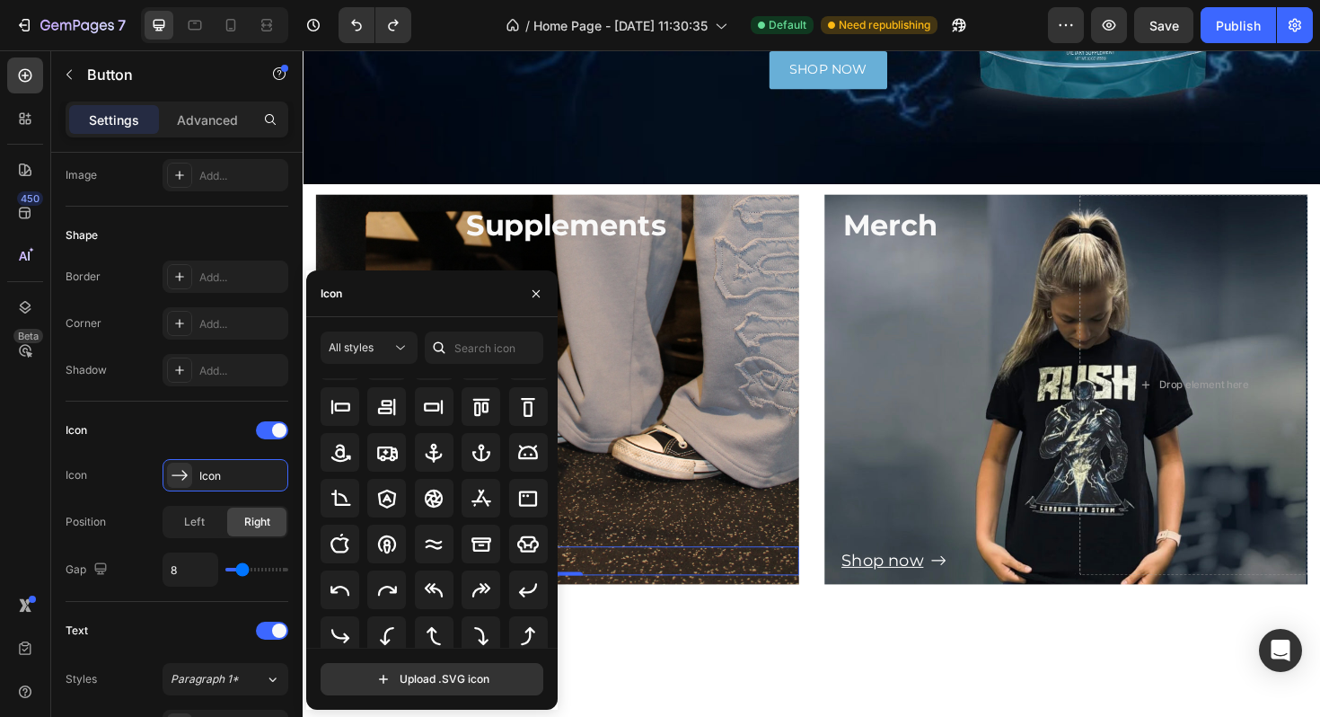
scroll to position [0, 0]
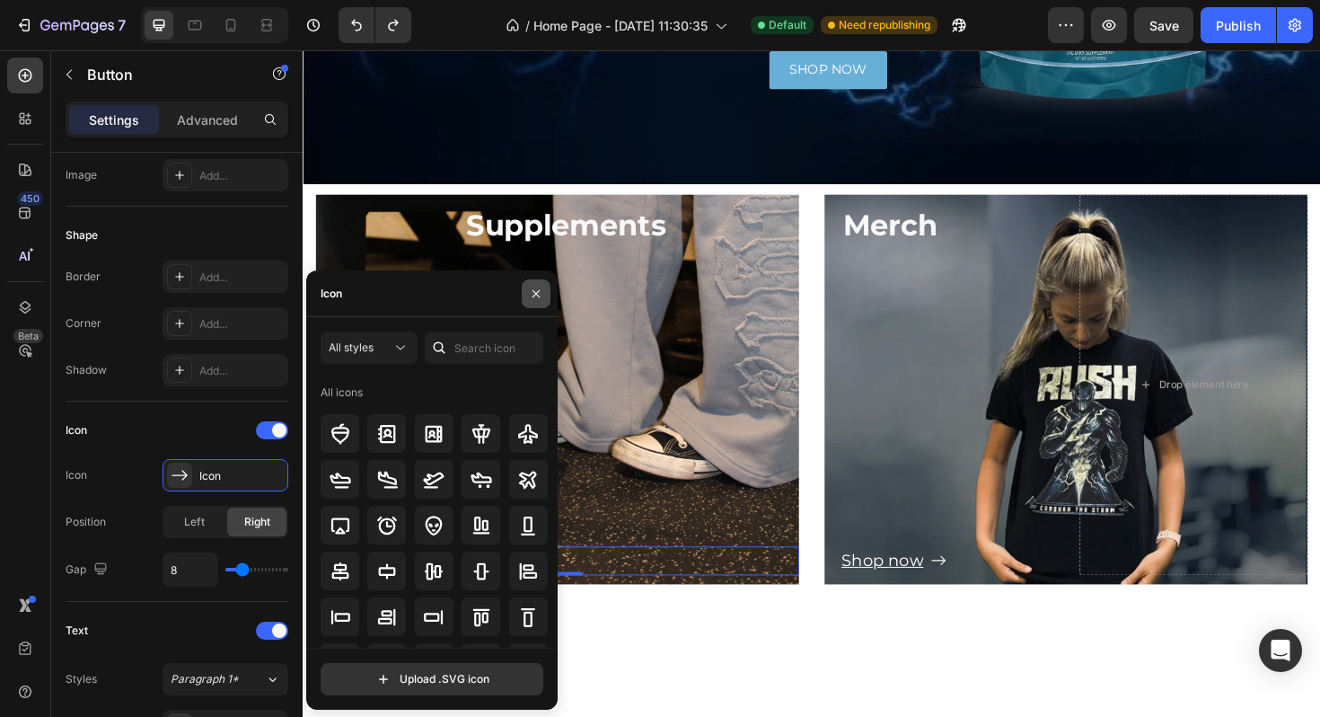
drag, startPoint x: 543, startPoint y: 294, endPoint x: 13, endPoint y: 418, distance: 543.4
click at [543, 294] on icon "button" at bounding box center [536, 294] width 14 height 14
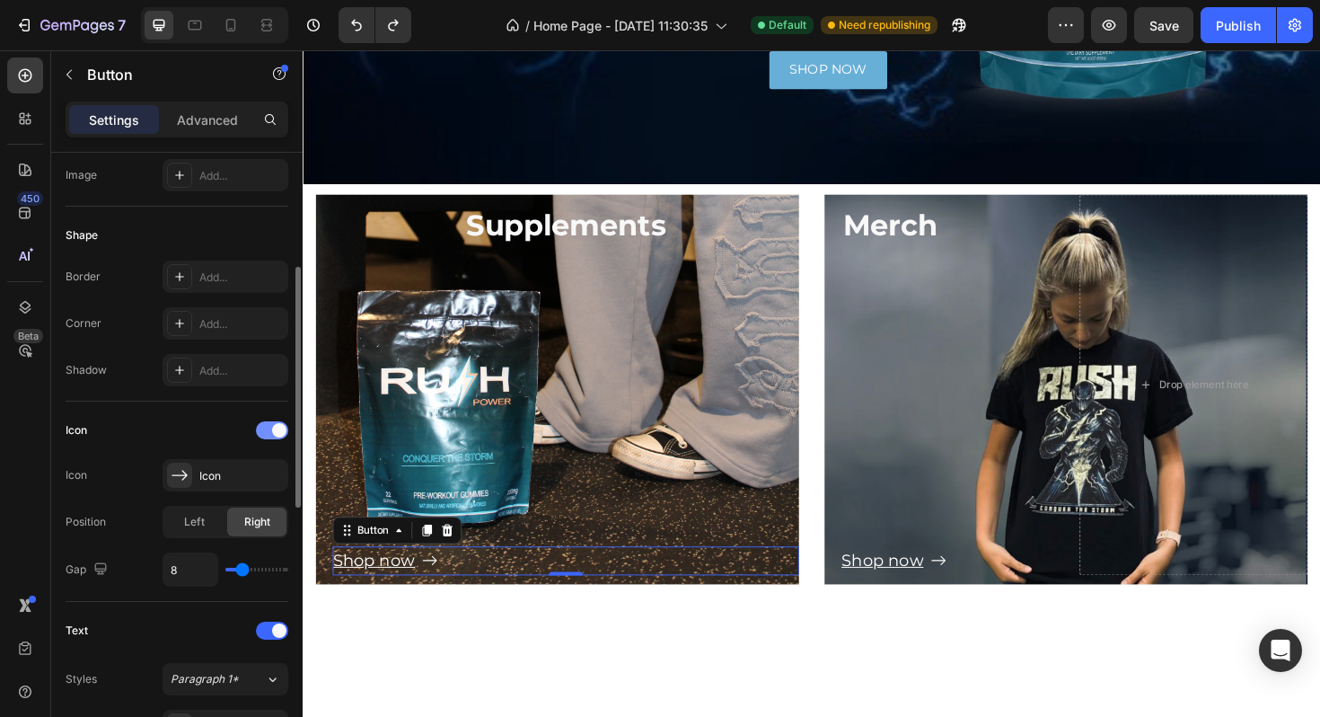
click at [282, 437] on div at bounding box center [272, 430] width 32 height 18
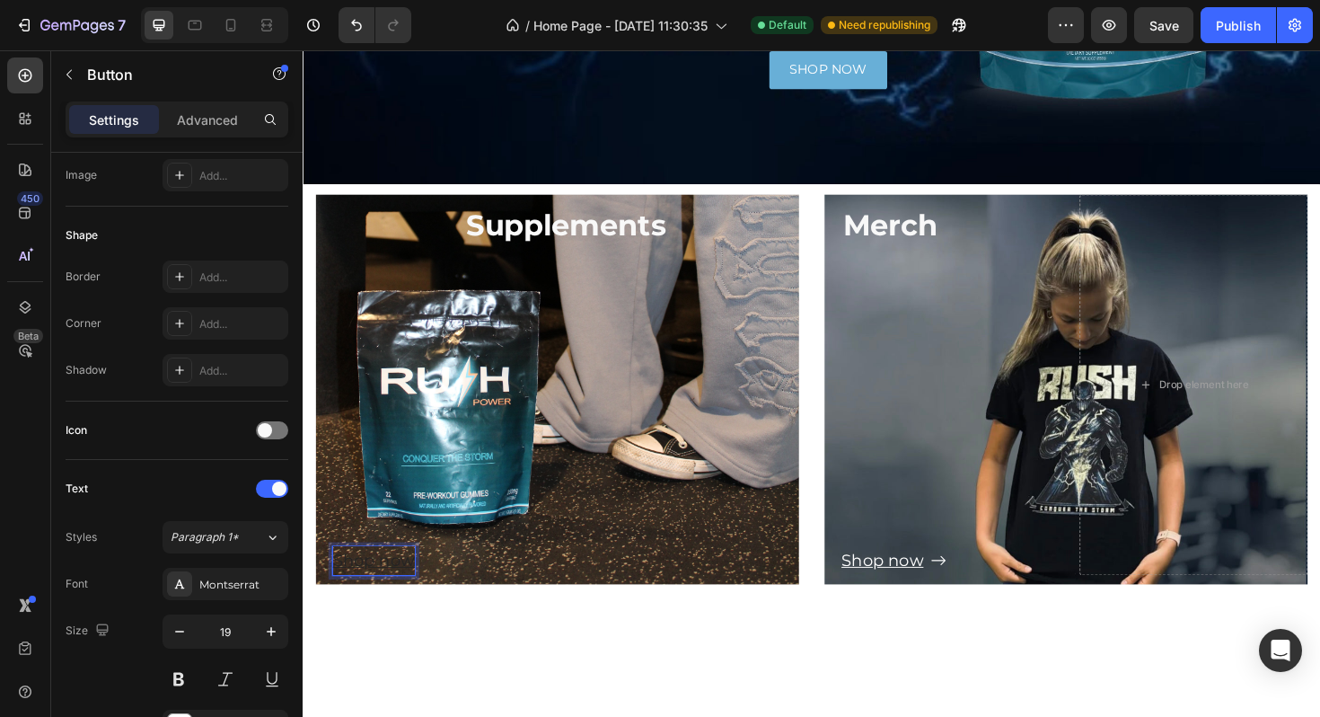
drag, startPoint x: 411, startPoint y: 596, endPoint x: 582, endPoint y: 596, distance: 170.7
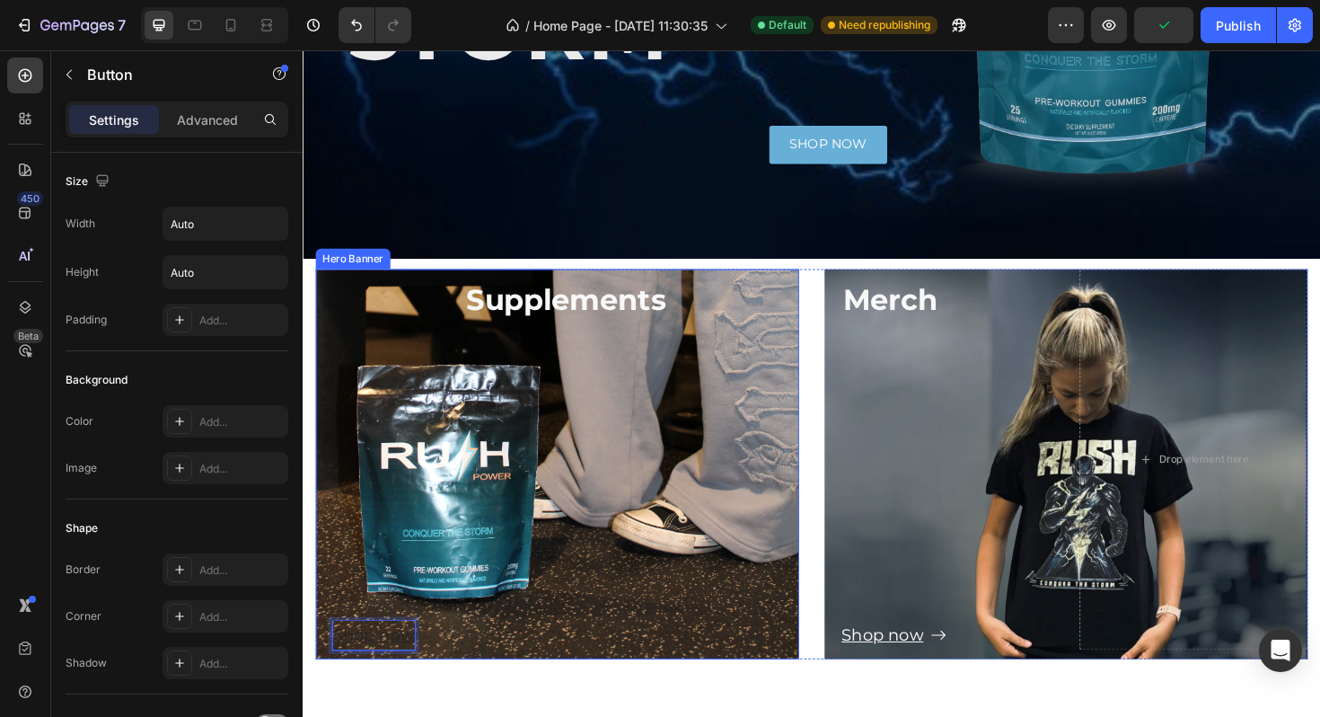
click at [569, 456] on div "Shop now Button 0" at bounding box center [572, 510] width 512 height 349
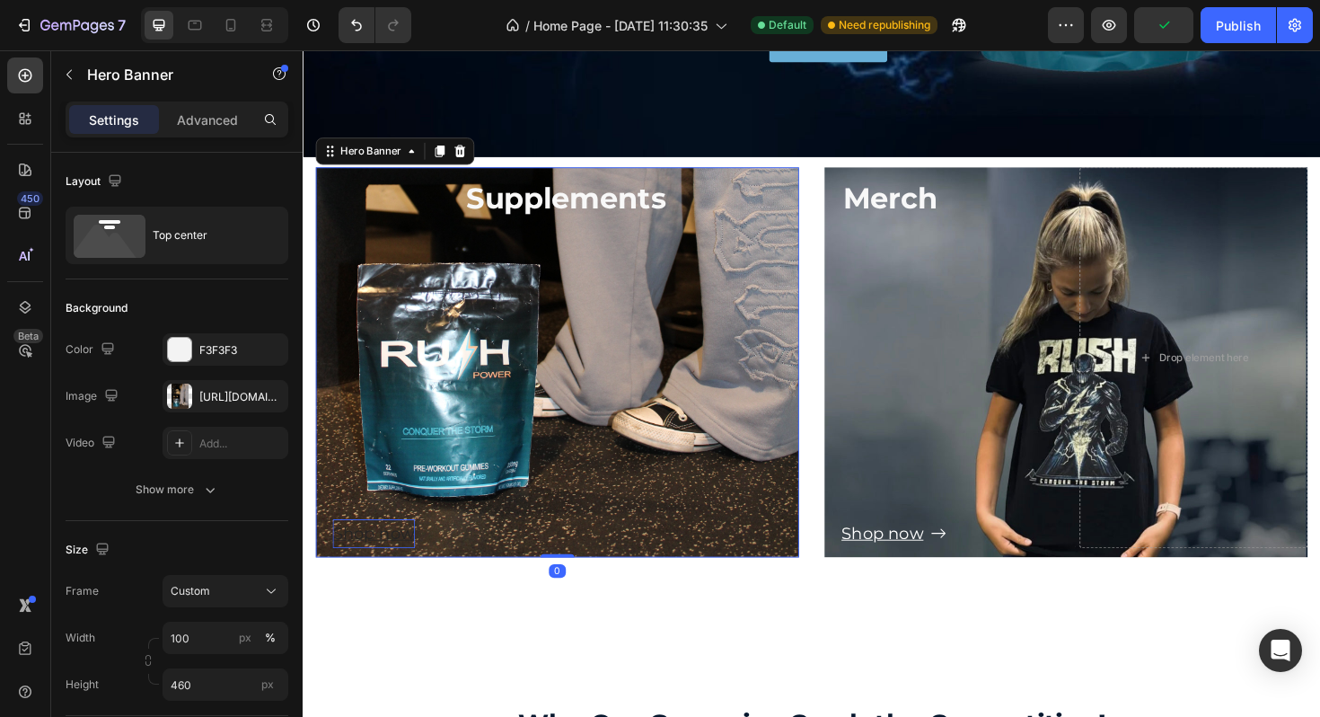
scroll to position [585, 0]
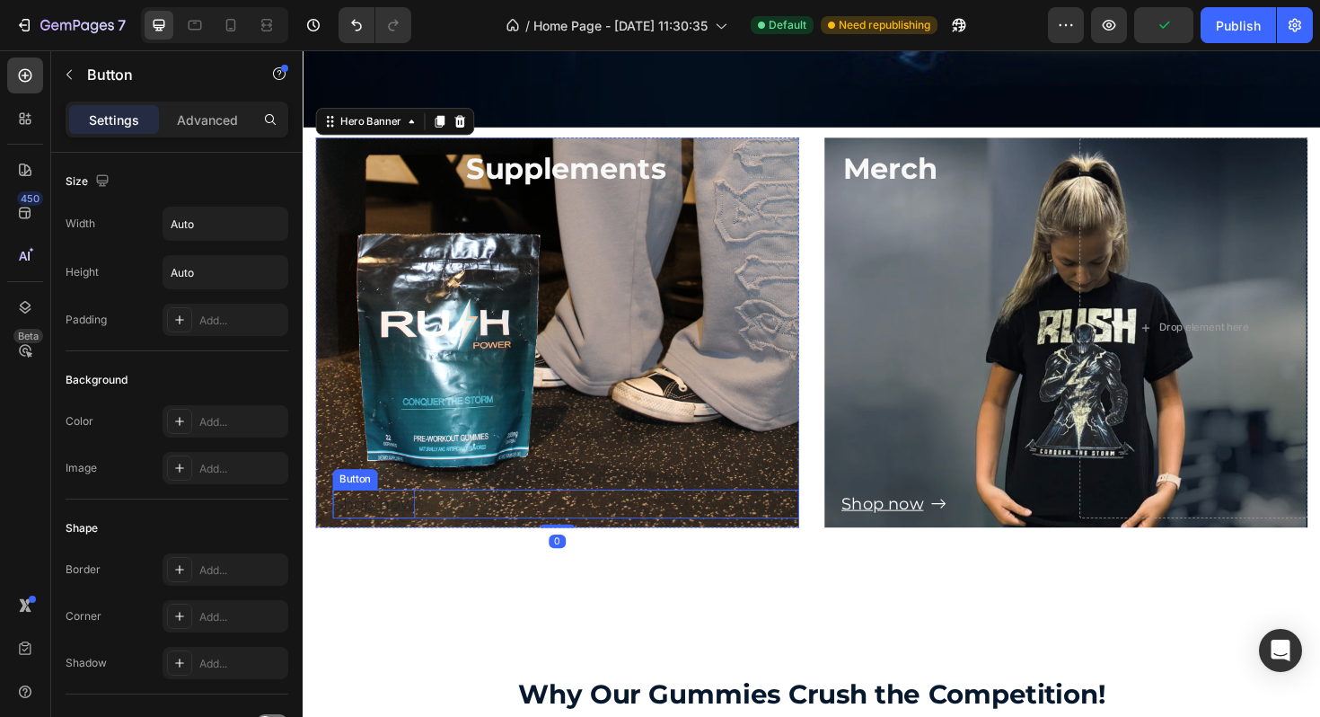
click at [389, 531] on u "Shop now" at bounding box center [377, 530] width 87 height 21
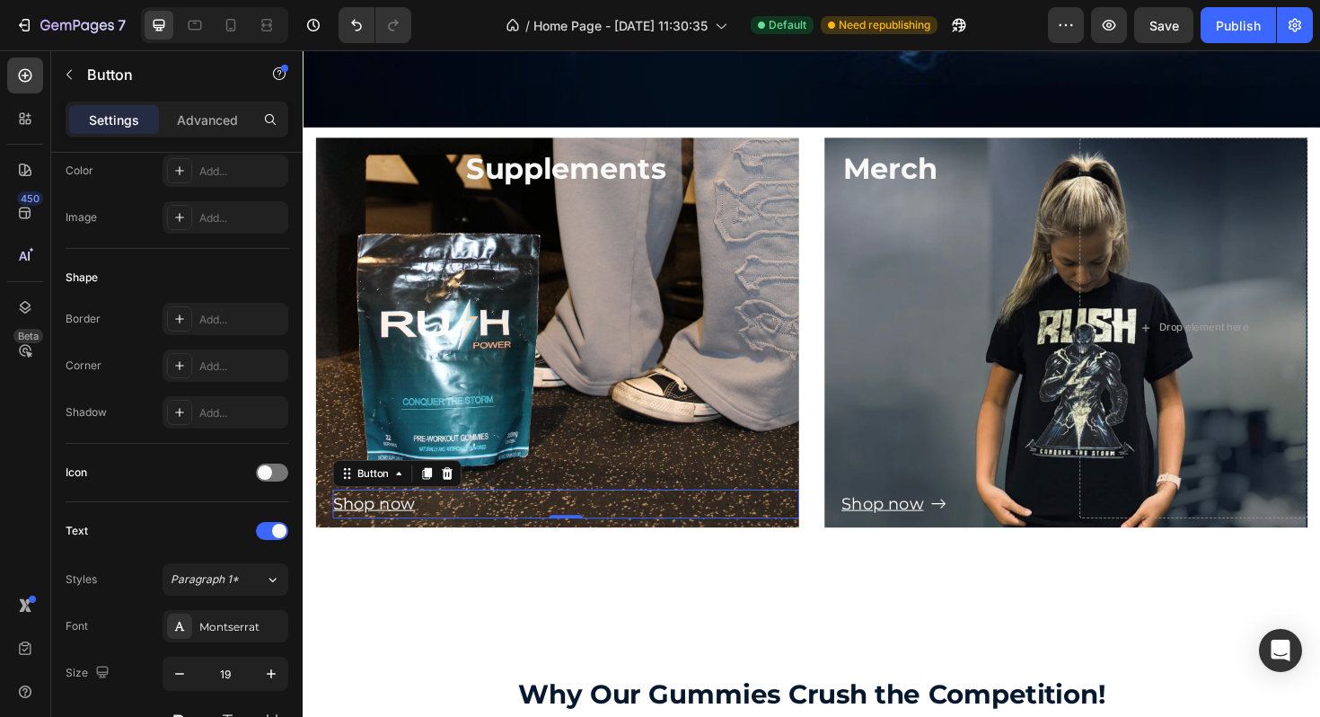
scroll to position [813, 0]
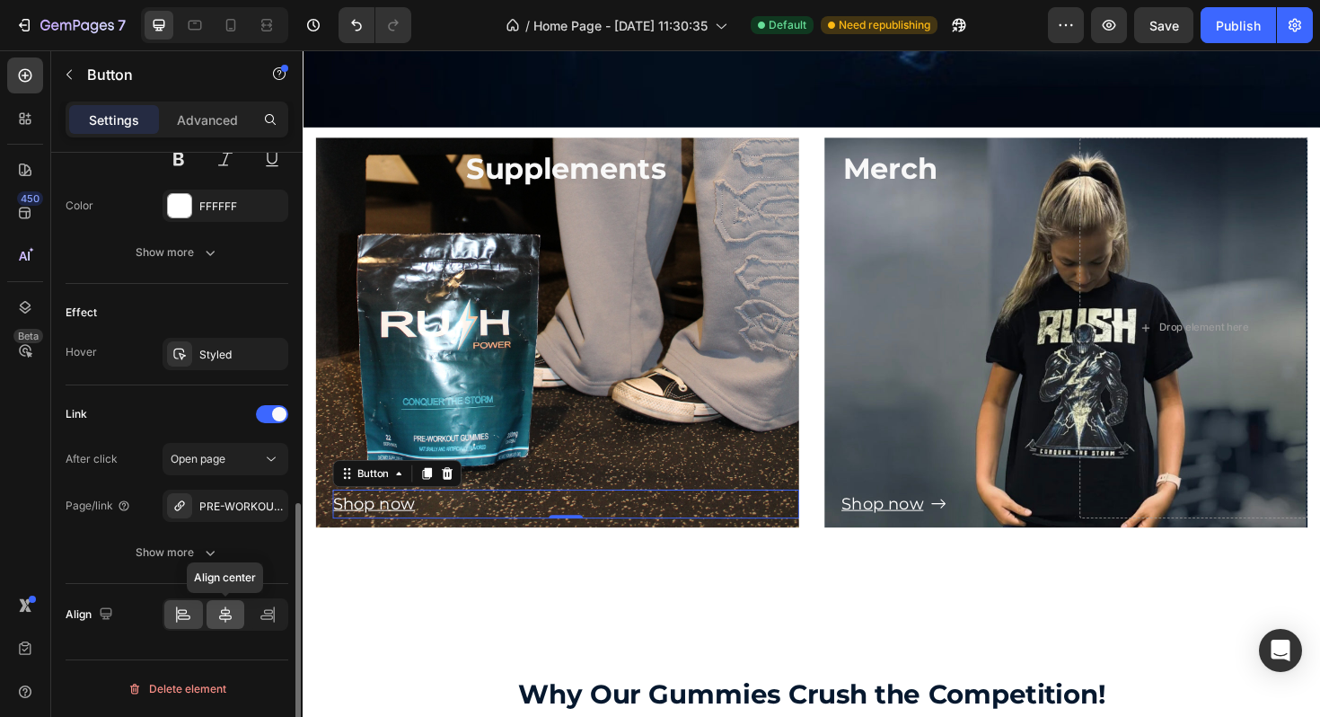
click at [224, 618] on icon at bounding box center [225, 614] width 18 height 18
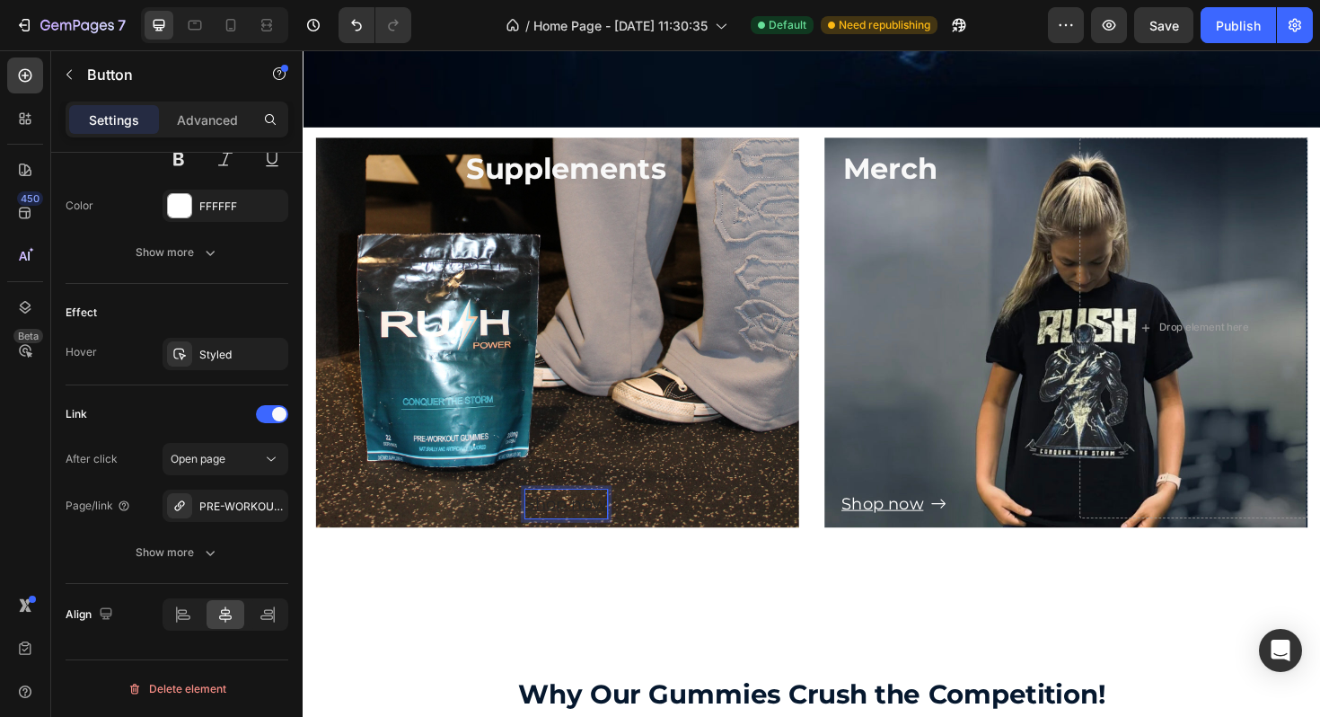
click at [543, 532] on u "Shop now" at bounding box center [581, 530] width 87 height 21
click at [590, 532] on u "Shop now" at bounding box center [581, 530] width 87 height 21
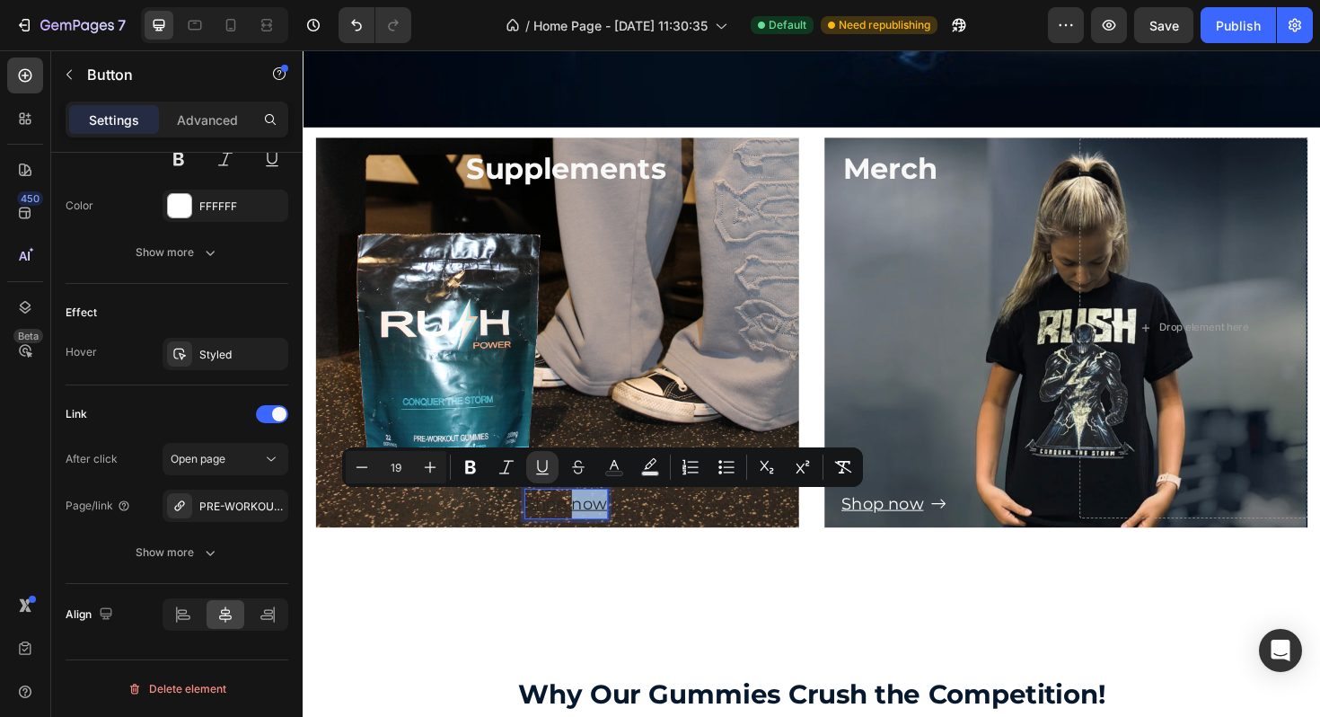
click at [590, 532] on u "Shop now" at bounding box center [581, 530] width 87 height 21
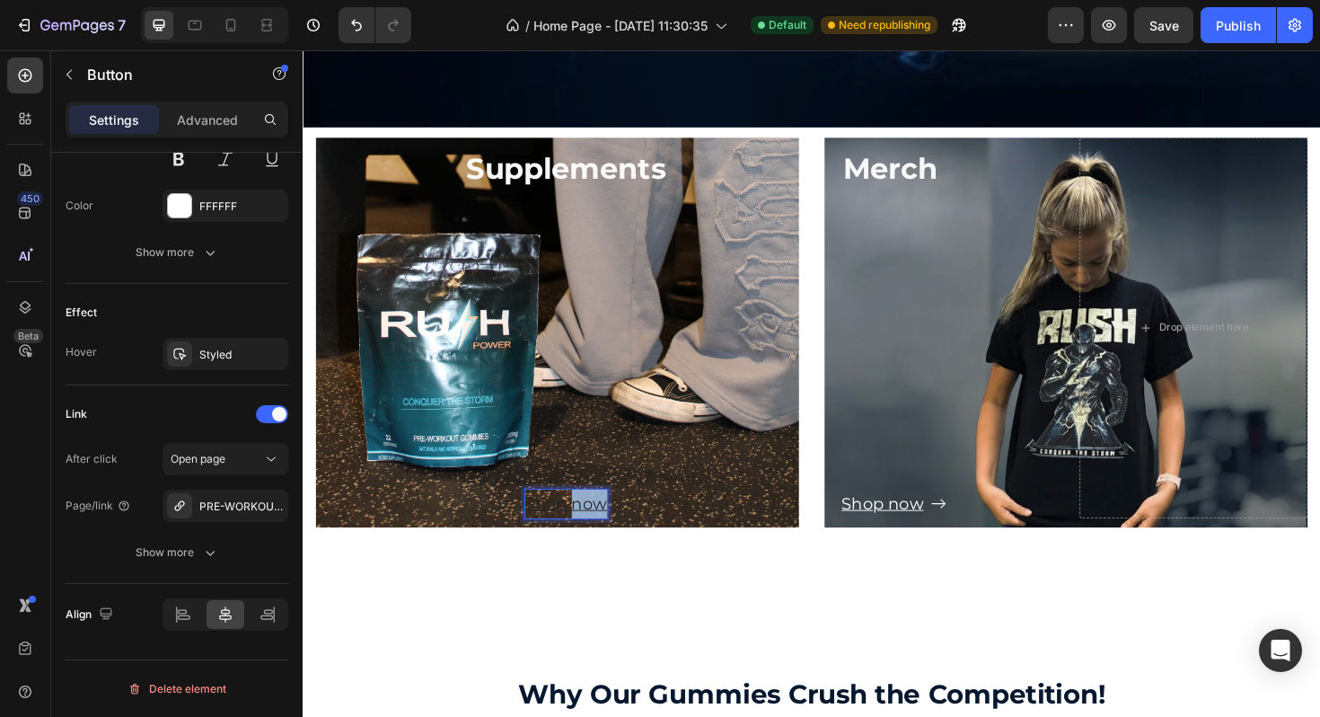
click at [590, 532] on u "Shop now" at bounding box center [581, 530] width 87 height 21
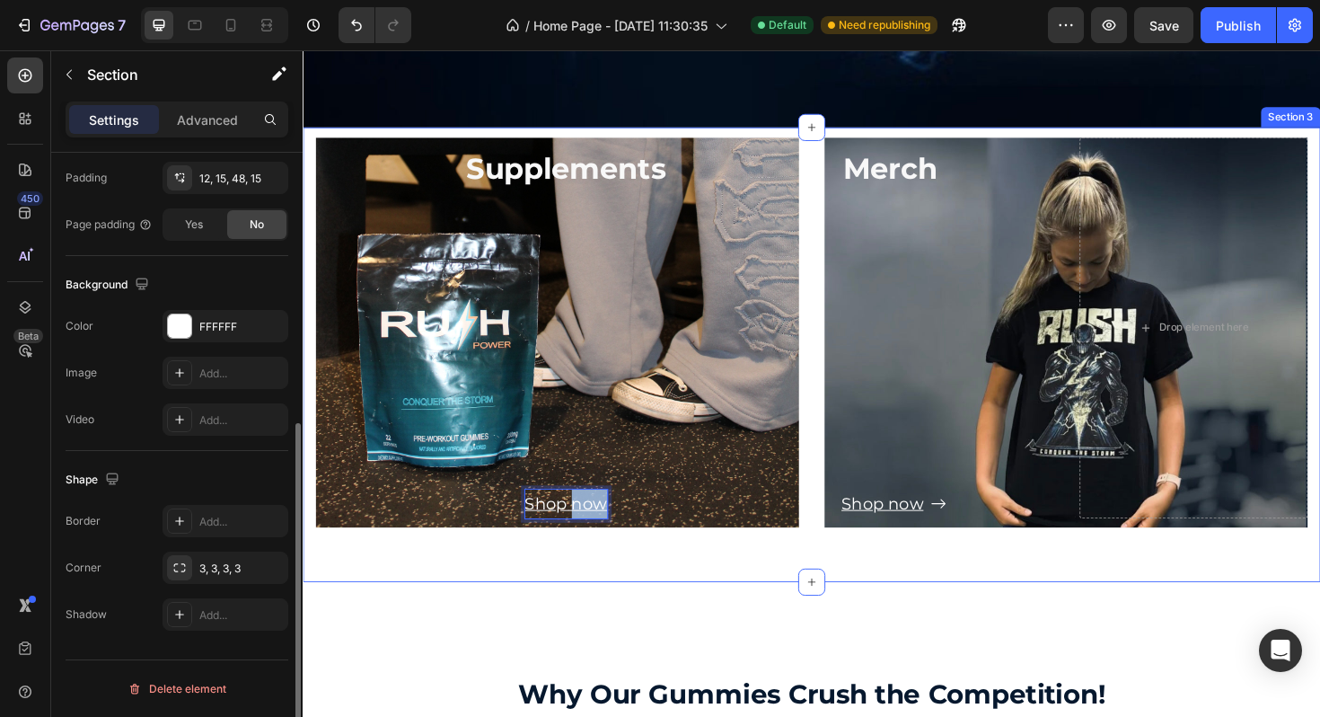
click at [698, 565] on div "Supplements Text Block Shop now Button 0 Hero Banner Drop element here Merch Te…" at bounding box center [841, 357] width 1051 height 428
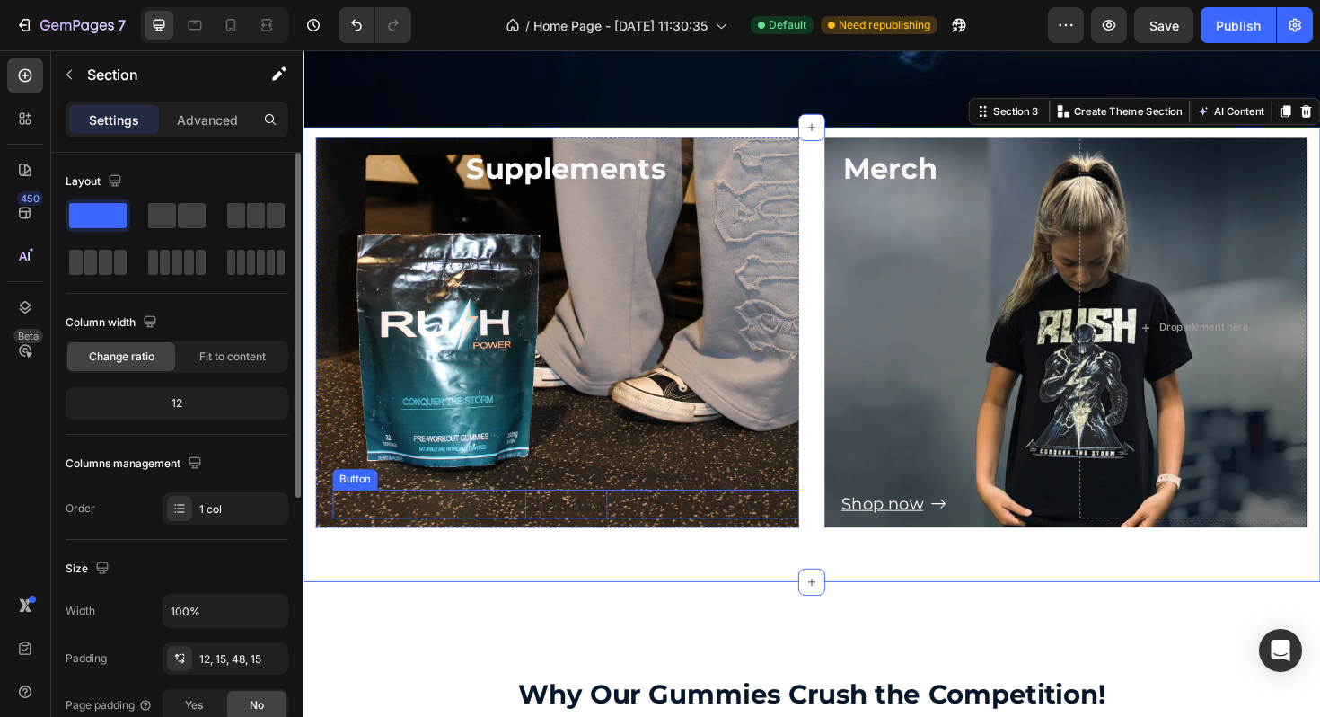
click at [622, 521] on u "Shop now" at bounding box center [581, 530] width 87 height 21
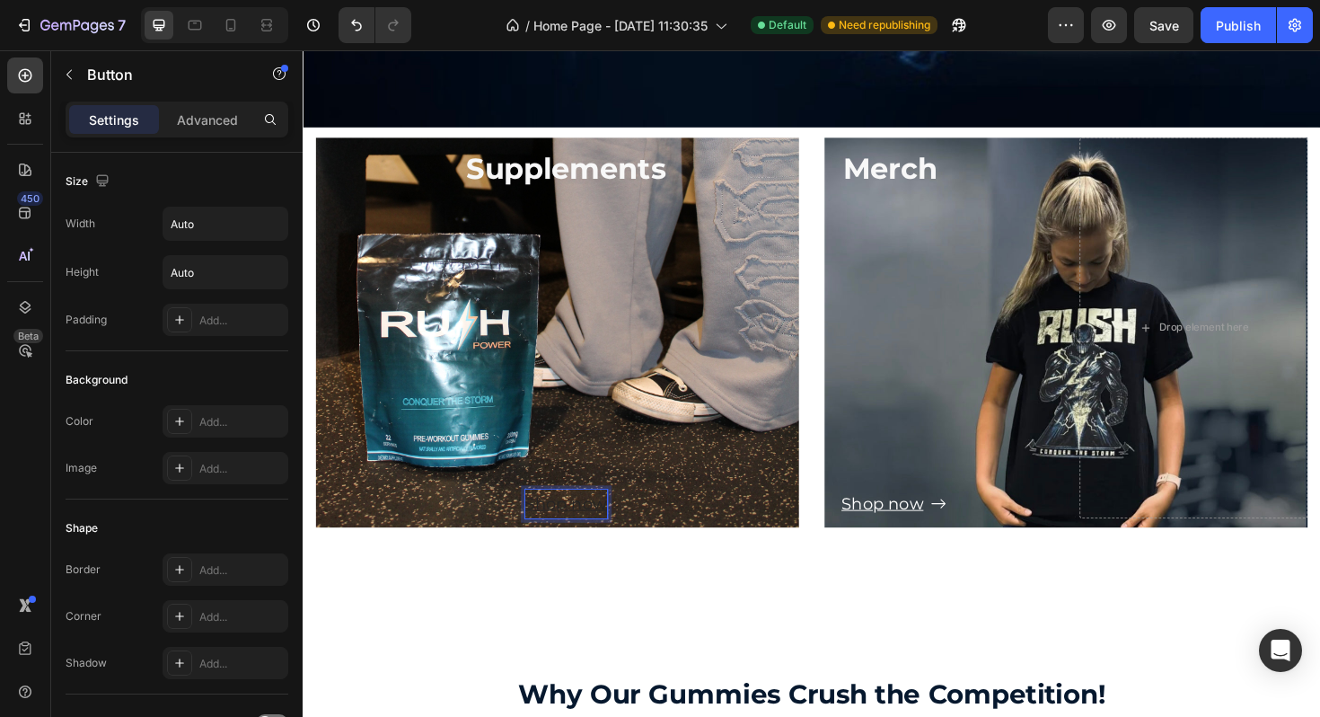
click at [543, 526] on u "Shop now" at bounding box center [581, 530] width 87 height 21
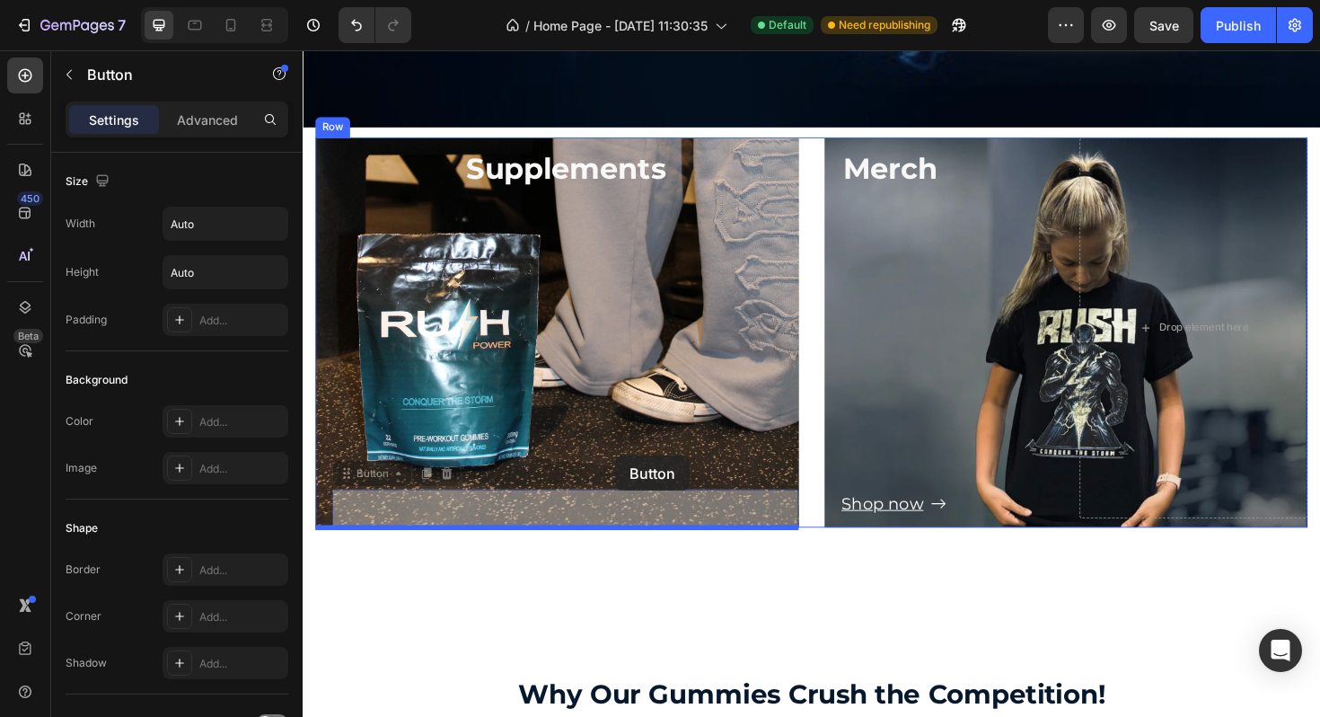
drag, startPoint x: 635, startPoint y: 527, endPoint x: 633, endPoint y: 478, distance: 49.4
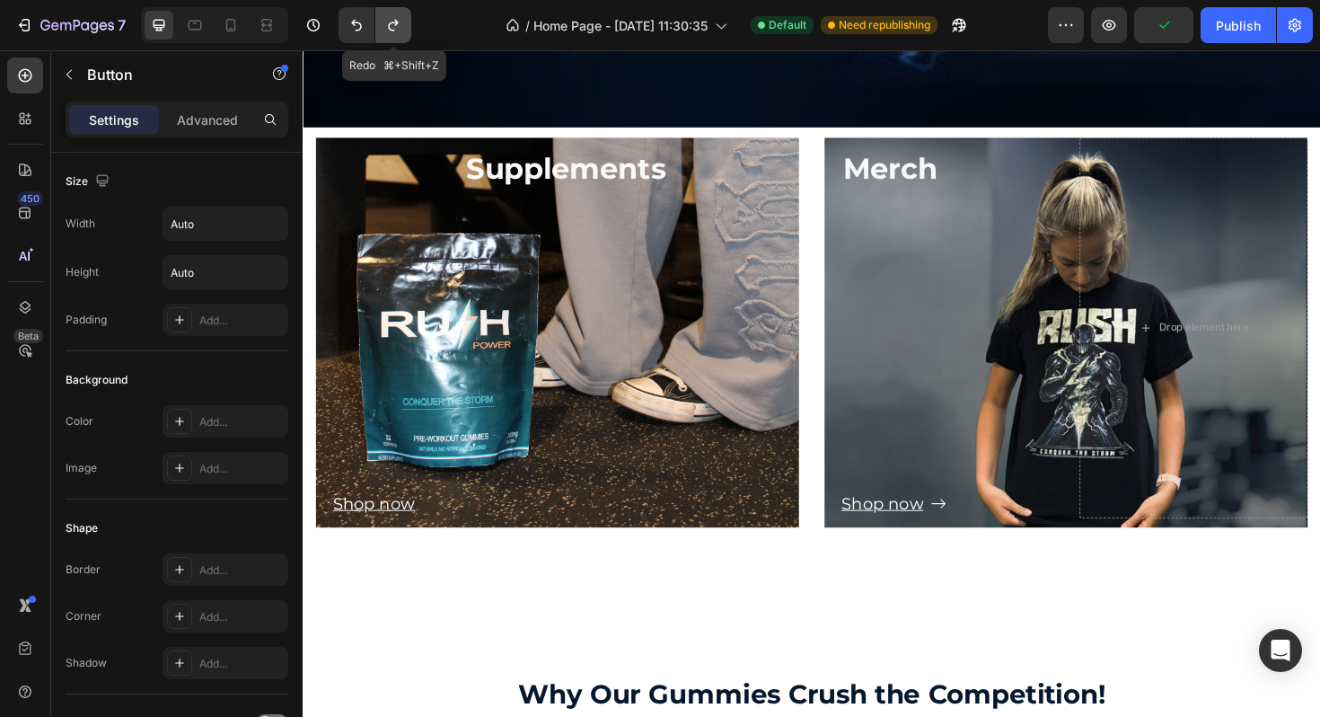
click at [393, 26] on icon "Undo/Redo" at bounding box center [393, 25] width 18 height 18
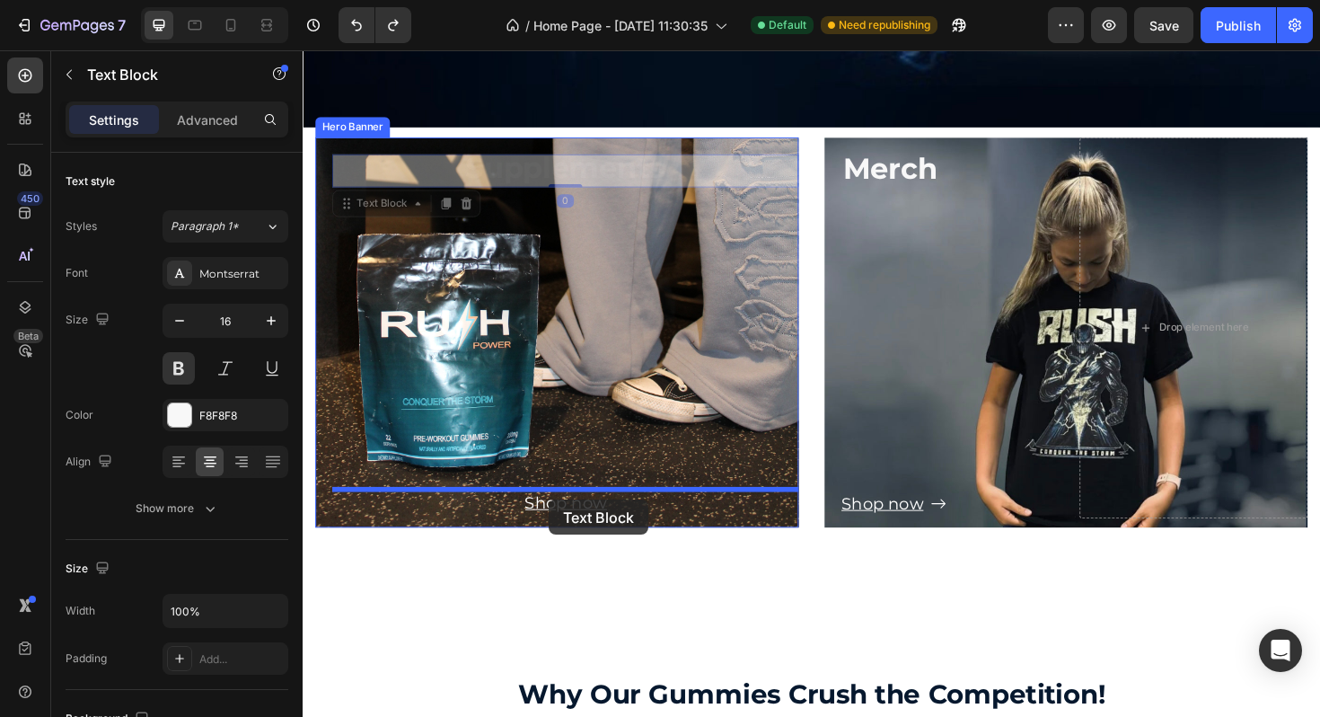
drag, startPoint x: 612, startPoint y: 174, endPoint x: 563, endPoint y: 526, distance: 355.4
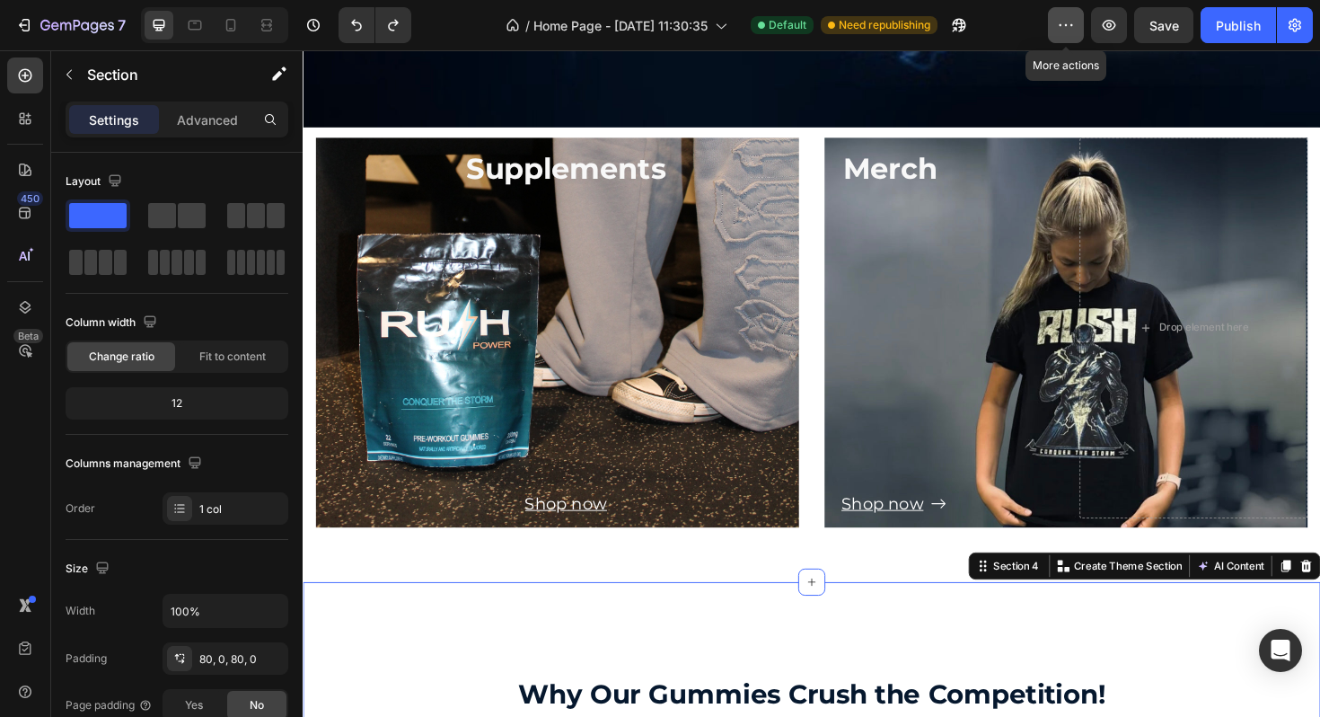
click at [1060, 30] on icon "button" at bounding box center [1066, 25] width 18 height 18
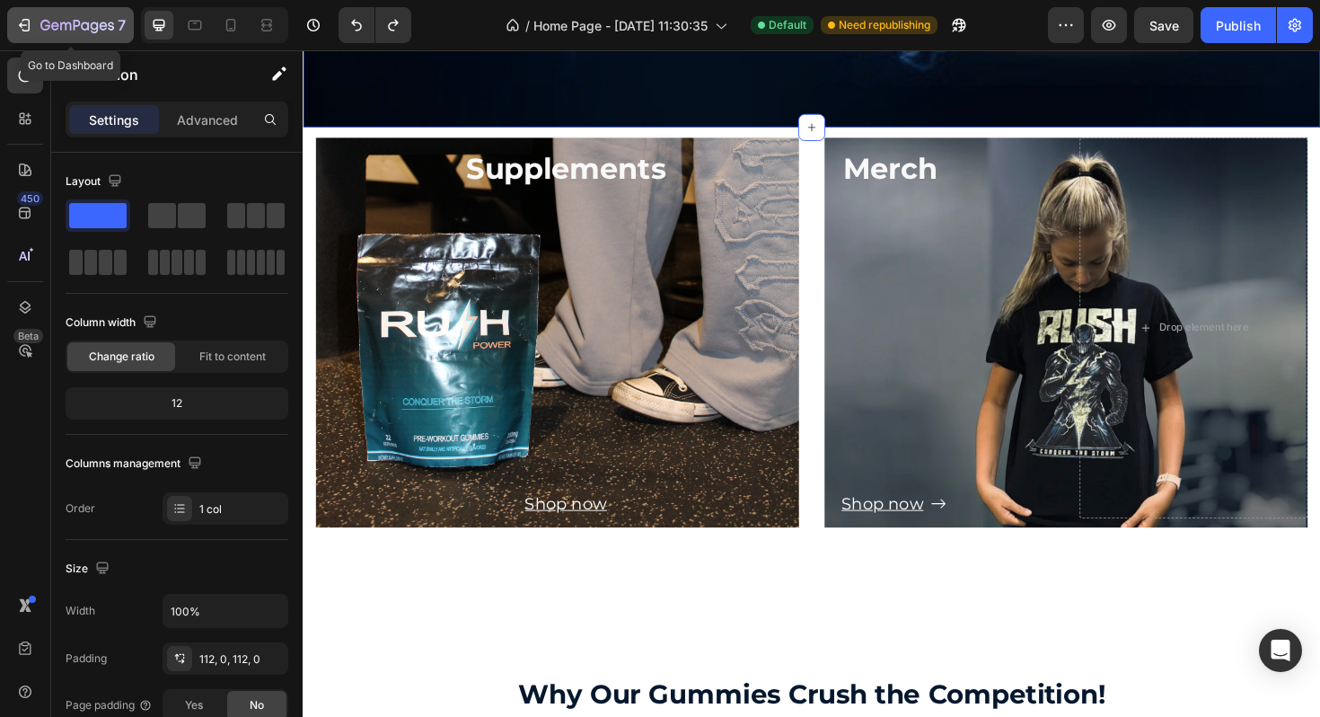
click at [22, 13] on button "7" at bounding box center [70, 25] width 127 height 36
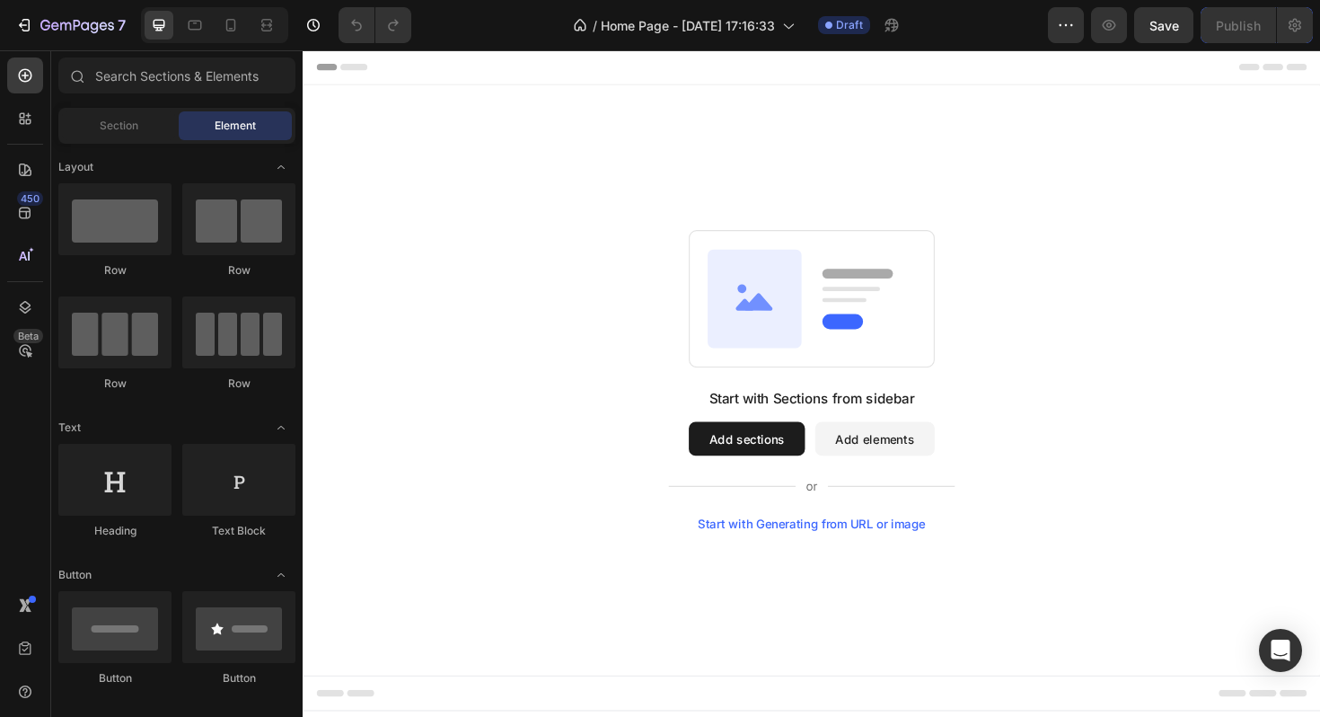
drag, startPoint x: 798, startPoint y: 460, endPoint x: 624, endPoint y: 410, distance: 180.3
click at [606, 394] on div "Start with Sections from sidebar Add sections Add elements Start with Generatin…" at bounding box center [841, 400] width 949 height 318
click at [800, 551] on div "Start with Generating from URL or image" at bounding box center [842, 551] width 242 height 14
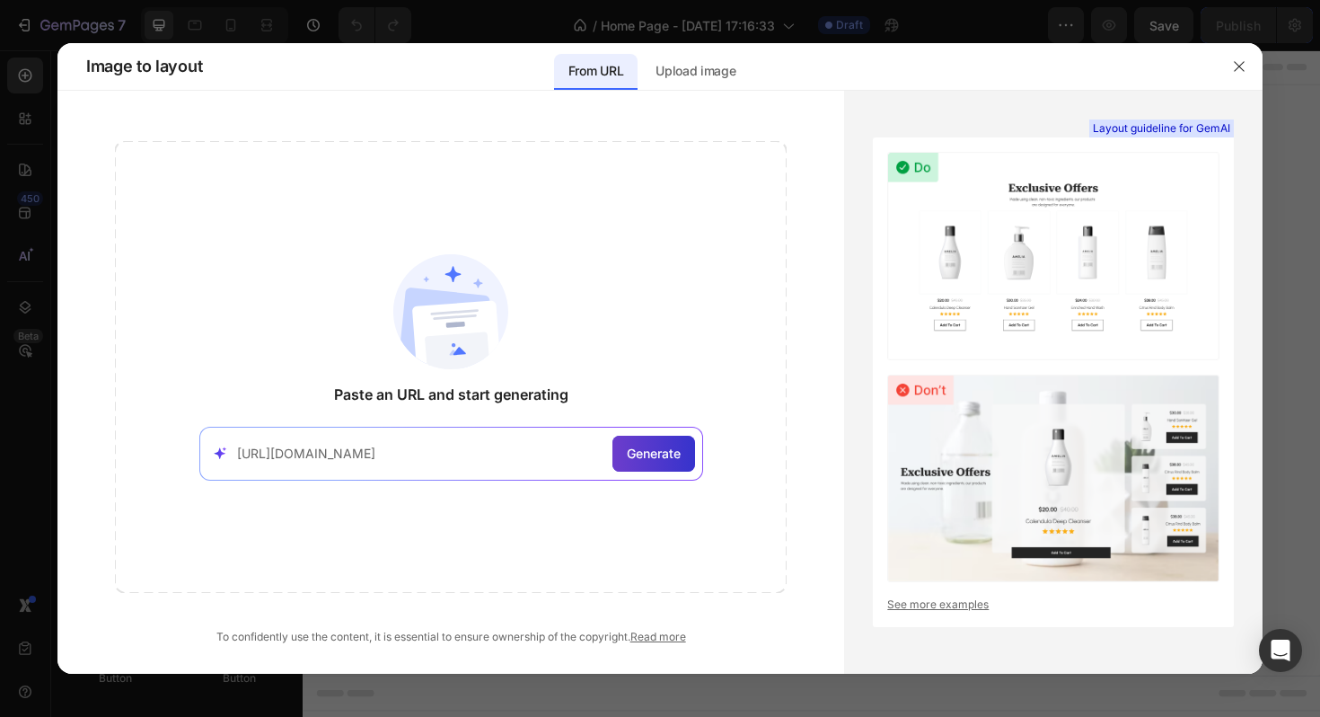
type input "[URL][DOMAIN_NAME]"
click at [620, 447] on div "Generate" at bounding box center [654, 454] width 83 height 36
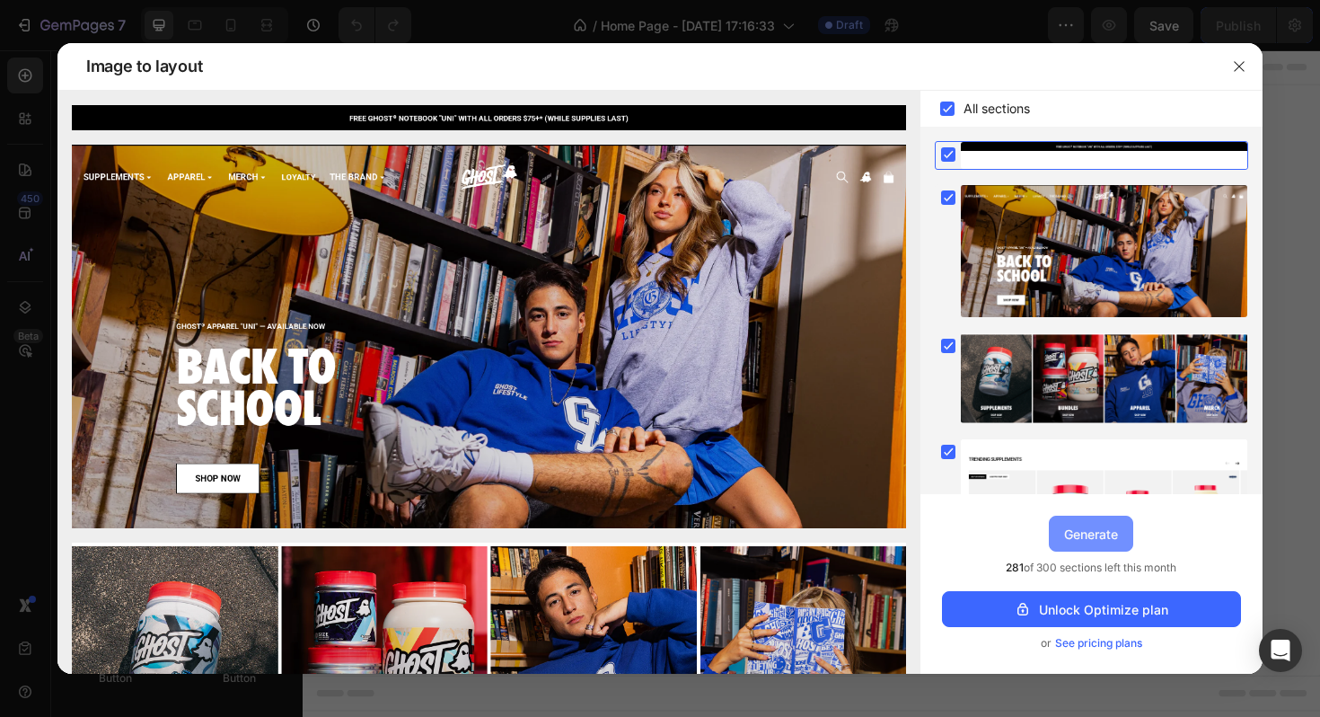
click at [1072, 545] on button "Generate" at bounding box center [1091, 534] width 84 height 36
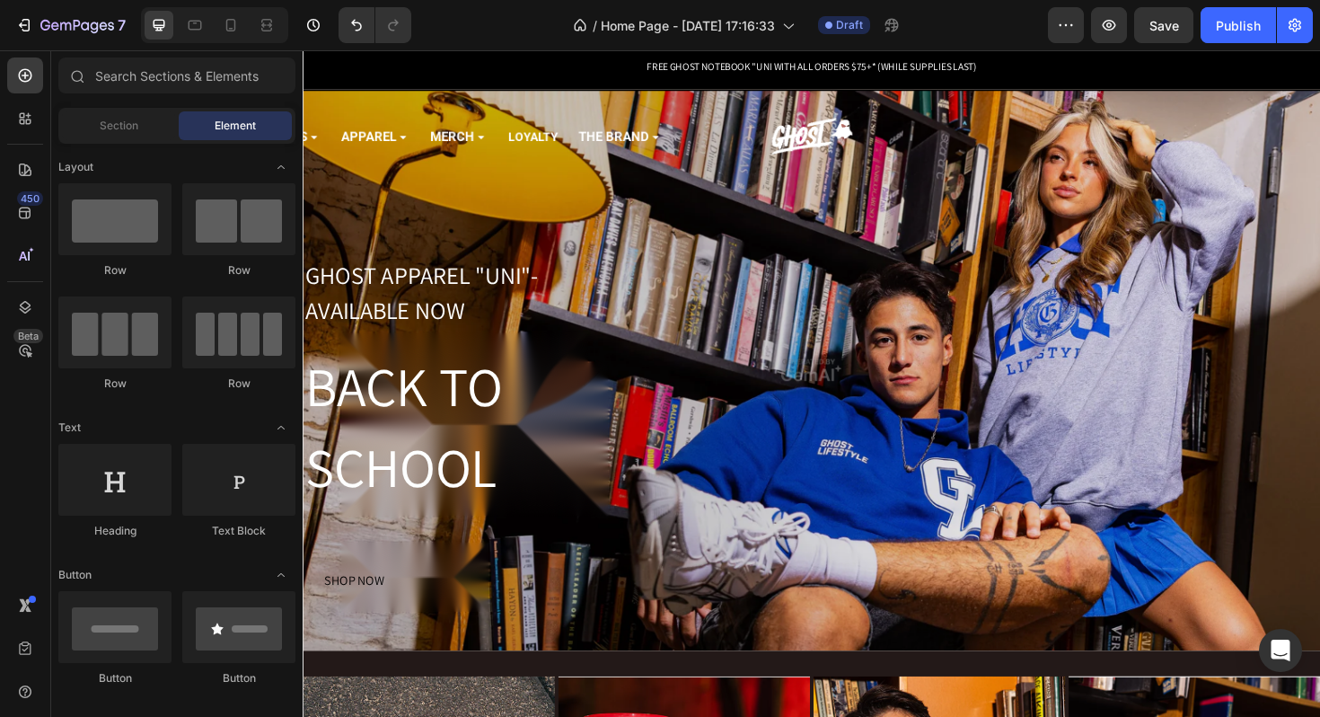
scroll to position [45, 0]
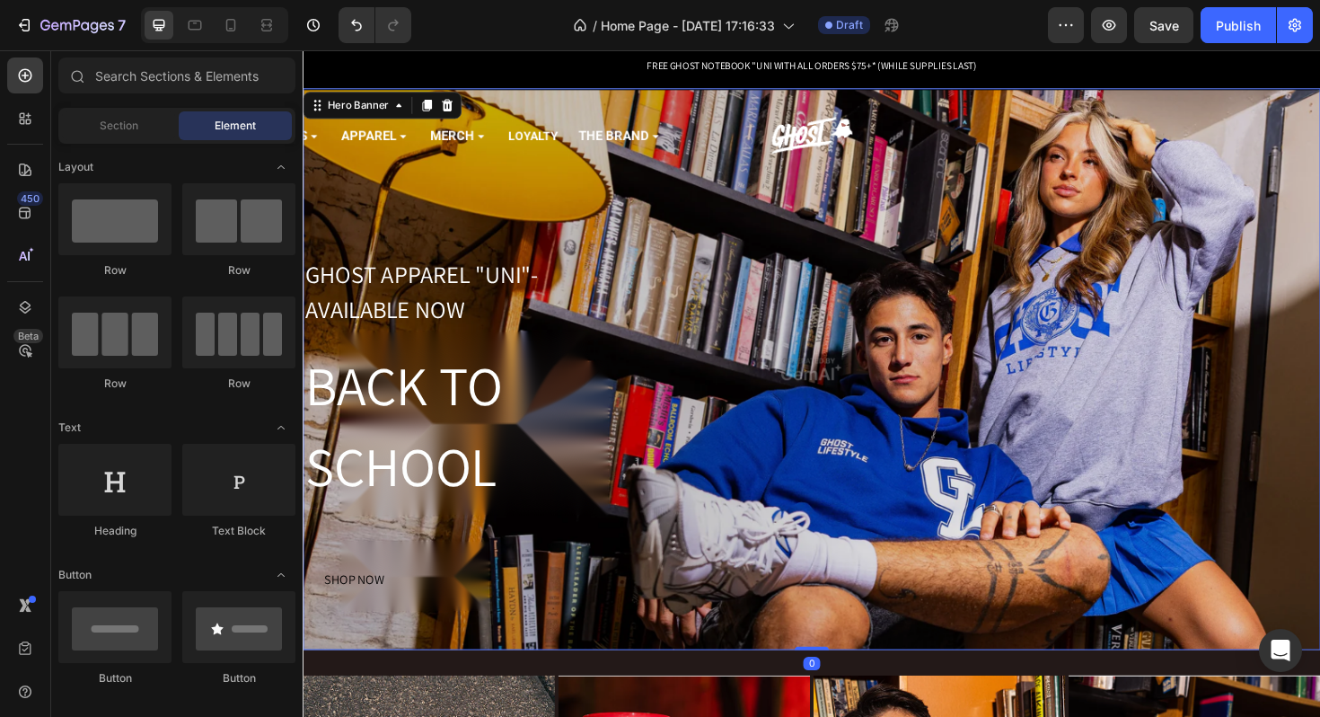
click at [785, 267] on div "GHOST APPAREL "UNI"- AVAILABLE NOW Heading BACK TO SCHOOL Heading SHOP NOW Butt…" at bounding box center [842, 476] width 1078 height 419
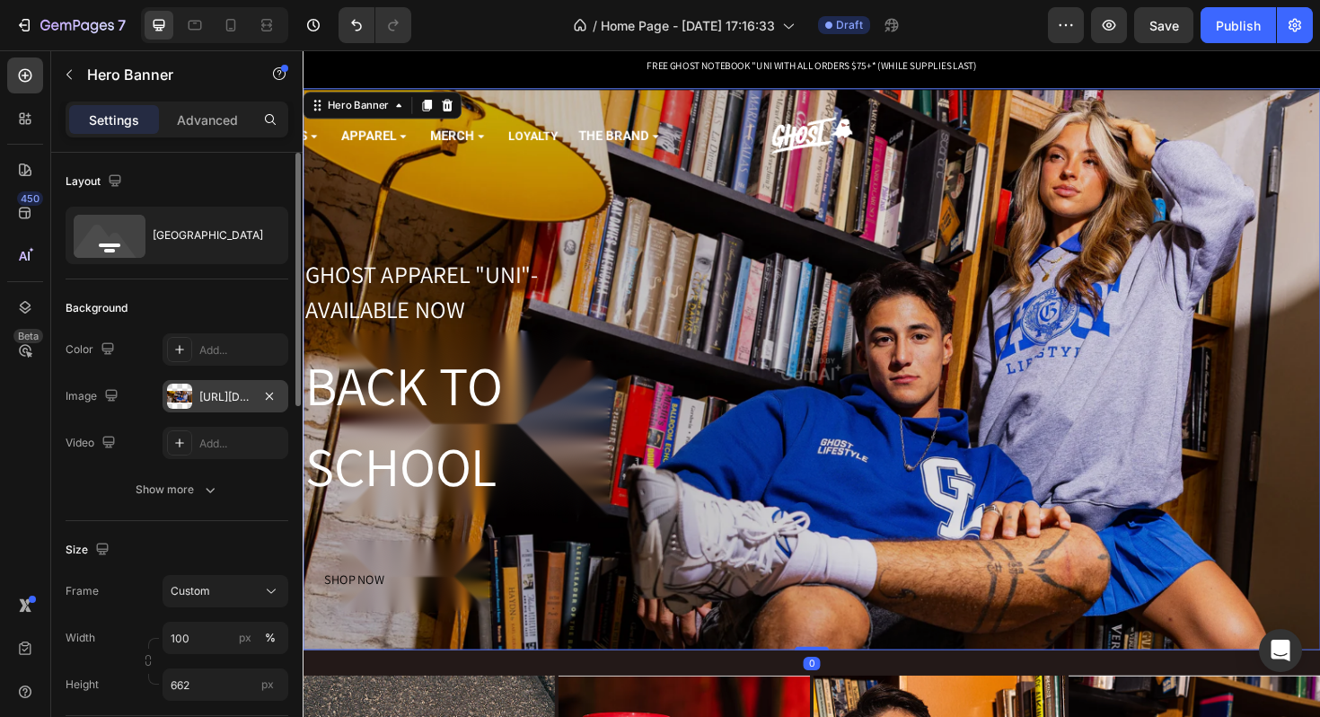
click at [215, 406] on div "[URL][DOMAIN_NAME]" at bounding box center [226, 396] width 126 height 32
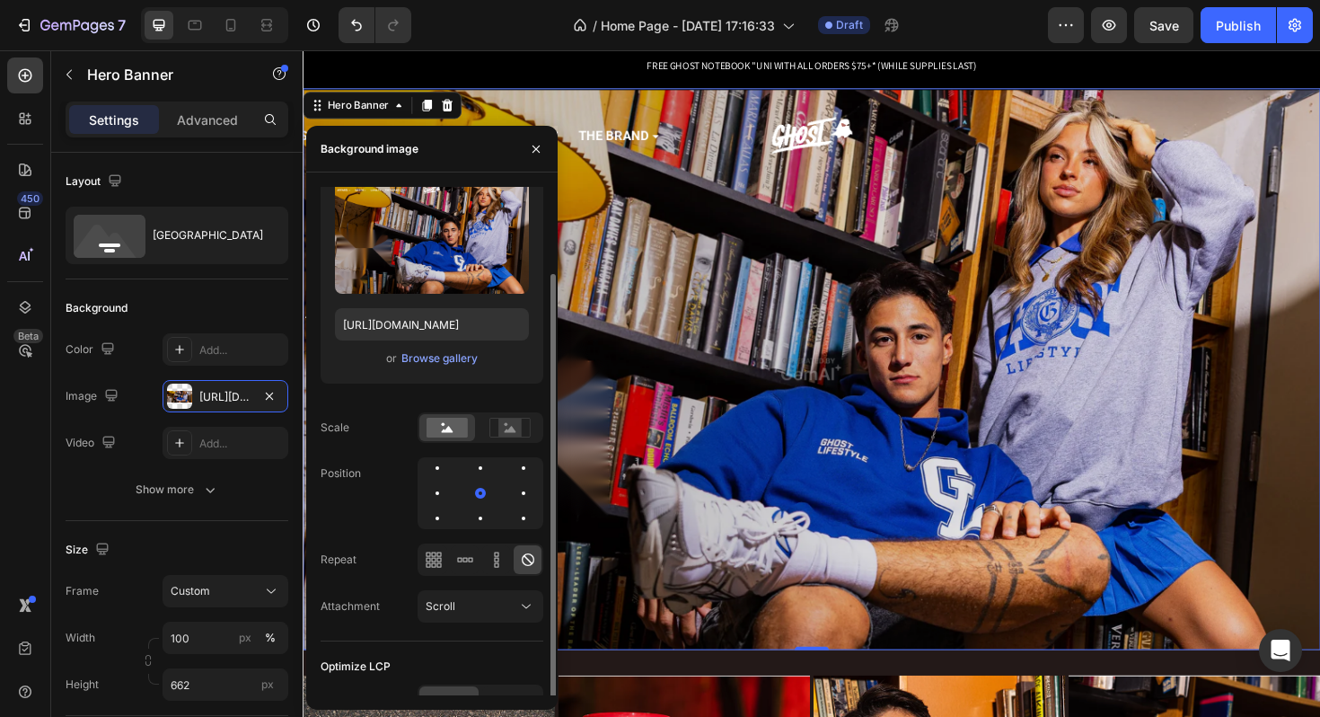
scroll to position [75, 0]
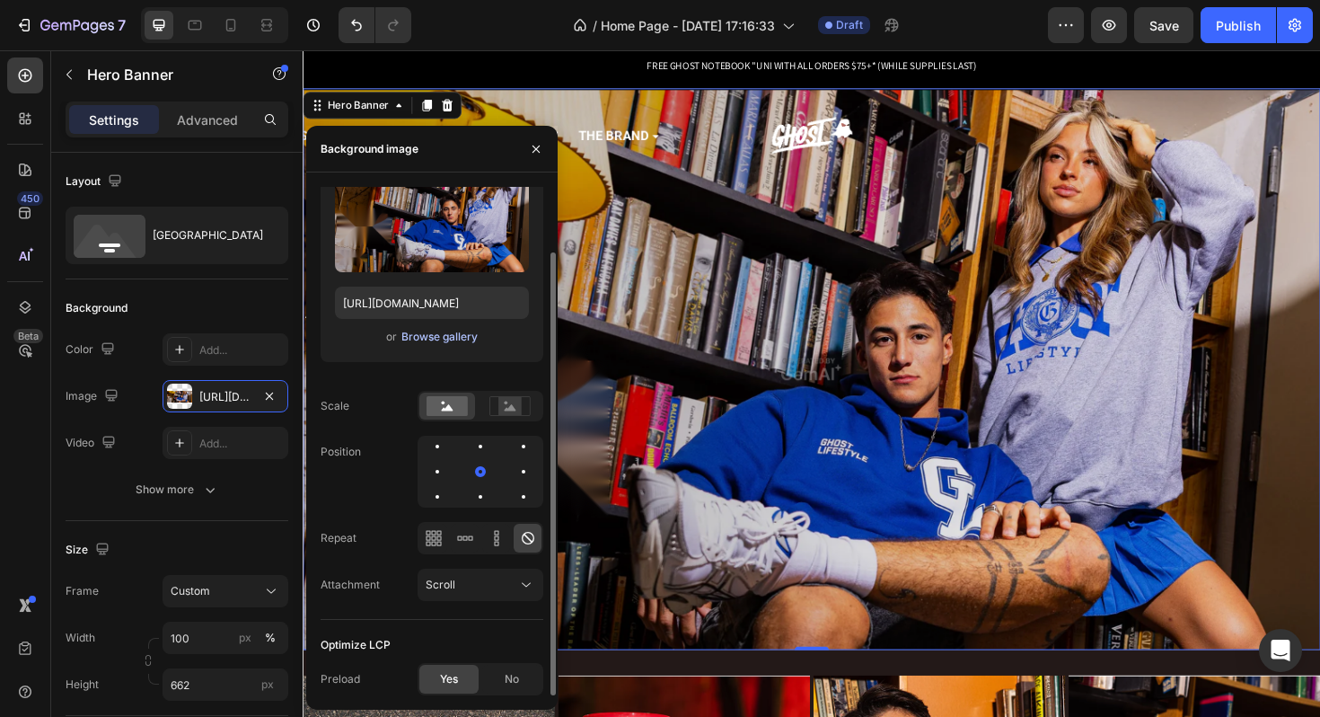
click at [437, 331] on div "Browse gallery" at bounding box center [440, 337] width 76 height 16
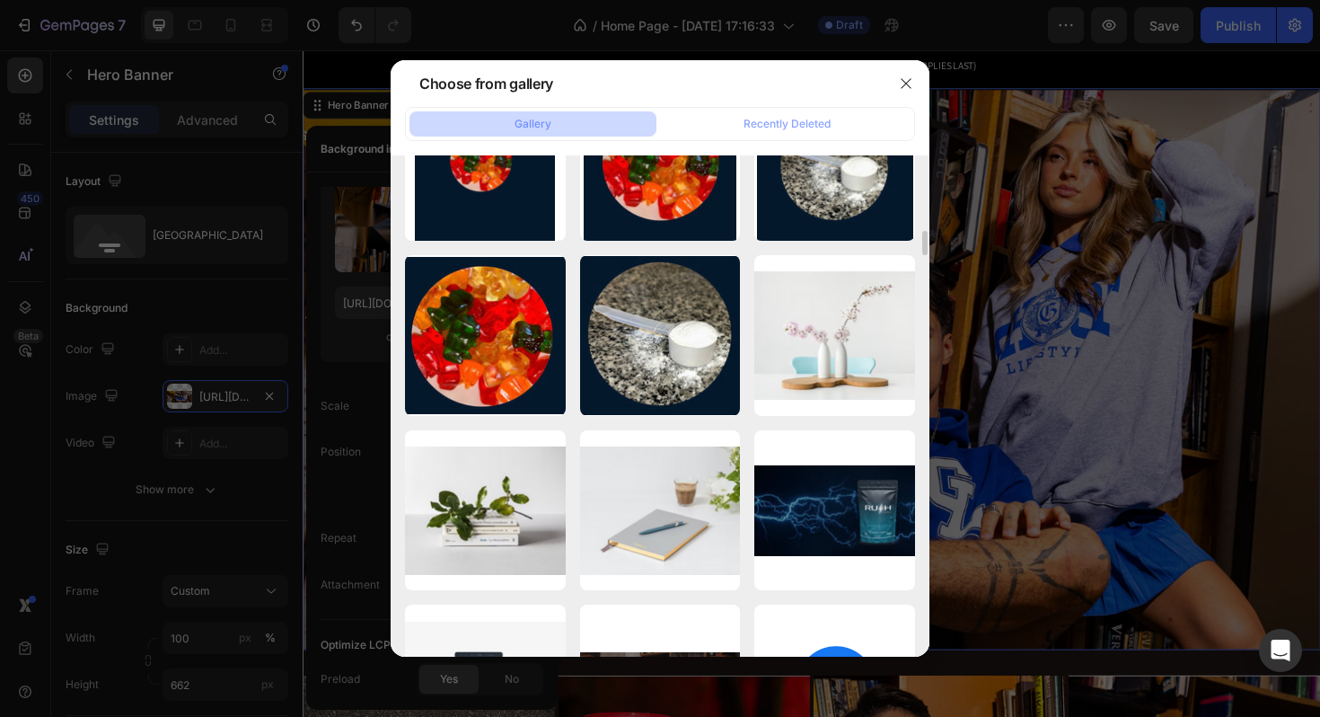
scroll to position [3413, 0]
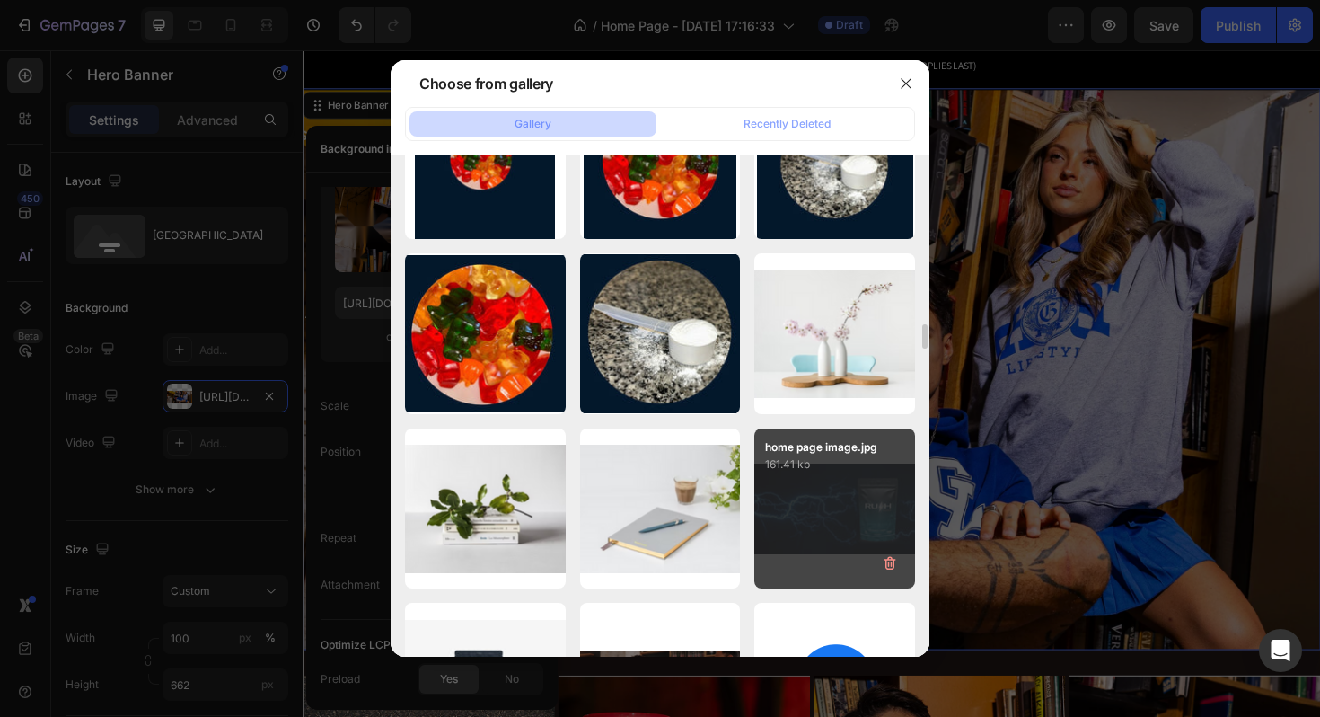
click at [831, 519] on div "home page image.jpg 161.41 kb" at bounding box center [835, 508] width 161 height 161
type input "[URL][DOMAIN_NAME]"
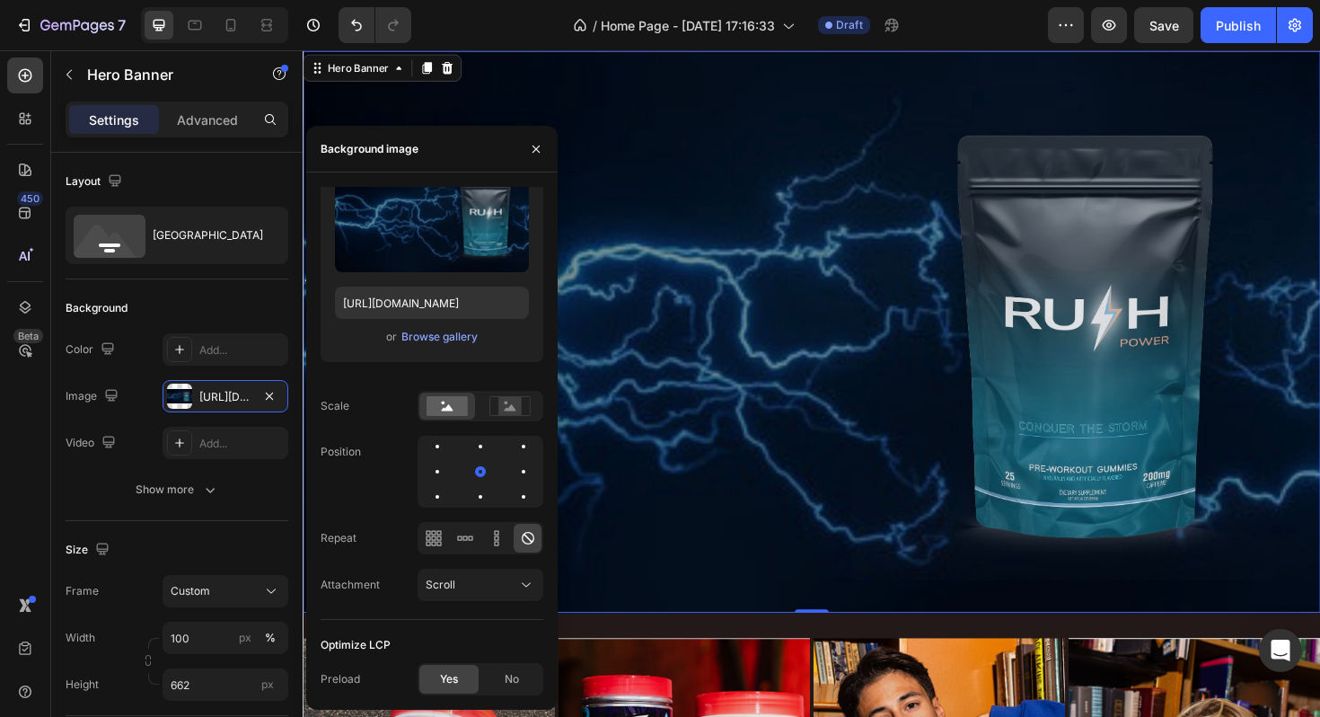
scroll to position [55, 0]
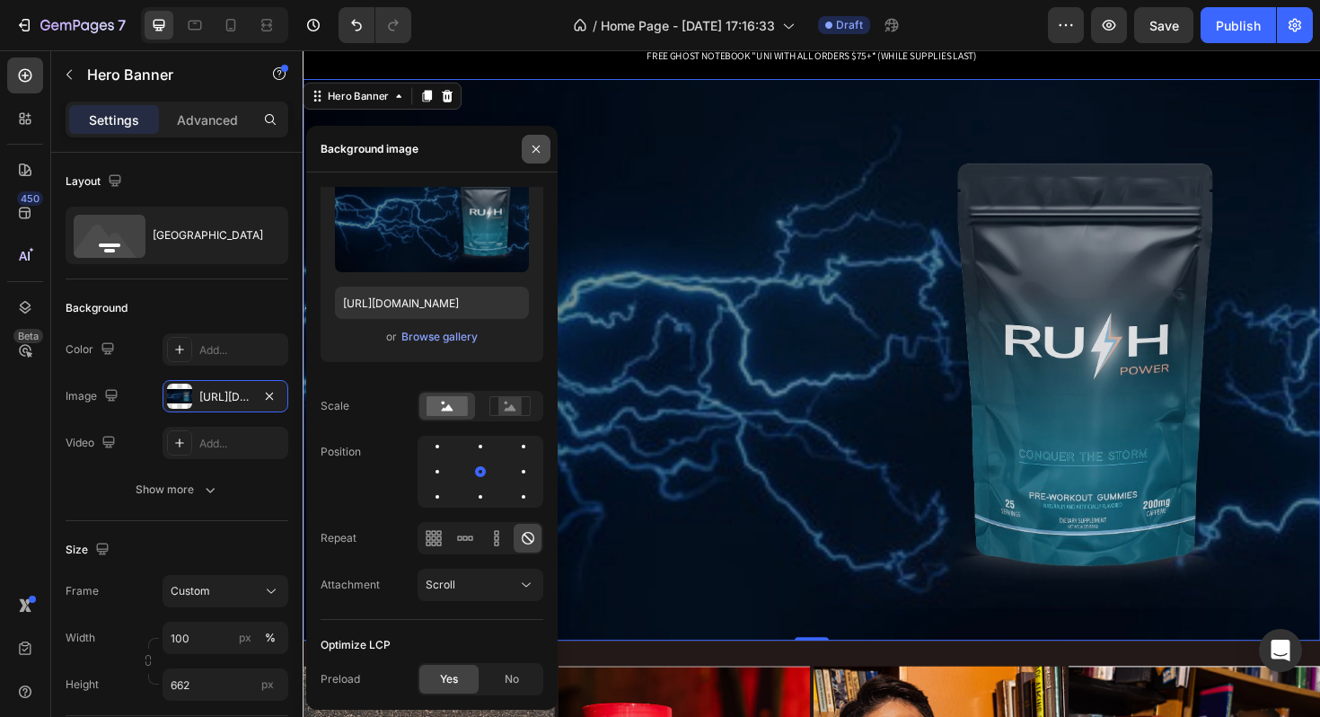
click at [543, 146] on icon "button" at bounding box center [536, 149] width 14 height 14
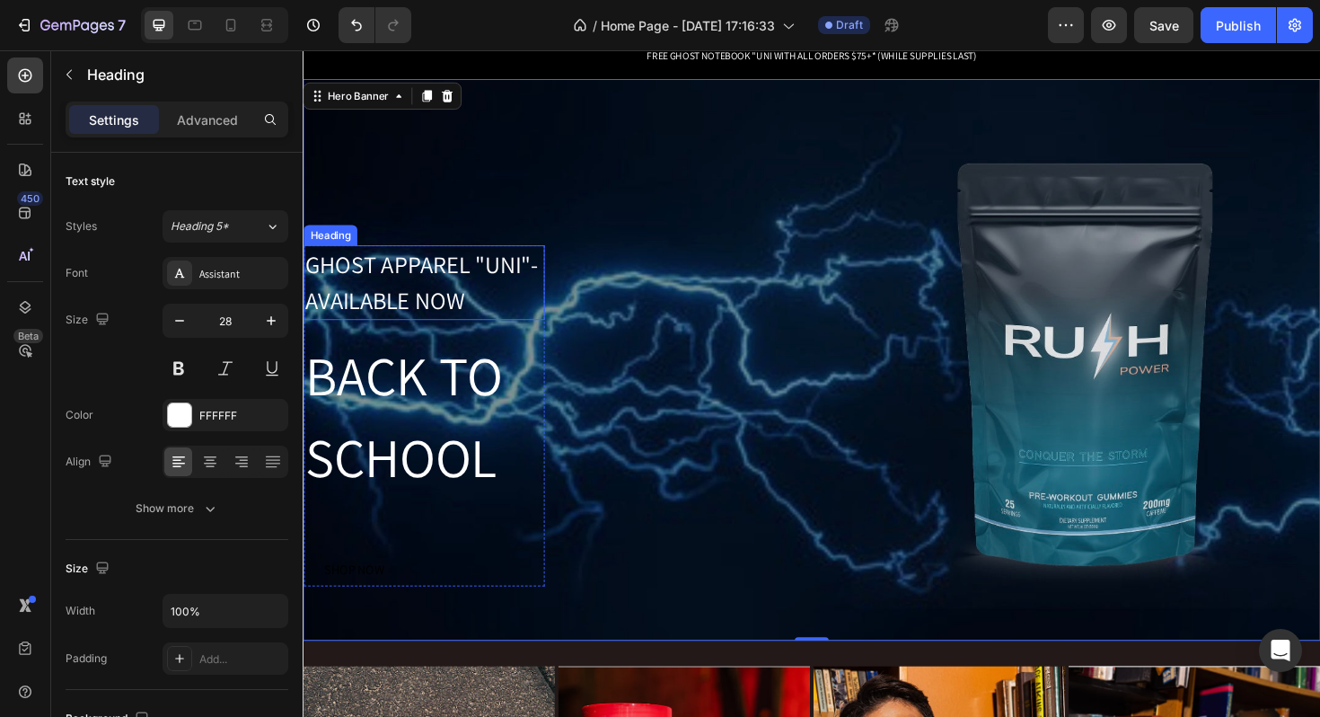
click at [440, 305] on h2 "GHOST APPAREL "UNI"- AVAILABLE NOW" at bounding box center [431, 296] width 255 height 79
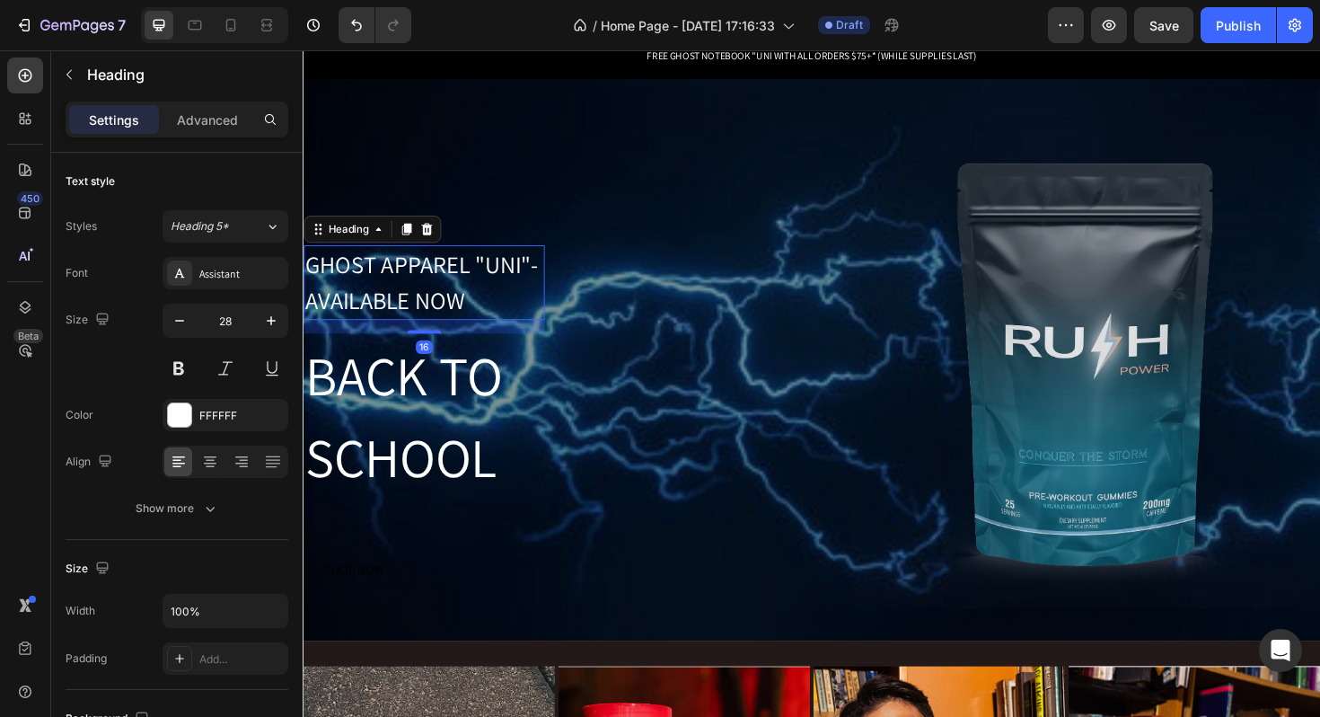
click at [440, 305] on h2 "GHOST APPAREL "UNI"- AVAILABLE NOW" at bounding box center [431, 296] width 255 height 79
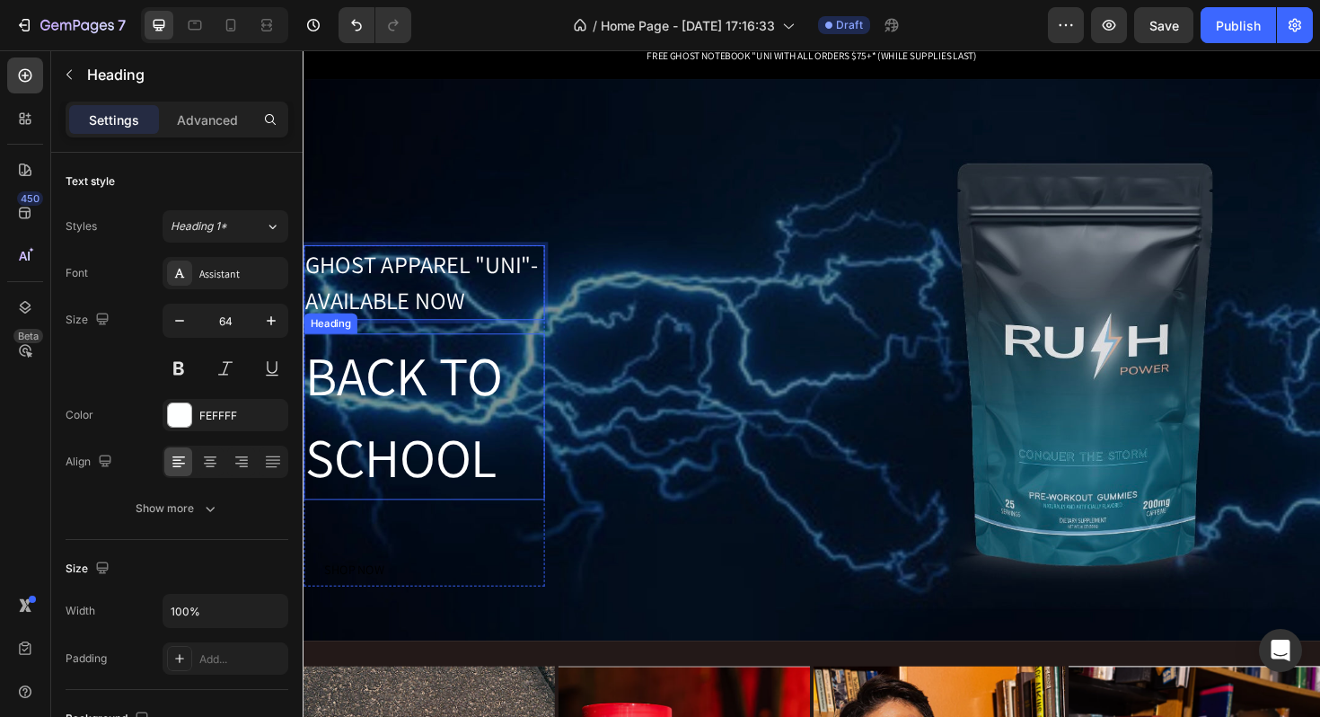
click at [463, 446] on h2 "BACK TO SCHOOL" at bounding box center [431, 438] width 255 height 176
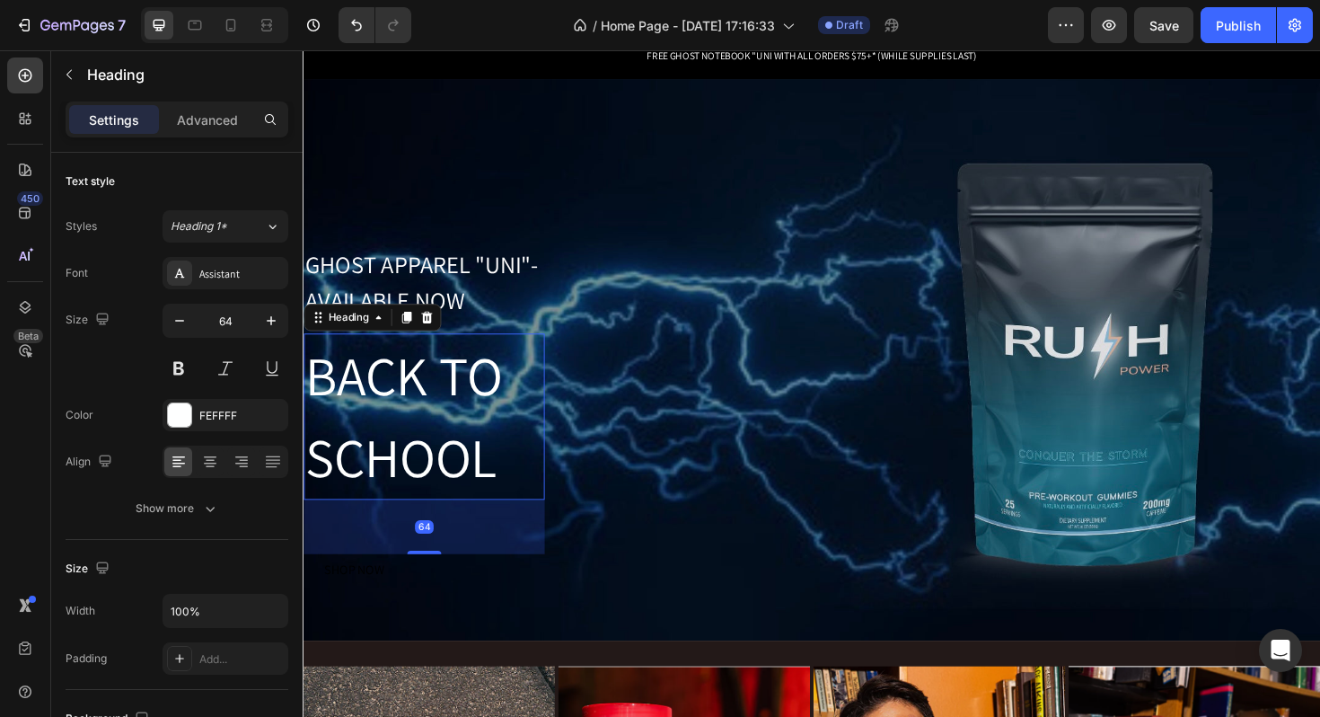
click at [463, 446] on h2 "BACK TO SCHOOL" at bounding box center [431, 438] width 255 height 176
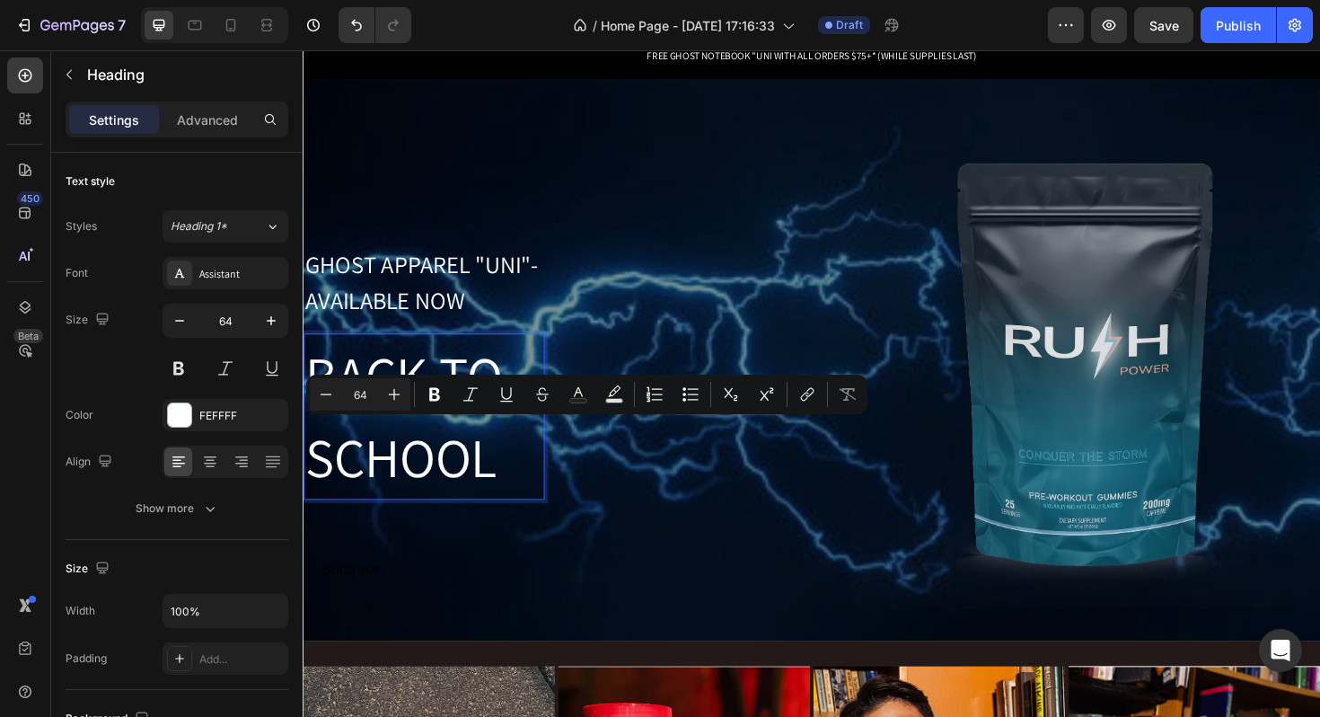
click at [514, 482] on p "BACK TO SCHOOL" at bounding box center [431, 438] width 252 height 172
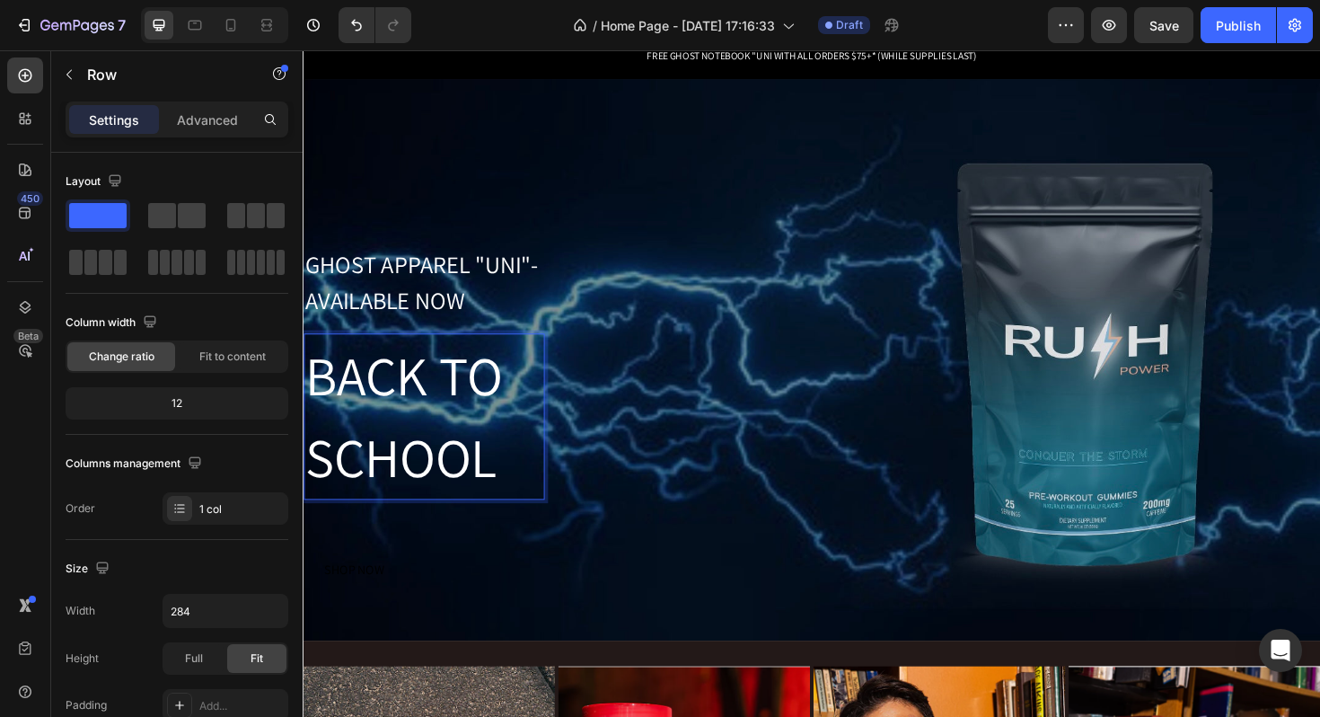
click at [438, 346] on div "GHOST APPAREL "UNI"- AVAILABLE NOW Heading BACK TO SCHOOL Heading 64 SHOP NOW B…" at bounding box center [431, 438] width 255 height 362
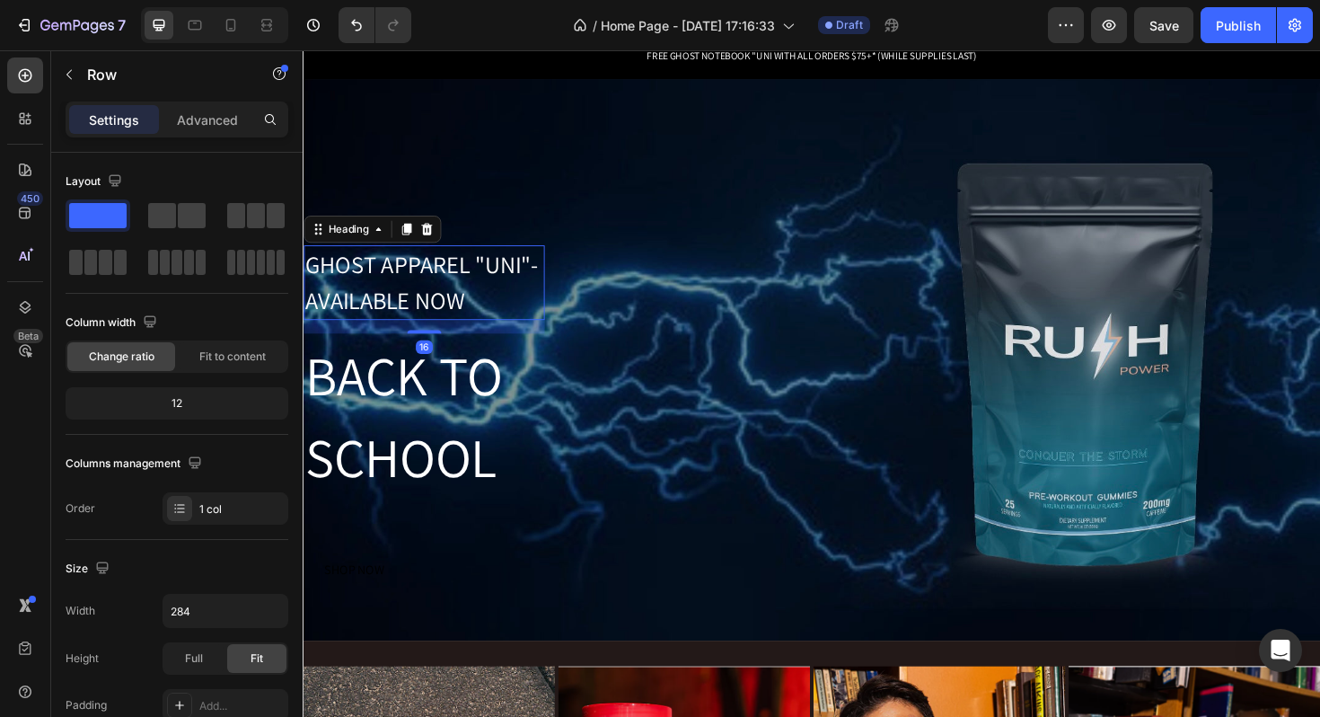
click at [446, 278] on p "GHOST APPAREL "UNI"- AVAILABLE NOW" at bounding box center [431, 296] width 252 height 75
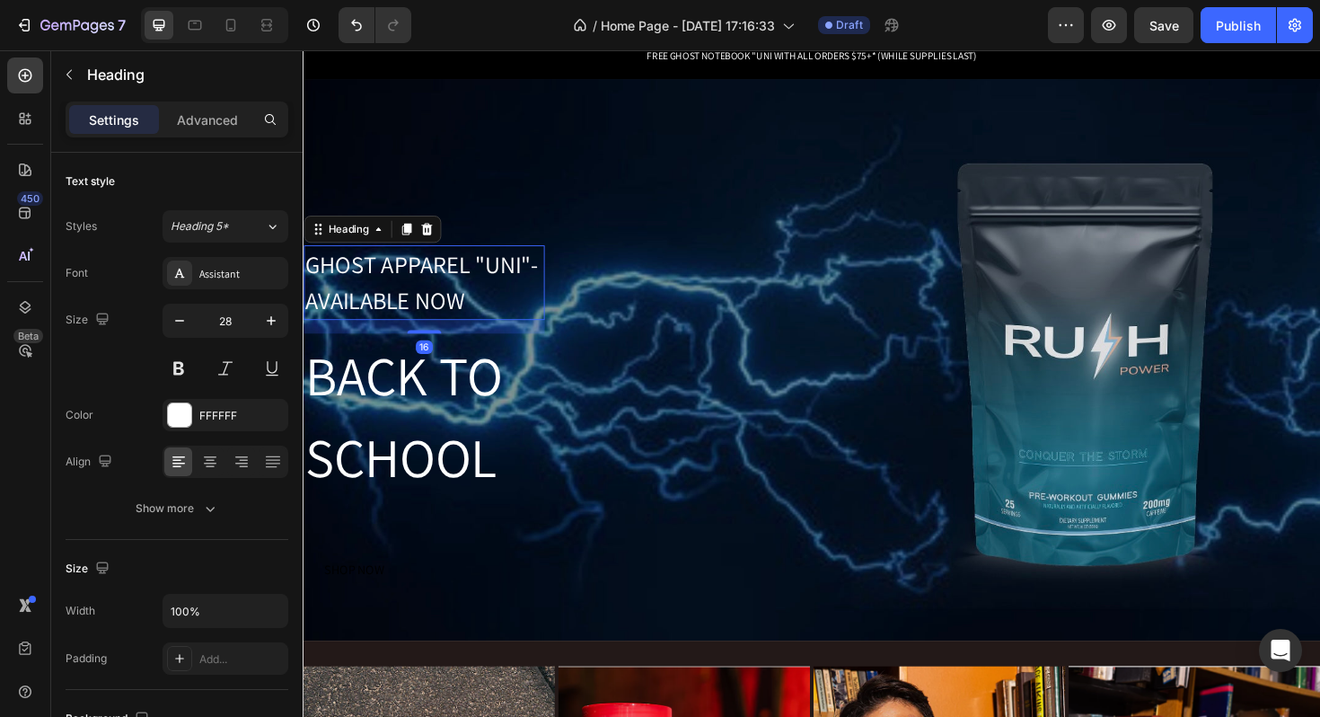
click at [436, 252] on div "Heading" at bounding box center [377, 239] width 146 height 29
click at [432, 234] on icon at bounding box center [434, 239] width 12 height 13
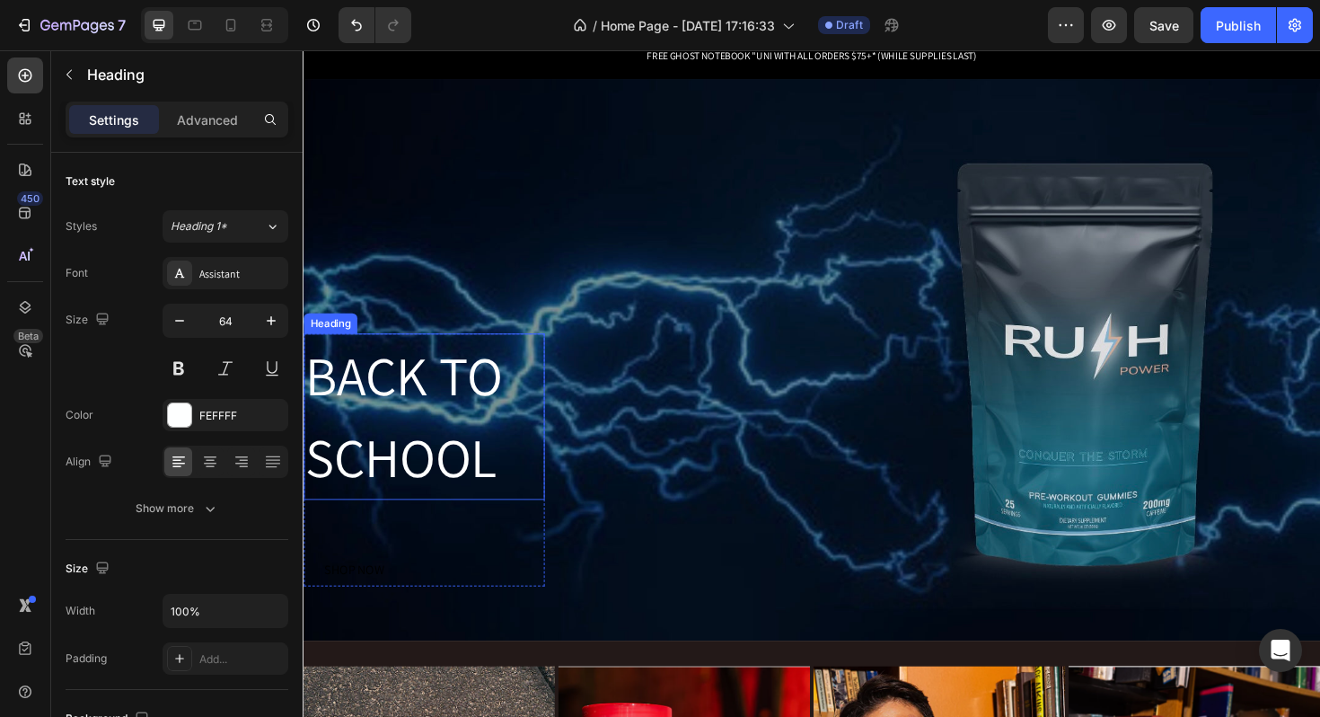
click at [449, 421] on p "BACK TO SCHOOL" at bounding box center [431, 438] width 252 height 172
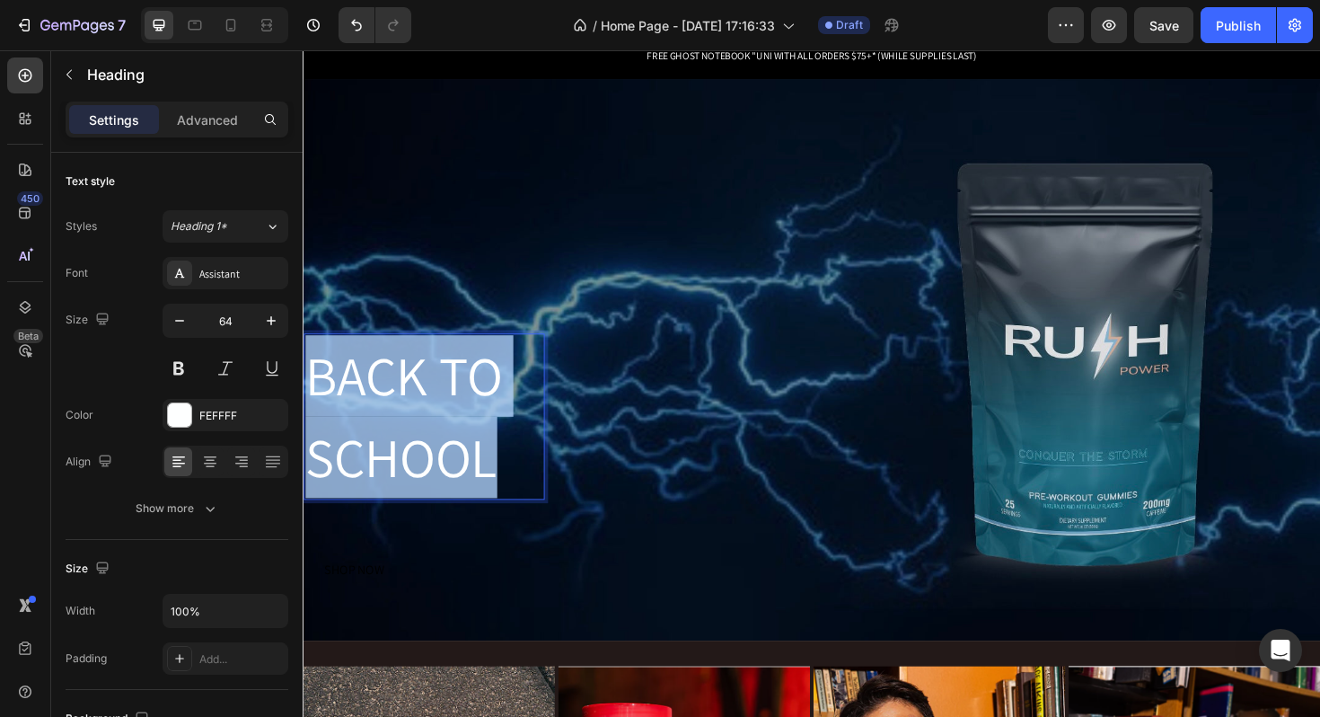
drag, startPoint x: 515, startPoint y: 501, endPoint x: 308, endPoint y: 362, distance: 249.1
click at [308, 363] on p "BACK TO SCHOOL" at bounding box center [431, 438] width 252 height 172
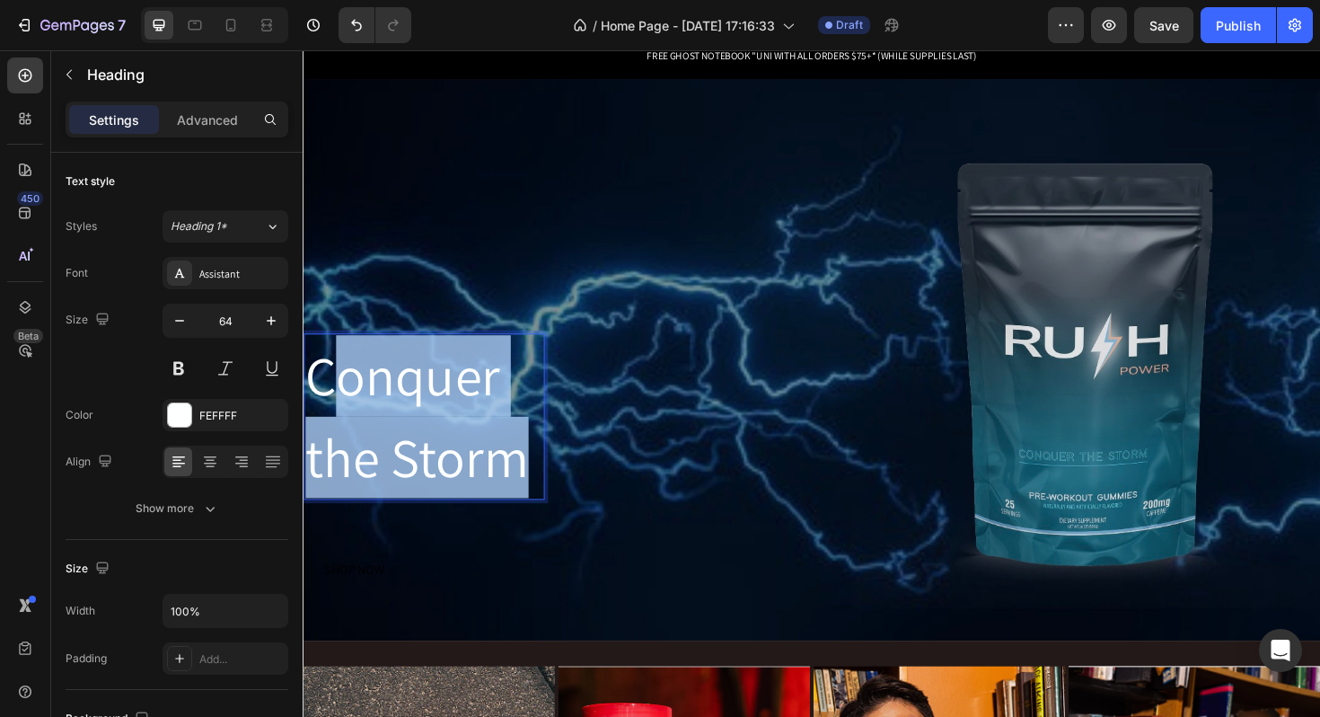
drag, startPoint x: 538, startPoint y: 489, endPoint x: 336, endPoint y: 410, distance: 217.0
click at [336, 410] on p "Conquer the Storm" at bounding box center [431, 438] width 252 height 172
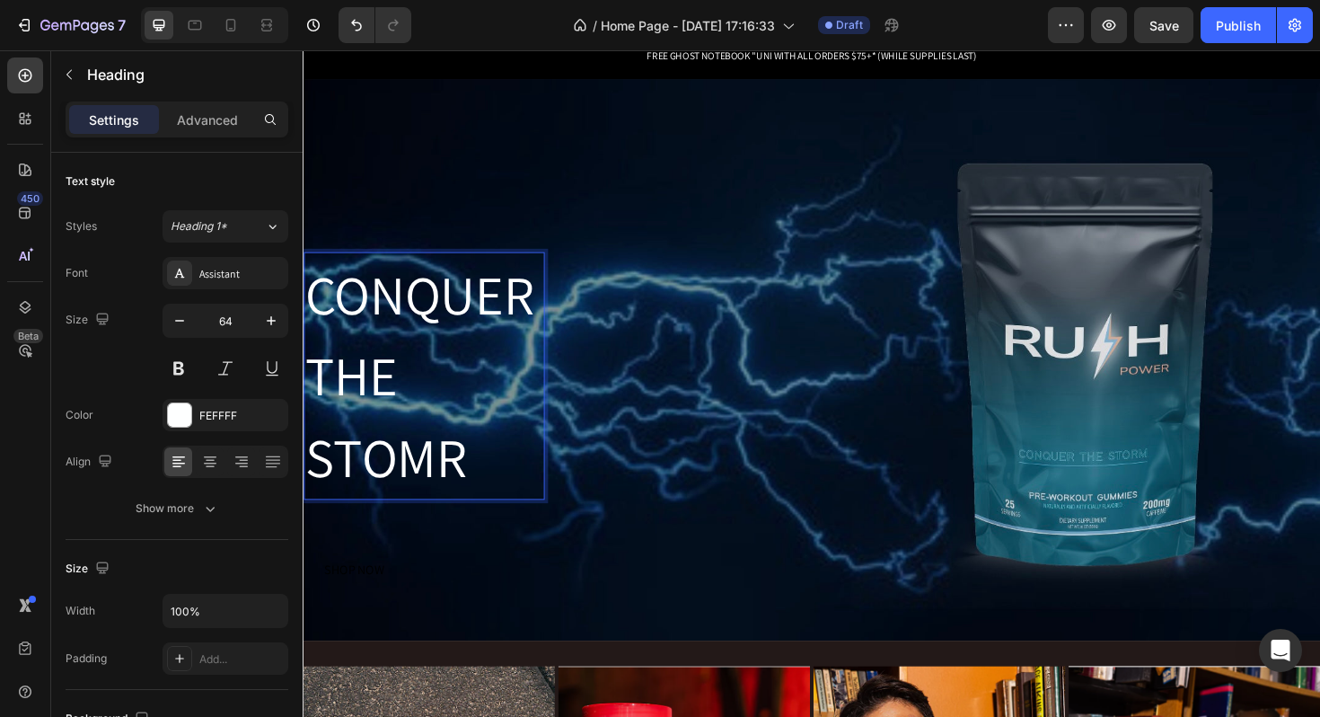
scroll to position [0, 0]
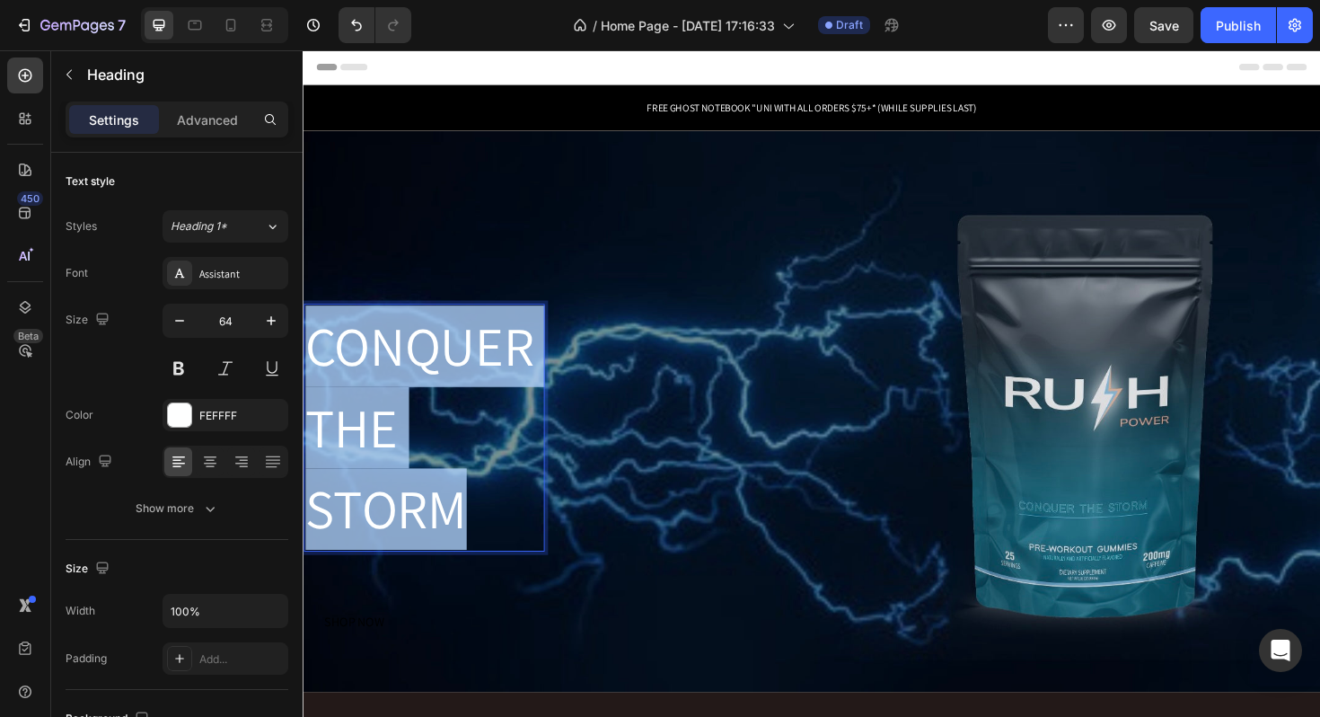
drag, startPoint x: 477, startPoint y: 530, endPoint x: 291, endPoint y: 347, distance: 261.0
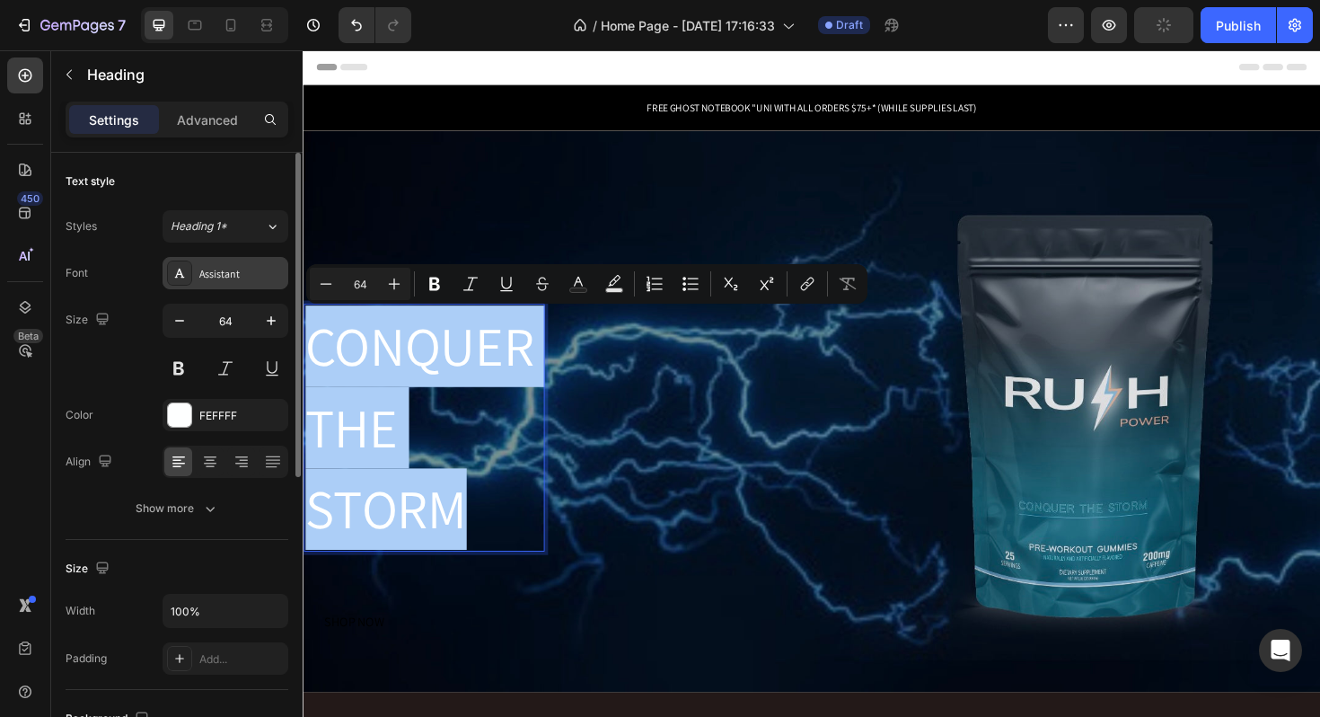
click at [227, 278] on div "Assistant" at bounding box center [241, 274] width 84 height 16
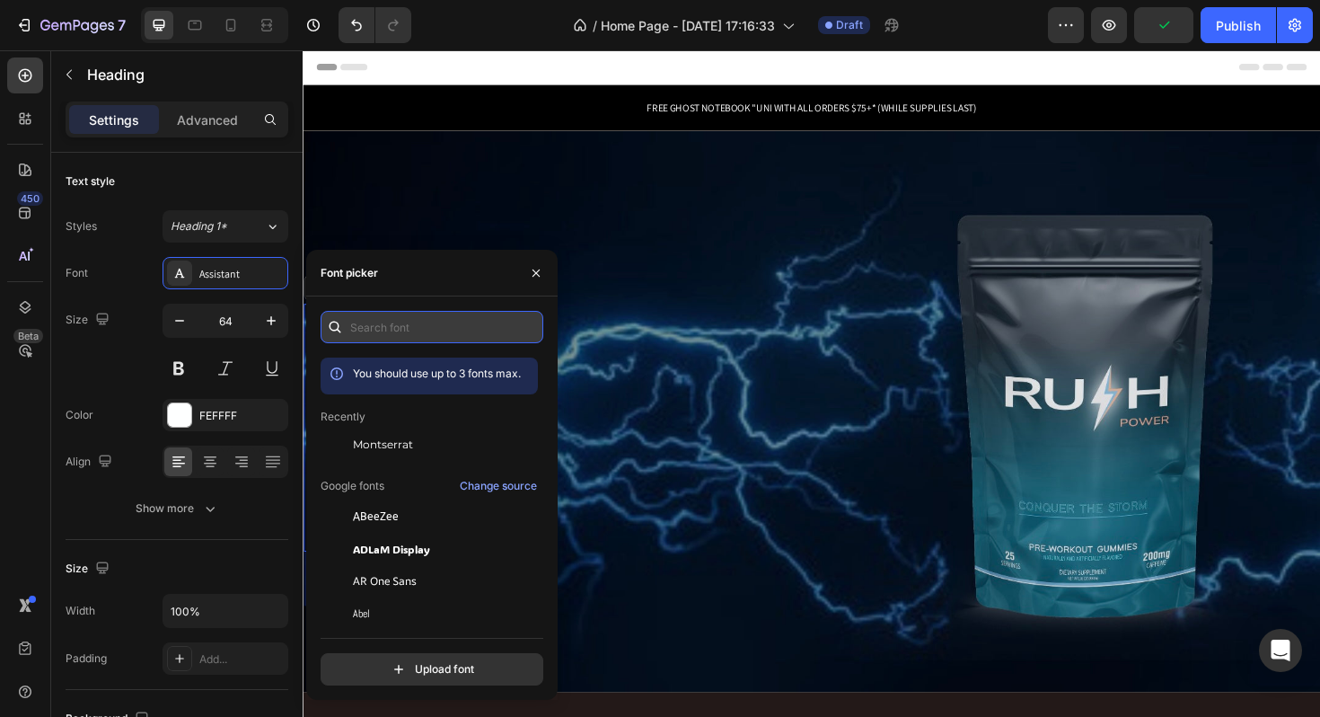
click at [388, 334] on input "text" at bounding box center [432, 327] width 223 height 32
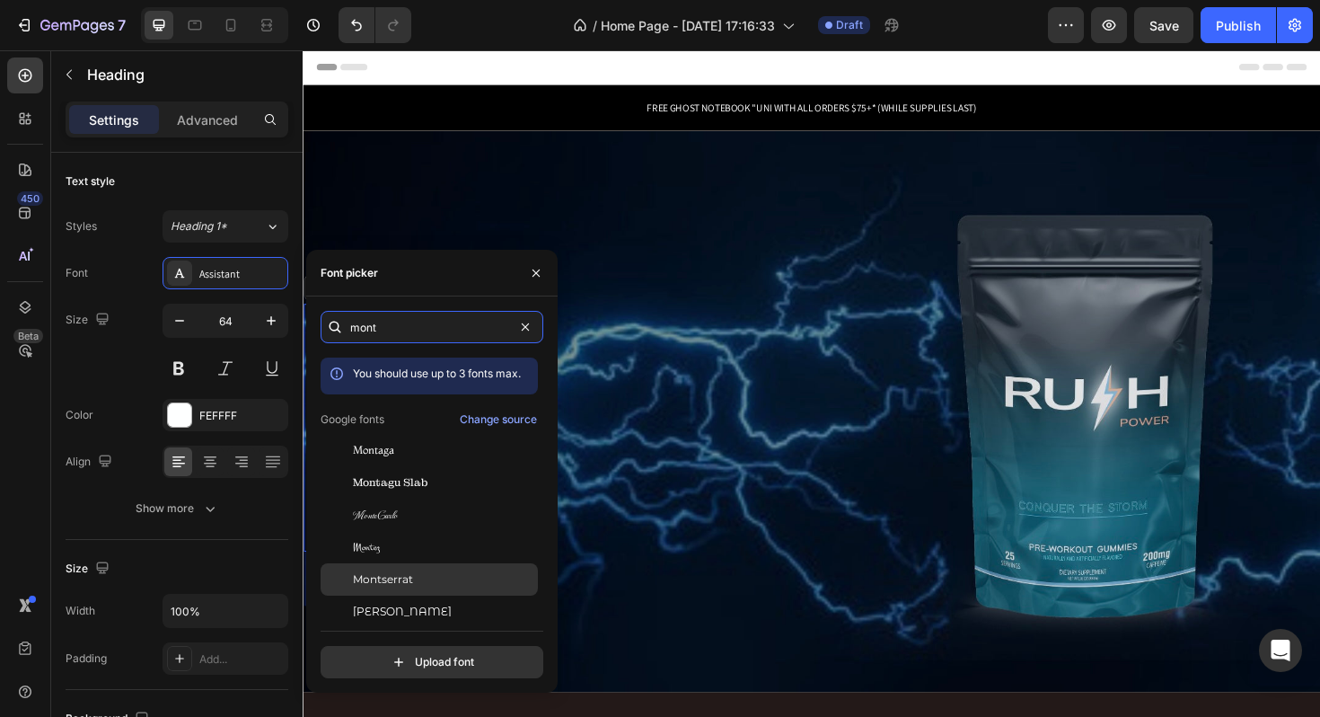
type input "mont"
click at [414, 571] on div "Montserrat" at bounding box center [443, 579] width 181 height 16
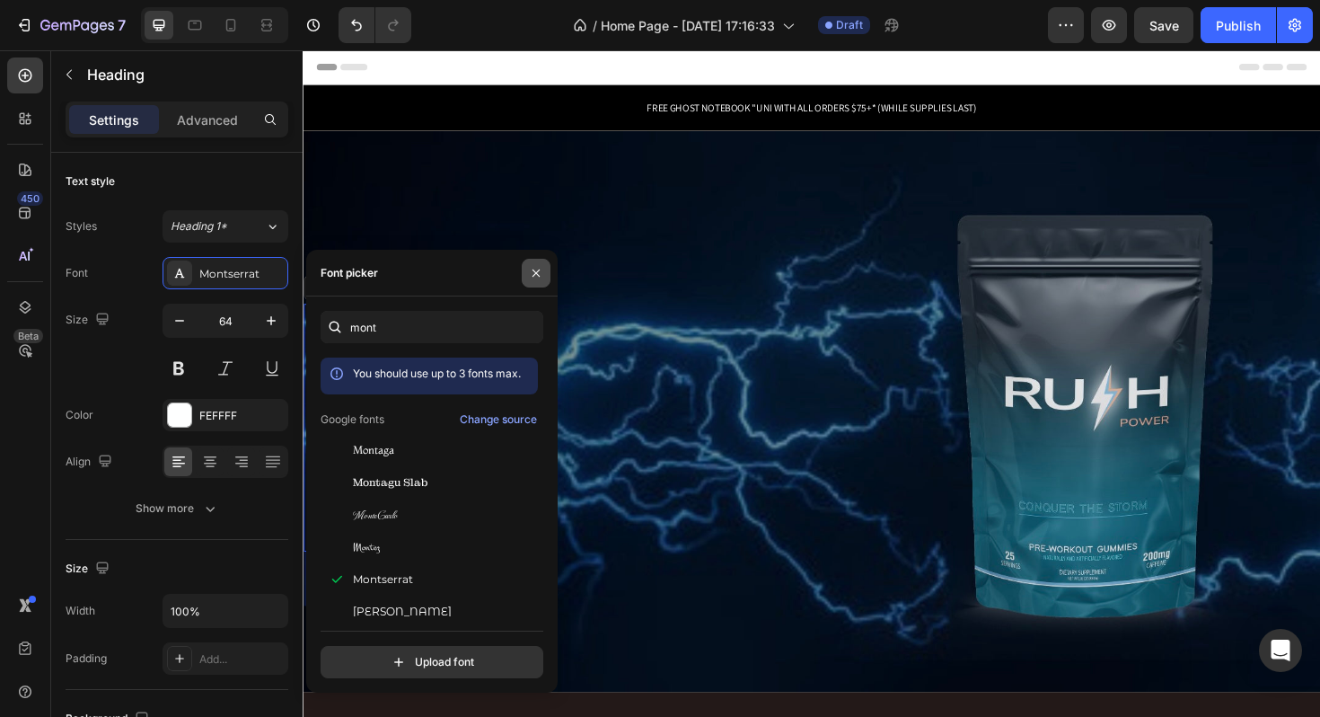
click at [539, 271] on icon "button" at bounding box center [536, 273] width 14 height 14
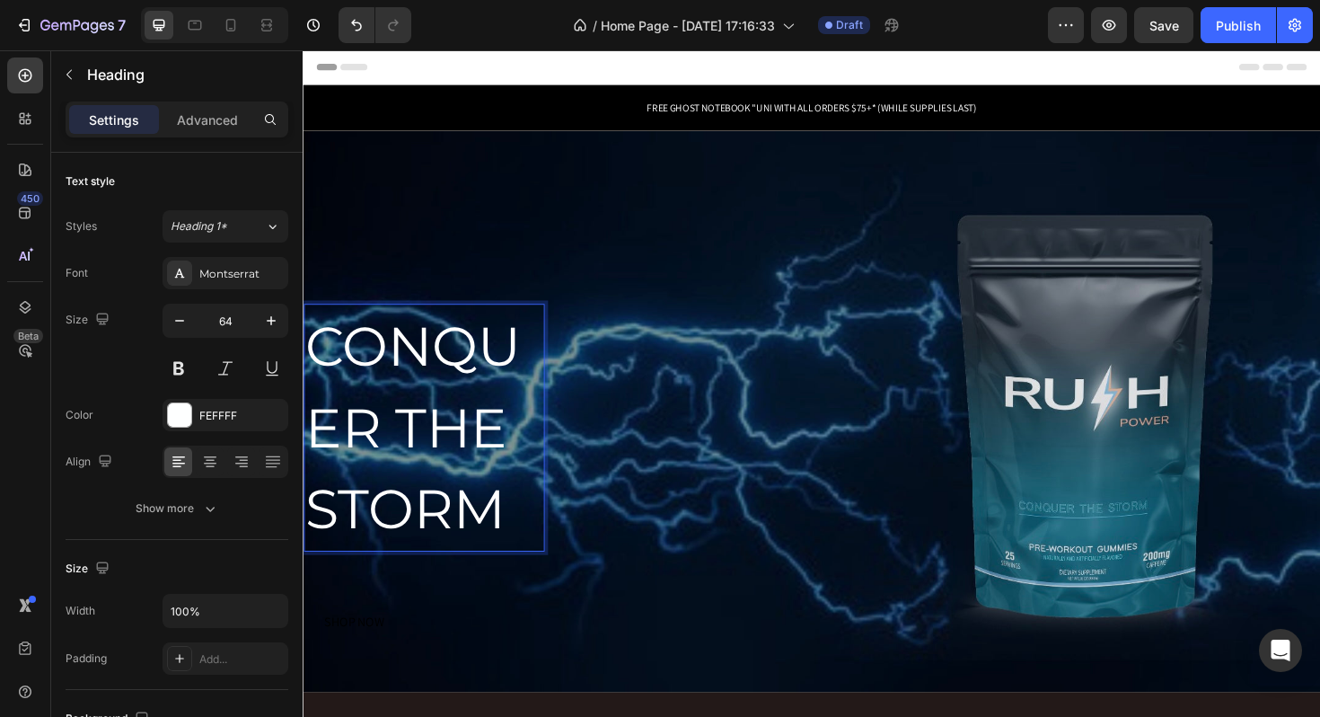
click at [527, 458] on p "CONQUER THE STORM" at bounding box center [431, 450] width 252 height 259
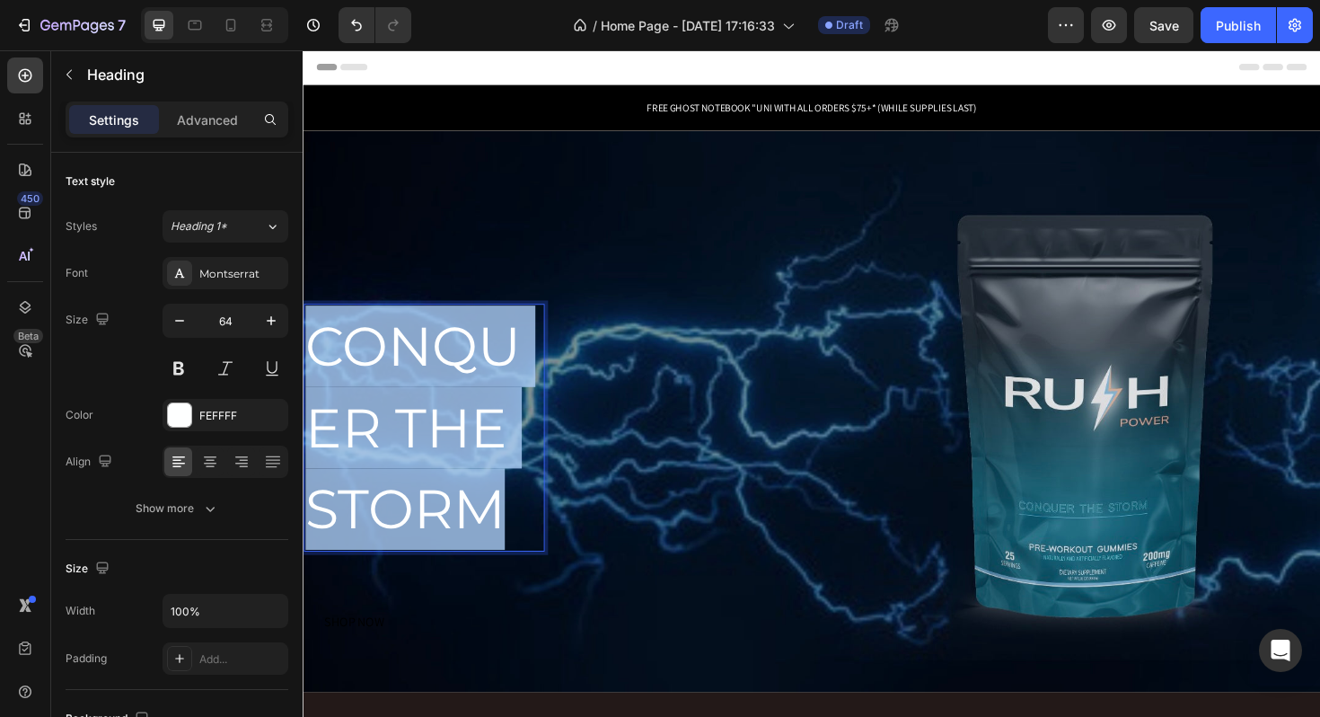
drag, startPoint x: 515, startPoint y: 534, endPoint x: 313, endPoint y: 367, distance: 261.5
click at [314, 367] on p "CONQUER THE STORM" at bounding box center [431, 450] width 252 height 259
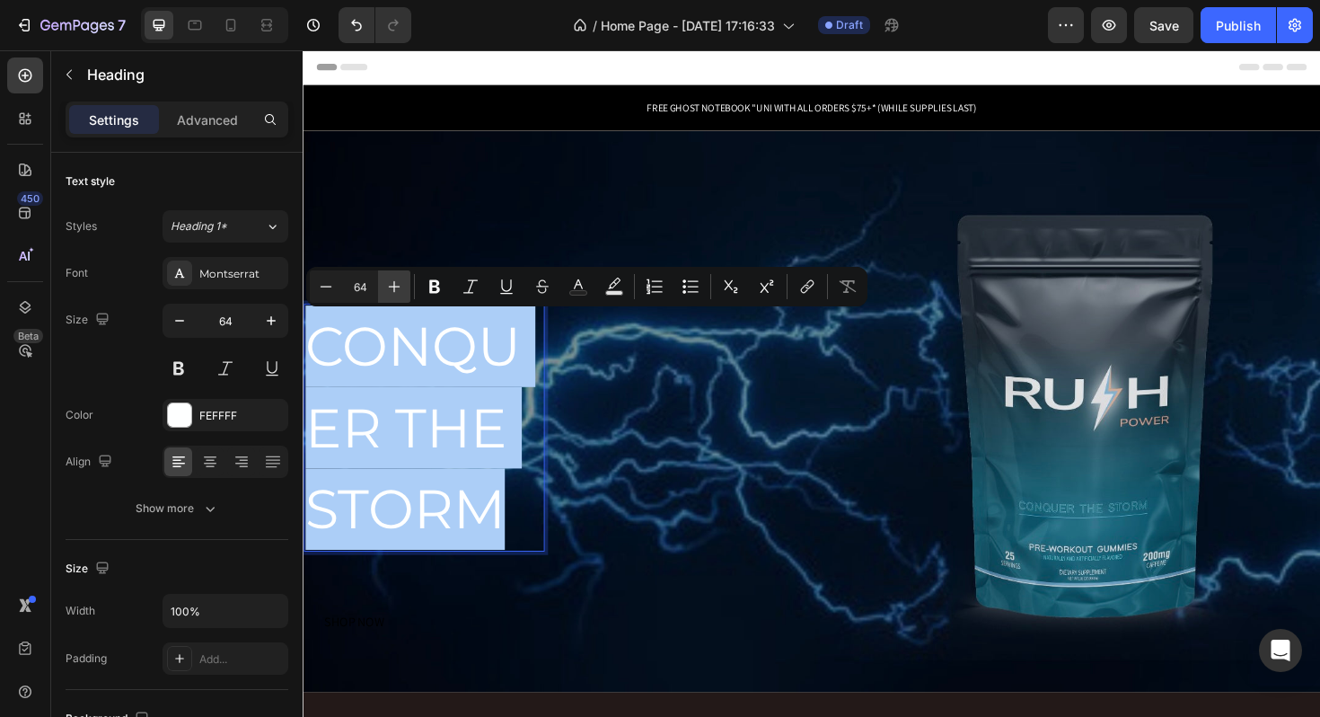
click at [393, 294] on icon "Editor contextual toolbar" at bounding box center [394, 287] width 18 height 18
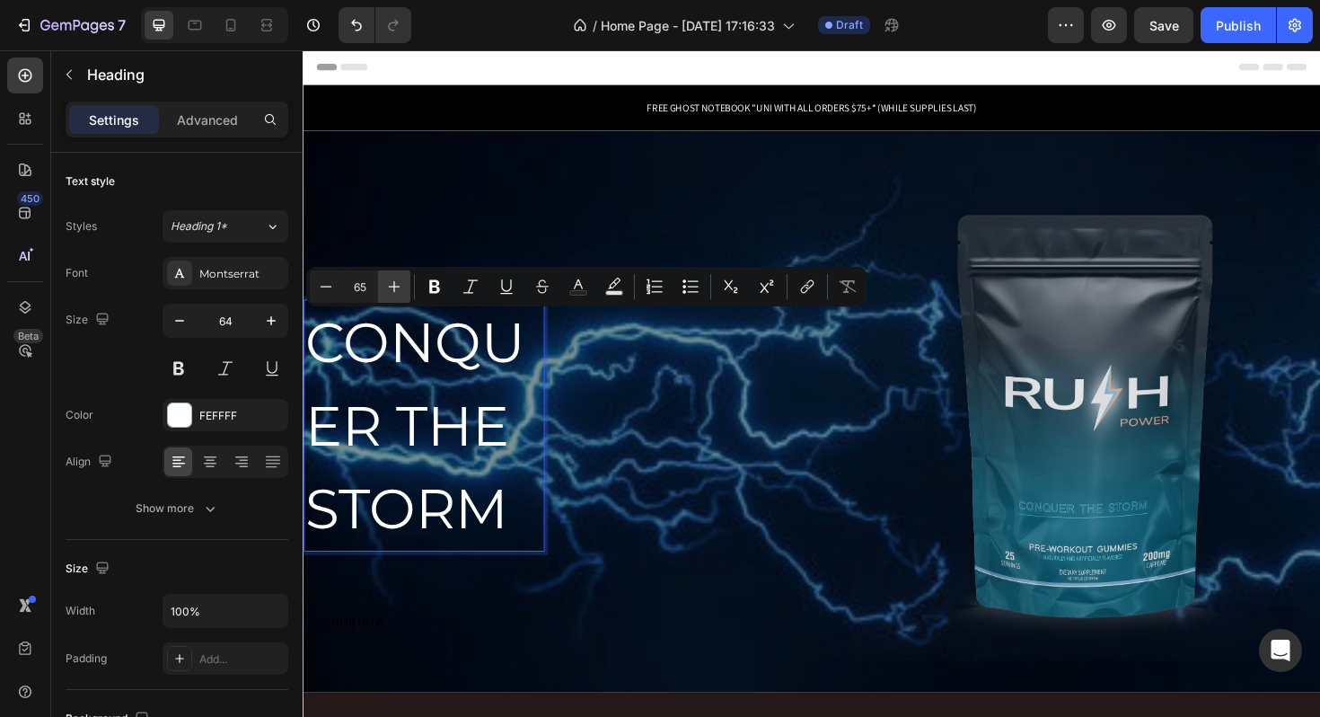
click at [393, 294] on icon "Editor contextual toolbar" at bounding box center [394, 287] width 18 height 18
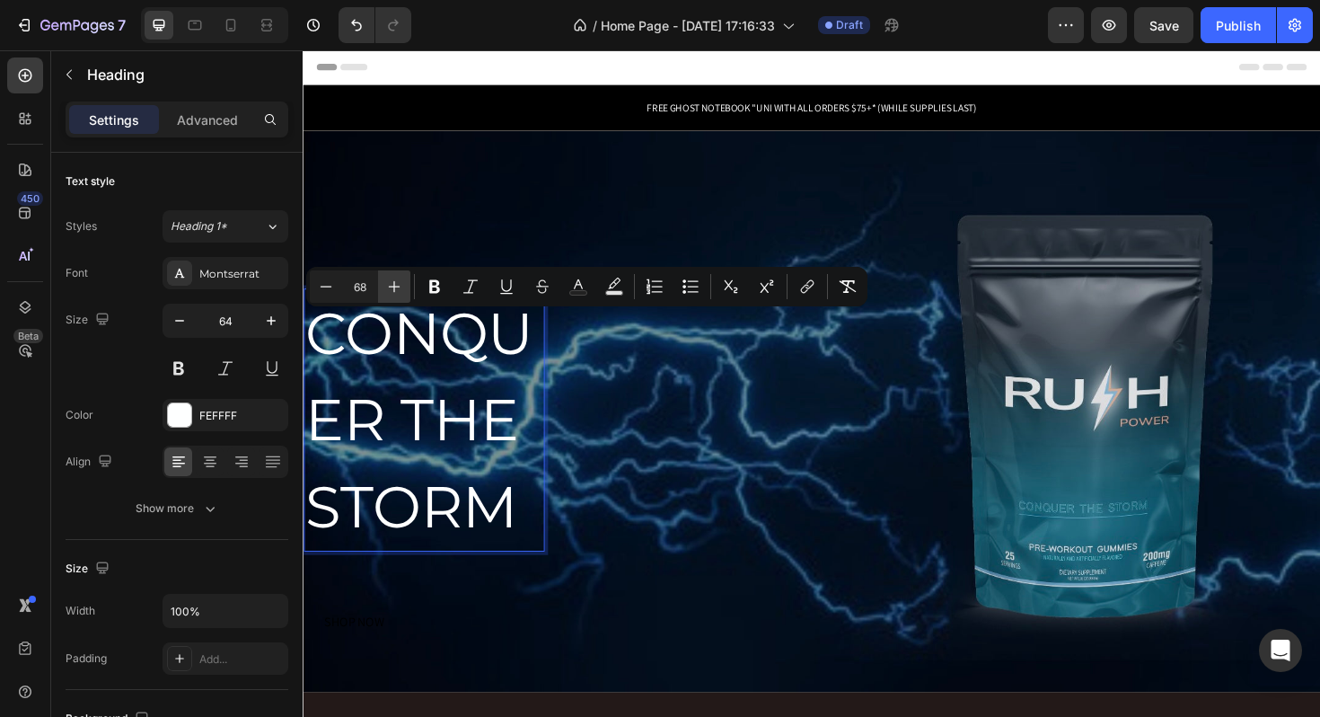
click at [393, 294] on icon "Editor contextual toolbar" at bounding box center [394, 287] width 18 height 18
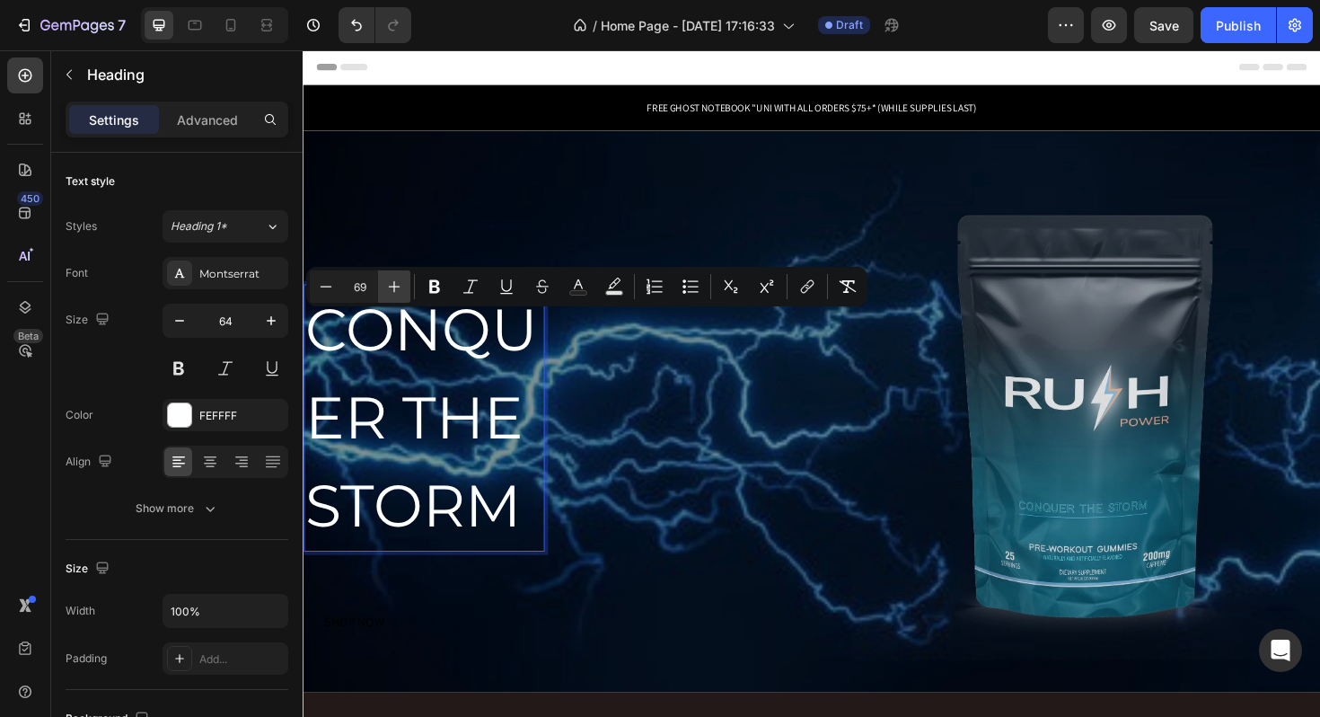
click at [393, 294] on icon "Editor contextual toolbar" at bounding box center [394, 287] width 18 height 18
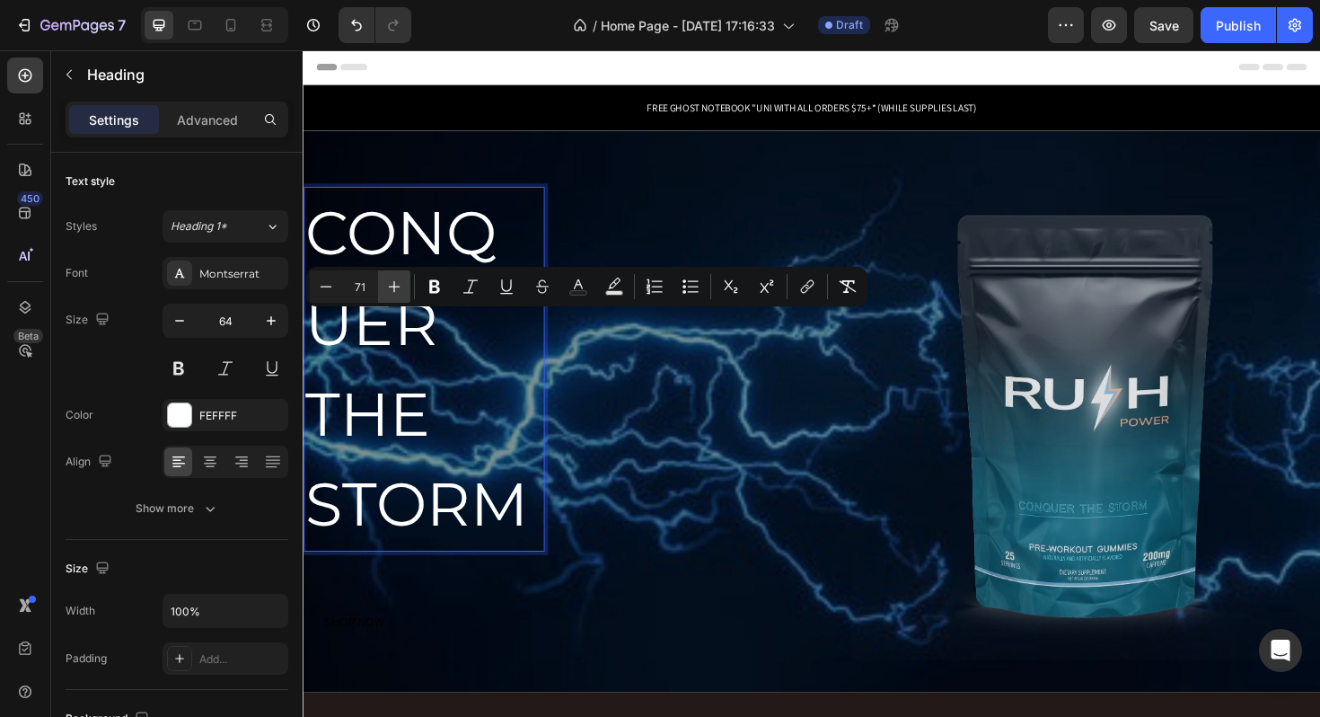
click at [393, 294] on icon "Editor contextual toolbar" at bounding box center [394, 287] width 18 height 18
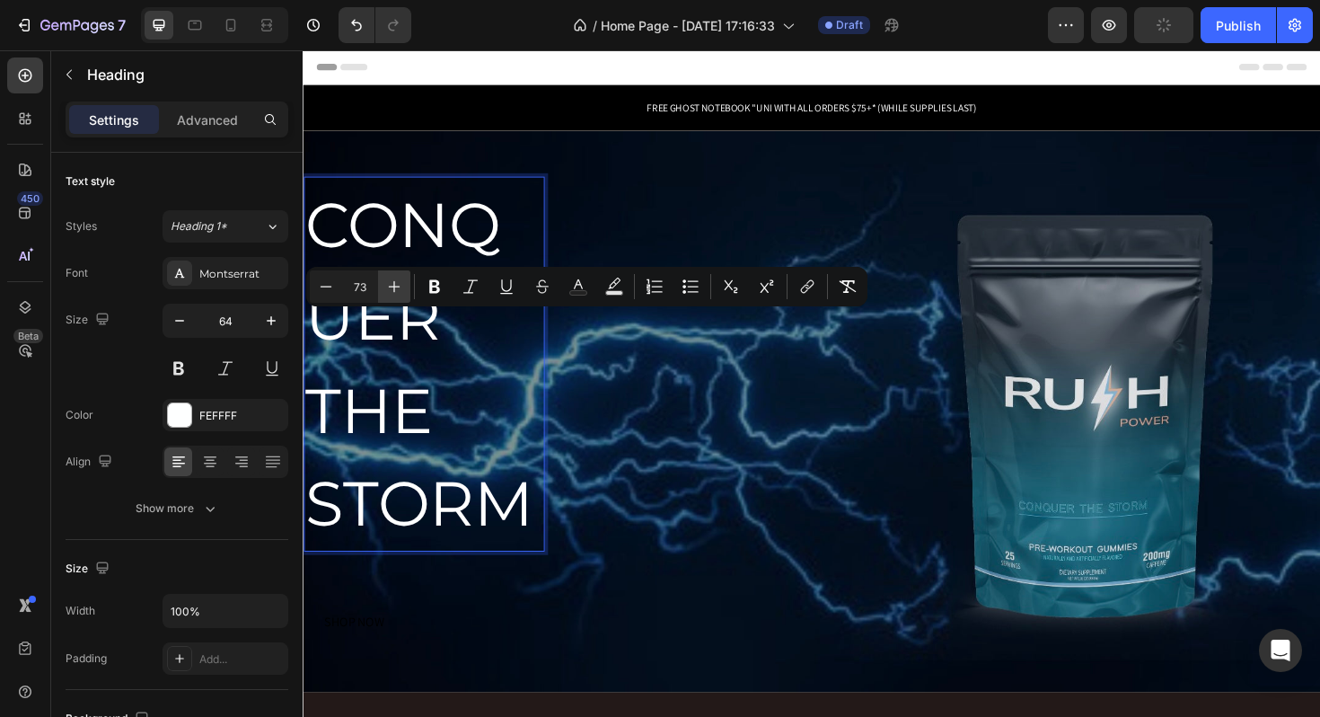
click at [393, 294] on icon "Editor contextual toolbar" at bounding box center [394, 287] width 18 height 18
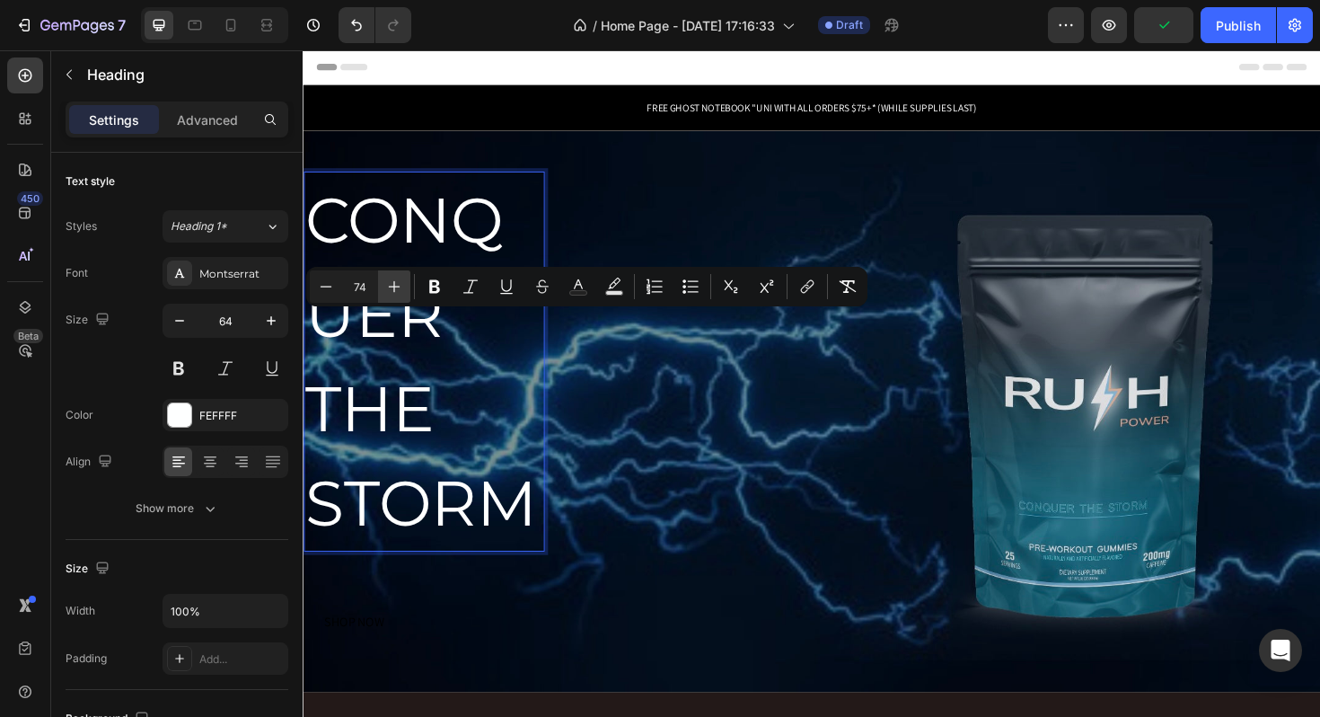
click at [393, 294] on icon "Editor contextual toolbar" at bounding box center [394, 287] width 18 height 18
type input "75"
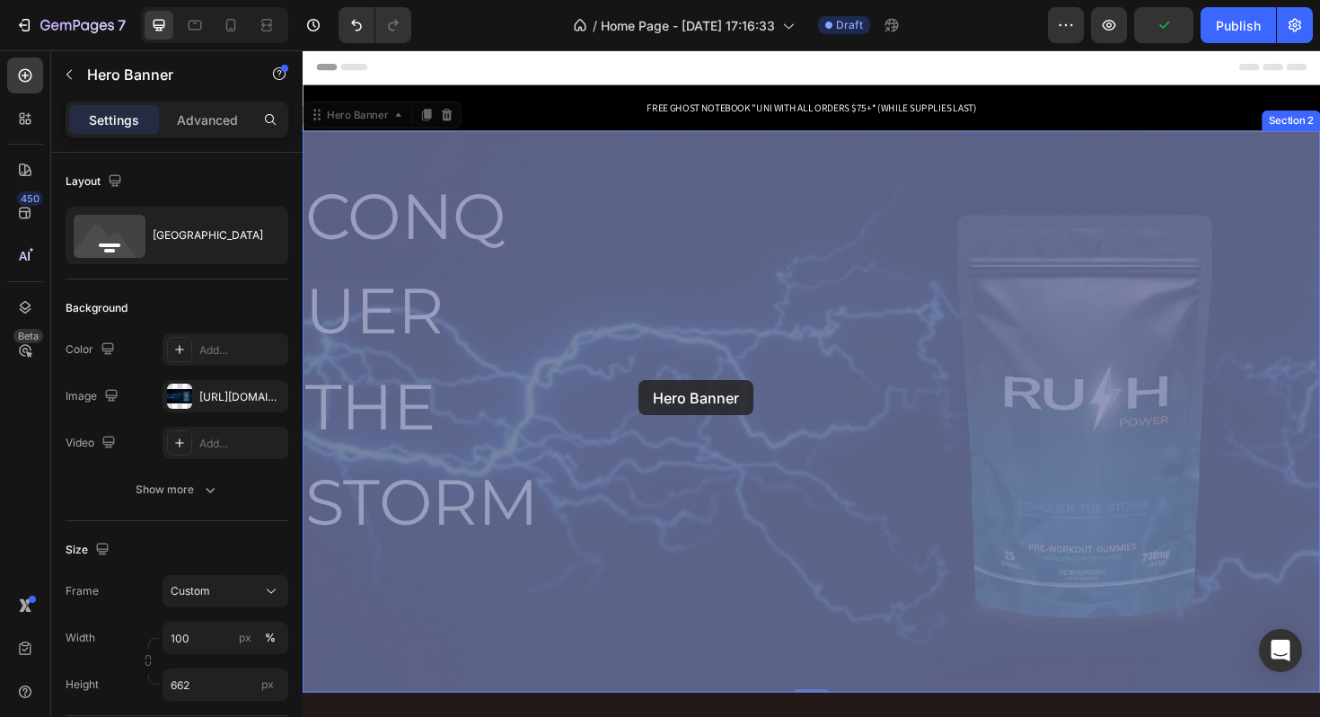
drag, startPoint x: 560, startPoint y: 398, endPoint x: 657, endPoint y: 399, distance: 97.0
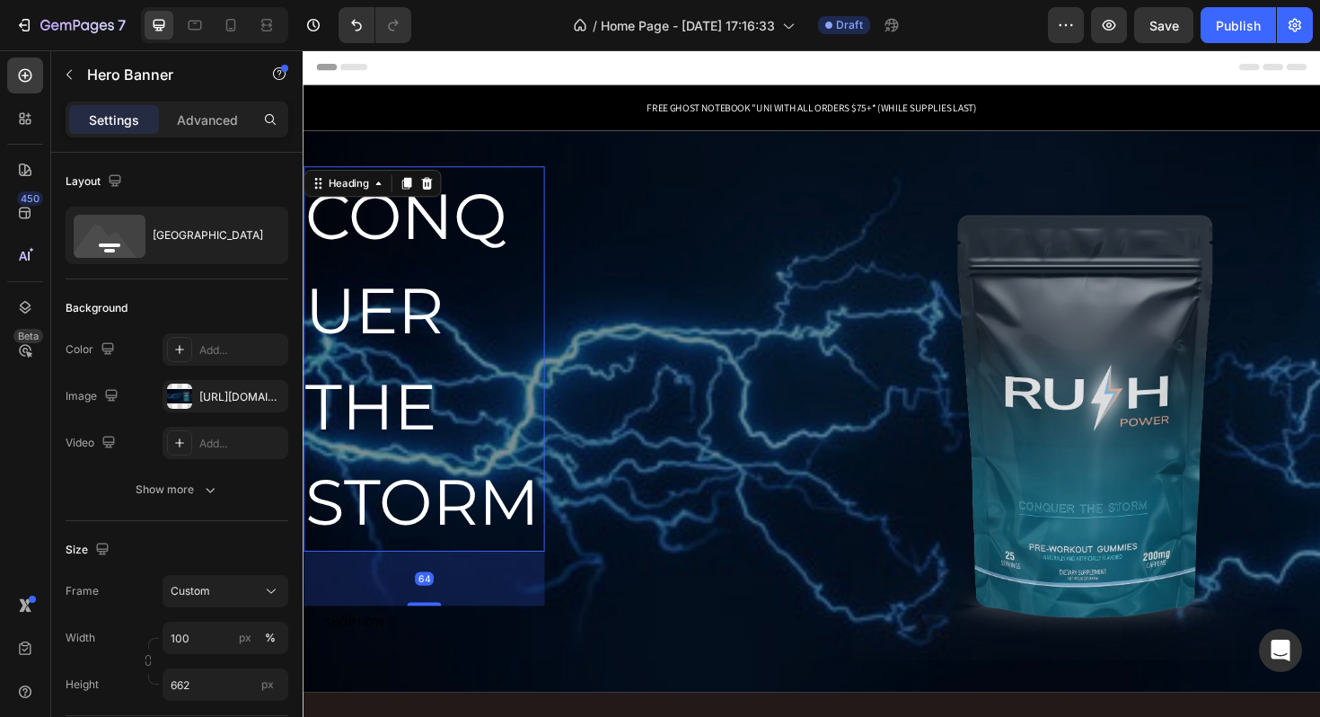
click at [384, 392] on span "CONQUER THE STORM" at bounding box center [429, 377] width 248 height 386
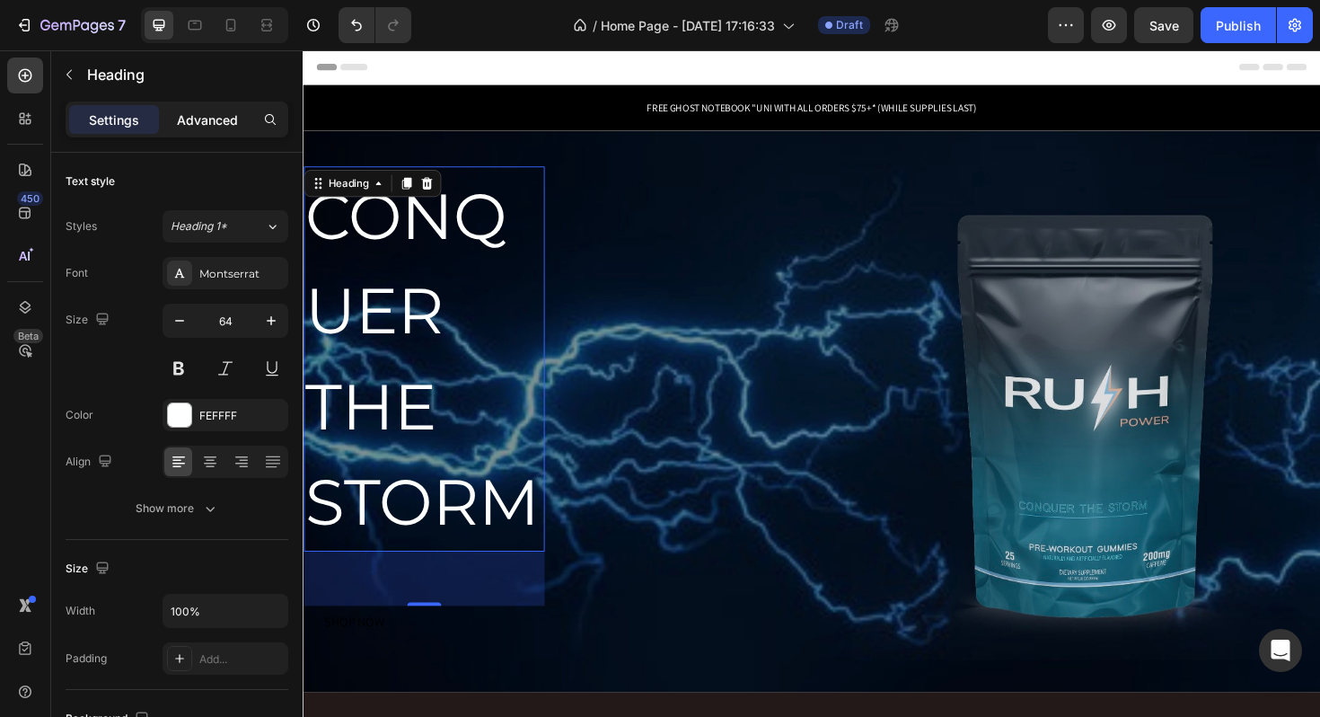
click at [225, 108] on div "Advanced" at bounding box center [208, 119] width 90 height 29
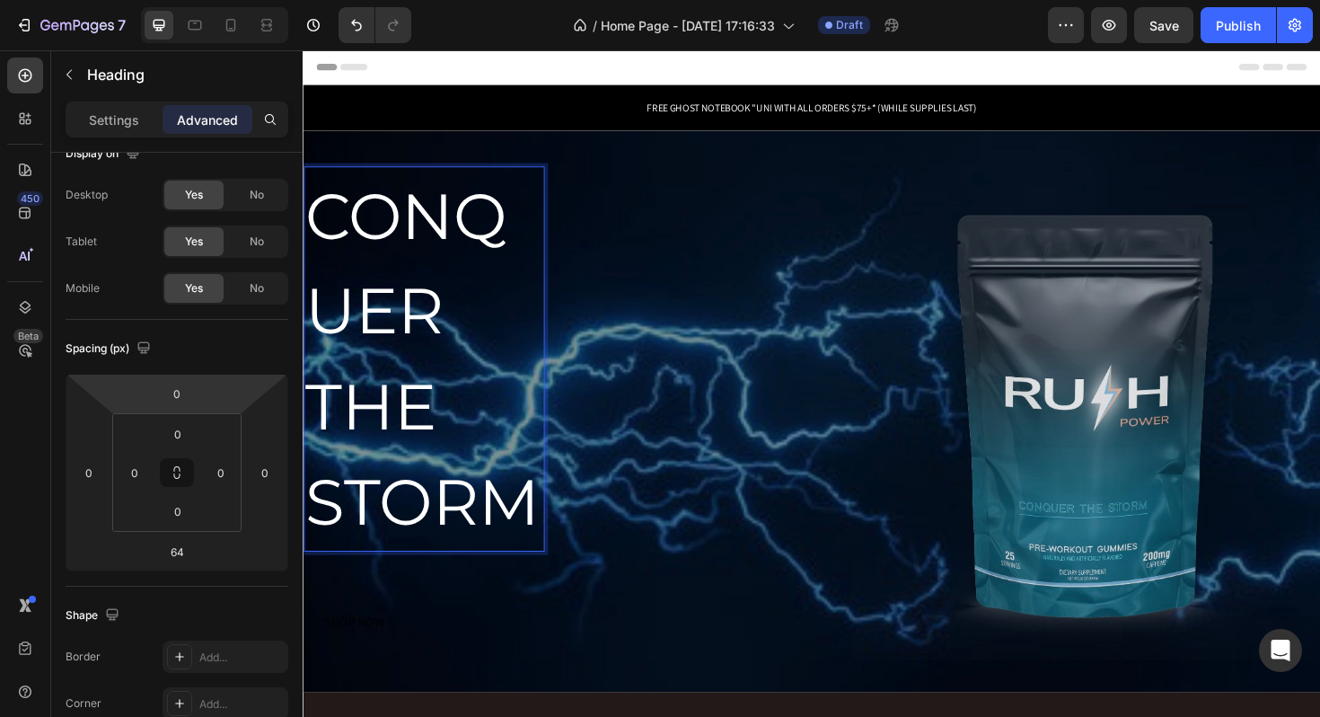
click at [463, 488] on span "CONQUER THE STORM" at bounding box center [429, 377] width 248 height 386
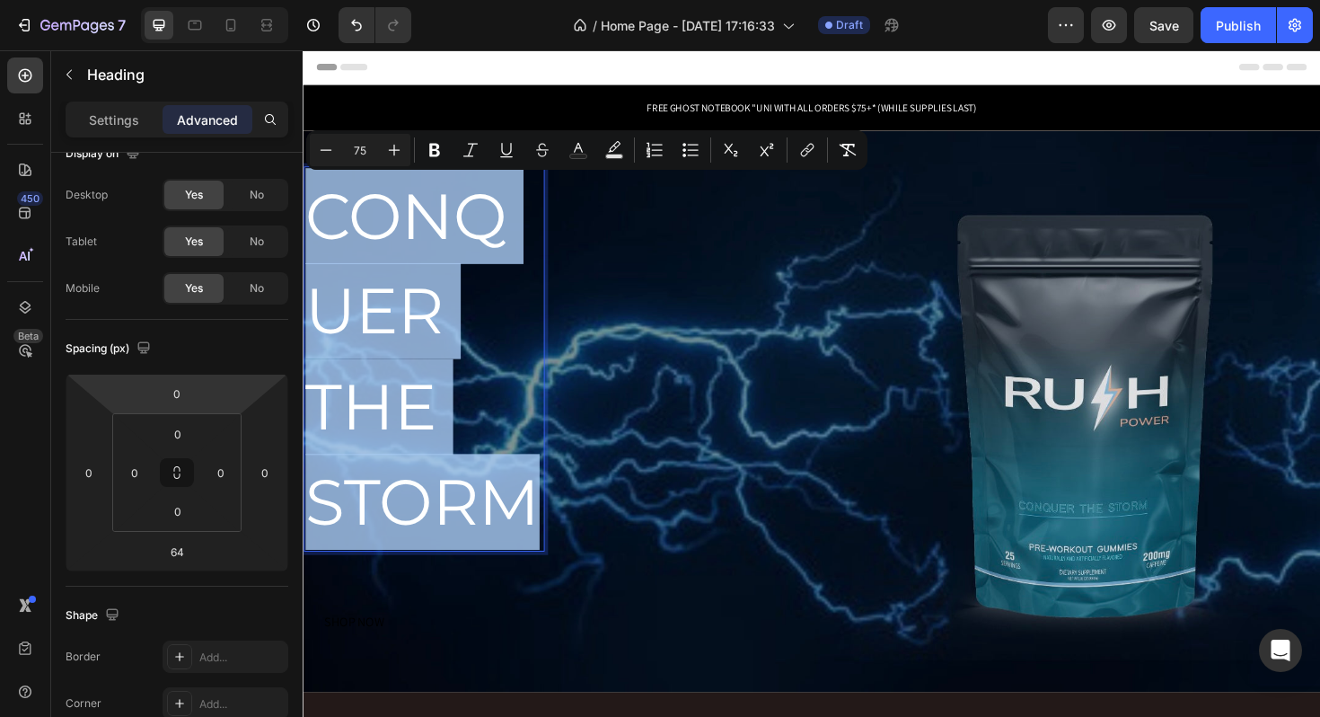
drag, startPoint x: 552, startPoint y: 536, endPoint x: 283, endPoint y: 262, distance: 384.3
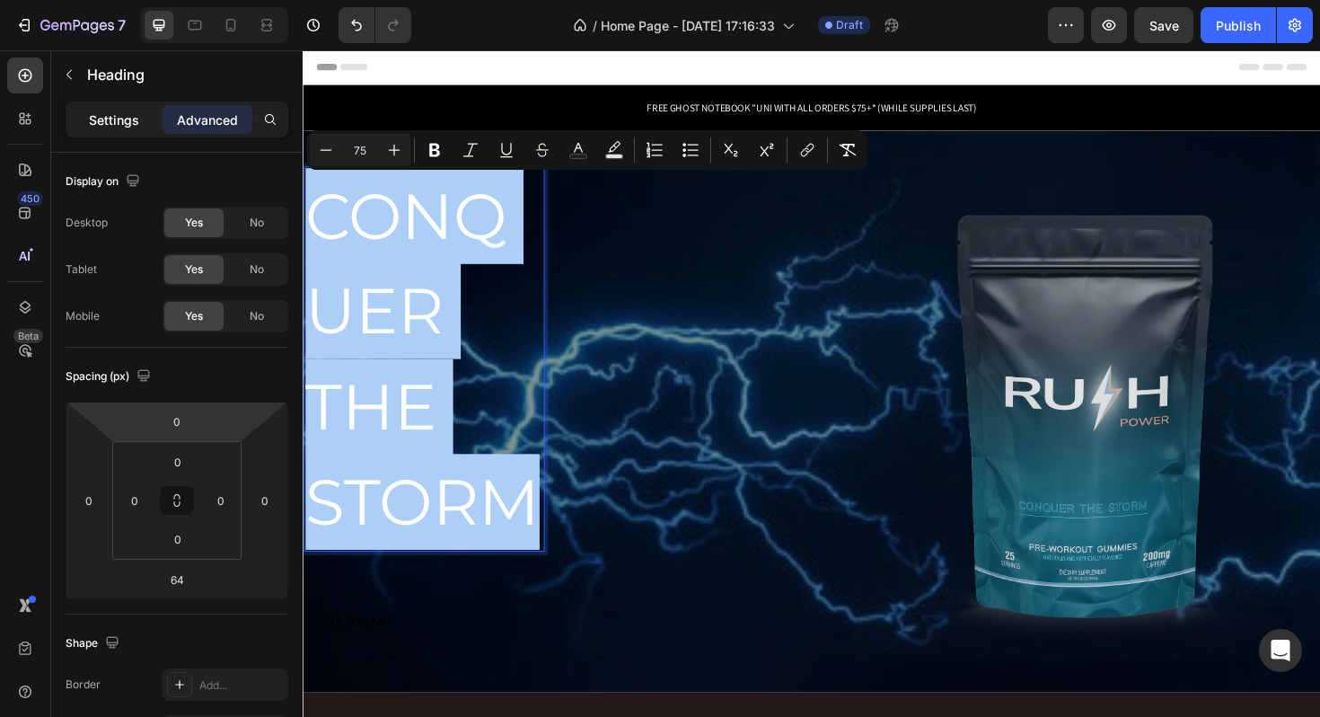
click at [128, 116] on p "Settings" at bounding box center [114, 119] width 50 height 19
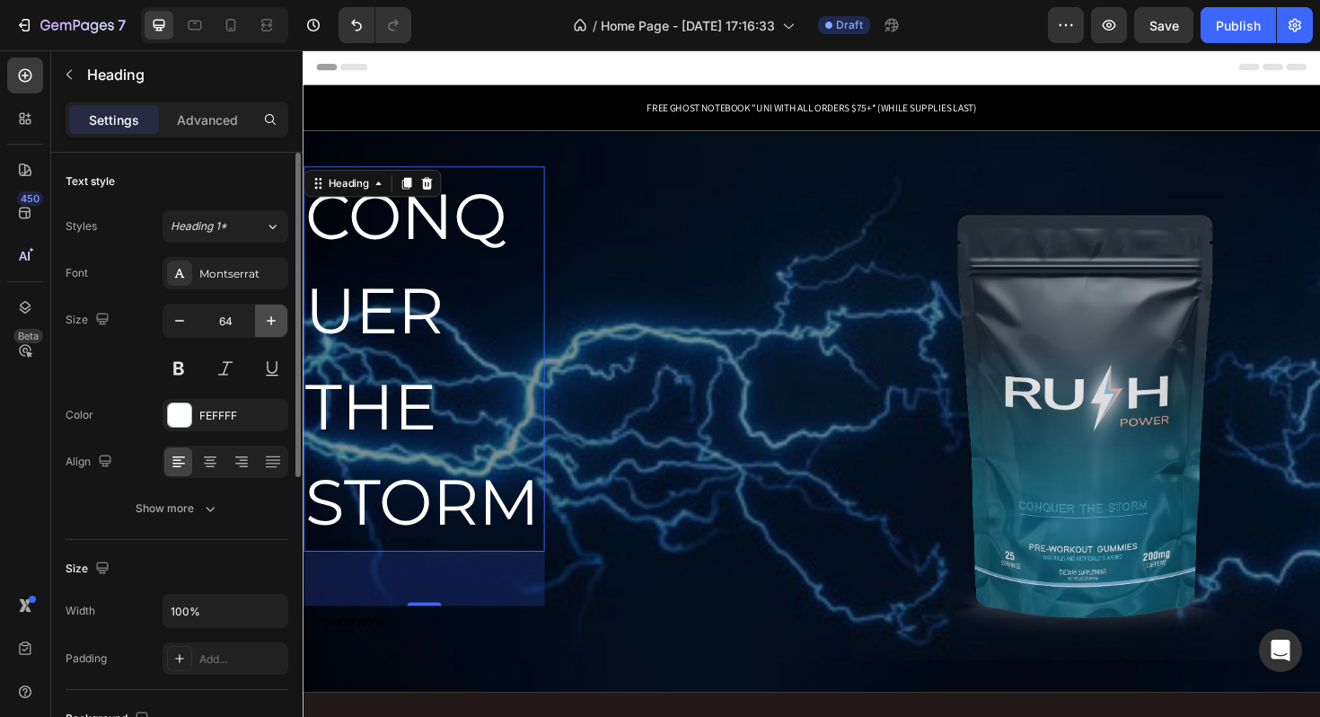
click at [273, 325] on icon "button" at bounding box center [271, 321] width 18 height 18
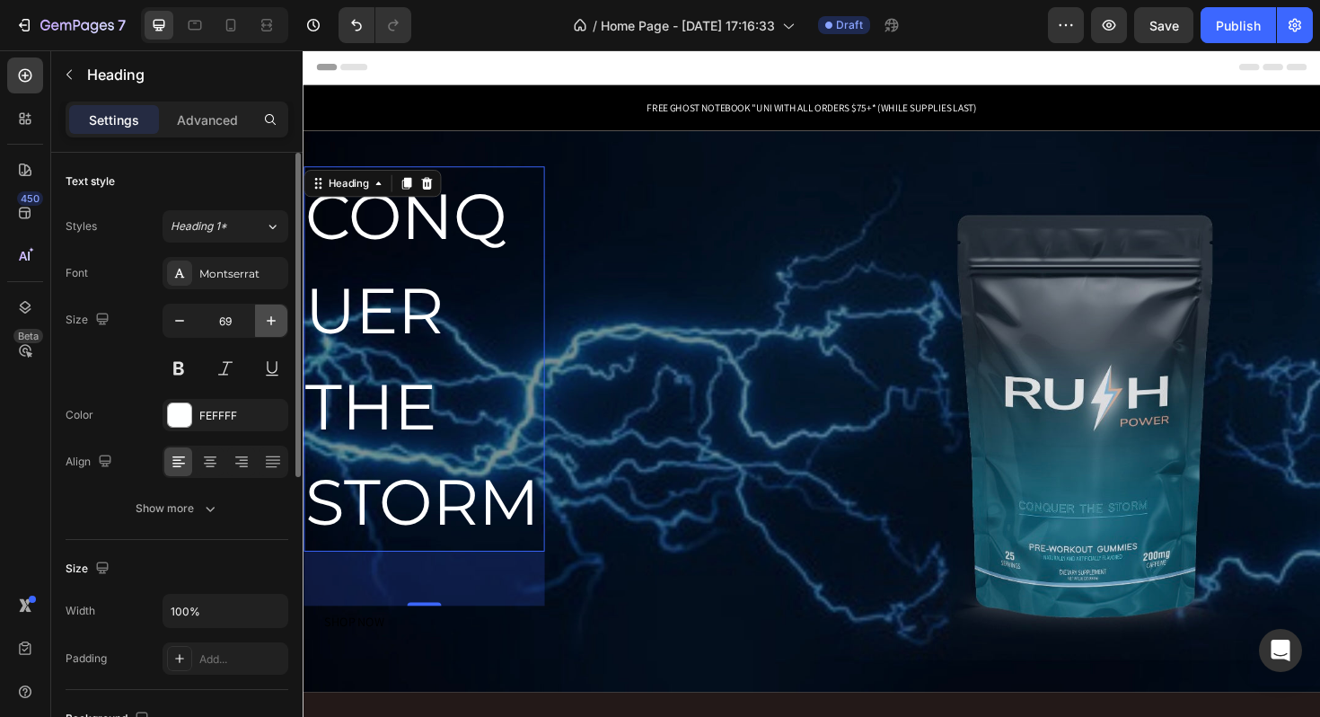
click at [273, 325] on icon "button" at bounding box center [271, 321] width 18 height 18
type input "70"
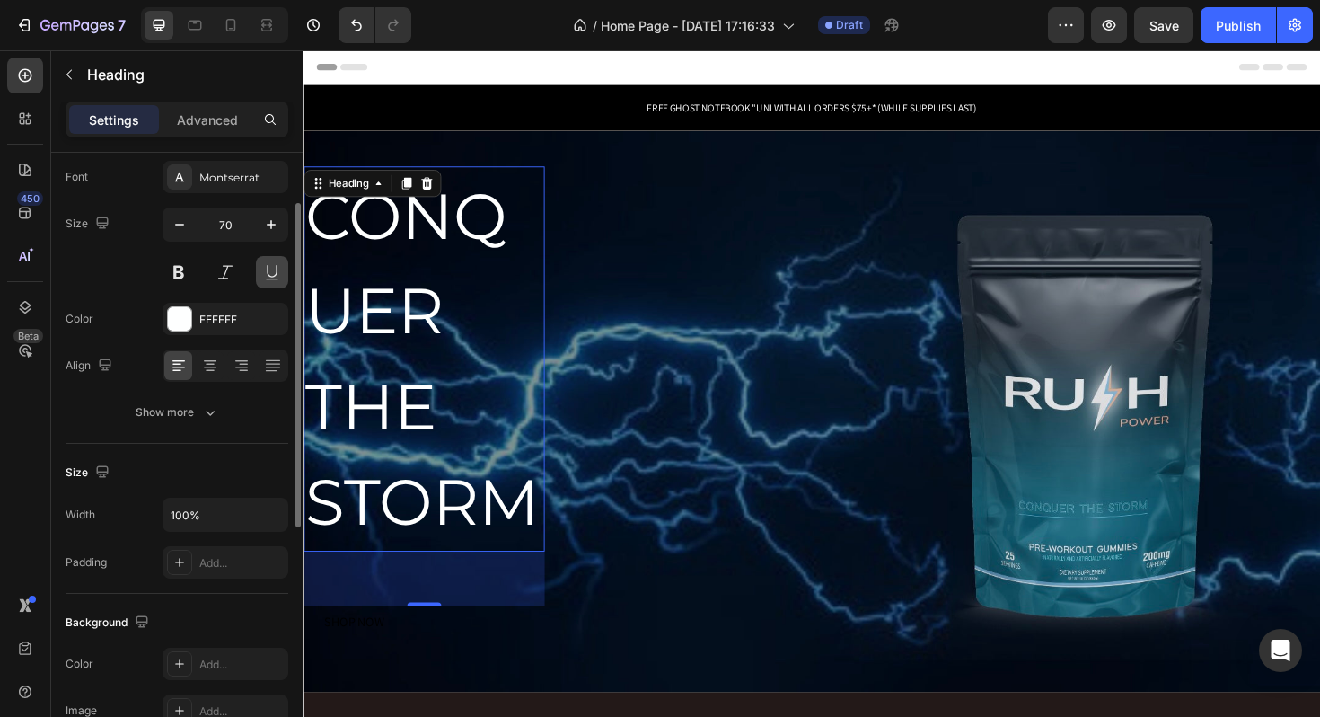
scroll to position [100, 0]
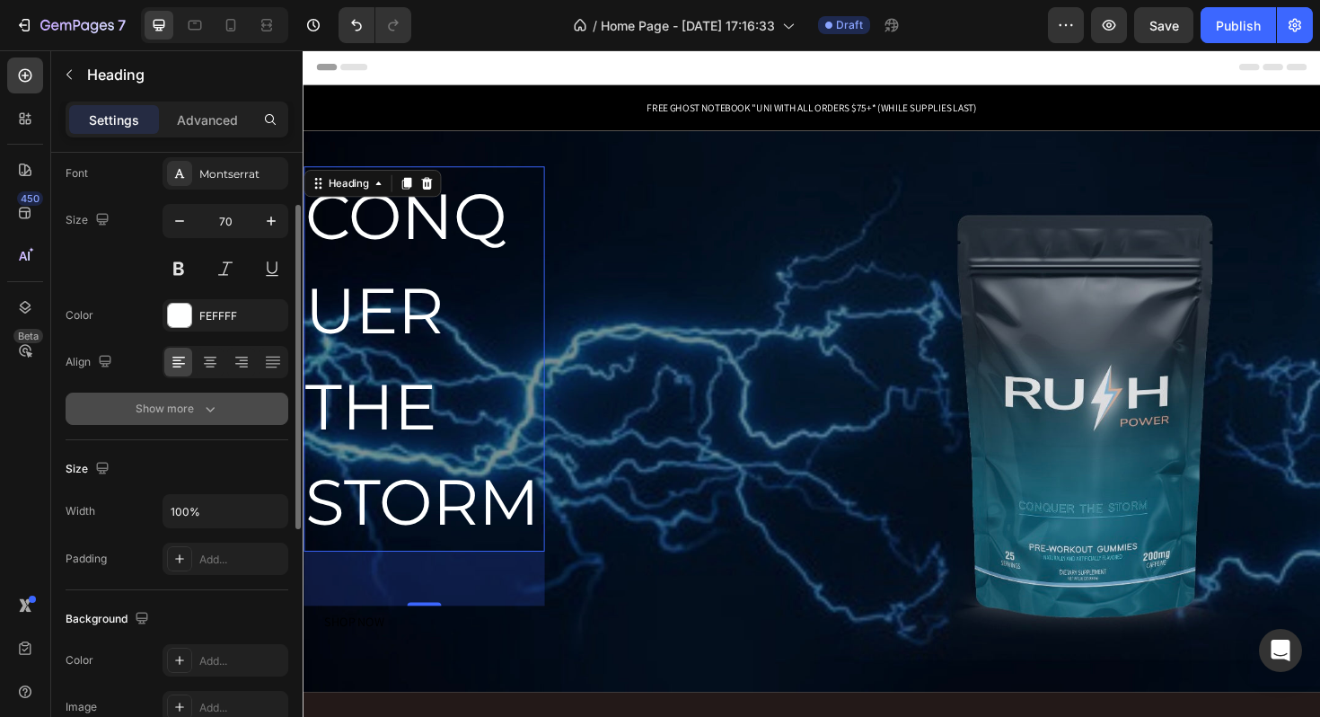
click at [207, 400] on icon "button" at bounding box center [210, 409] width 18 height 18
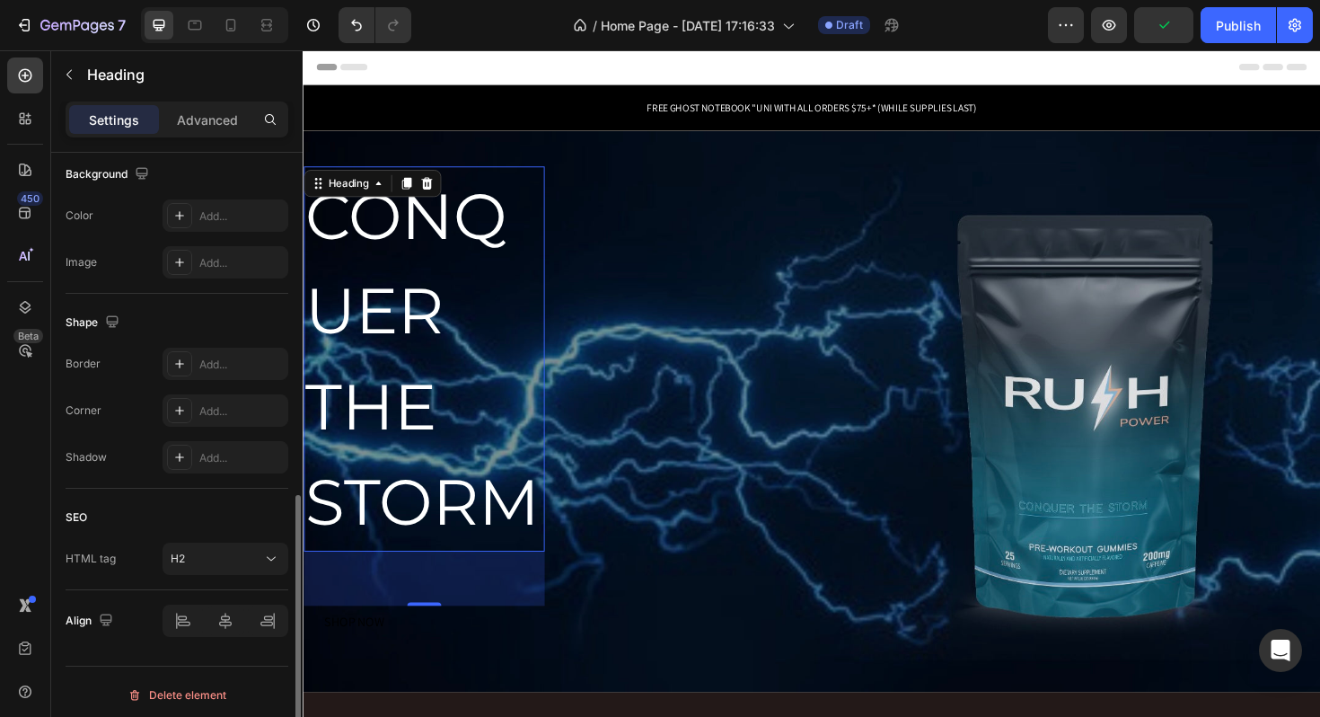
scroll to position [788, 0]
click at [558, 384] on h2 "⁠⁠⁠⁠⁠⁠⁠ CONQUER THE STORM" at bounding box center [431, 377] width 255 height 408
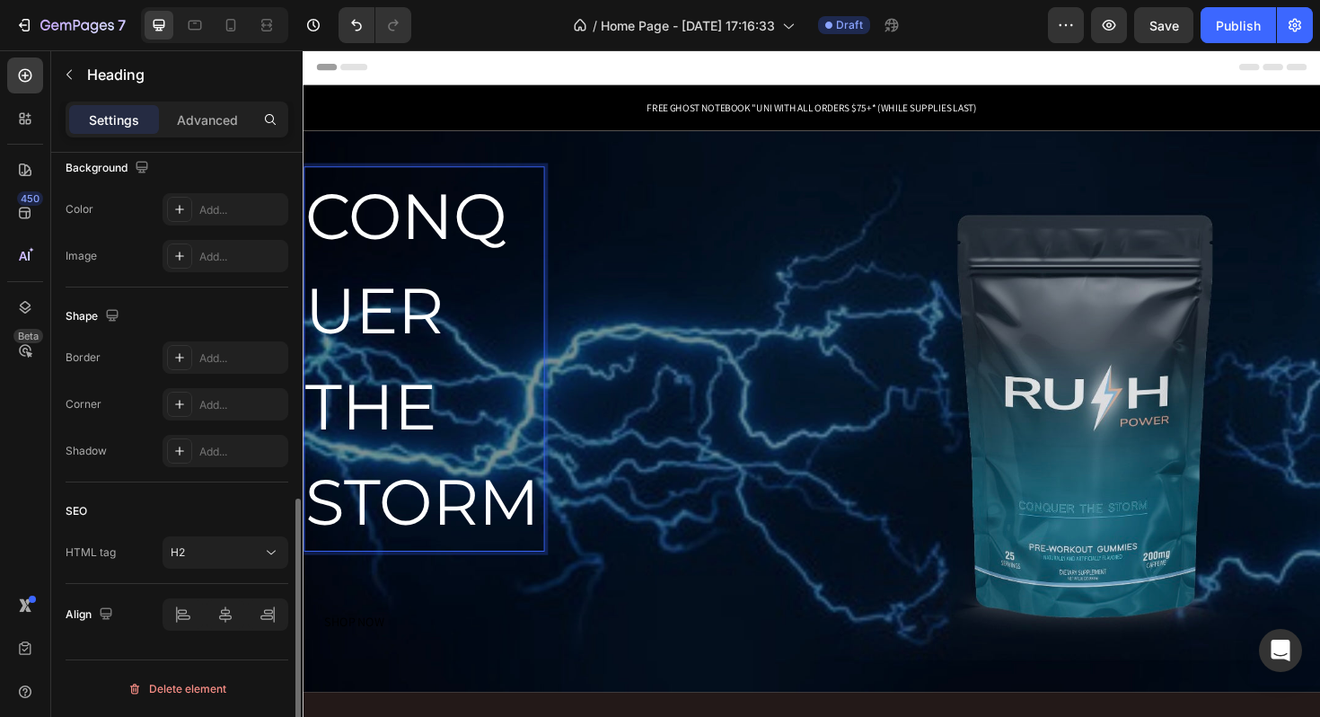
click at [487, 462] on p "CONQUER THE STORM" at bounding box center [431, 377] width 252 height 404
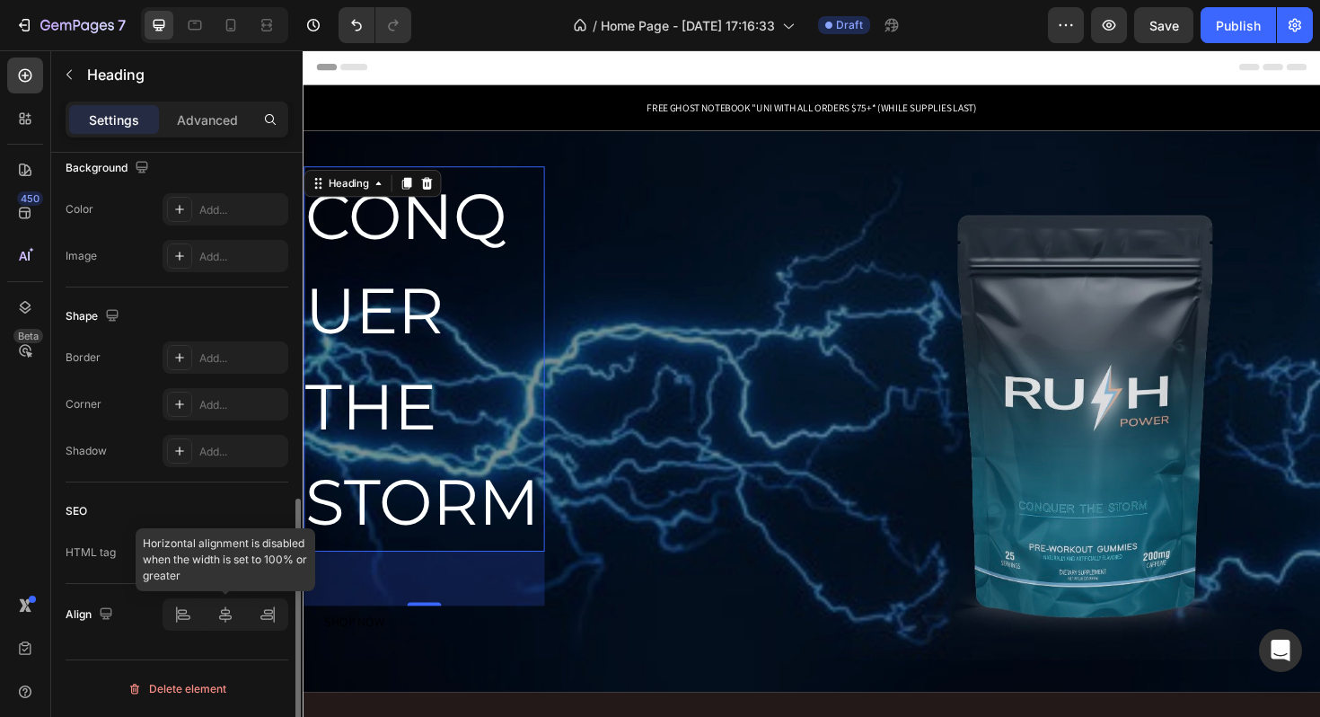
click at [189, 612] on div at bounding box center [226, 614] width 126 height 32
click at [216, 552] on div "H2" at bounding box center [217, 552] width 92 height 16
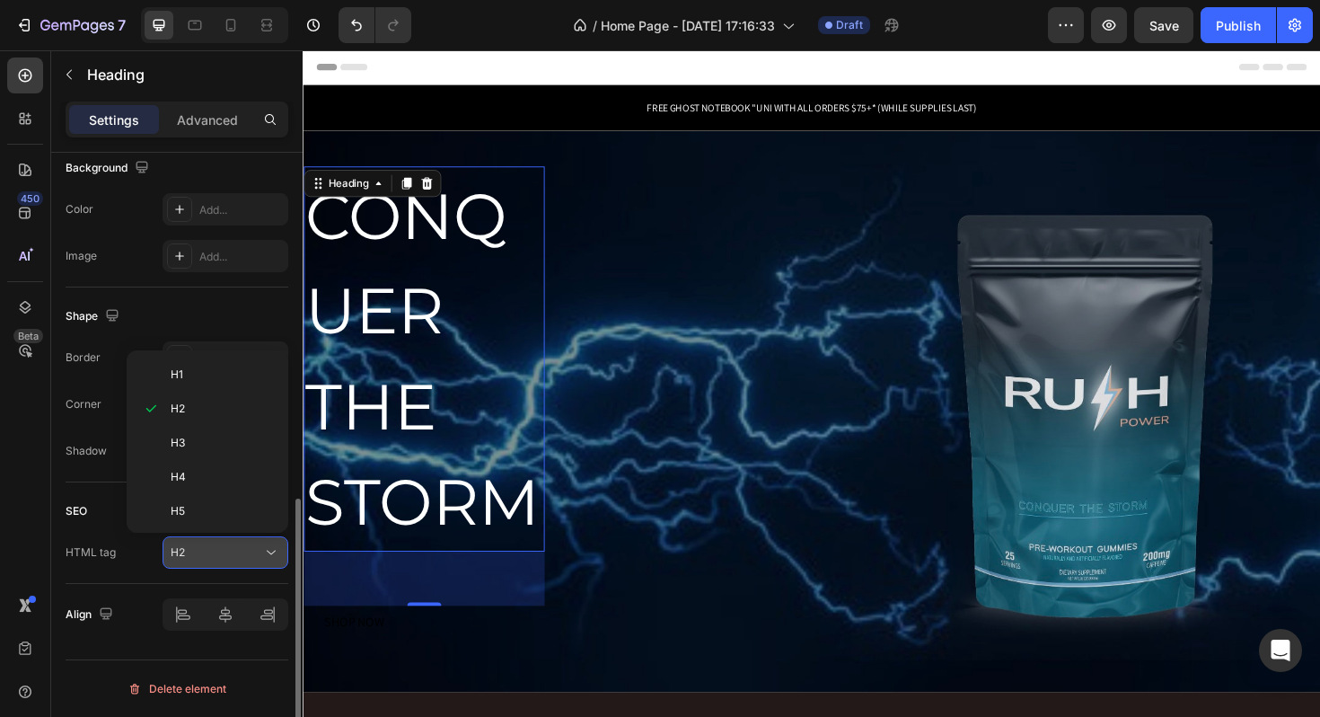
click at [217, 552] on div "H2" at bounding box center [217, 552] width 92 height 16
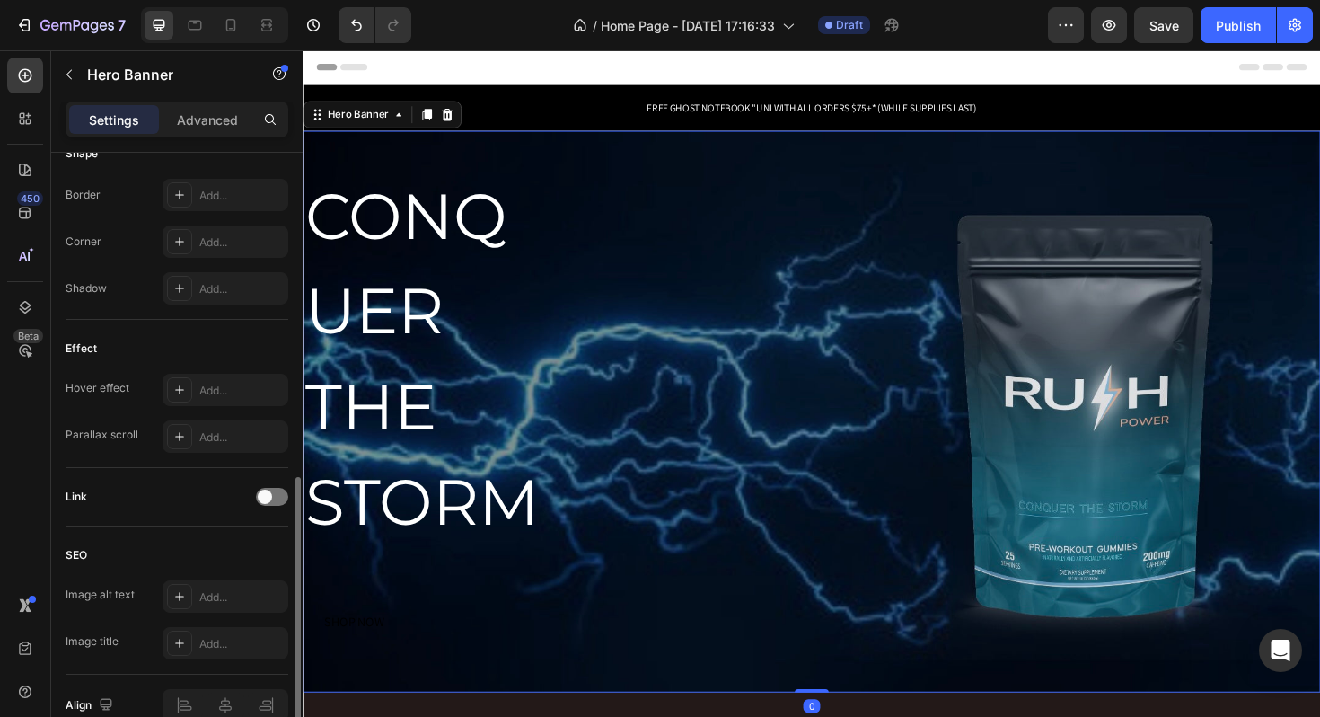
click at [756, 375] on div "⁠⁠⁠⁠⁠⁠⁠ CONQUER THE STORM Heading SHOP NOW Button Row" at bounding box center [842, 452] width 1078 height 558
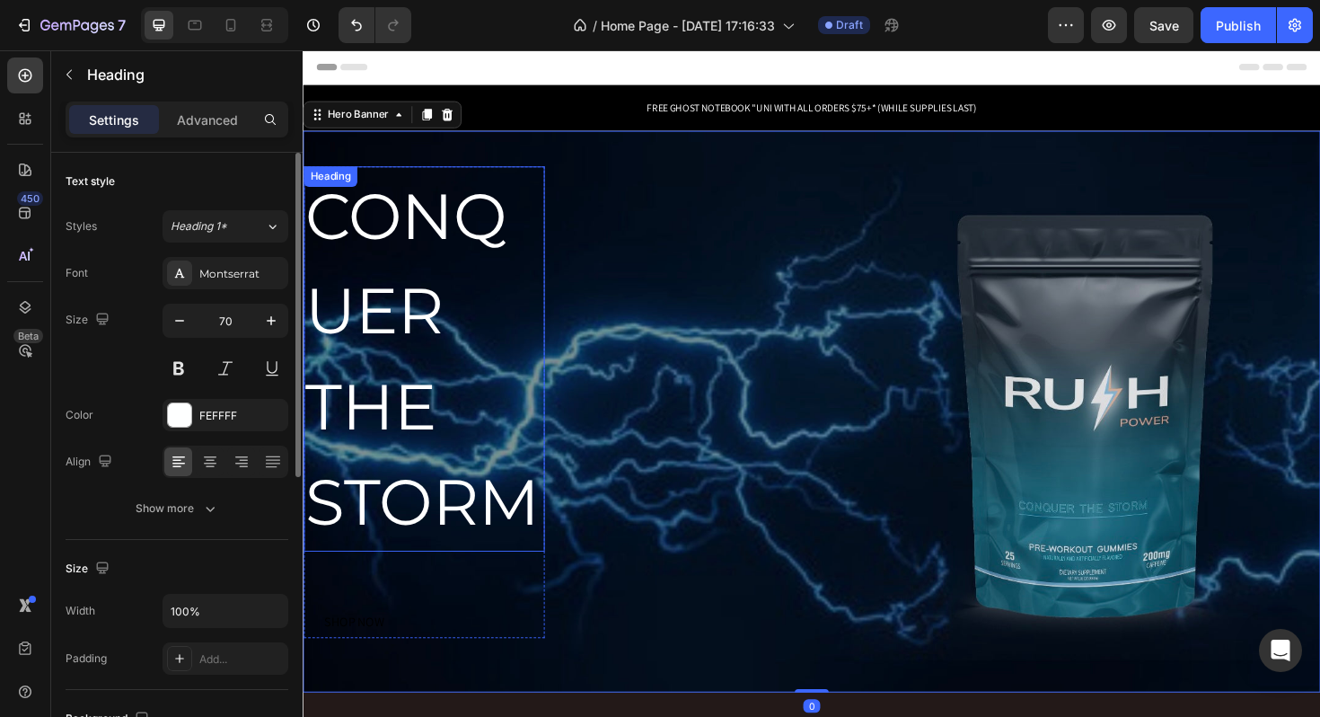
click at [519, 368] on p "⁠⁠⁠⁠⁠⁠⁠ CONQUER THE STORM" at bounding box center [431, 377] width 252 height 404
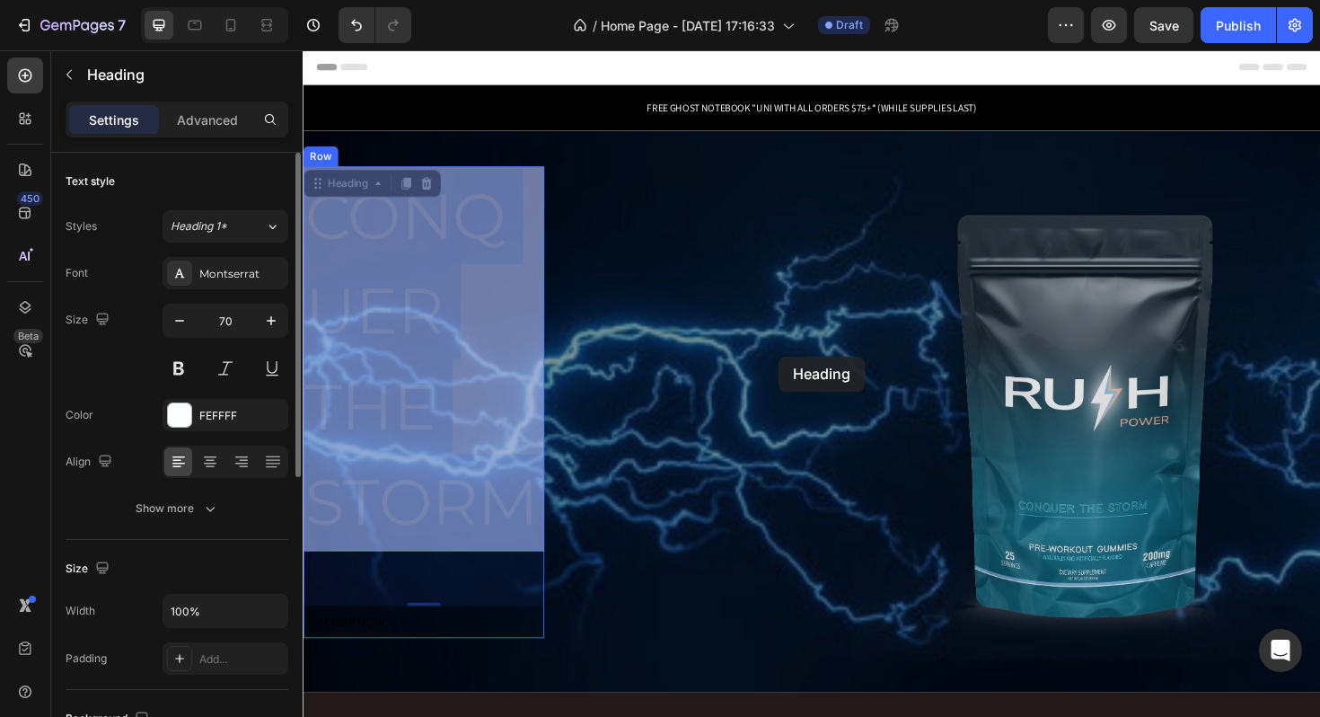
drag, startPoint x: 559, startPoint y: 374, endPoint x: 807, endPoint y: 375, distance: 247.9
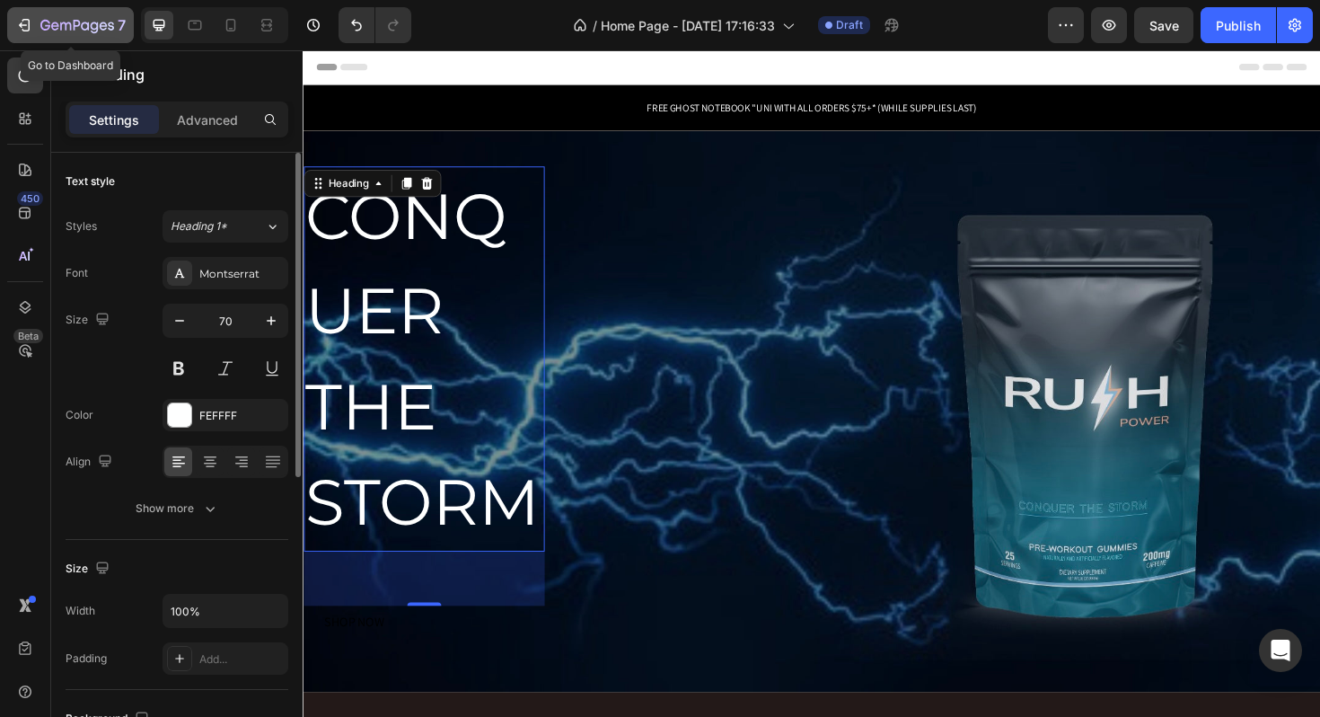
click at [30, 24] on icon "button" at bounding box center [24, 25] width 18 height 18
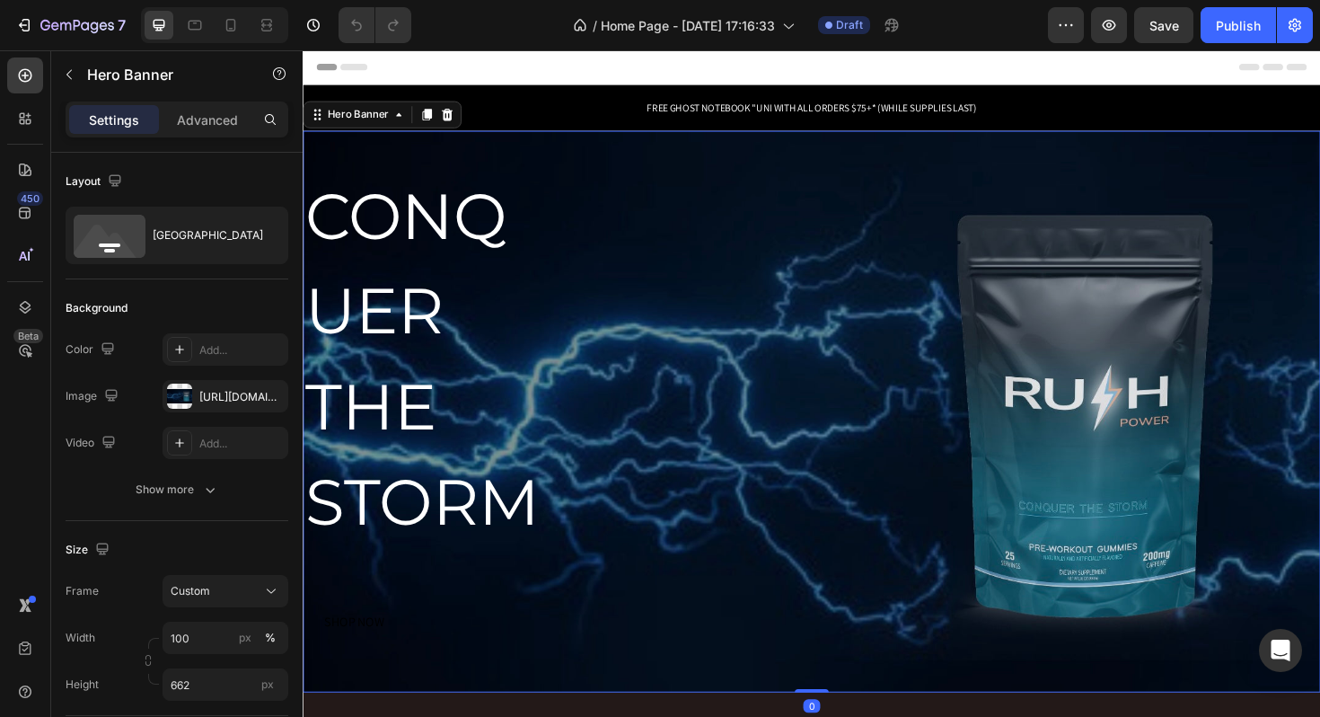
click at [619, 275] on div "CONQUER THE STORM Heading SHOP NOW Button Row" at bounding box center [842, 452] width 1078 height 558
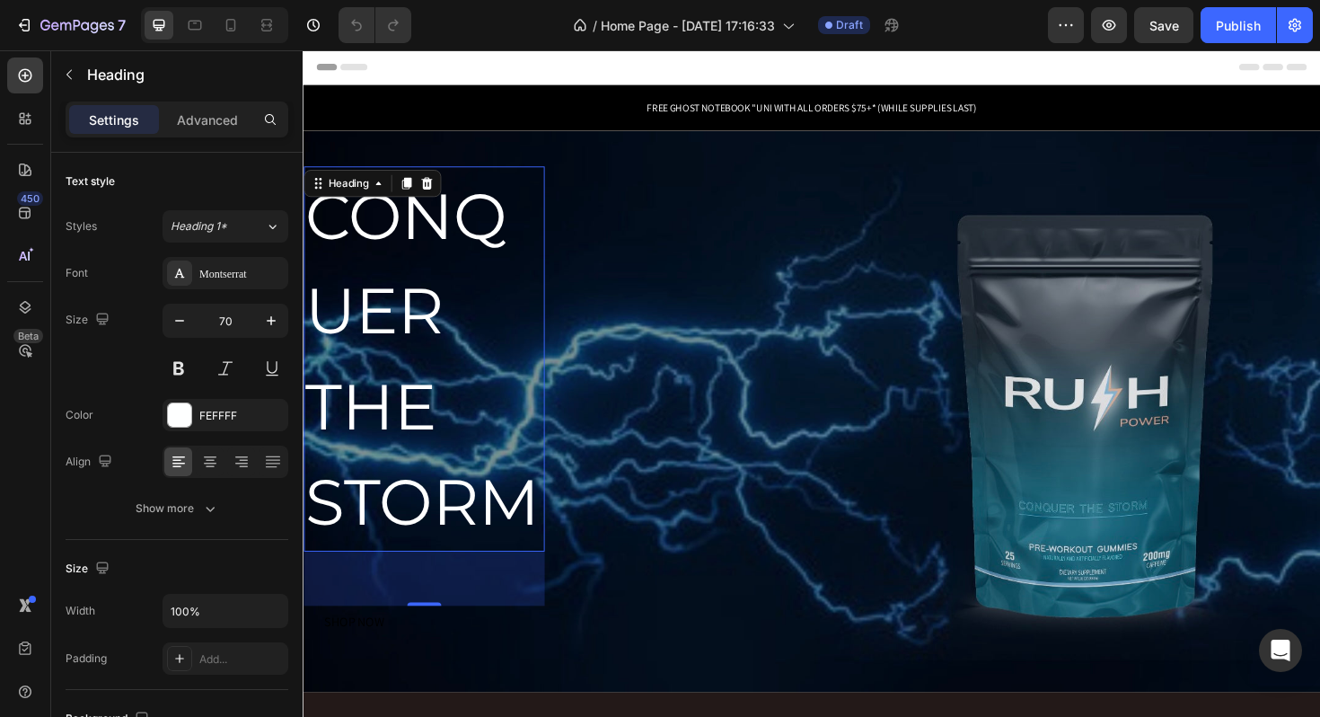
click at [404, 338] on span "CONQUER THE STORM" at bounding box center [429, 377] width 248 height 386
click at [60, 67] on button "button" at bounding box center [69, 74] width 29 height 29
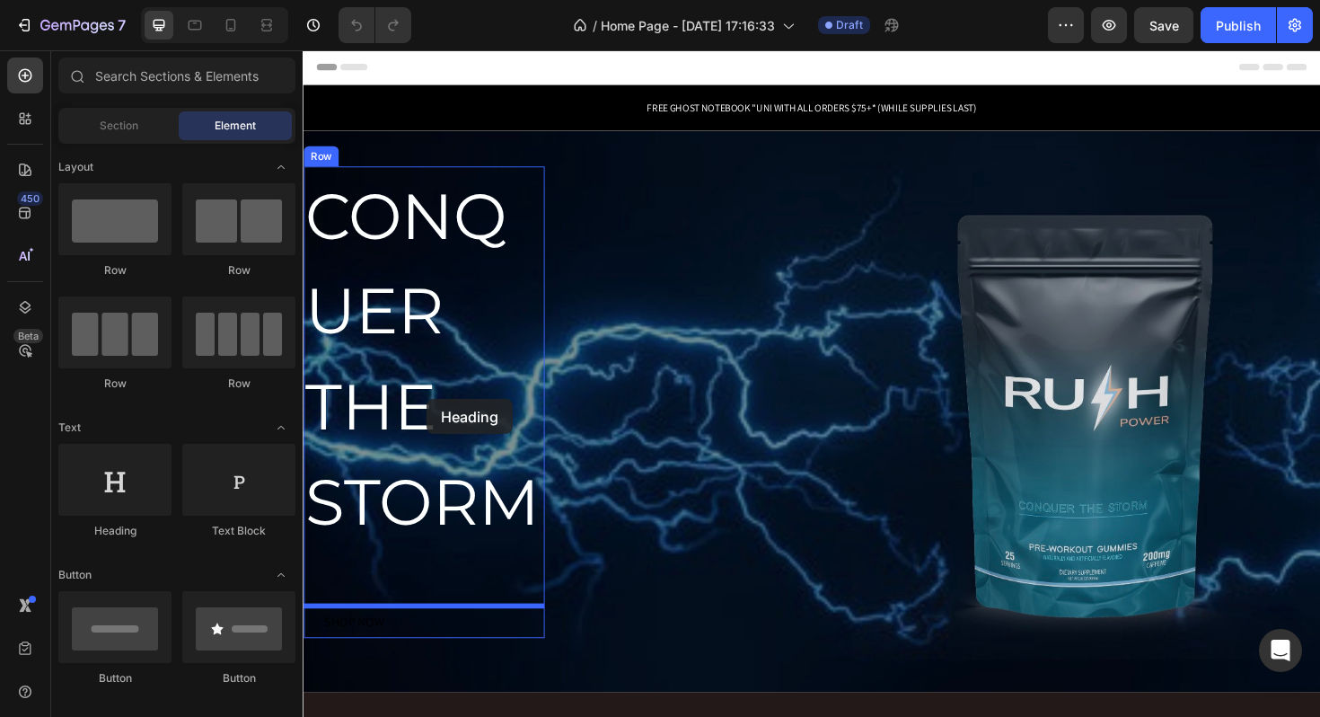
drag, startPoint x: 439, startPoint y: 548, endPoint x: 432, endPoint y: 417, distance: 131.3
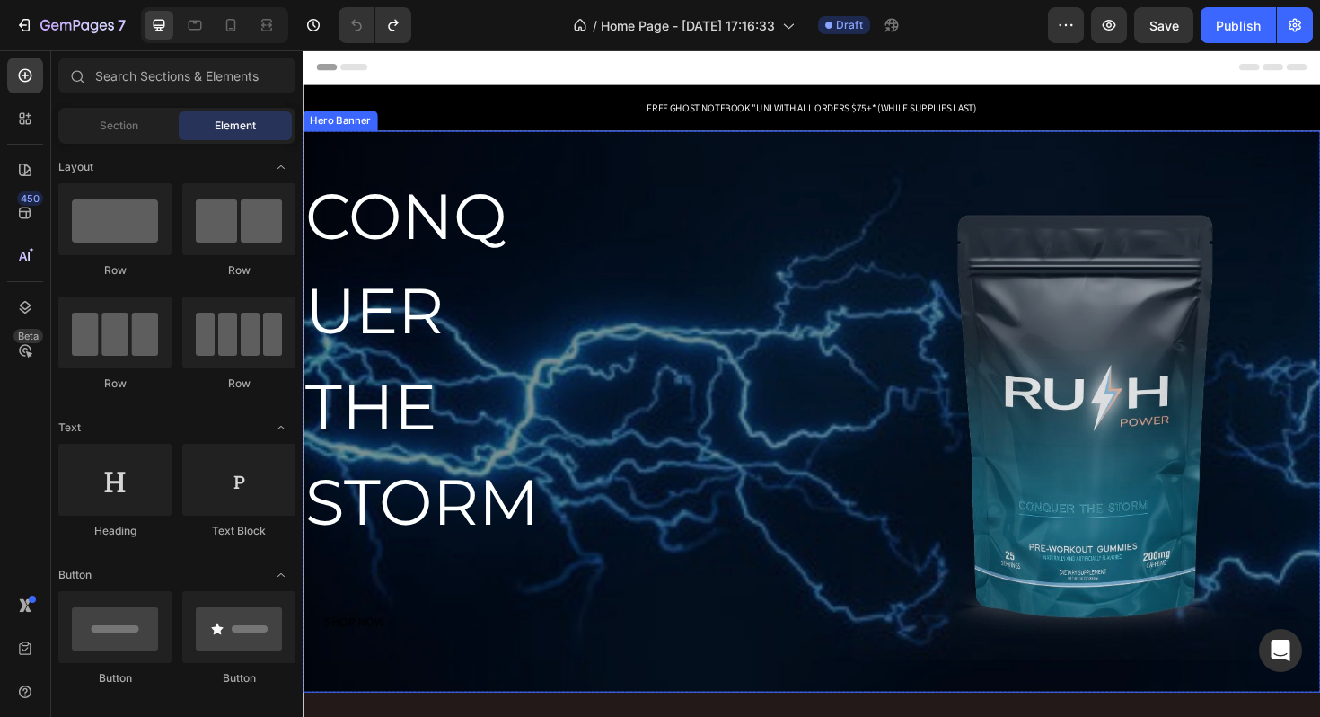
click at [692, 393] on div "CONQUER THE STORM Heading SHOP NOW Button Row" at bounding box center [842, 452] width 1078 height 558
